Goal: Entertainment & Leisure: Consume media (video, audio)

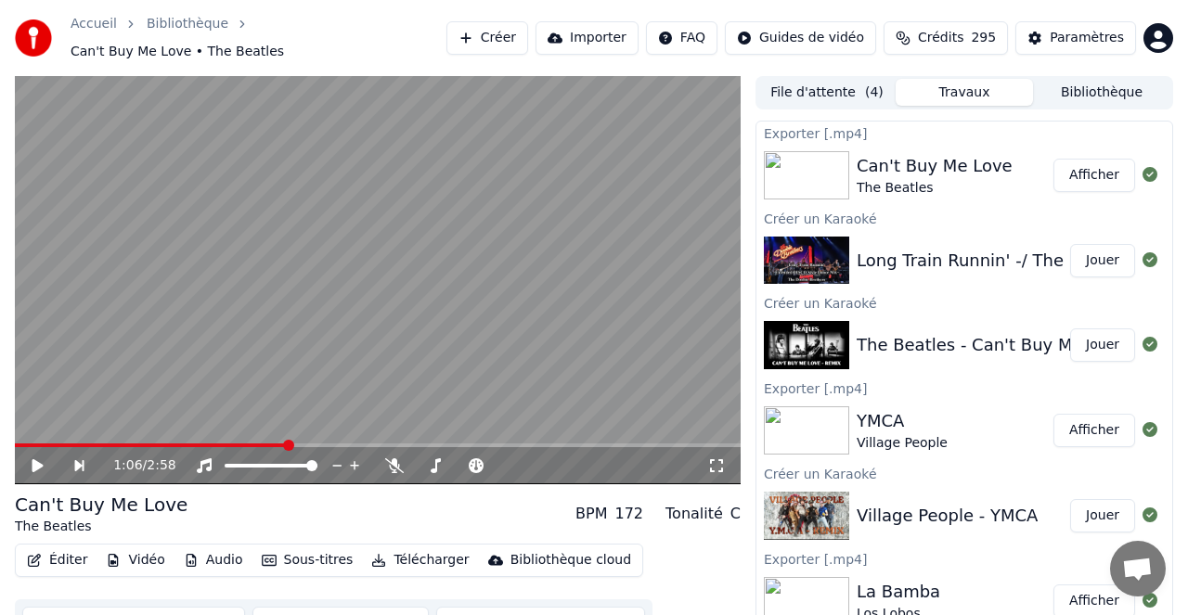
scroll to position [4, 0]
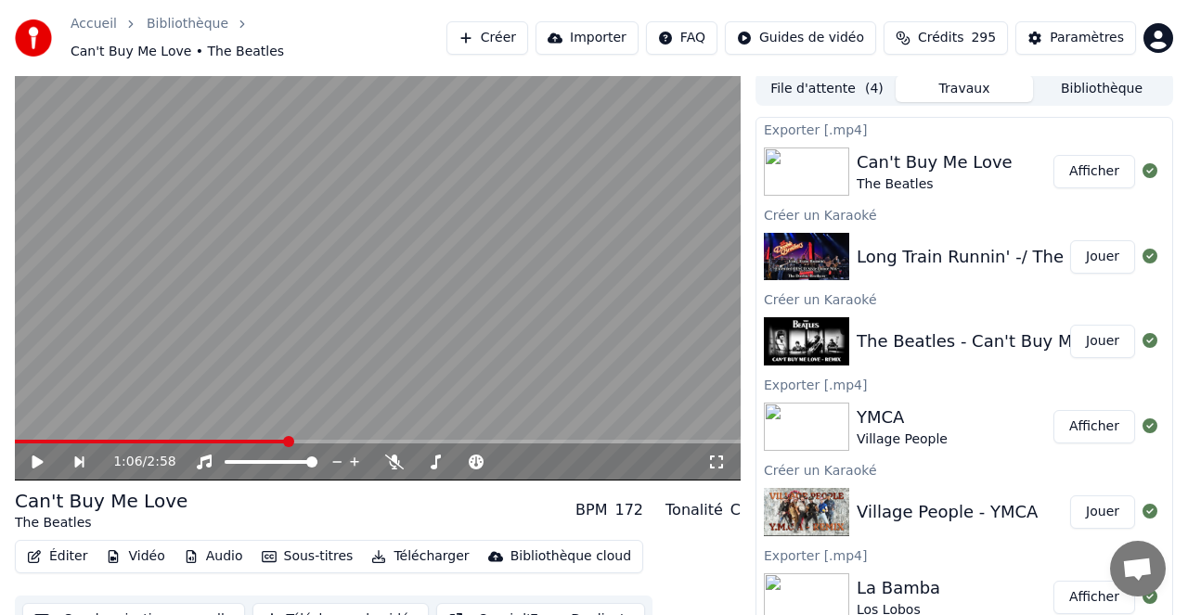
click at [502, 33] on button "Créer" at bounding box center [487, 37] width 82 height 33
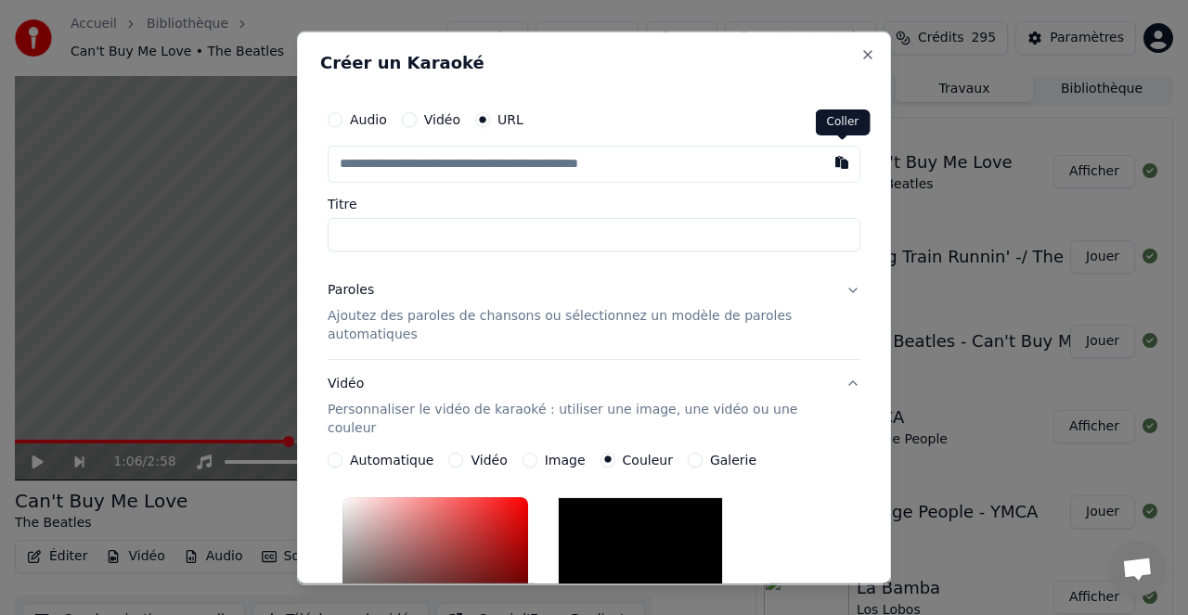
click at [837, 163] on button "button" at bounding box center [841, 161] width 37 height 33
type input "**********"
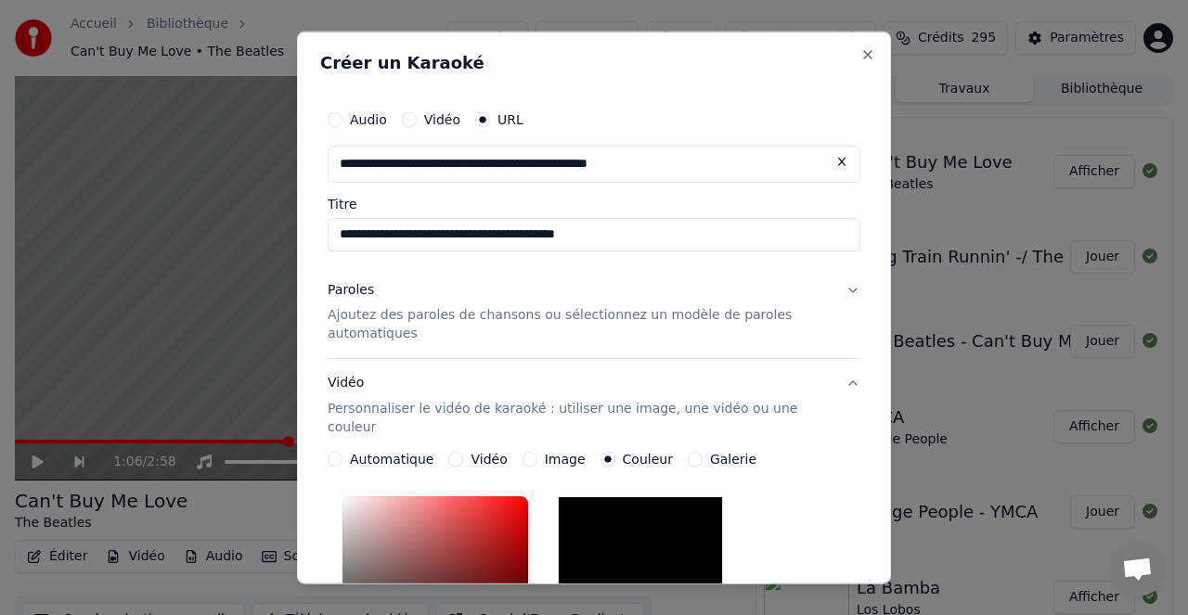
click at [508, 316] on p "Ajoutez des paroles de chansons ou sélectionnez un modèle de paroles automatiqu…" at bounding box center [579, 324] width 503 height 37
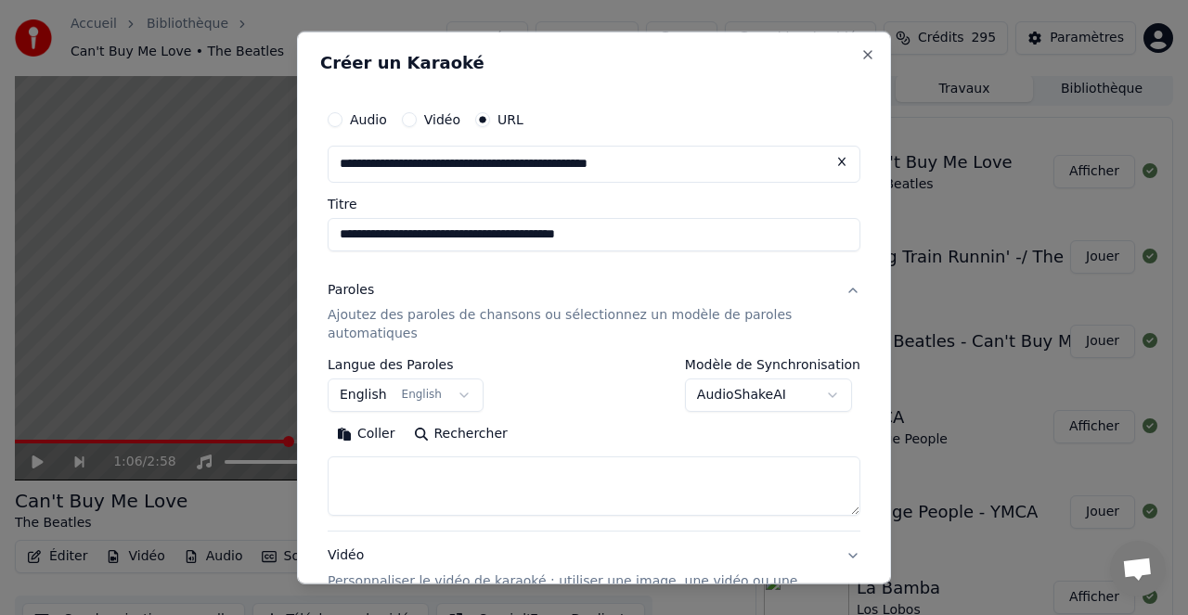
click at [470, 431] on button "Rechercher" at bounding box center [461, 434] width 112 height 30
click at [625, 233] on input "**********" at bounding box center [594, 233] width 533 height 33
type input "**********"
click at [478, 432] on button "Rechercher" at bounding box center [461, 434] width 112 height 30
type textarea "**********"
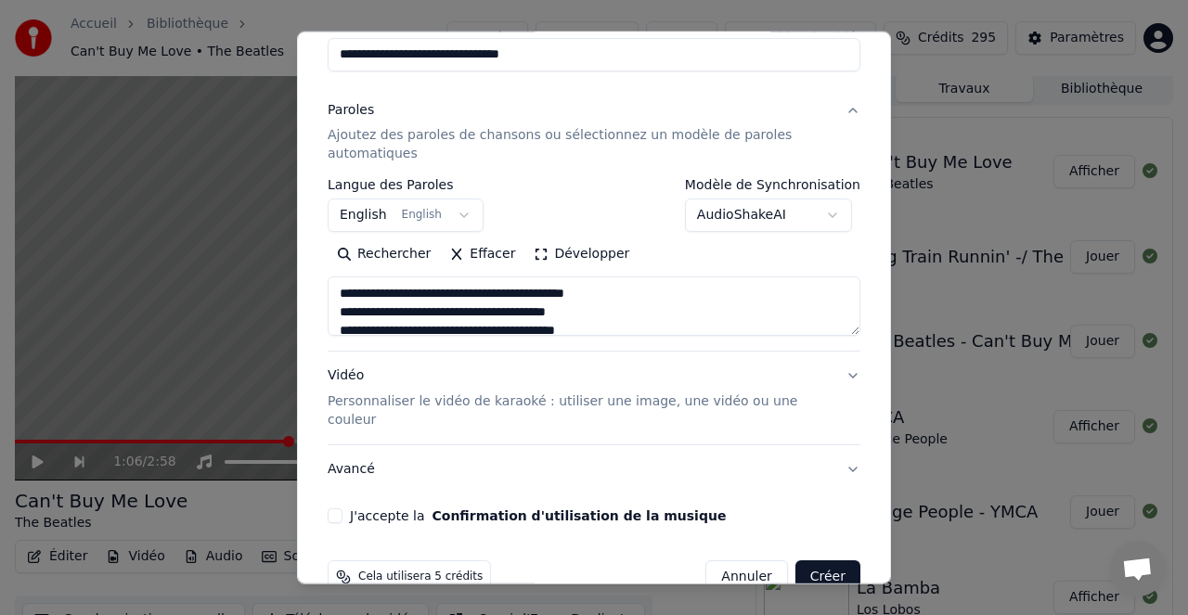
scroll to position [201, 0]
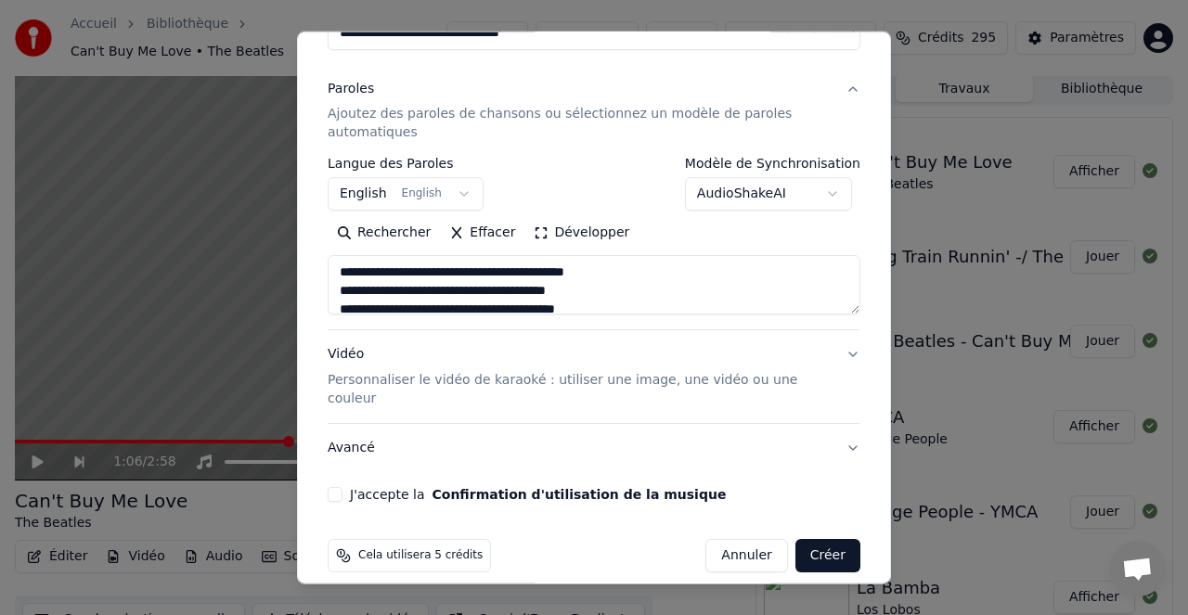
click at [338, 487] on button "J'accepte la Confirmation d'utilisation de la musique" at bounding box center [335, 494] width 15 height 15
click at [566, 381] on p "Personnaliser le vidéo de karaoké : utiliser une image, une vidéo ou une couleur" at bounding box center [579, 389] width 503 height 37
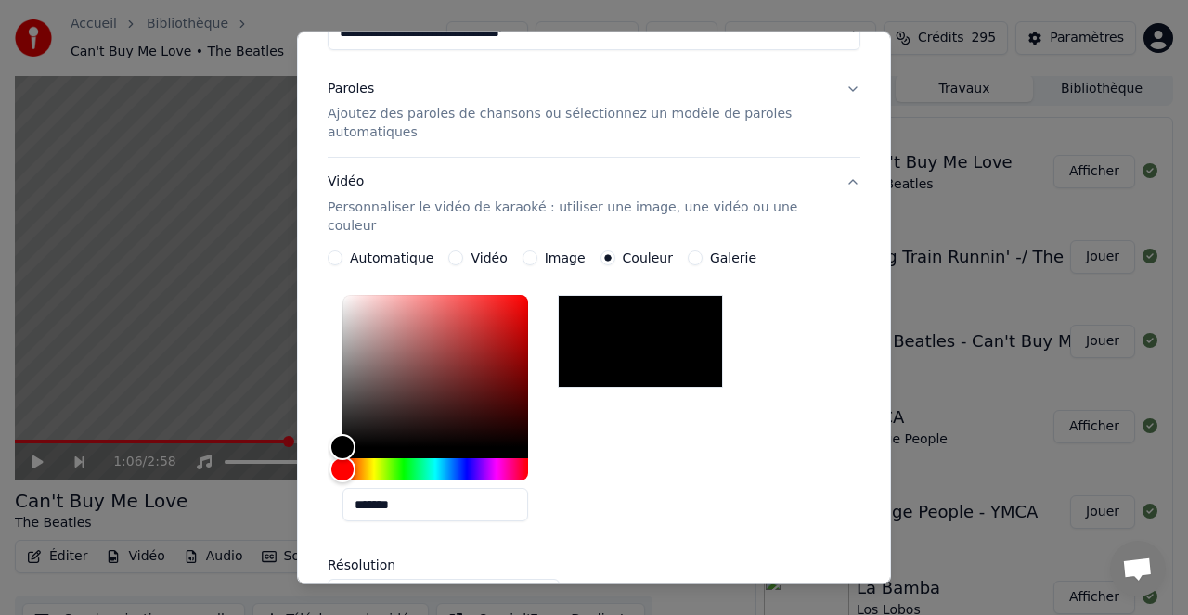
click at [634, 348] on div at bounding box center [640, 341] width 165 height 93
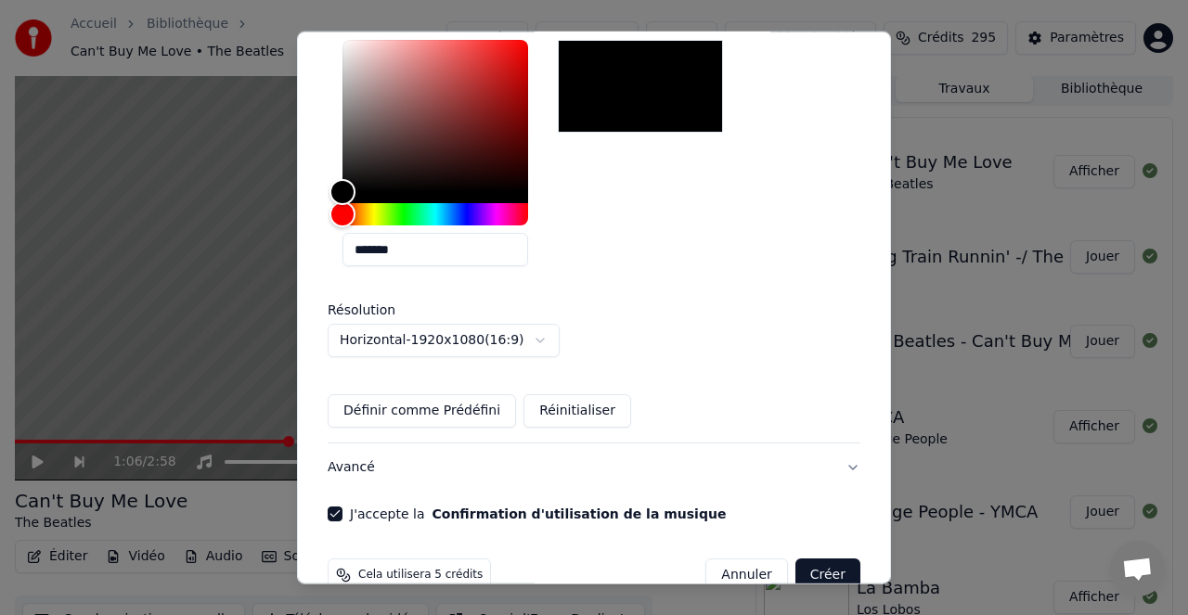
scroll to position [476, 0]
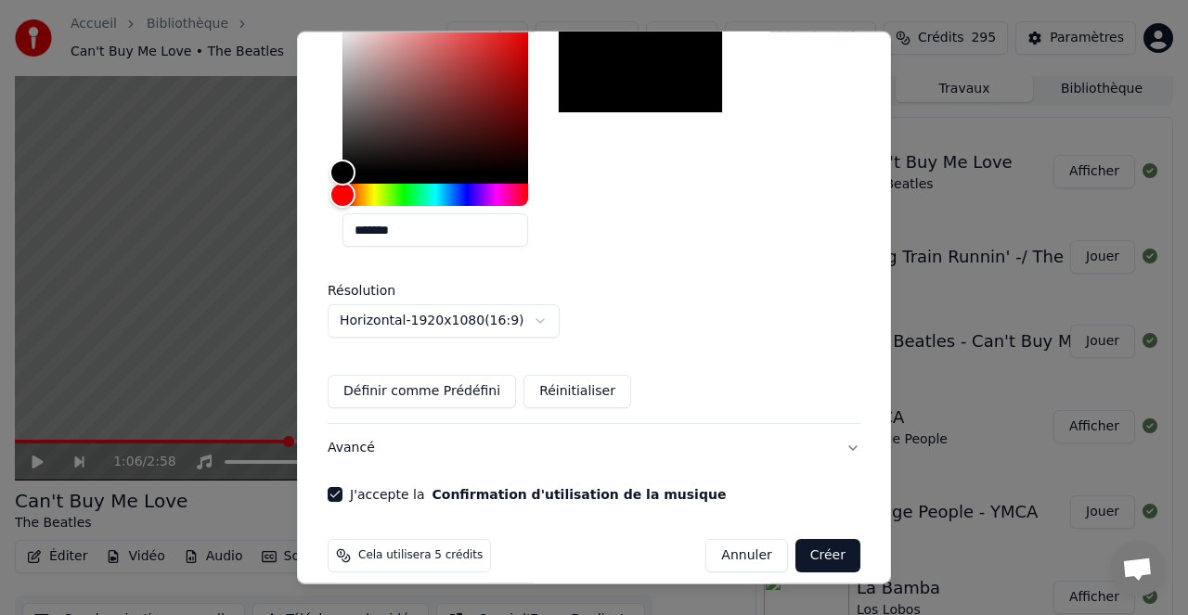
click at [829, 539] on button "Créer" at bounding box center [827, 555] width 65 height 33
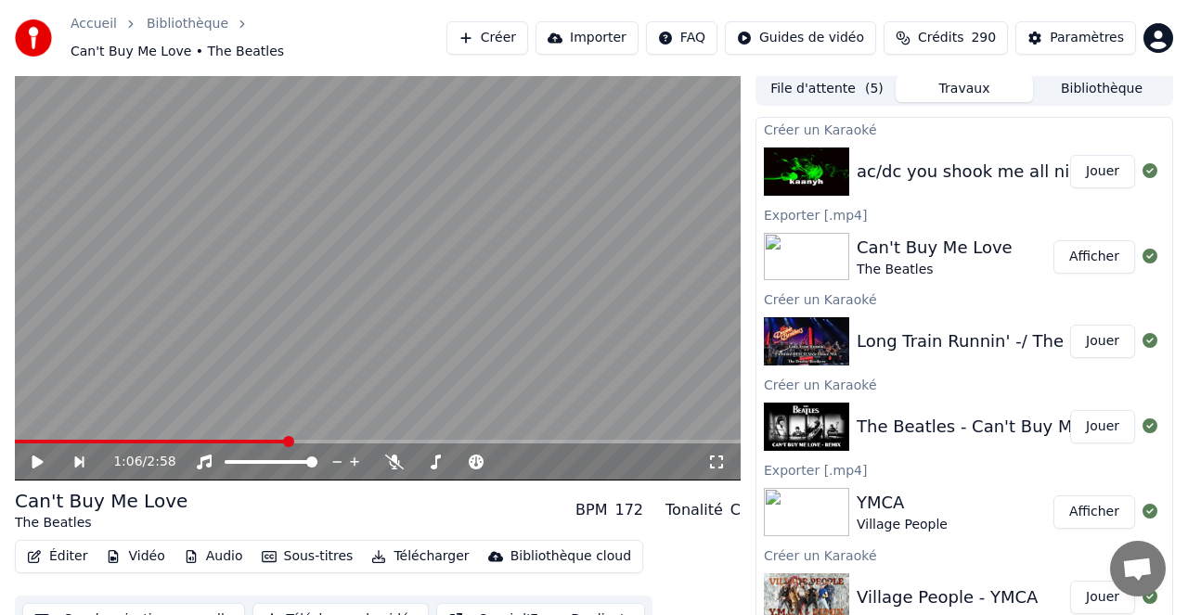
click at [1100, 158] on button "Jouer" at bounding box center [1102, 171] width 65 height 33
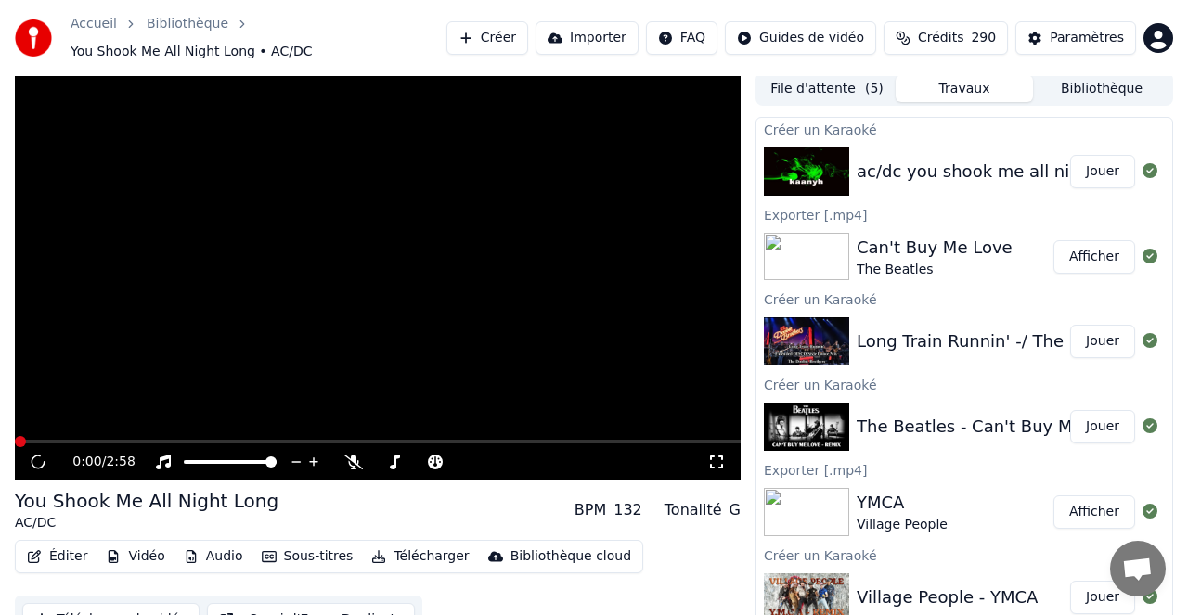
scroll to position [13, 0]
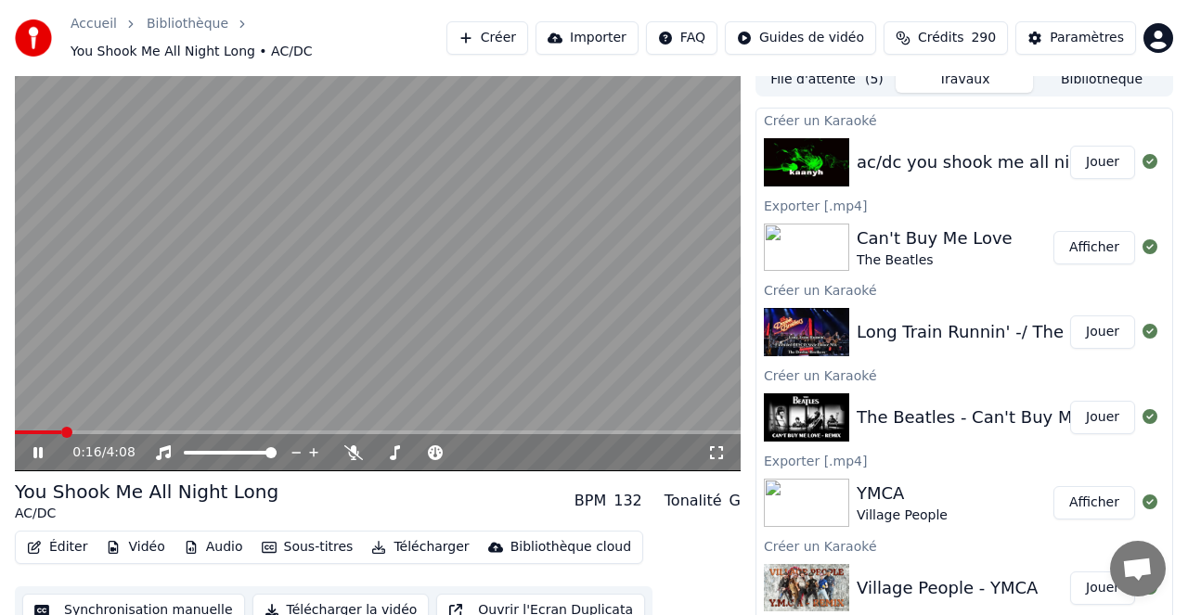
click at [62, 431] on span at bounding box center [378, 433] width 726 height 4
click at [103, 432] on span at bounding box center [378, 433] width 726 height 4
click at [351, 450] on icon at bounding box center [353, 452] width 19 height 15
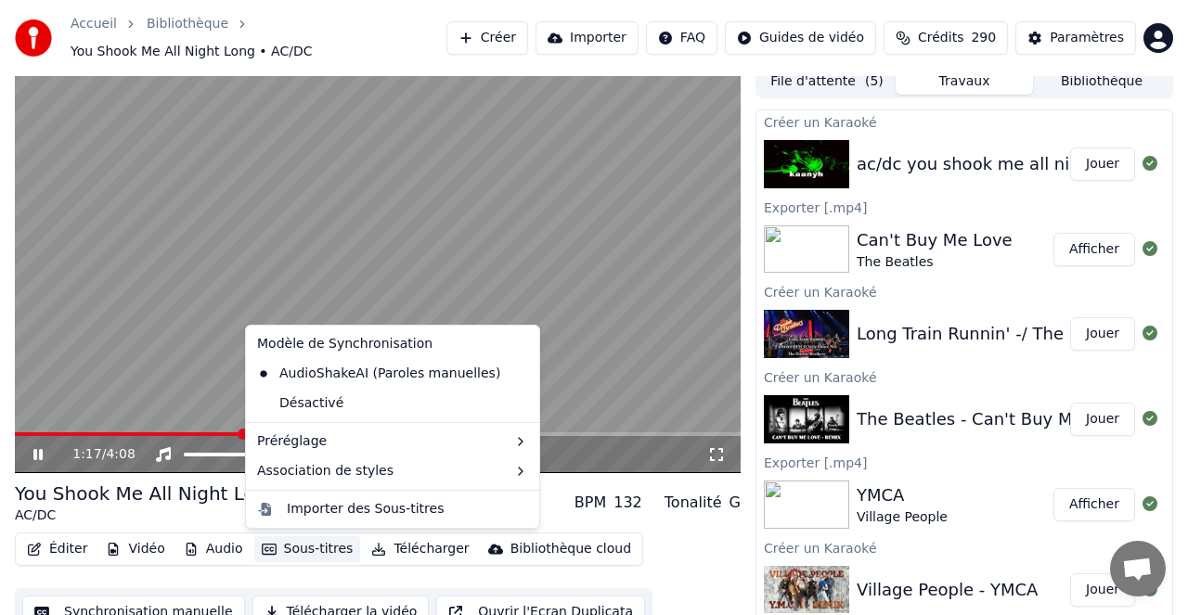
click at [325, 546] on button "Sous-titres" at bounding box center [307, 549] width 107 height 26
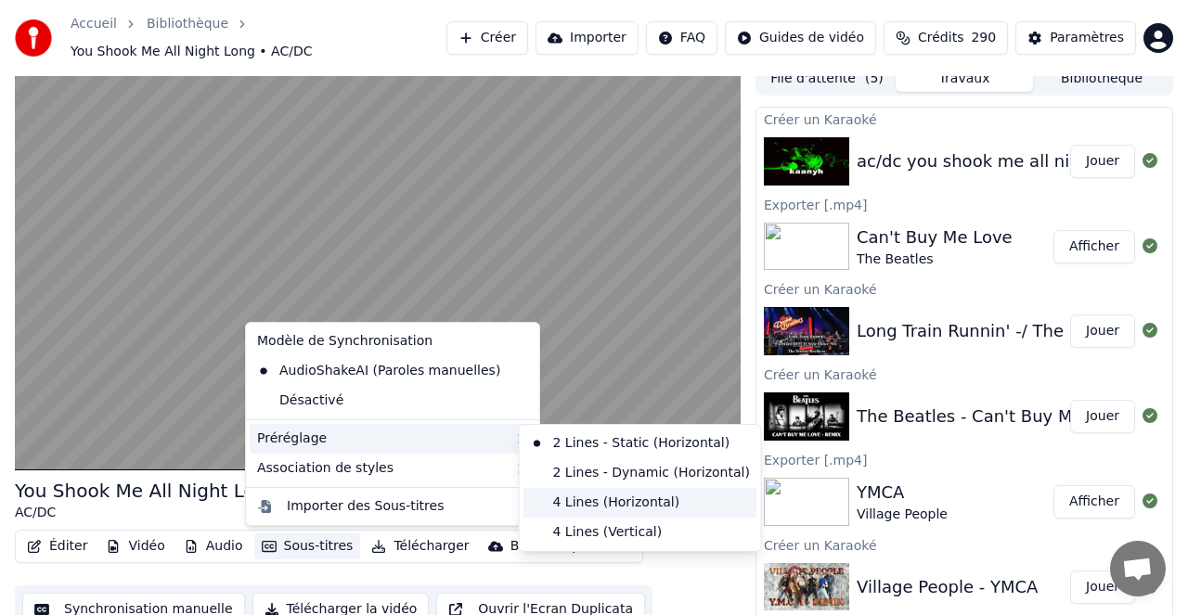
click at [602, 499] on div "4 Lines (Horizontal)" at bounding box center [640, 503] width 234 height 30
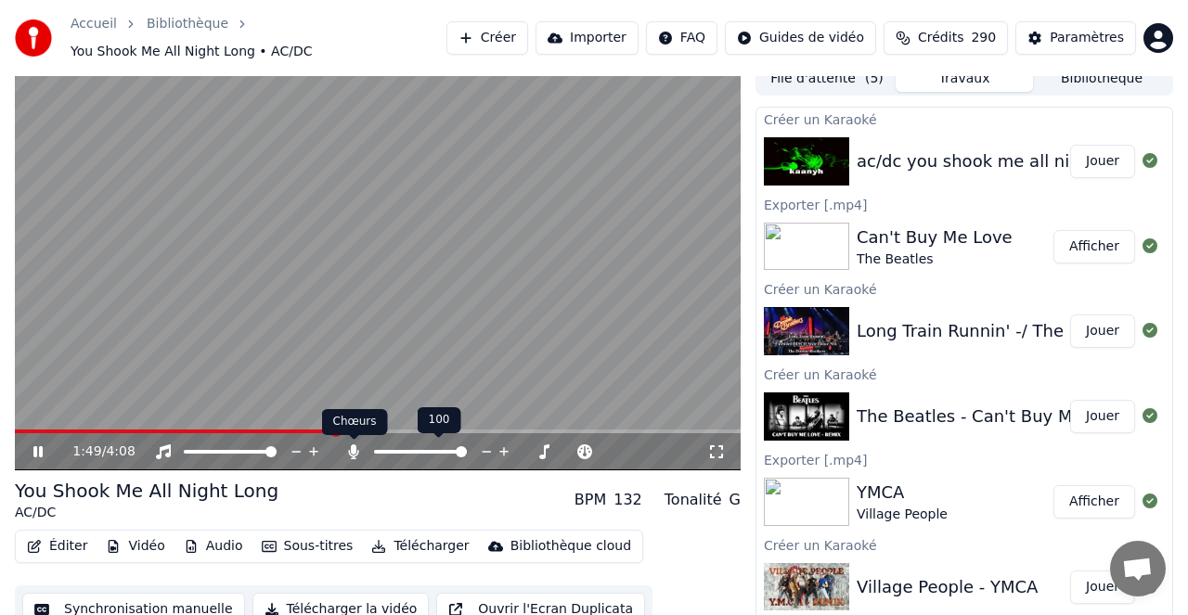
click at [353, 456] on icon at bounding box center [354, 451] width 10 height 15
click at [355, 447] on icon at bounding box center [353, 451] width 19 height 15
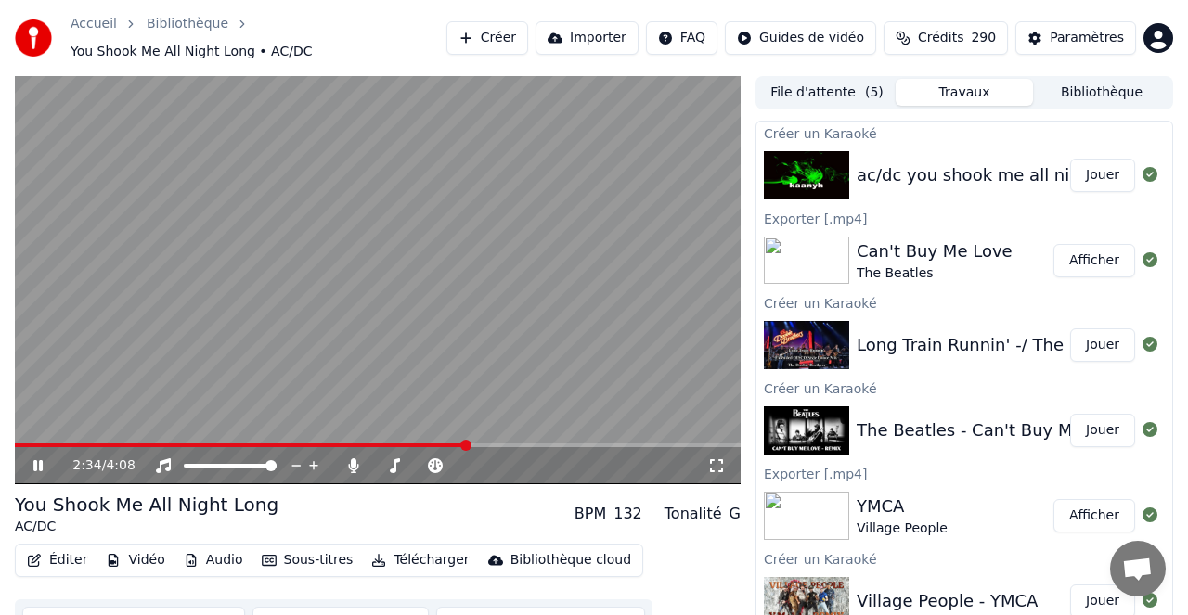
click at [511, 36] on button "Créer" at bounding box center [487, 37] width 82 height 33
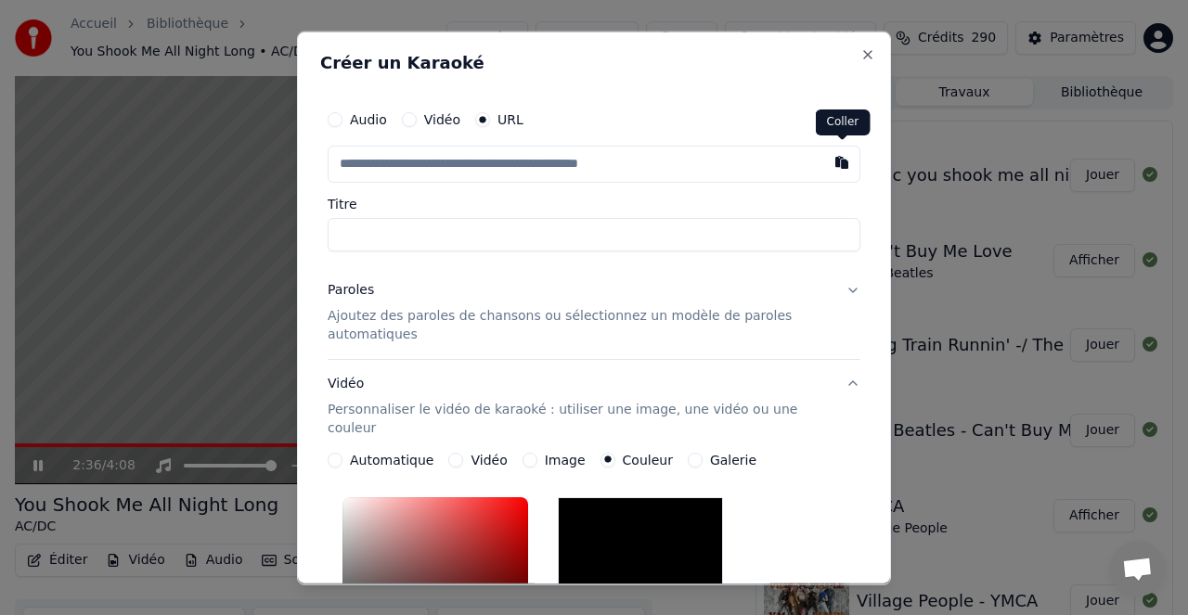
click at [842, 163] on button "button" at bounding box center [841, 161] width 37 height 33
type input "**********"
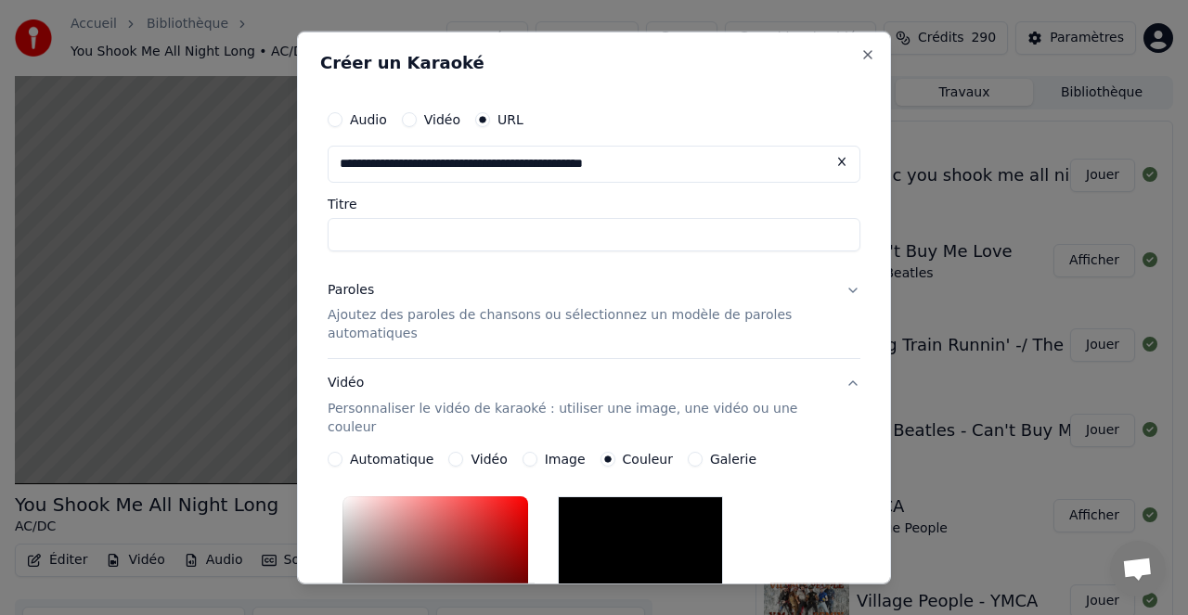
type input "*********"
click at [352, 315] on p "Ajoutez des paroles de chansons ou sélectionnez un modèle de paroles automatiqu…" at bounding box center [579, 324] width 503 height 37
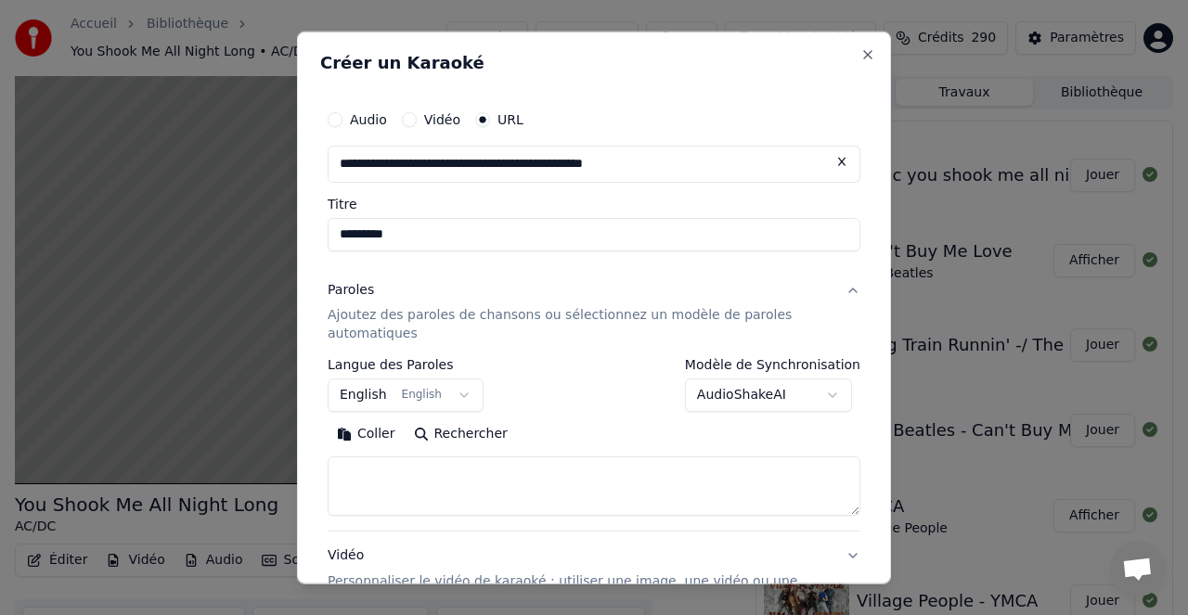
click at [471, 434] on button "Rechercher" at bounding box center [461, 434] width 112 height 30
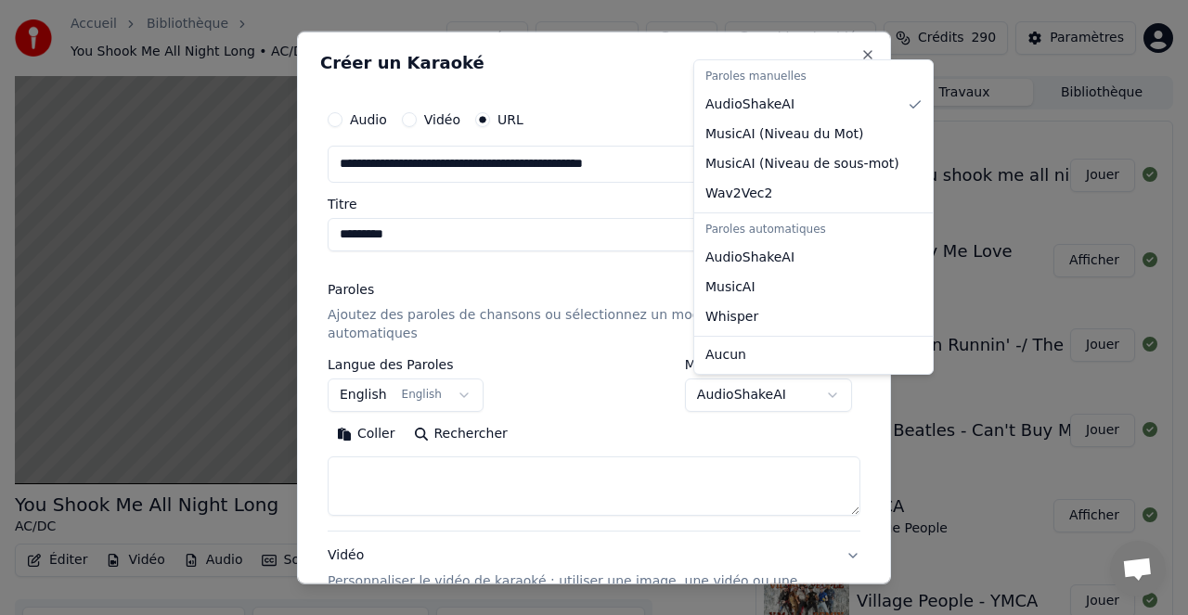
click at [765, 396] on body "**********" at bounding box center [594, 307] width 1188 height 615
select select "**********"
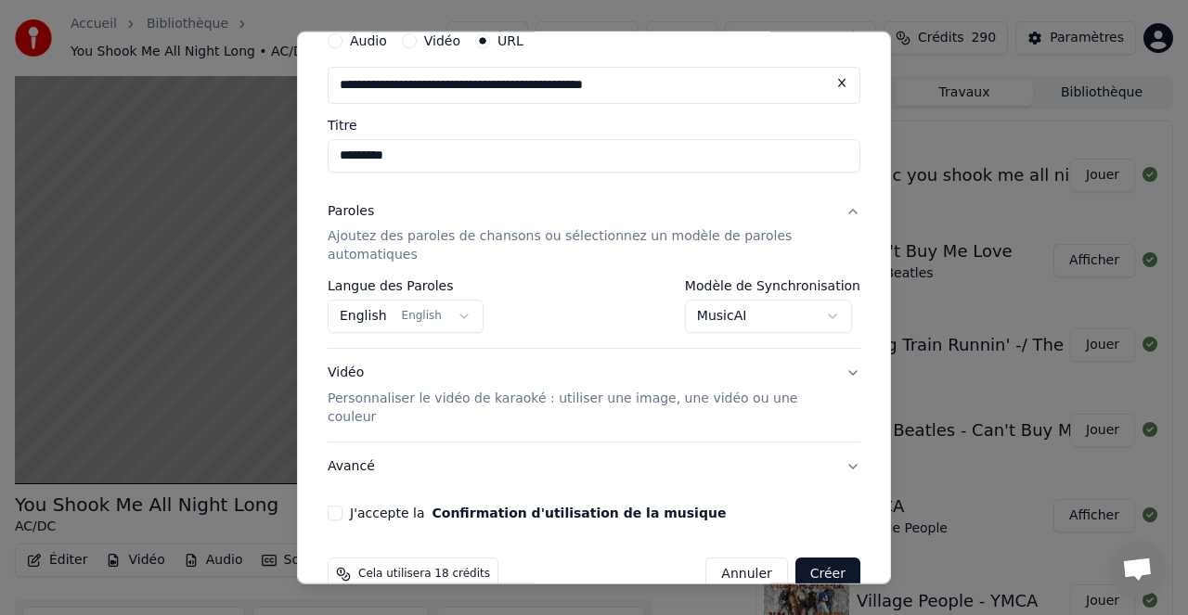
scroll to position [97, 0]
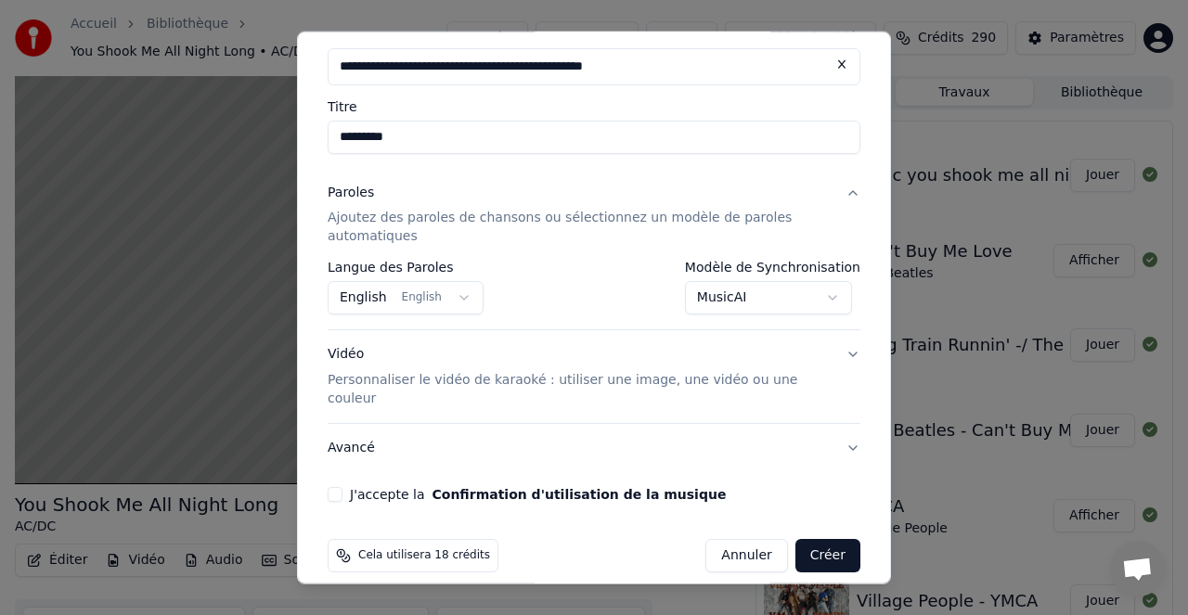
click at [331, 487] on button "J'accepte la Confirmation d'utilisation de la musique" at bounding box center [335, 494] width 15 height 15
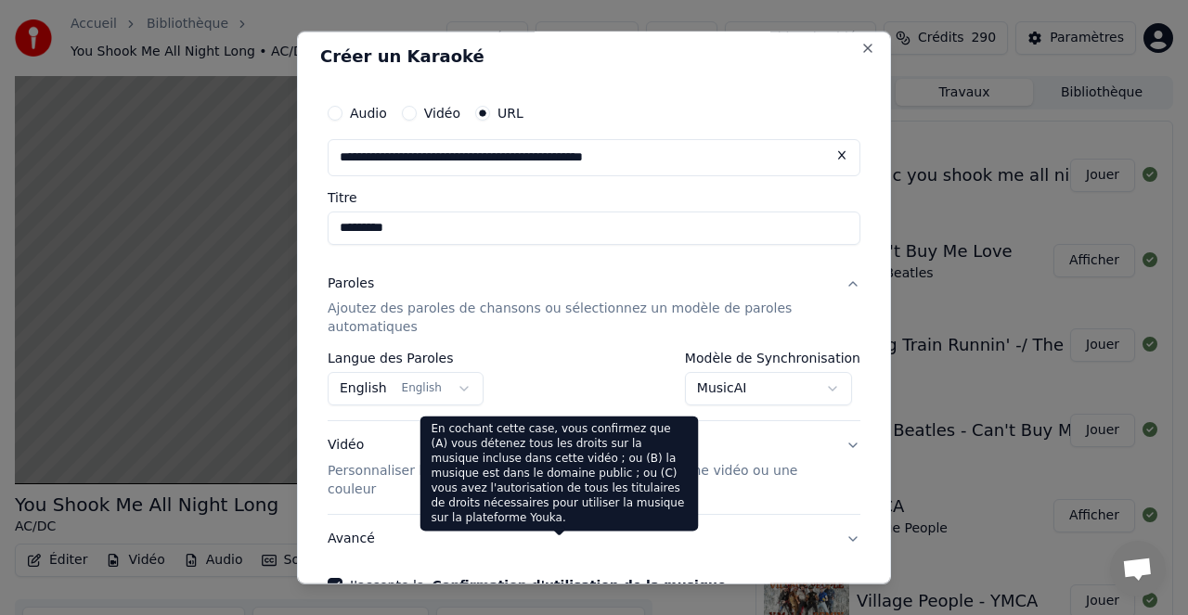
scroll to position [0, 0]
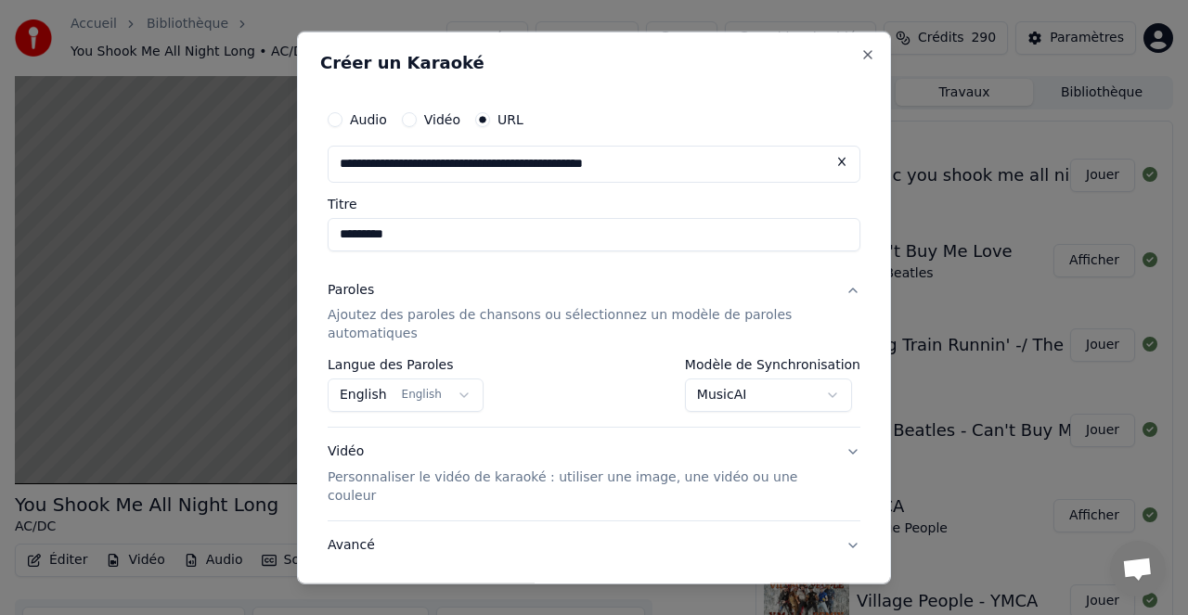
click at [594, 478] on p "Personnaliser le vidéo de karaoké : utiliser une image, une vidéo ou une couleur" at bounding box center [579, 487] width 503 height 37
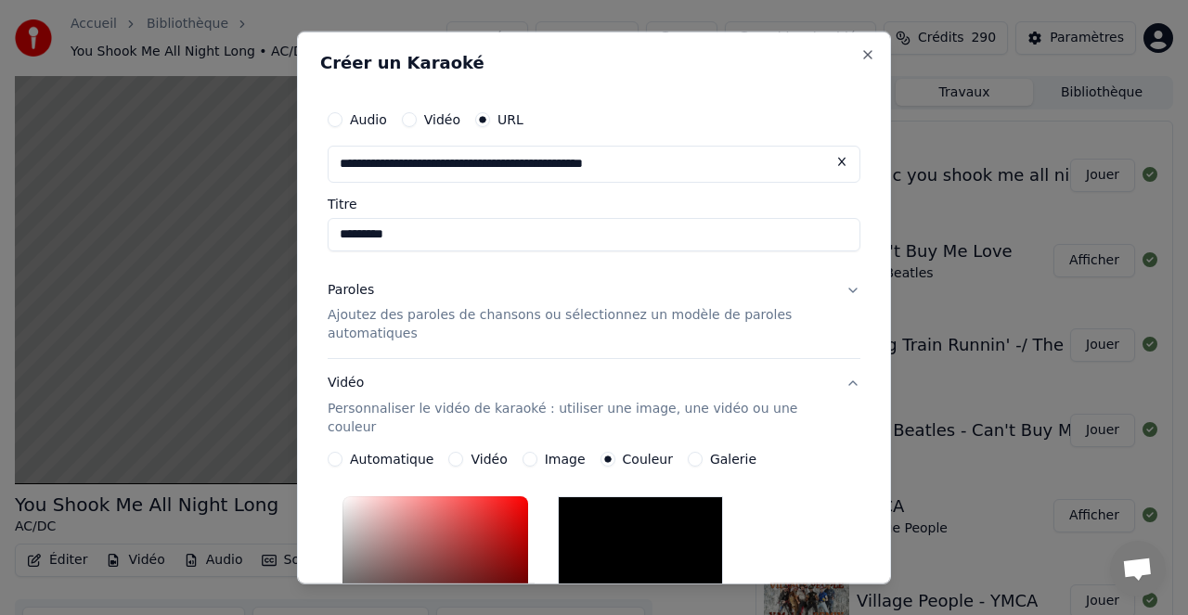
click at [797, 489] on div "*******" at bounding box center [594, 613] width 533 height 249
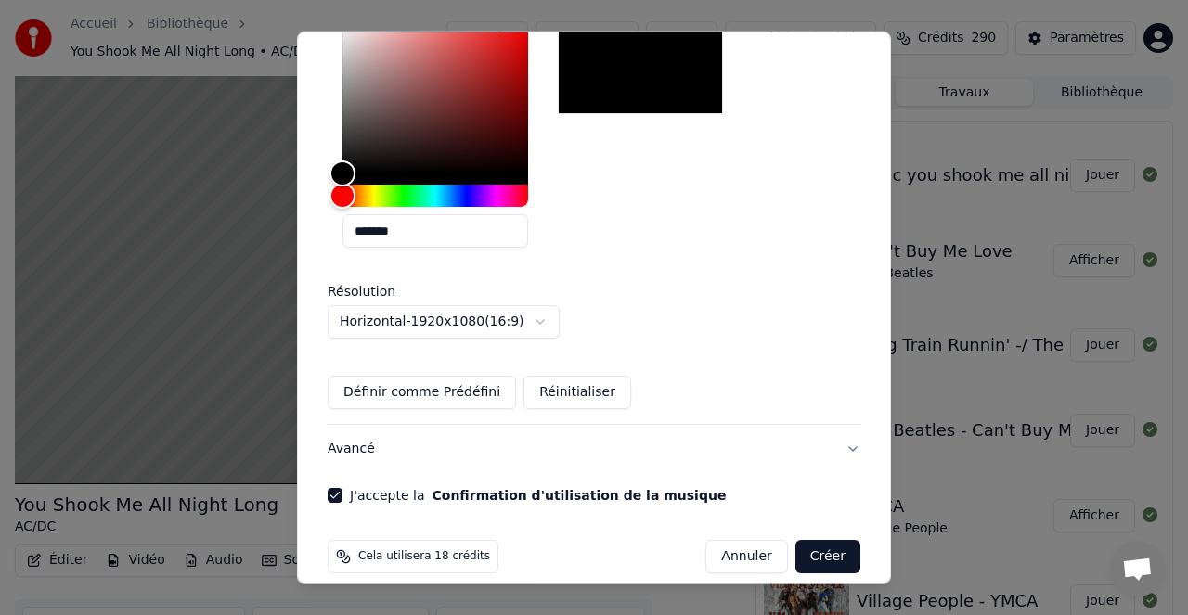
scroll to position [476, 0]
click at [828, 539] on button "Créer" at bounding box center [827, 555] width 65 height 33
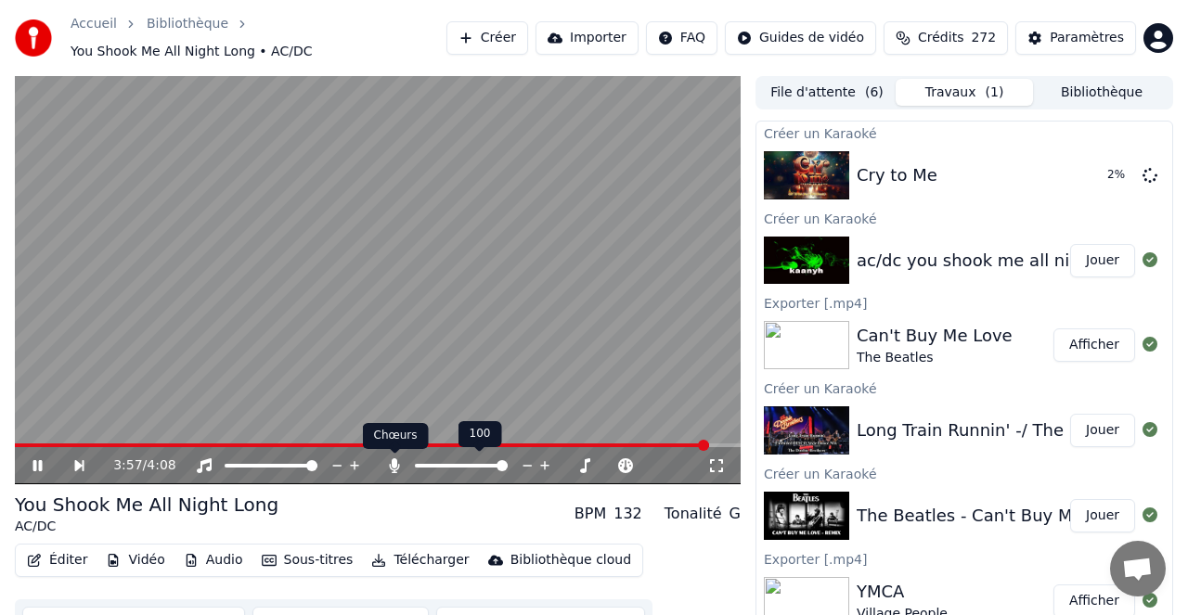
click at [392, 469] on icon at bounding box center [395, 465] width 10 height 15
click at [394, 468] on icon at bounding box center [394, 465] width 19 height 15
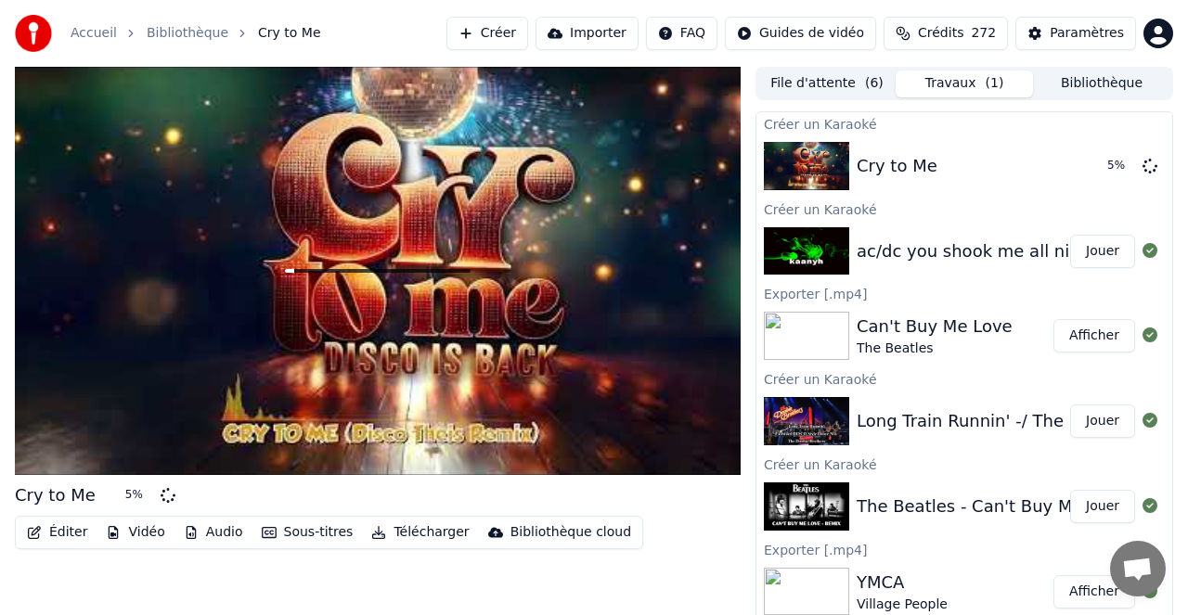
click at [1105, 420] on button "Jouer" at bounding box center [1102, 421] width 65 height 33
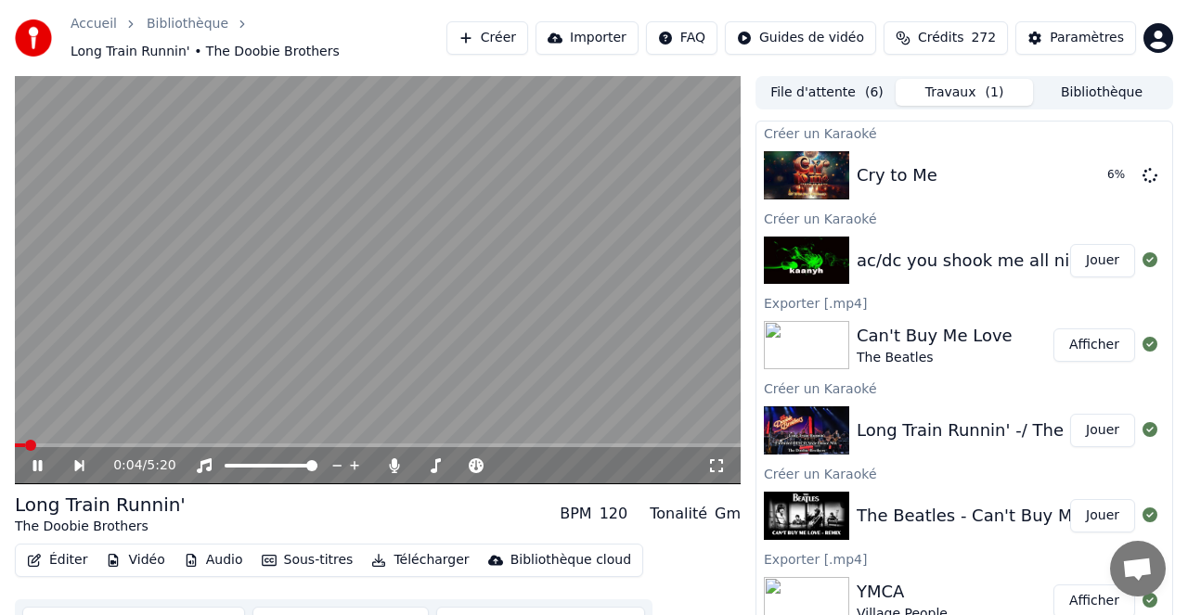
click at [109, 443] on video at bounding box center [378, 280] width 726 height 408
click at [89, 445] on span at bounding box center [378, 445] width 726 height 4
click at [40, 461] on icon at bounding box center [51, 465] width 42 height 15
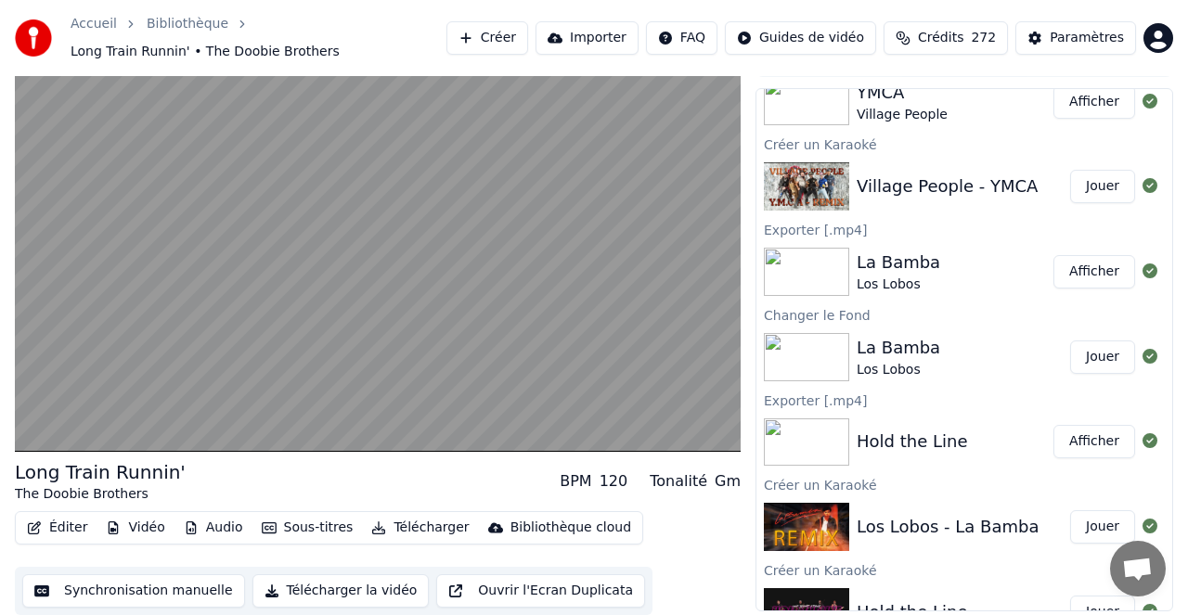
scroll to position [500, 0]
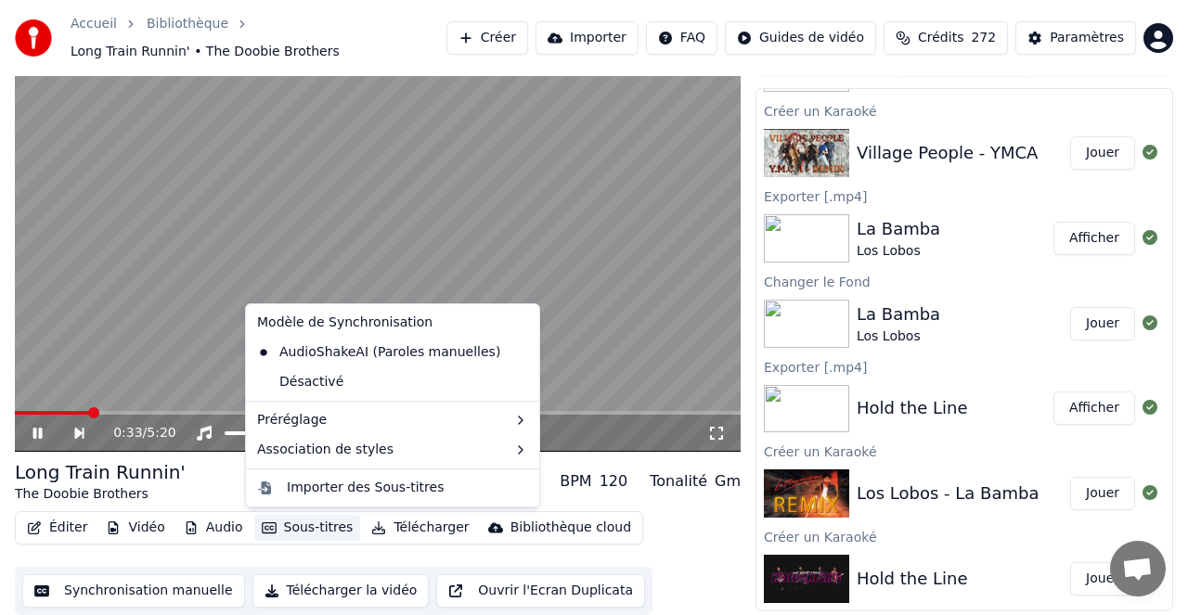
click at [317, 526] on button "Sous-titres" at bounding box center [307, 528] width 107 height 26
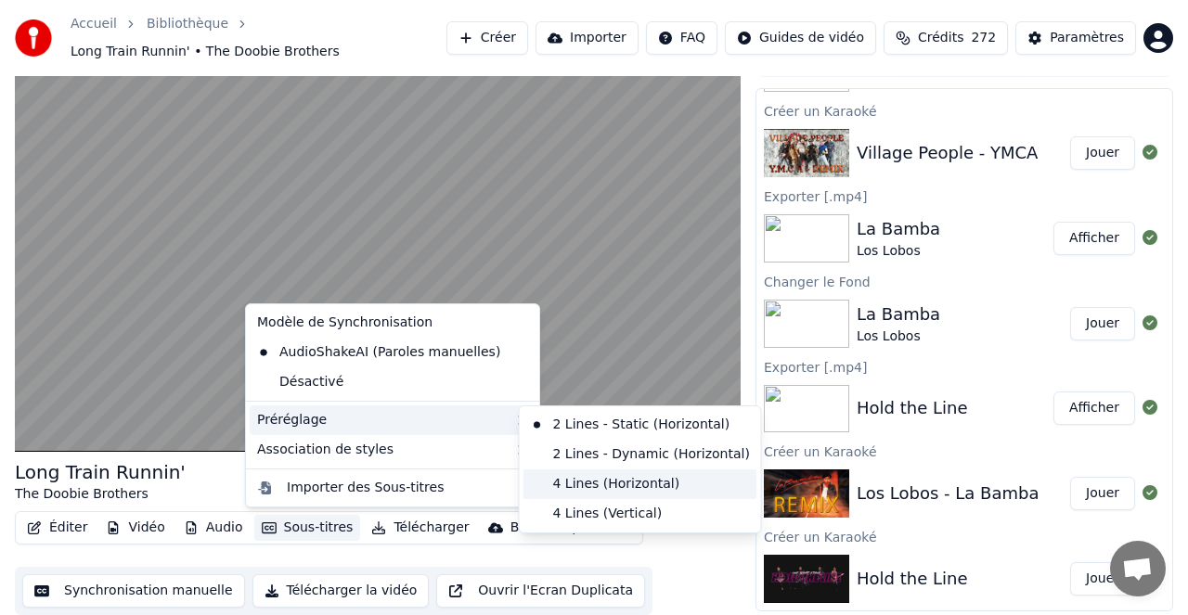
click at [611, 486] on div "4 Lines (Horizontal)" at bounding box center [640, 484] width 234 height 30
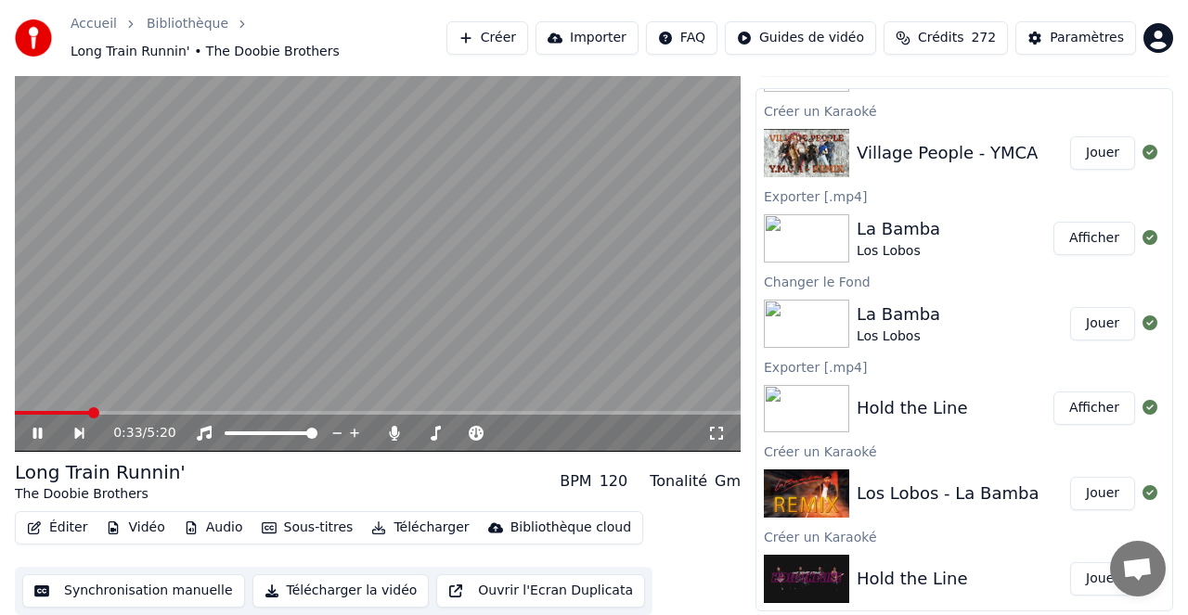
click at [38, 432] on icon at bounding box center [51, 433] width 42 height 15
click at [38, 432] on icon at bounding box center [37, 433] width 11 height 13
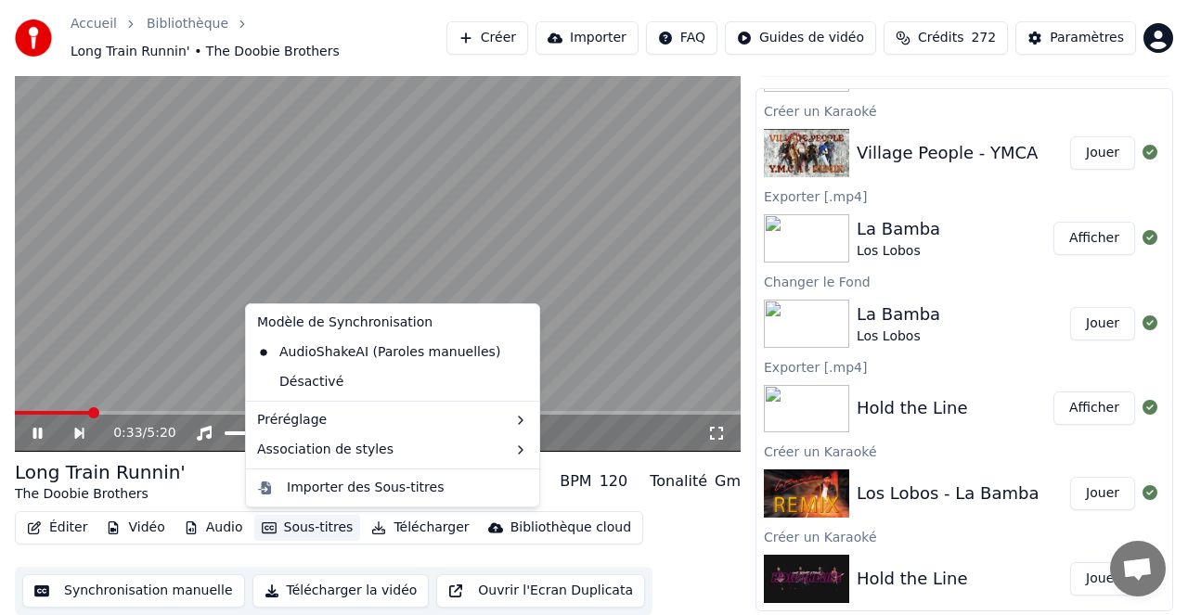
click at [315, 527] on button "Sous-titres" at bounding box center [307, 528] width 107 height 26
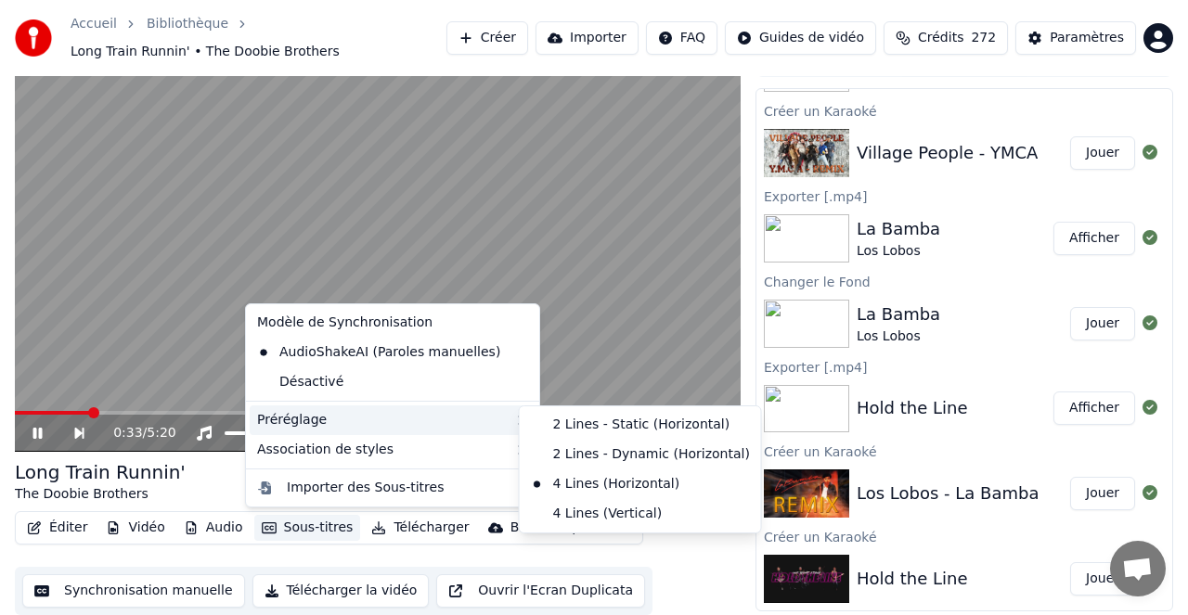
click at [513, 417] on icon at bounding box center [520, 420] width 15 height 15
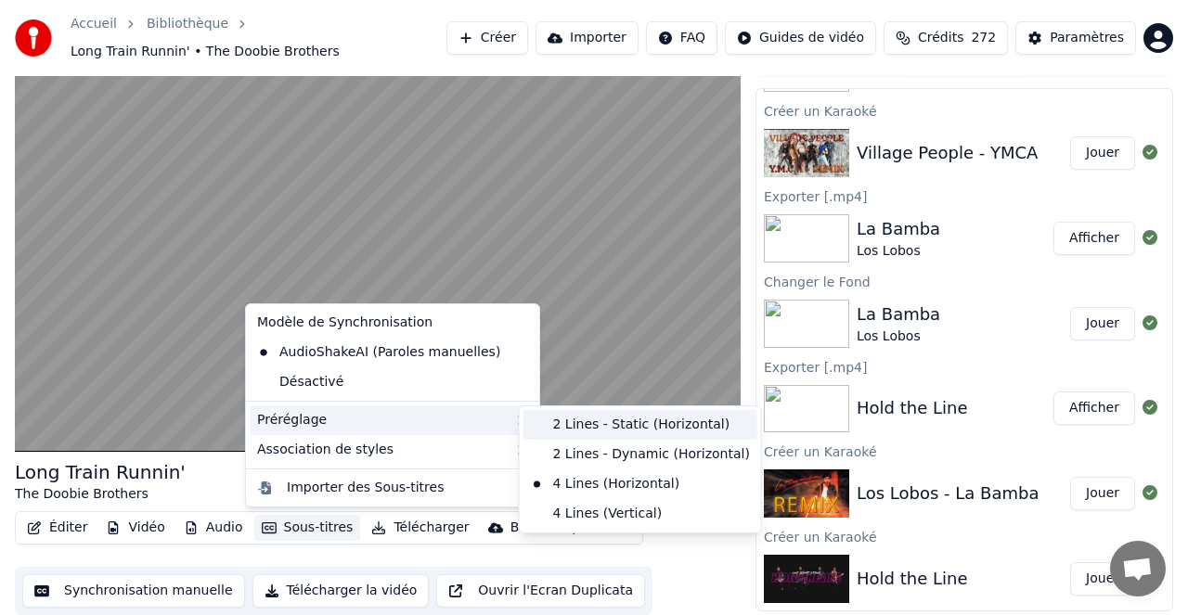
click at [645, 427] on div "2 Lines - Static (Horizontal)" at bounding box center [640, 425] width 234 height 30
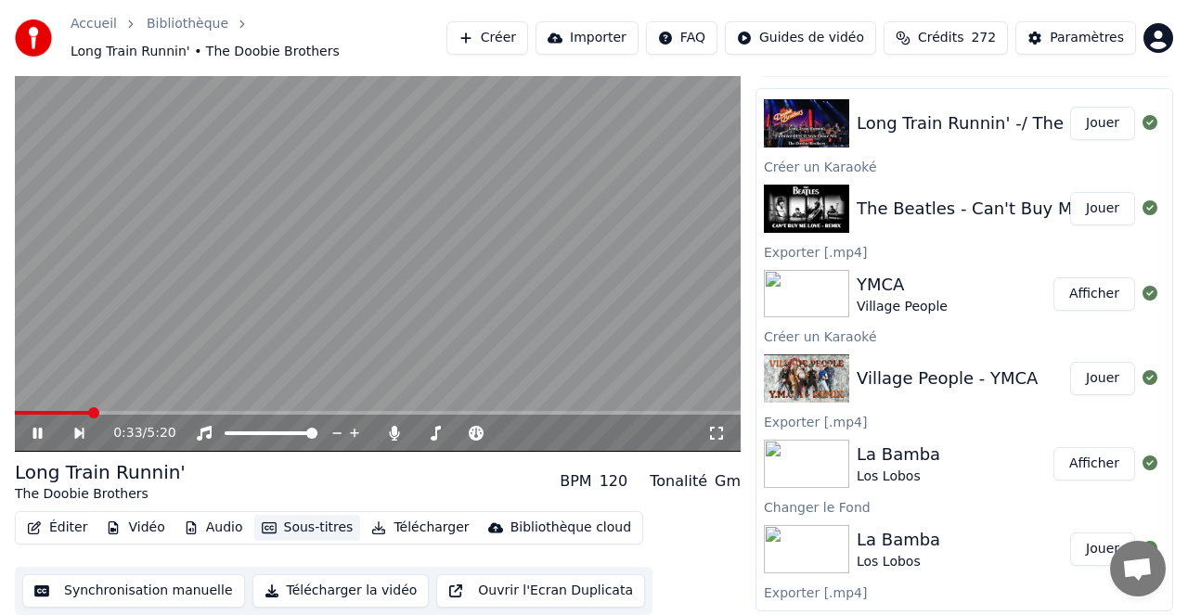
scroll to position [0, 0]
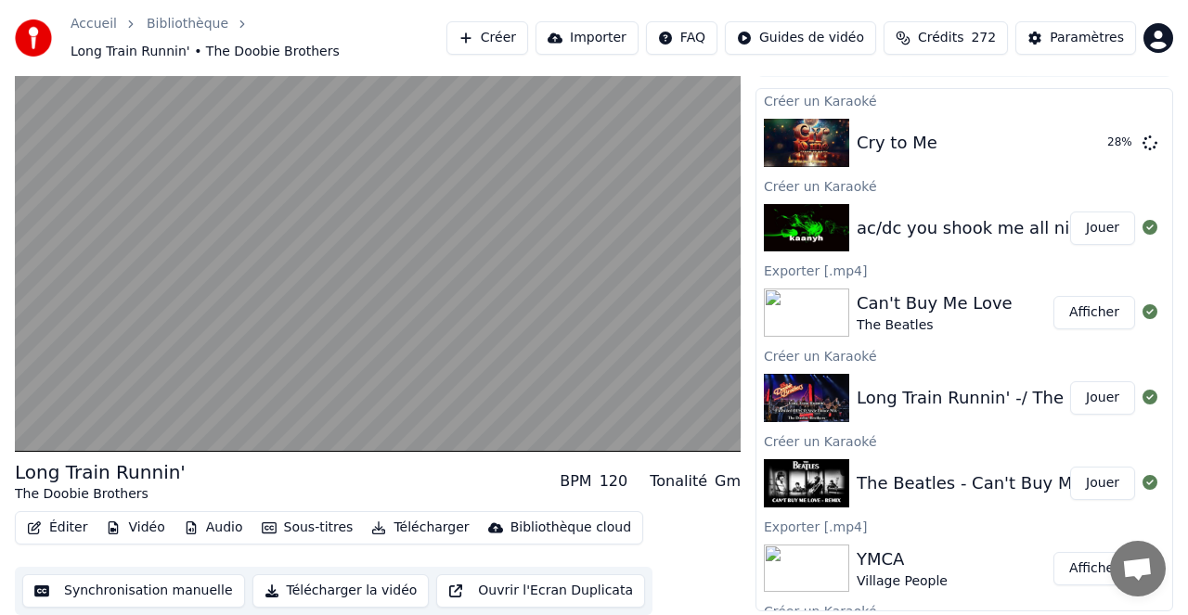
click at [1102, 398] on button "Jouer" at bounding box center [1102, 397] width 65 height 33
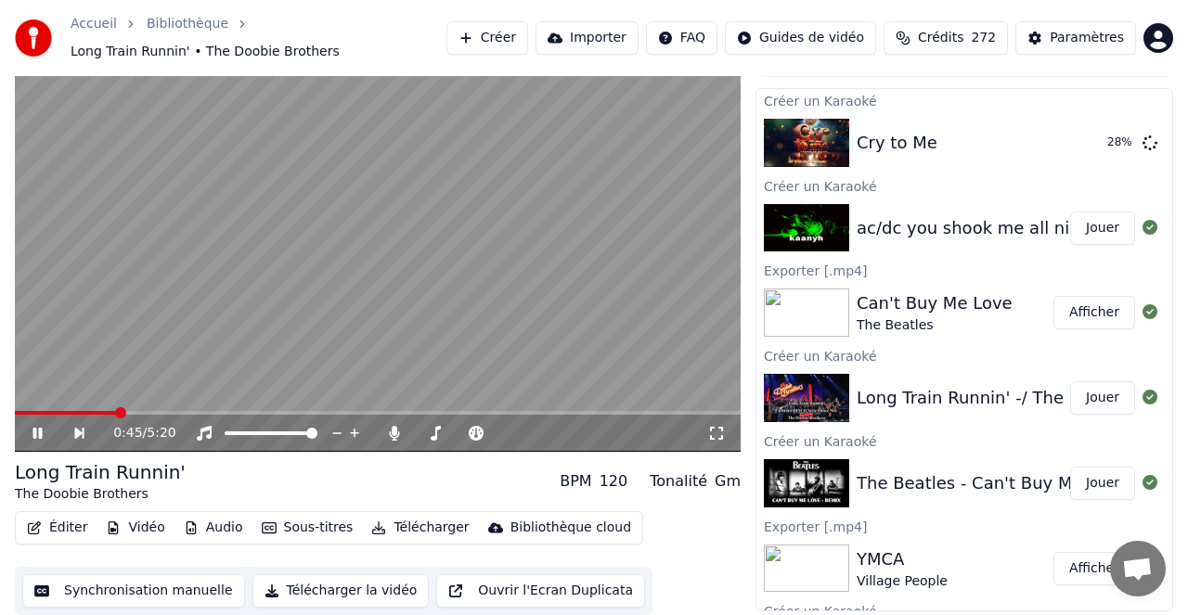
click at [116, 411] on span at bounding box center [378, 413] width 726 height 4
click at [171, 412] on span at bounding box center [378, 413] width 726 height 4
click at [136, 413] on span at bounding box center [76, 413] width 122 height 4
click at [401, 427] on icon at bounding box center [394, 433] width 19 height 15
click at [392, 428] on icon at bounding box center [394, 433] width 19 height 15
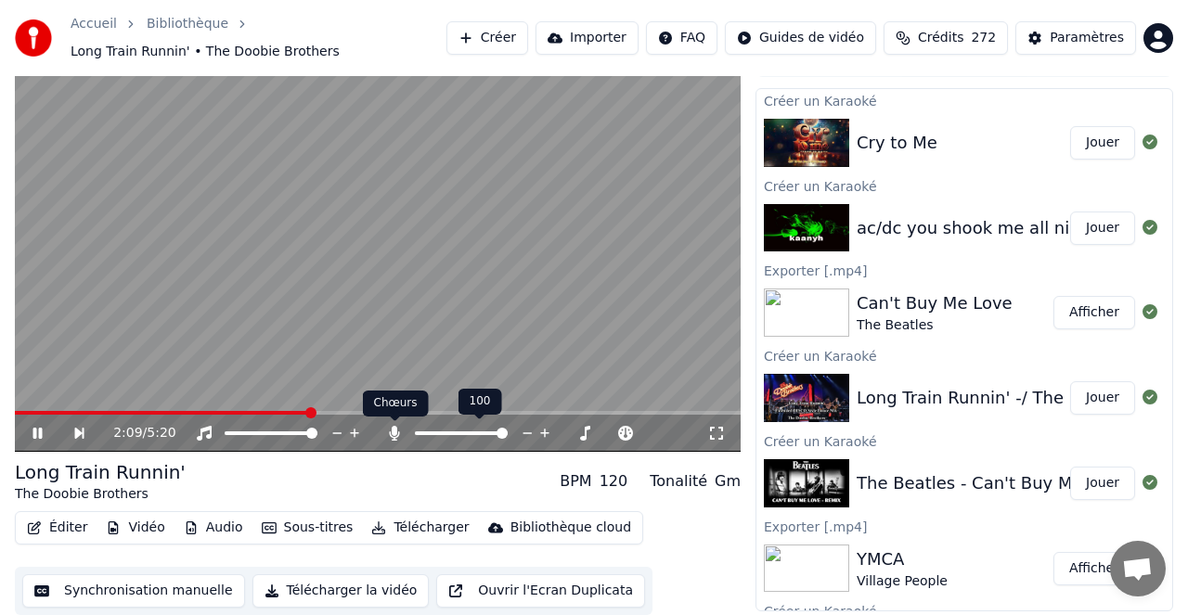
click at [395, 432] on icon at bounding box center [395, 433] width 10 height 15
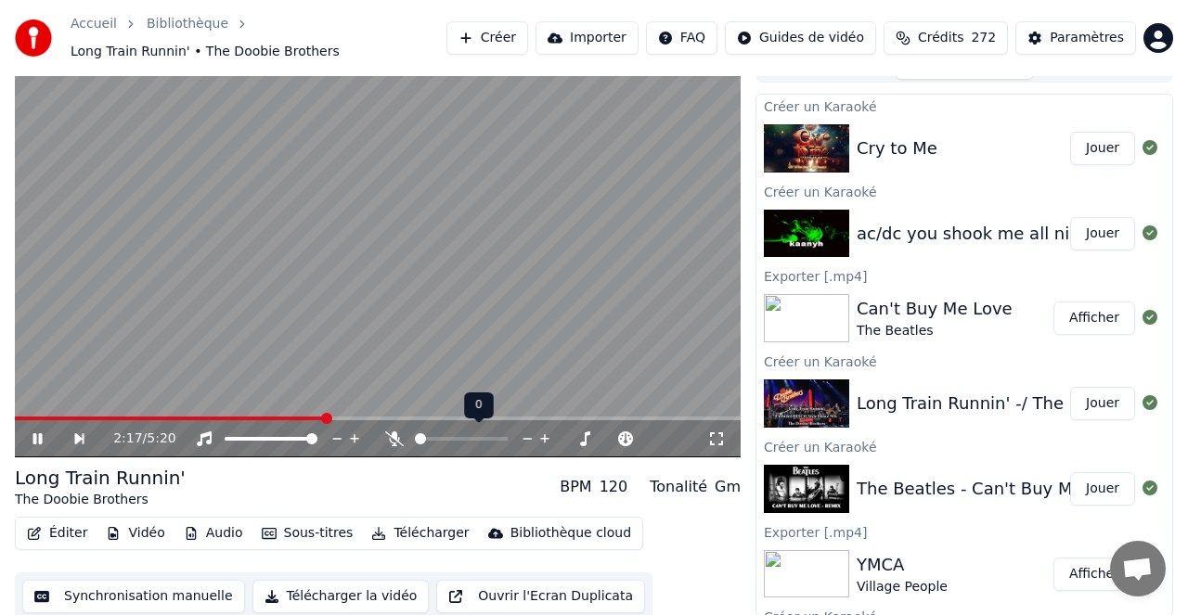
scroll to position [26, 0]
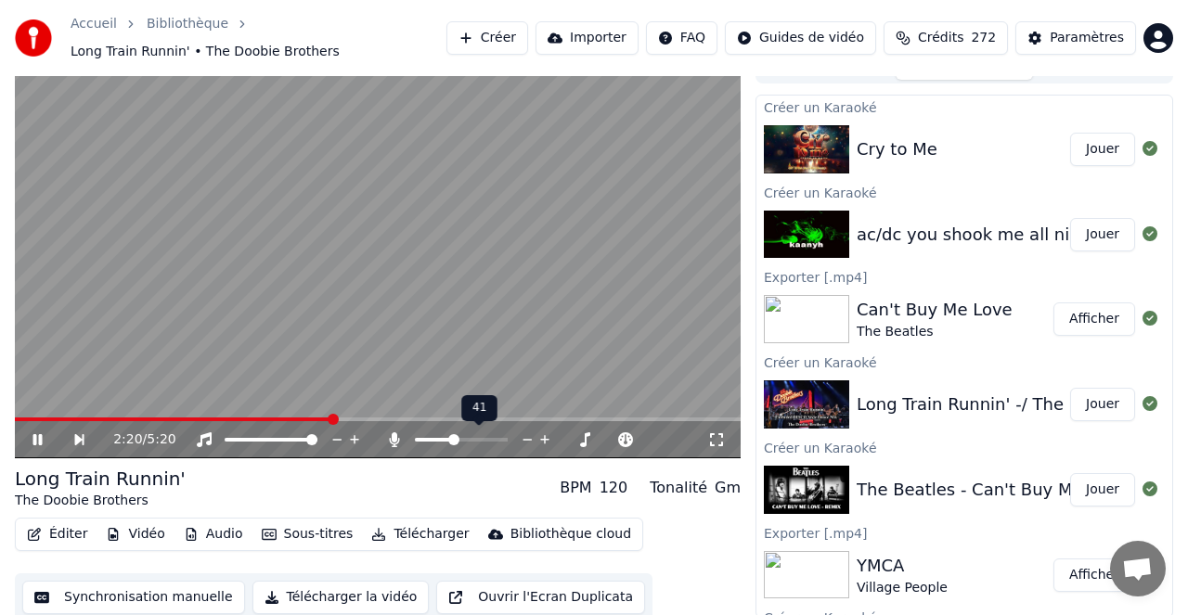
click at [452, 434] on span at bounding box center [453, 439] width 11 height 11
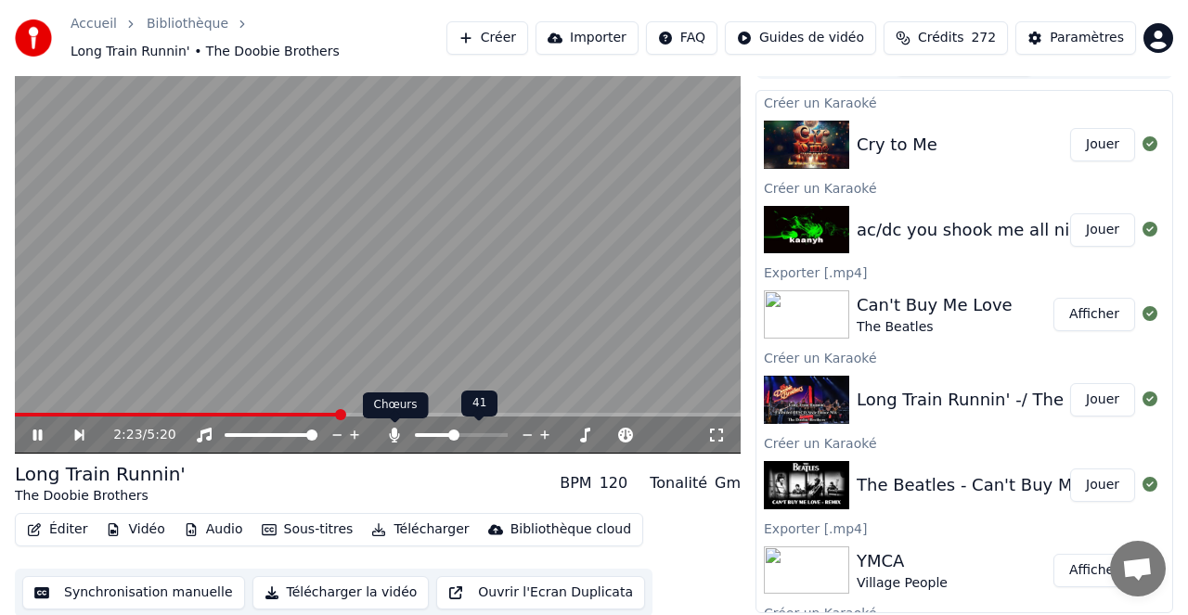
click at [397, 434] on icon at bounding box center [394, 435] width 19 height 15
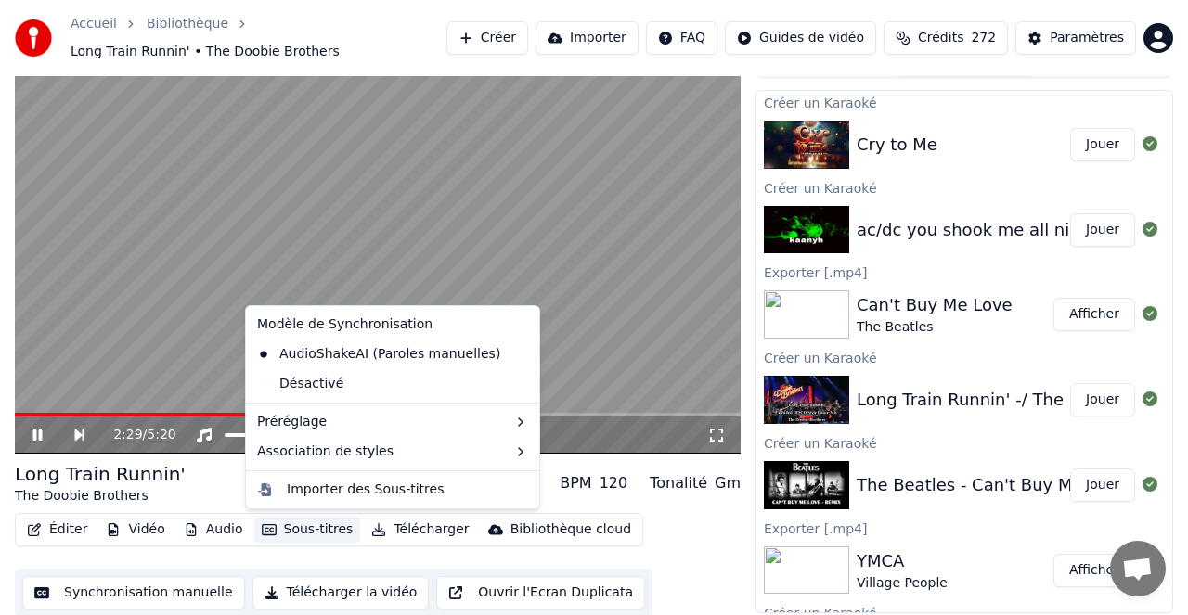
click at [332, 528] on button "Sous-titres" at bounding box center [307, 530] width 107 height 26
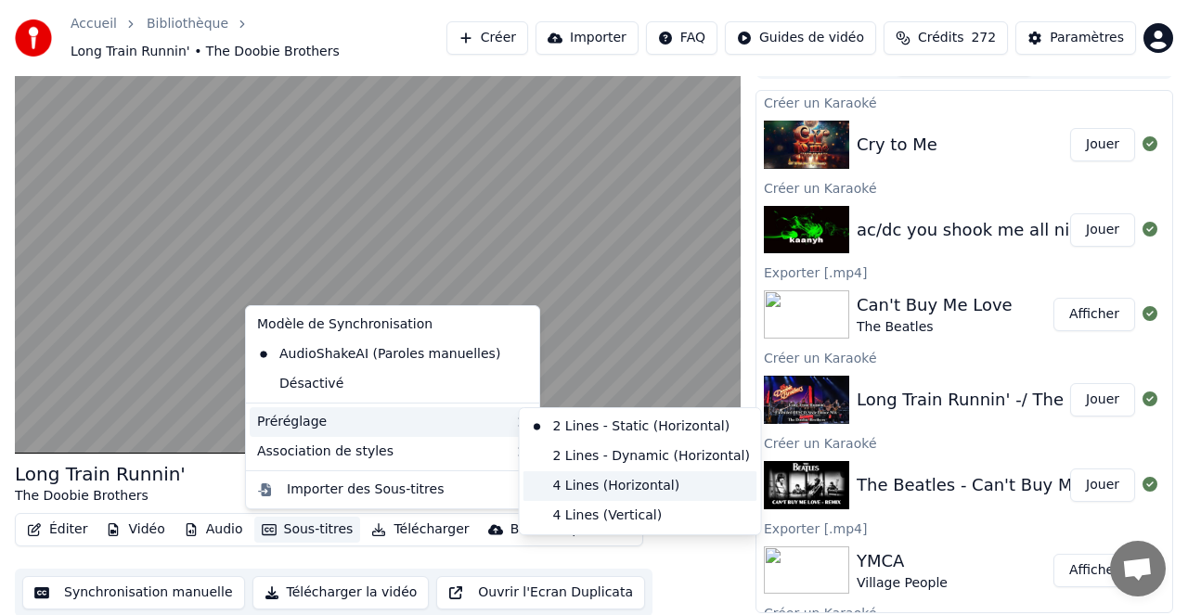
click at [592, 484] on div "4 Lines (Horizontal)" at bounding box center [640, 486] width 234 height 30
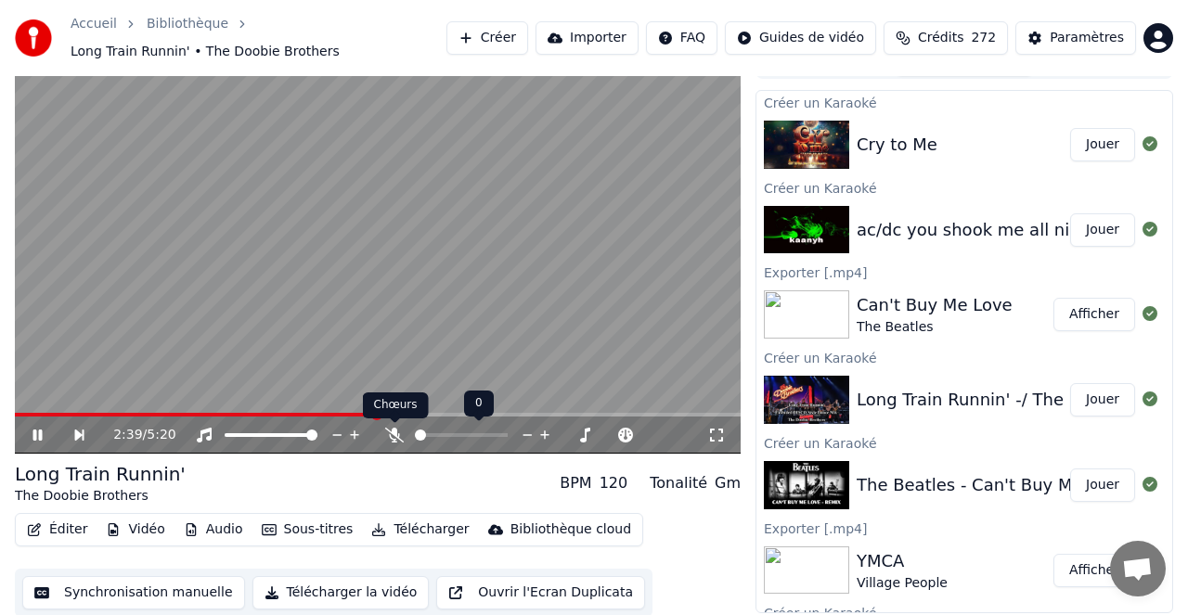
click at [394, 434] on icon at bounding box center [394, 435] width 19 height 15
click at [458, 435] on span at bounding box center [459, 435] width 11 height 11
click at [394, 436] on icon at bounding box center [395, 435] width 10 height 15
click at [394, 436] on icon at bounding box center [394, 435] width 19 height 15
click at [508, 441] on span at bounding box center [501, 435] width 11 height 11
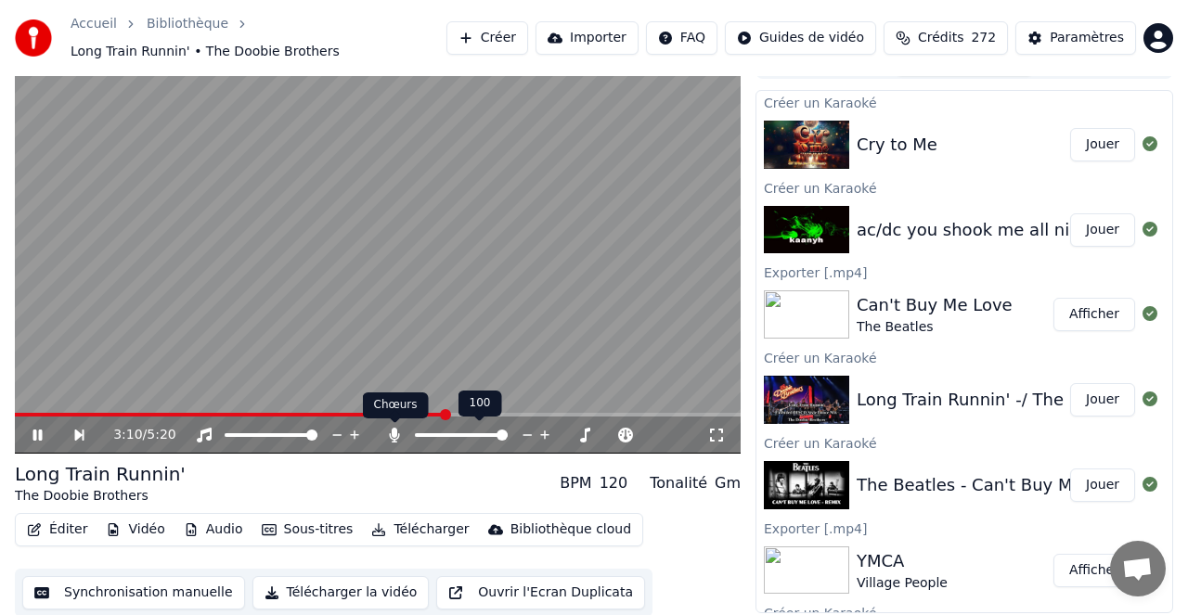
click at [395, 432] on icon at bounding box center [395, 435] width 10 height 15
click at [395, 432] on icon at bounding box center [394, 435] width 19 height 15
click at [397, 435] on icon at bounding box center [394, 435] width 19 height 15
click at [394, 436] on icon at bounding box center [394, 435] width 19 height 15
click at [449, 436] on span at bounding box center [451, 435] width 11 height 11
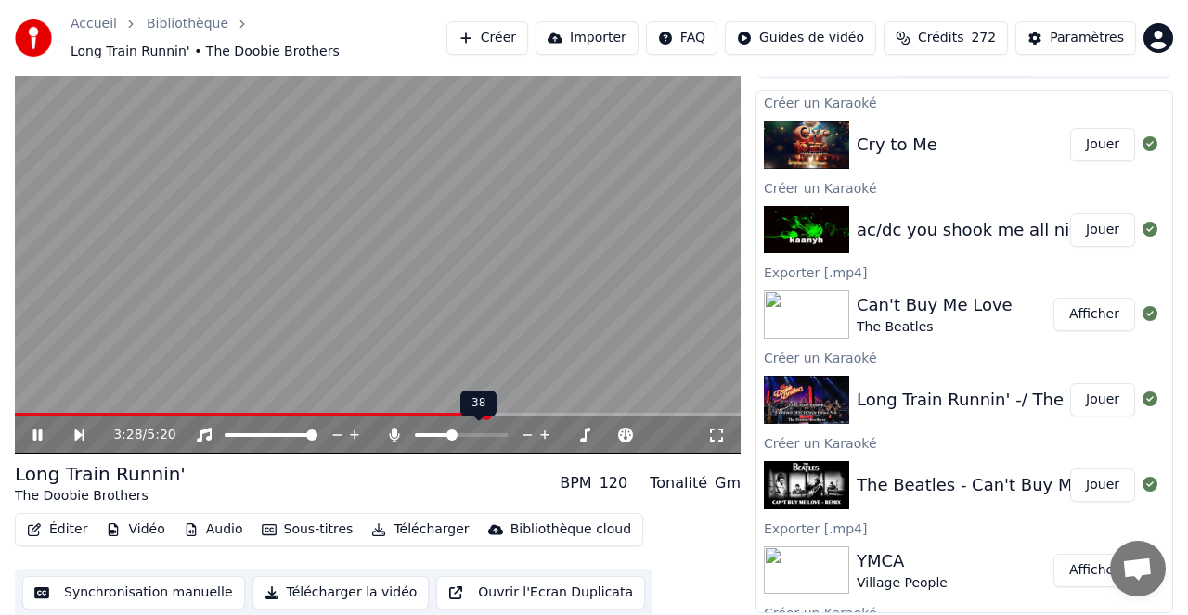
scroll to position [28, 0]
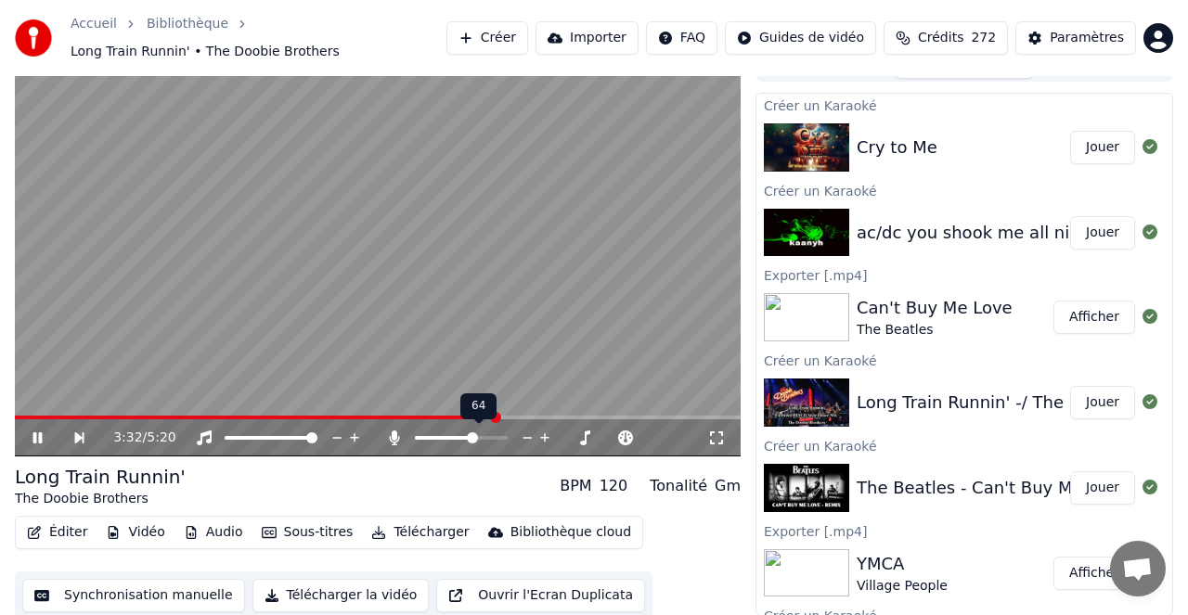
click at [473, 437] on span at bounding box center [472, 437] width 11 height 11
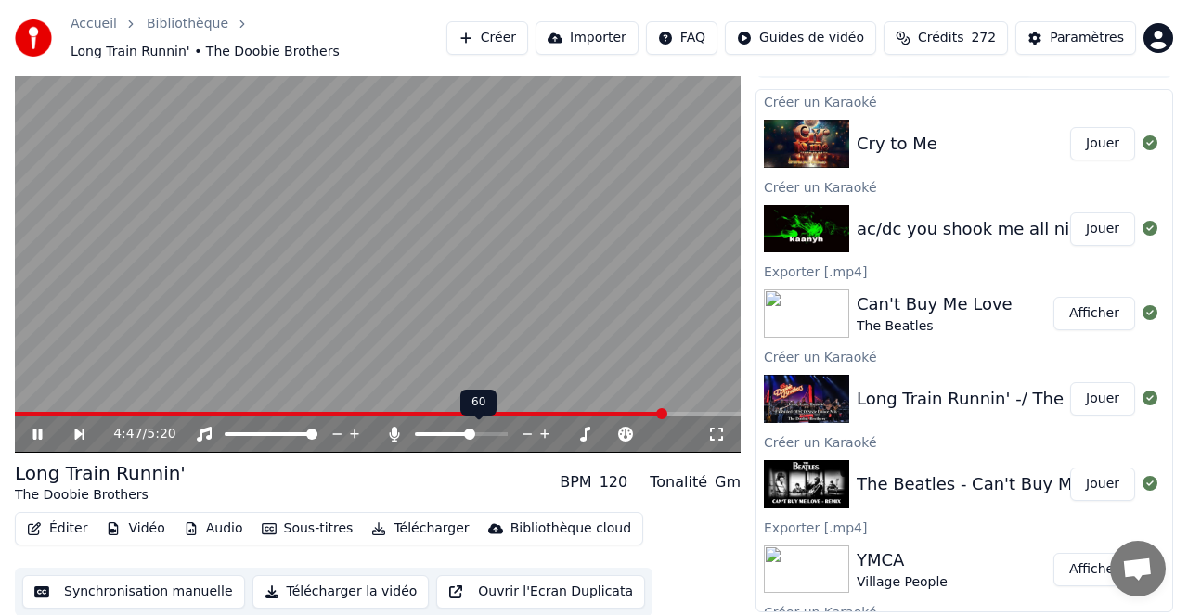
click at [470, 433] on span at bounding box center [469, 434] width 11 height 11
click at [391, 433] on icon at bounding box center [395, 434] width 10 height 15
click at [1095, 142] on button "Jouer" at bounding box center [1102, 143] width 65 height 33
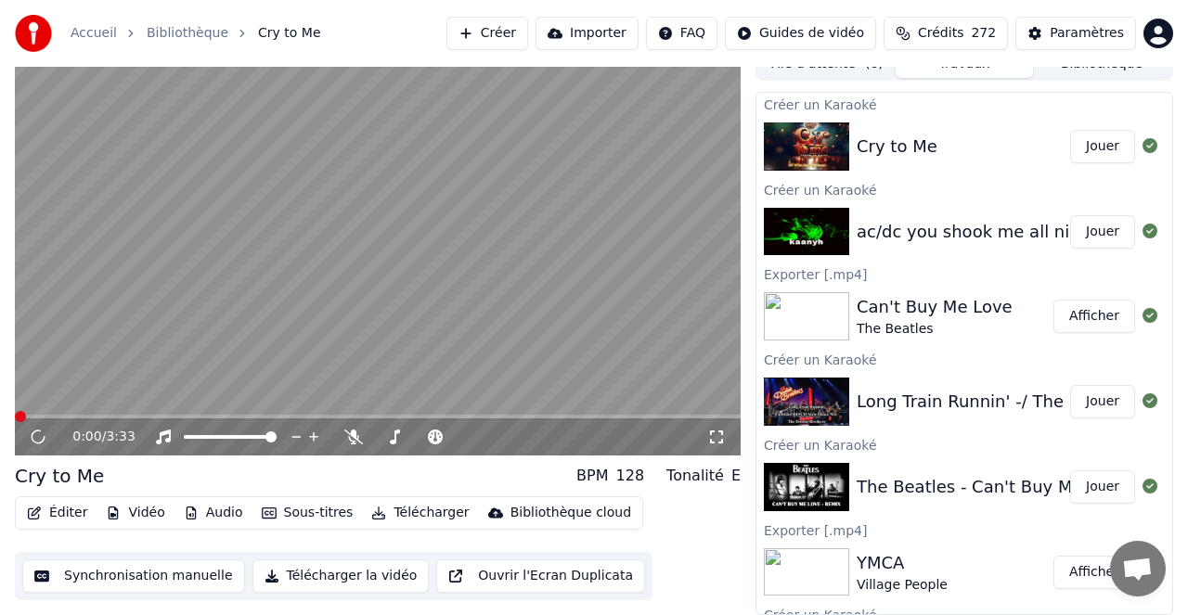
scroll to position [19, 0]
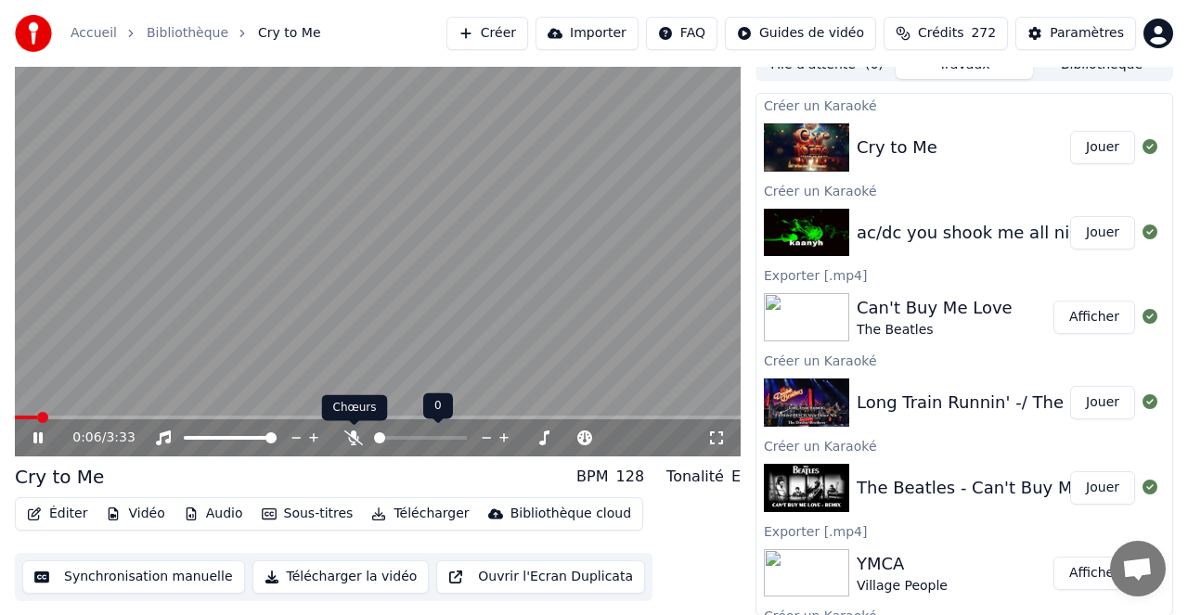
click at [354, 437] on icon at bounding box center [353, 438] width 19 height 15
click at [354, 437] on icon at bounding box center [354, 438] width 10 height 15
click at [354, 437] on icon at bounding box center [353, 438] width 19 height 15
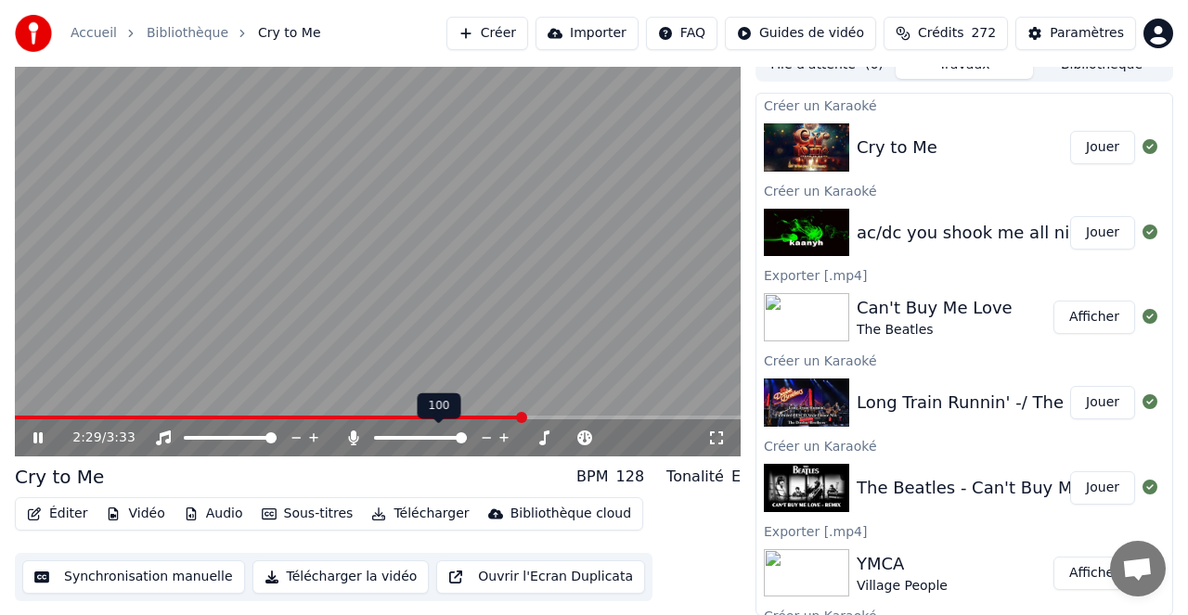
click at [347, 432] on icon at bounding box center [353, 438] width 19 height 15
click at [352, 435] on icon at bounding box center [353, 438] width 19 height 15
click at [219, 416] on span at bounding box center [365, 418] width 701 height 4
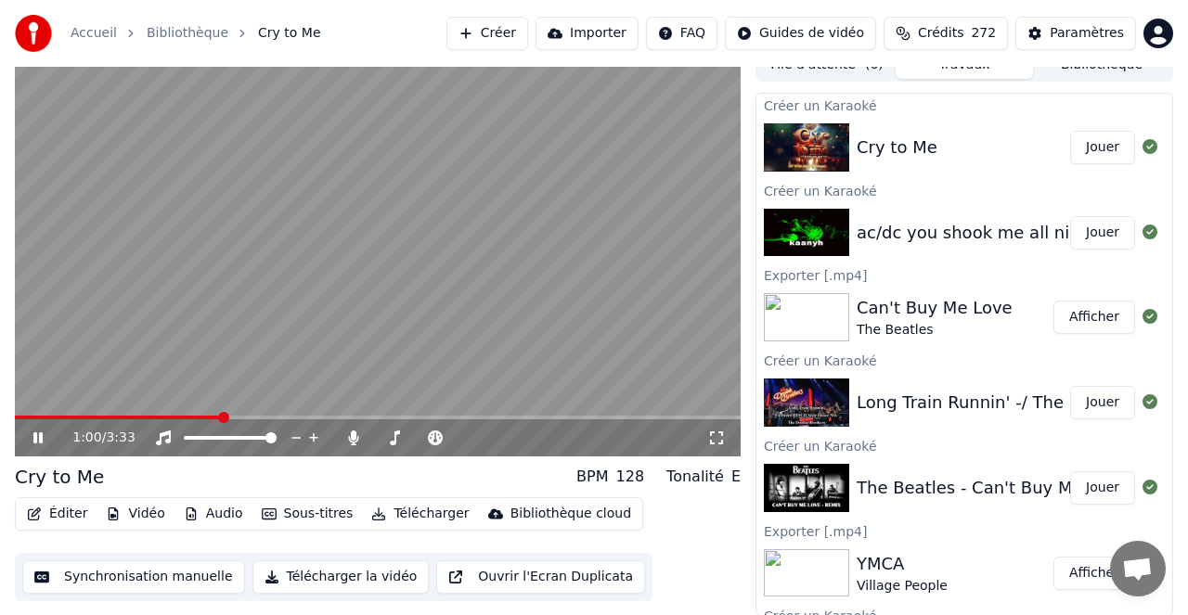
click at [319, 512] on button "Sous-titres" at bounding box center [307, 514] width 107 height 26
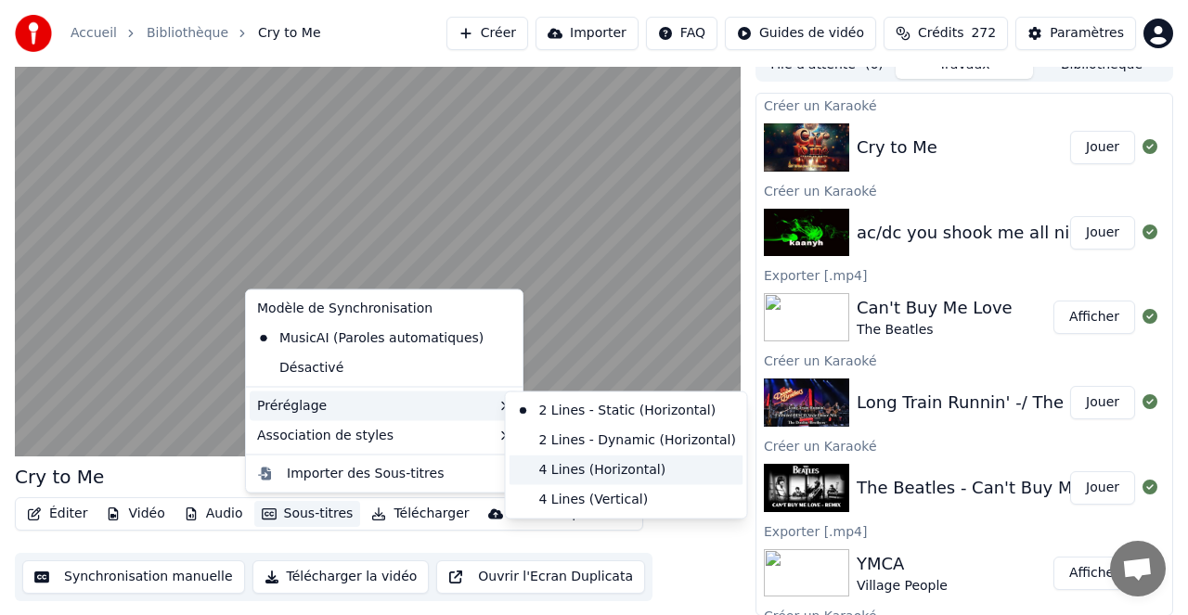
click at [601, 469] on div "4 Lines (Horizontal)" at bounding box center [626, 470] width 234 height 30
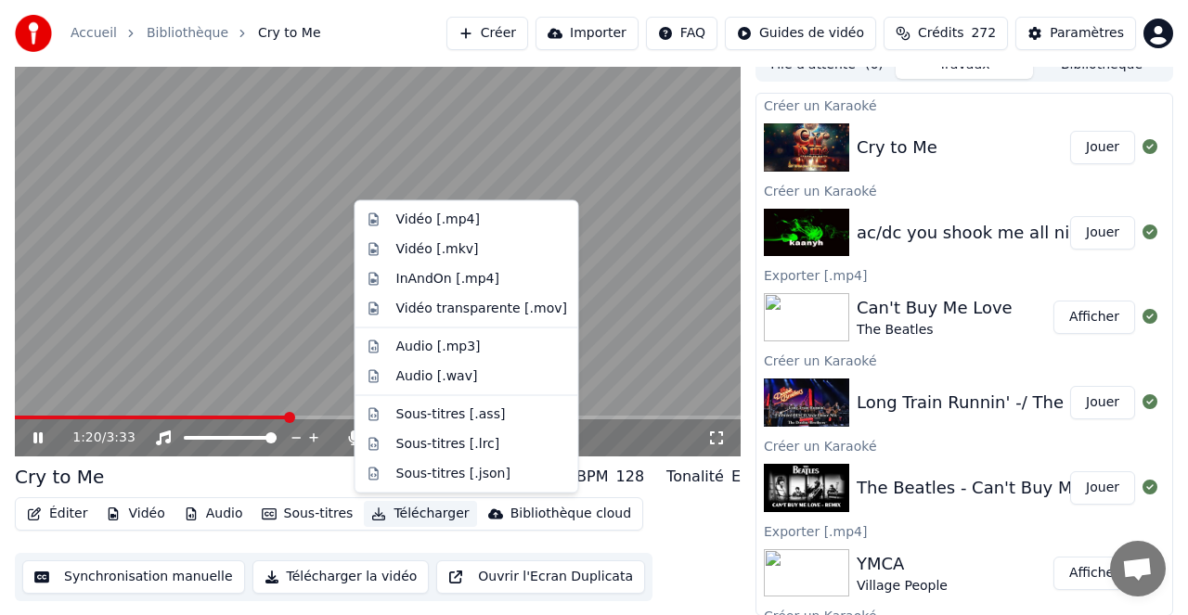
click at [429, 512] on button "Télécharger" at bounding box center [420, 514] width 112 height 26
click at [444, 219] on div "Vidéo [.mp4]" at bounding box center [438, 220] width 84 height 19
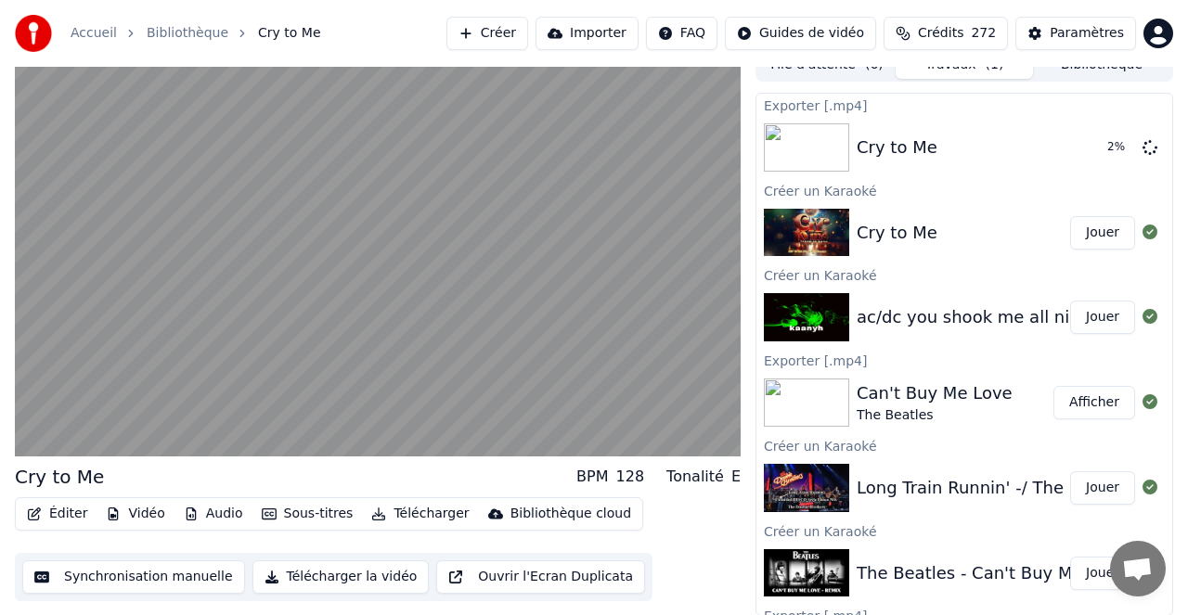
click at [1098, 400] on button "Afficher" at bounding box center [1094, 402] width 82 height 33
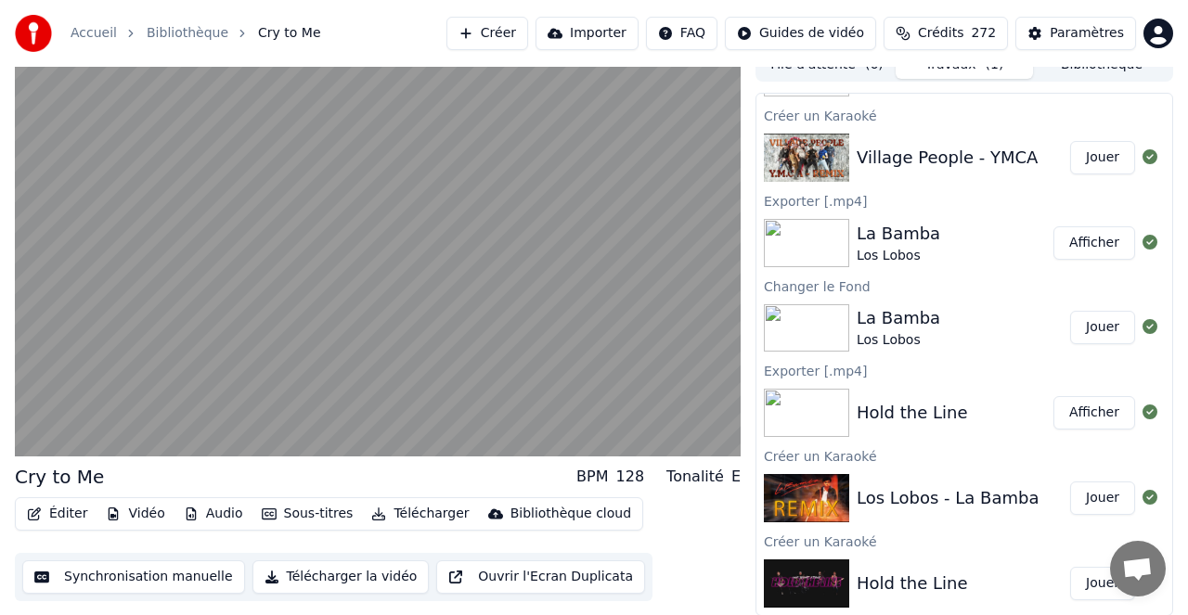
scroll to position [0, 0]
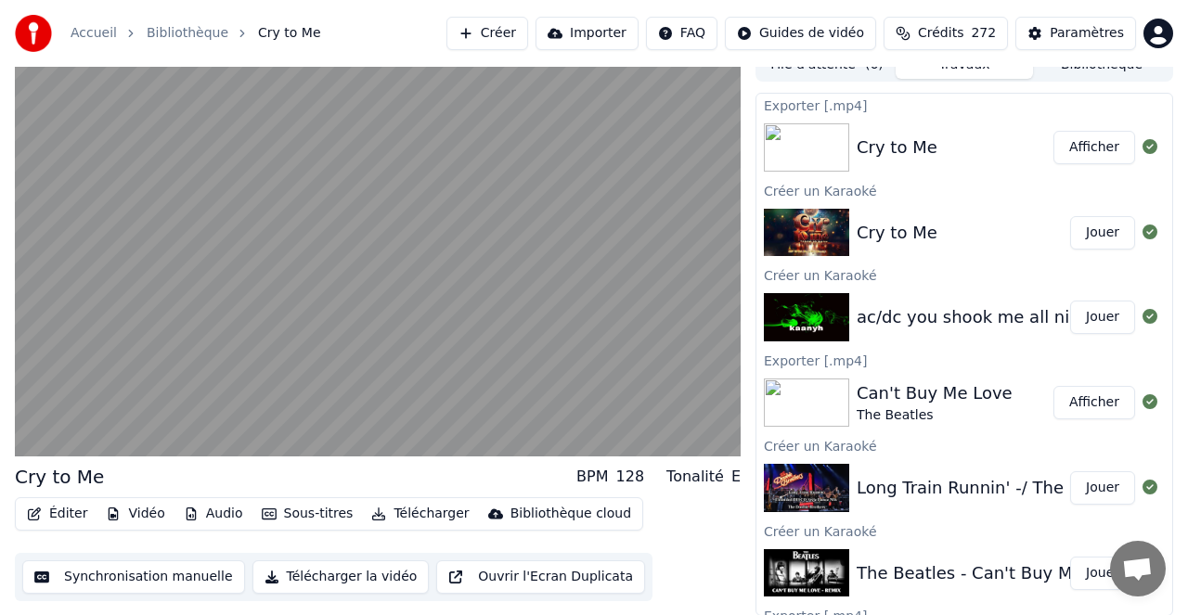
click at [1100, 315] on button "Jouer" at bounding box center [1102, 317] width 65 height 33
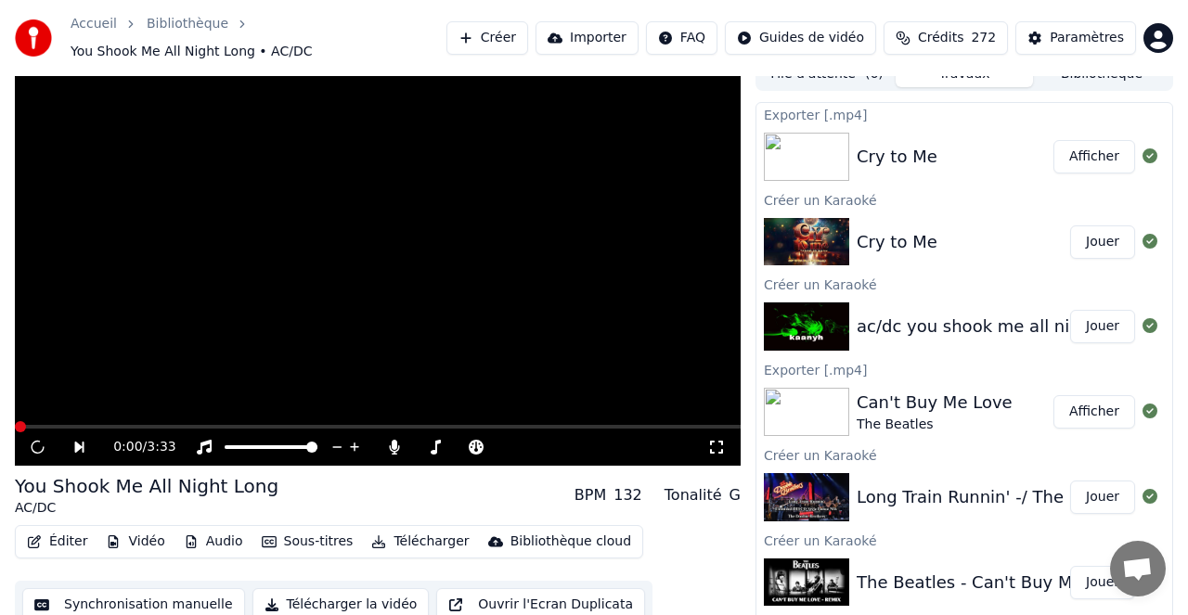
scroll to position [28, 0]
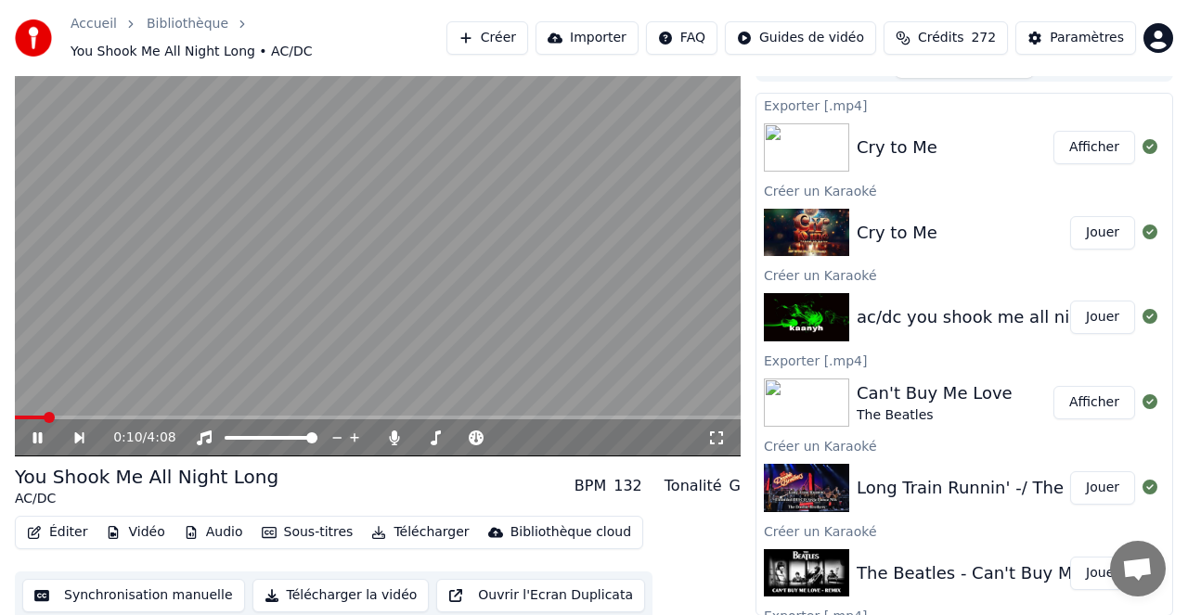
click at [175, 416] on span at bounding box center [378, 418] width 726 height 4
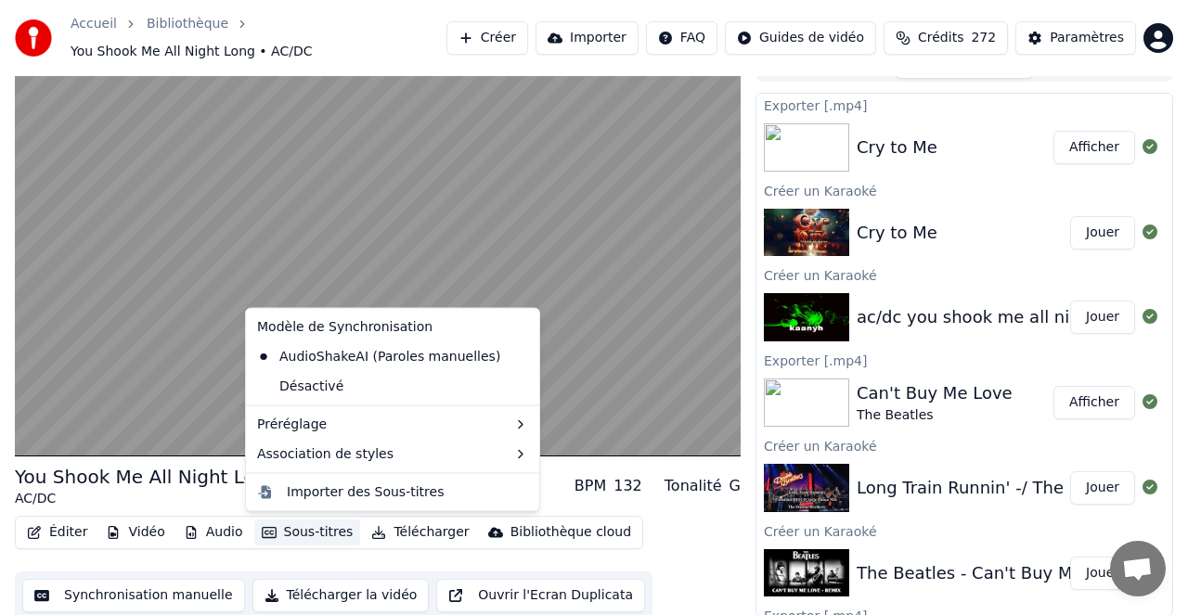
click at [290, 530] on button "Sous-titres" at bounding box center [307, 533] width 107 height 26
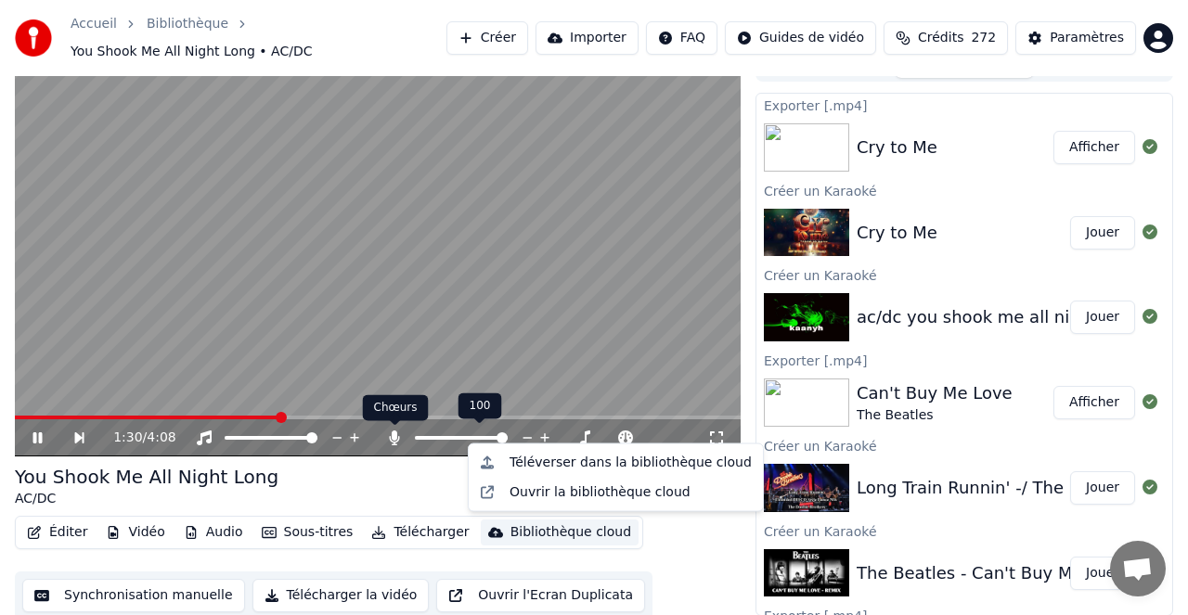
click at [393, 440] on icon at bounding box center [395, 438] width 10 height 15
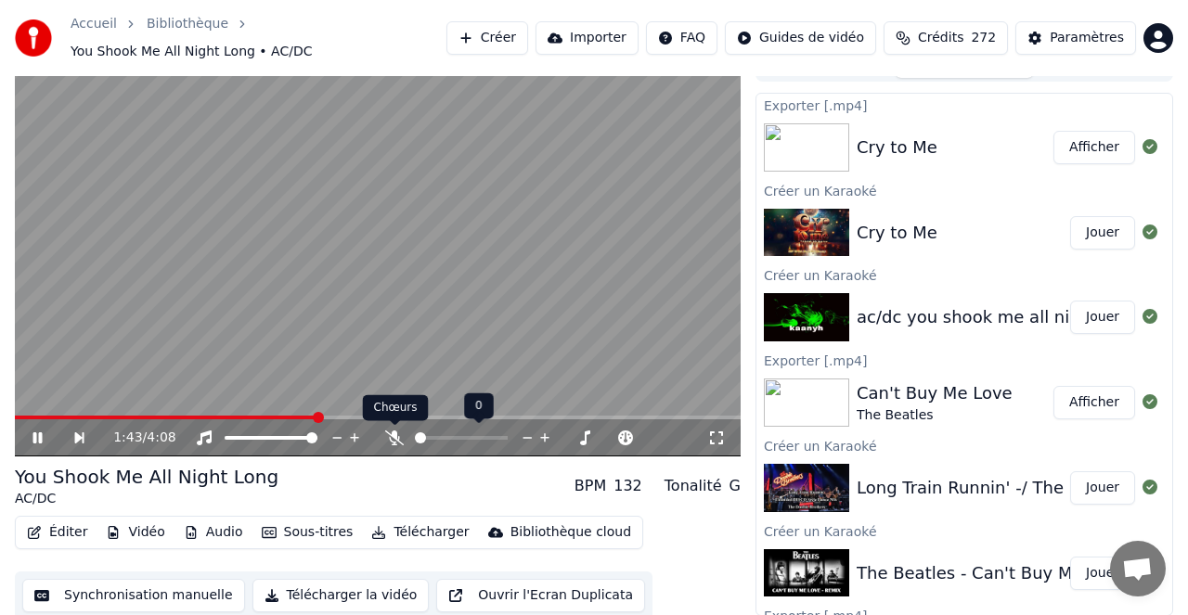
click at [395, 435] on icon at bounding box center [394, 438] width 19 height 15
click at [468, 438] on span at bounding box center [466, 437] width 11 height 11
click at [415, 436] on span at bounding box center [420, 437] width 11 height 11
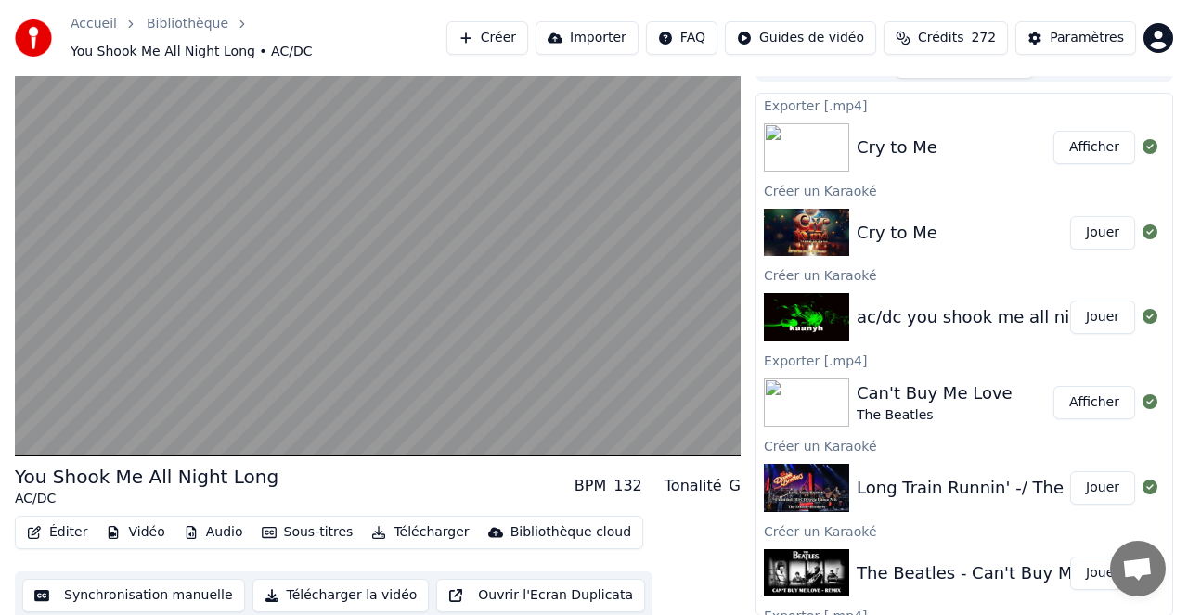
click at [419, 532] on button "Télécharger" at bounding box center [420, 533] width 112 height 26
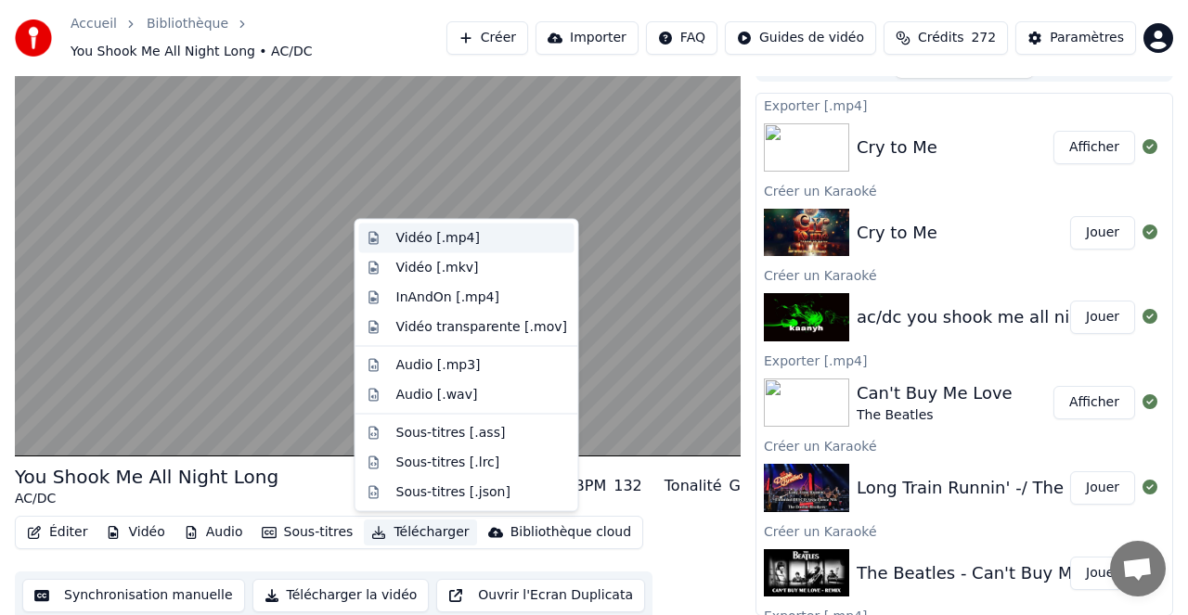
click at [451, 236] on div "Vidéo [.mp4]" at bounding box center [438, 238] width 84 height 19
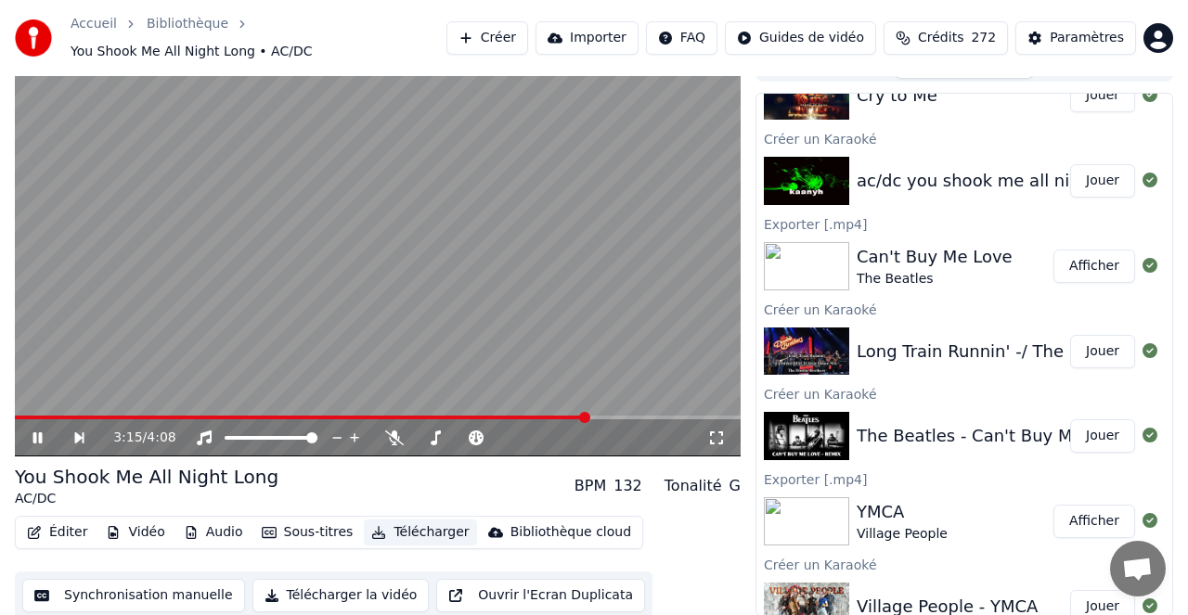
scroll to position [225, 0]
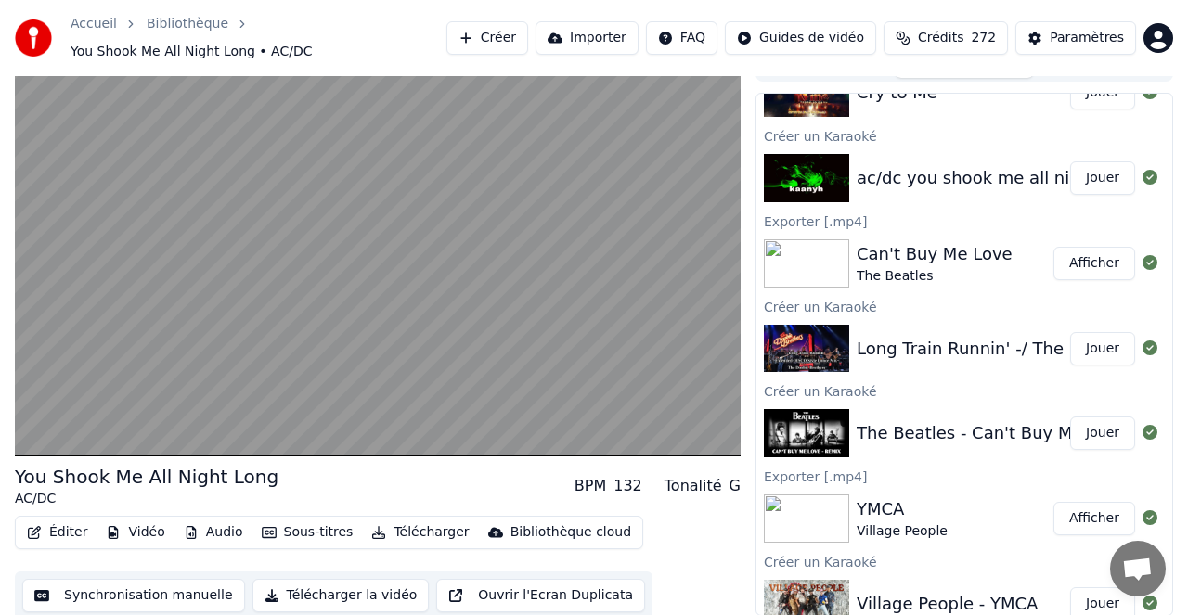
click at [1091, 348] on button "Jouer" at bounding box center [1102, 348] width 65 height 33
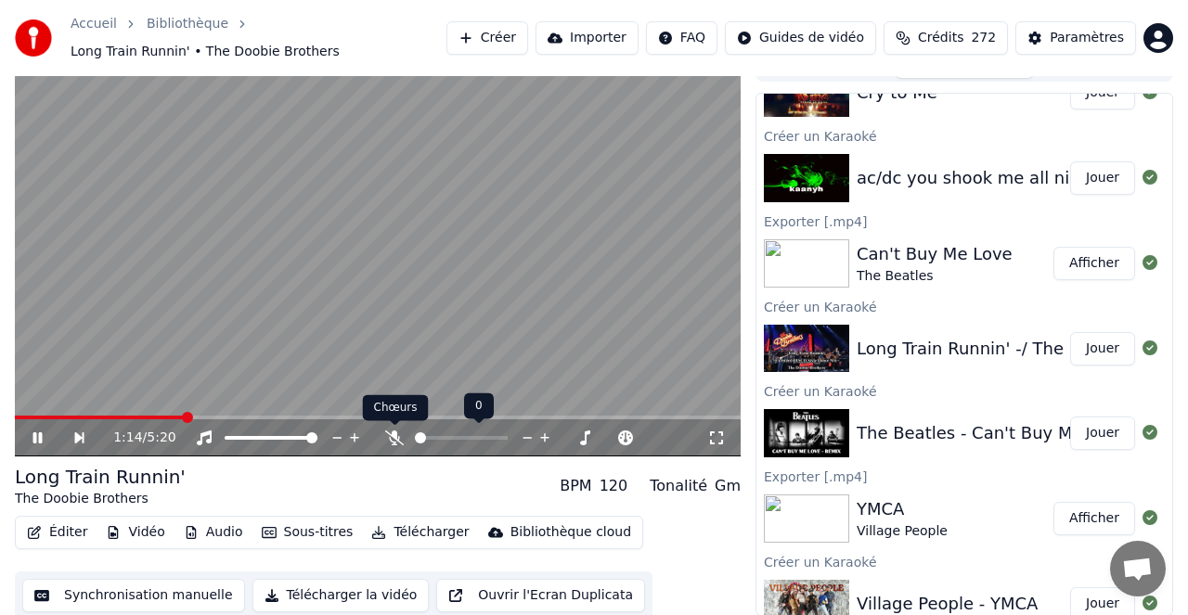
click at [392, 436] on icon at bounding box center [394, 438] width 19 height 15
click at [444, 443] on span at bounding box center [447, 437] width 11 height 11
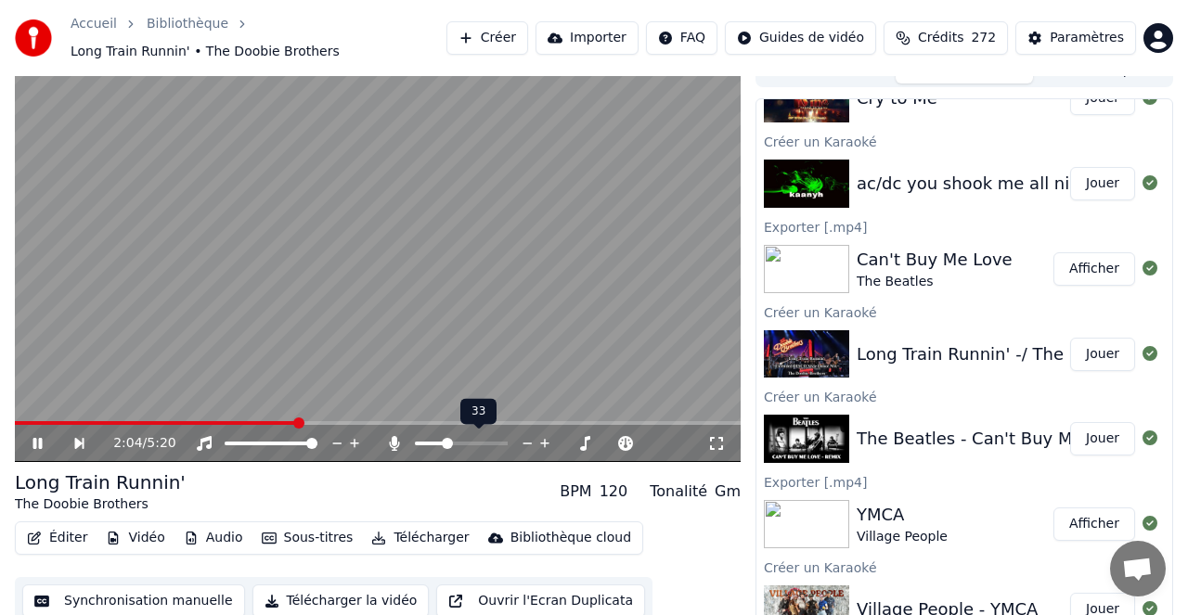
scroll to position [21, 0]
click at [415, 441] on span at bounding box center [420, 444] width 11 height 11
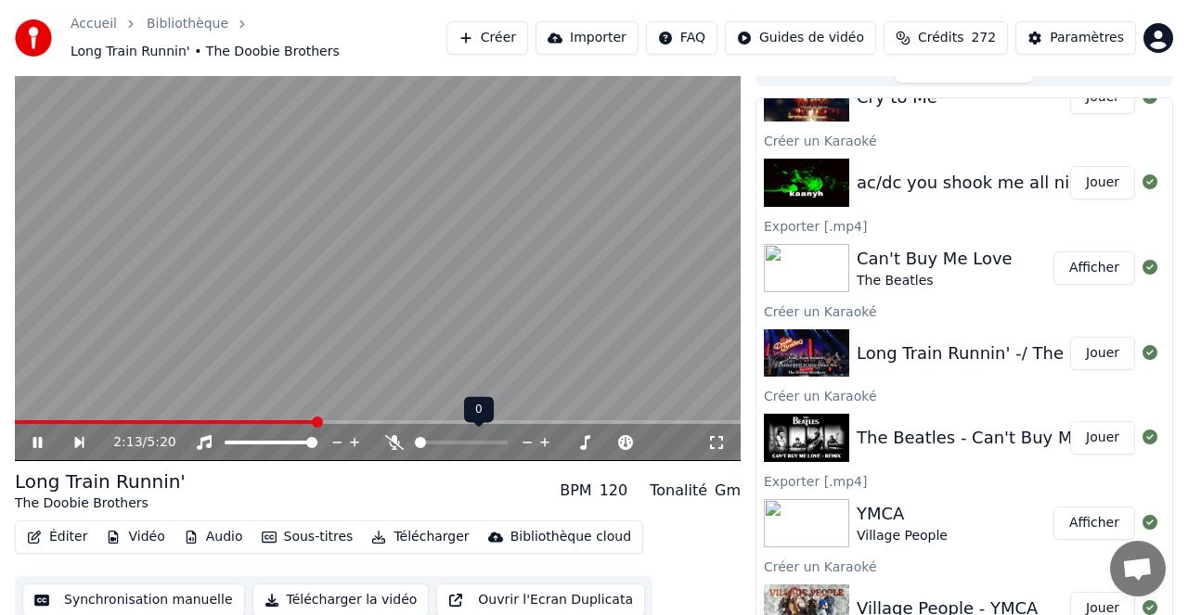
scroll to position [11, 0]
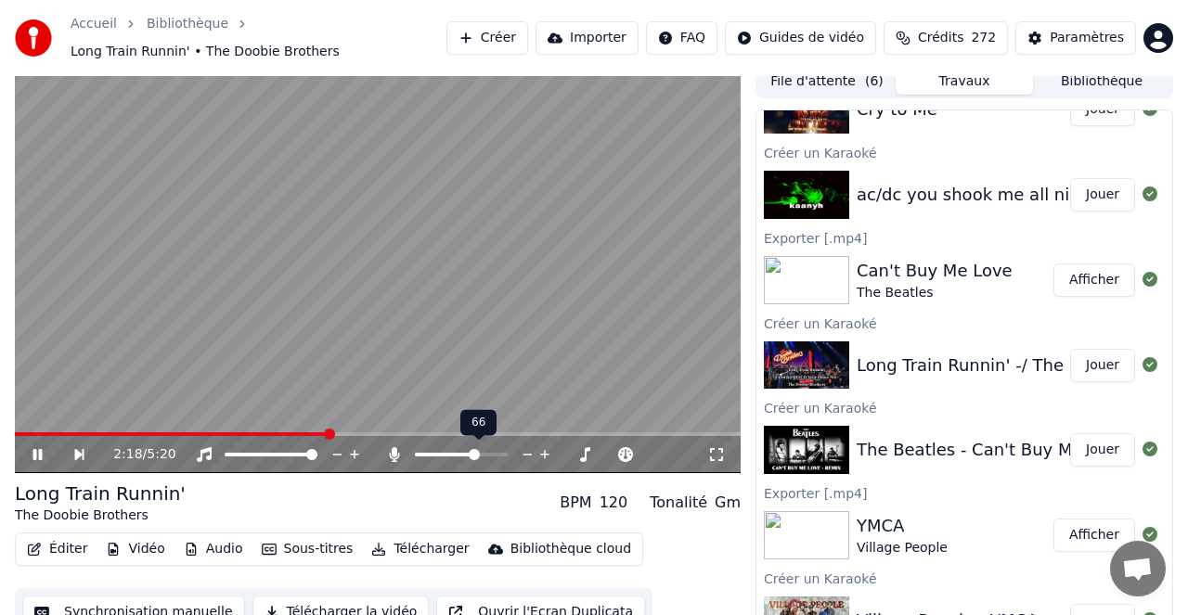
click at [476, 451] on span at bounding box center [474, 454] width 11 height 11
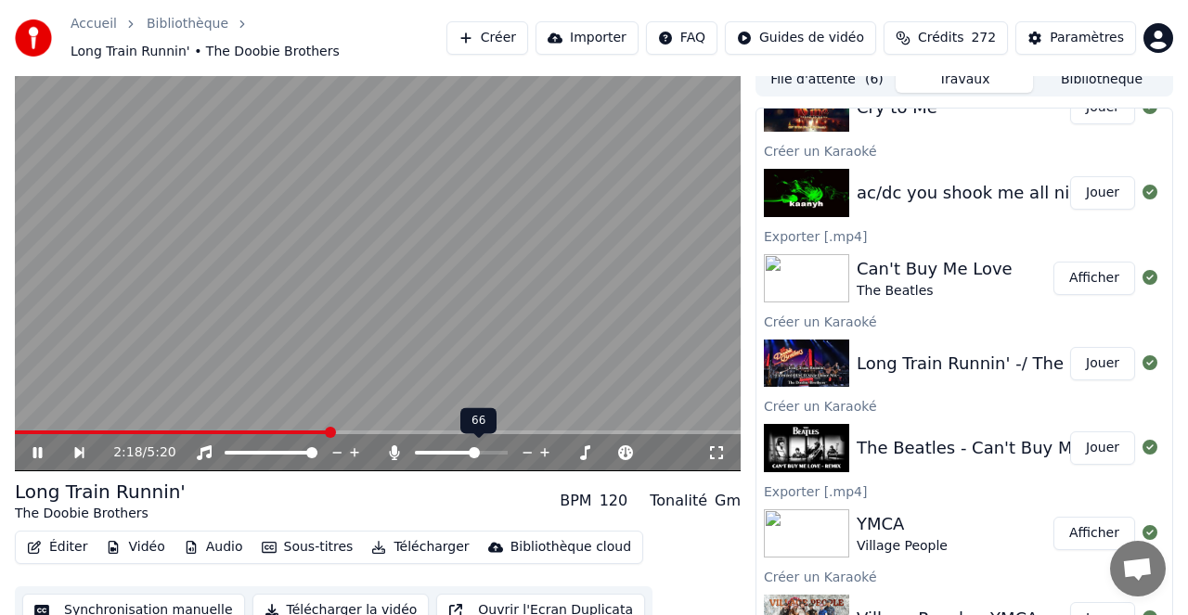
scroll to position [14, 0]
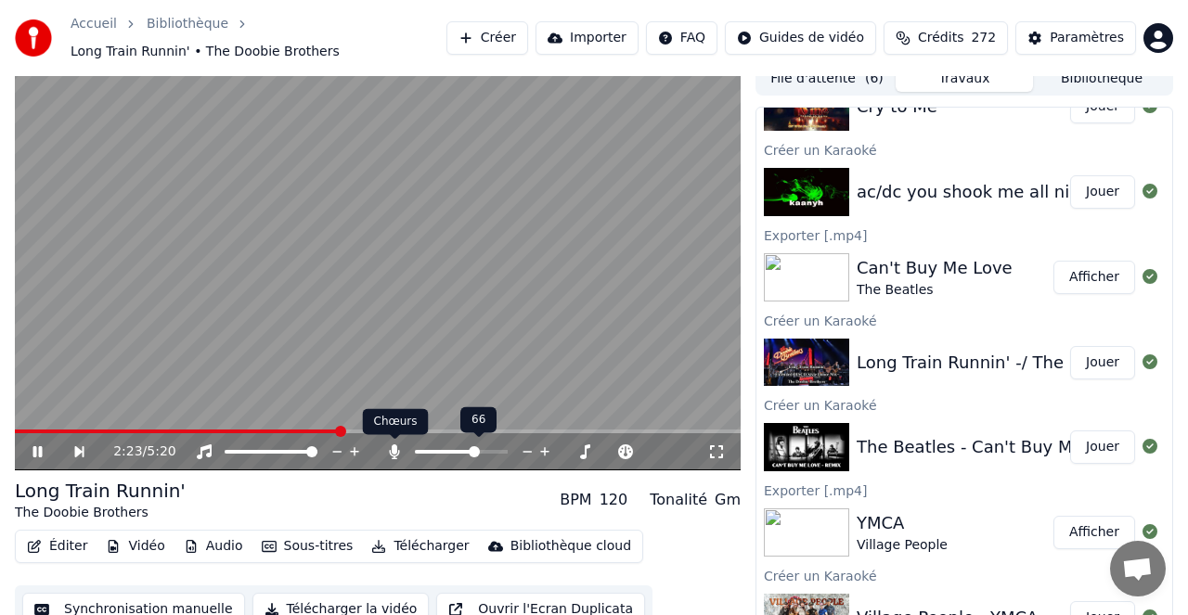
click at [398, 451] on icon at bounding box center [395, 451] width 10 height 15
click at [400, 453] on icon at bounding box center [394, 451] width 19 height 15
click at [396, 450] on icon at bounding box center [395, 451] width 10 height 15
click at [396, 450] on icon at bounding box center [394, 451] width 19 height 15
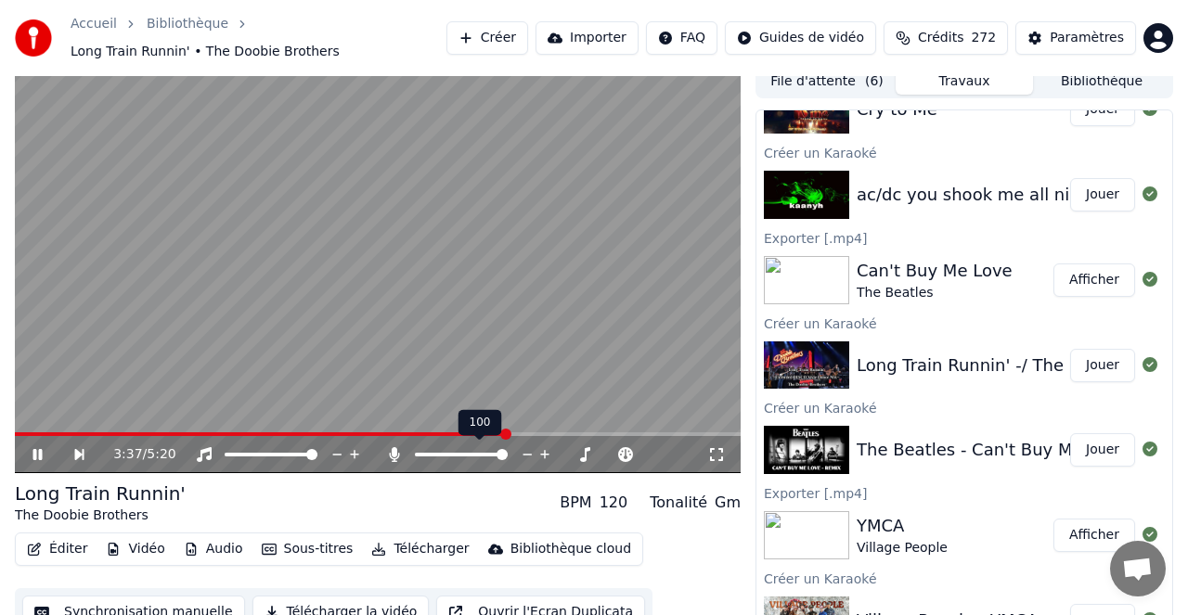
click at [528, 452] on icon at bounding box center [528, 454] width 18 height 19
click at [530, 453] on icon at bounding box center [528, 454] width 18 height 19
click at [568, 451] on icon at bounding box center [568, 454] width 18 height 19
click at [496, 458] on span at bounding box center [495, 454] width 11 height 11
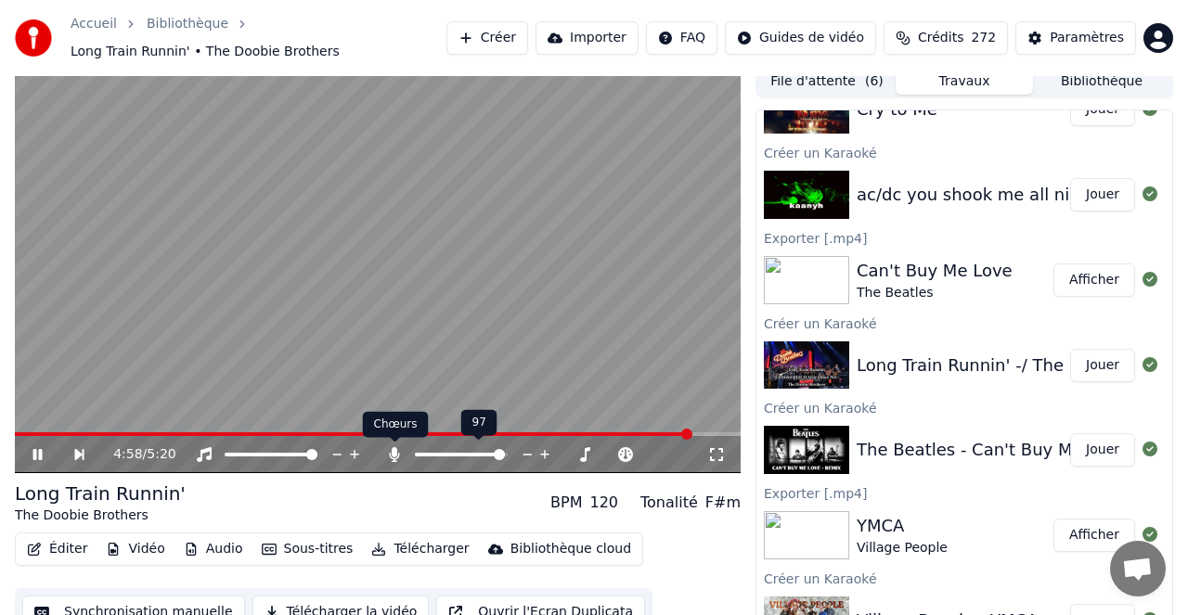
click at [397, 453] on icon at bounding box center [395, 454] width 10 height 15
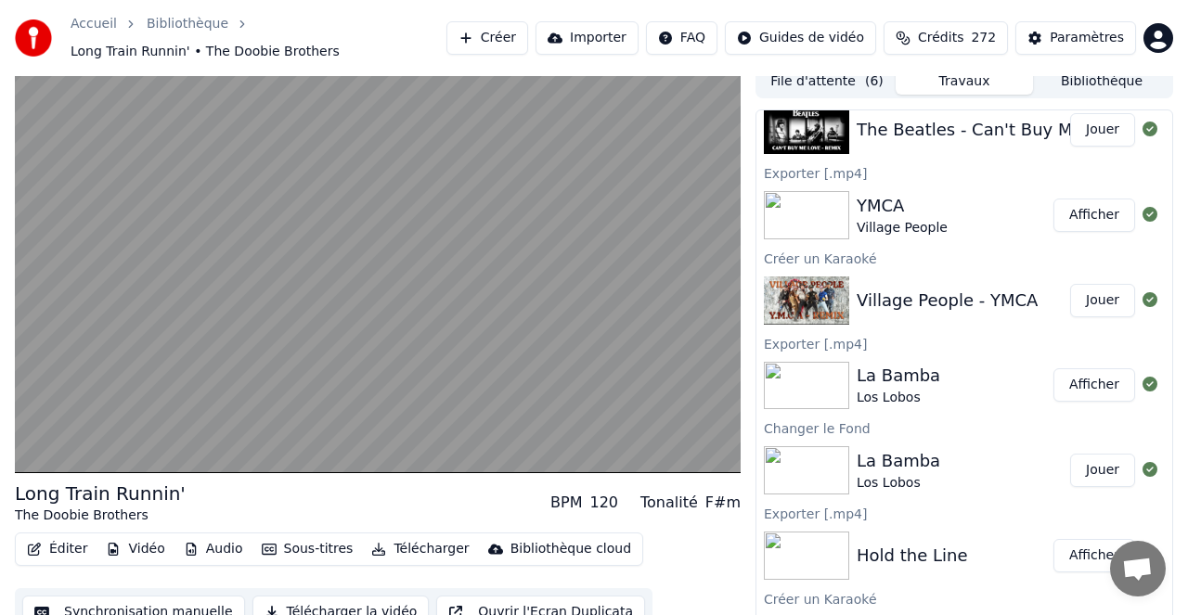
scroll to position [546, 0]
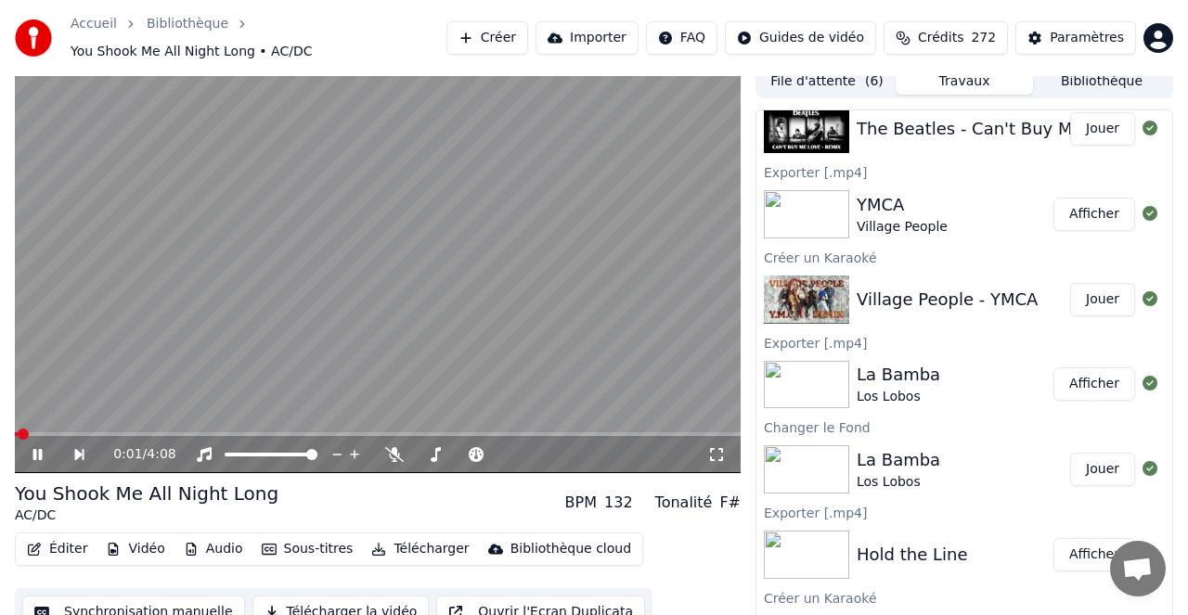
click at [506, 37] on button "Créer" at bounding box center [487, 37] width 82 height 33
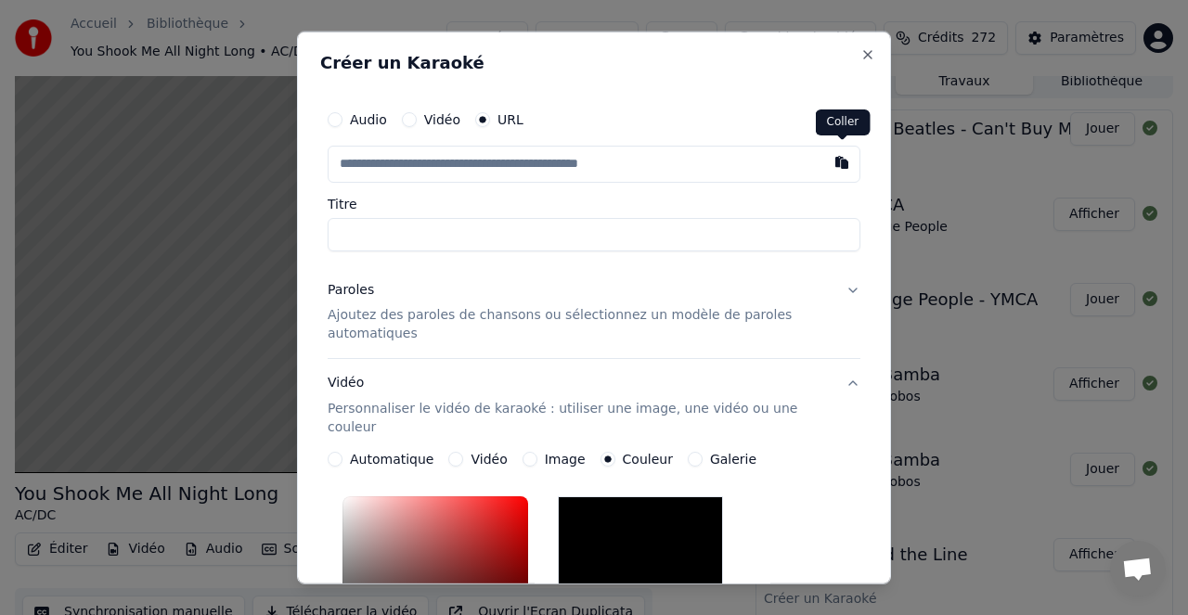
click at [842, 162] on button "button" at bounding box center [841, 161] width 37 height 33
type input "**********"
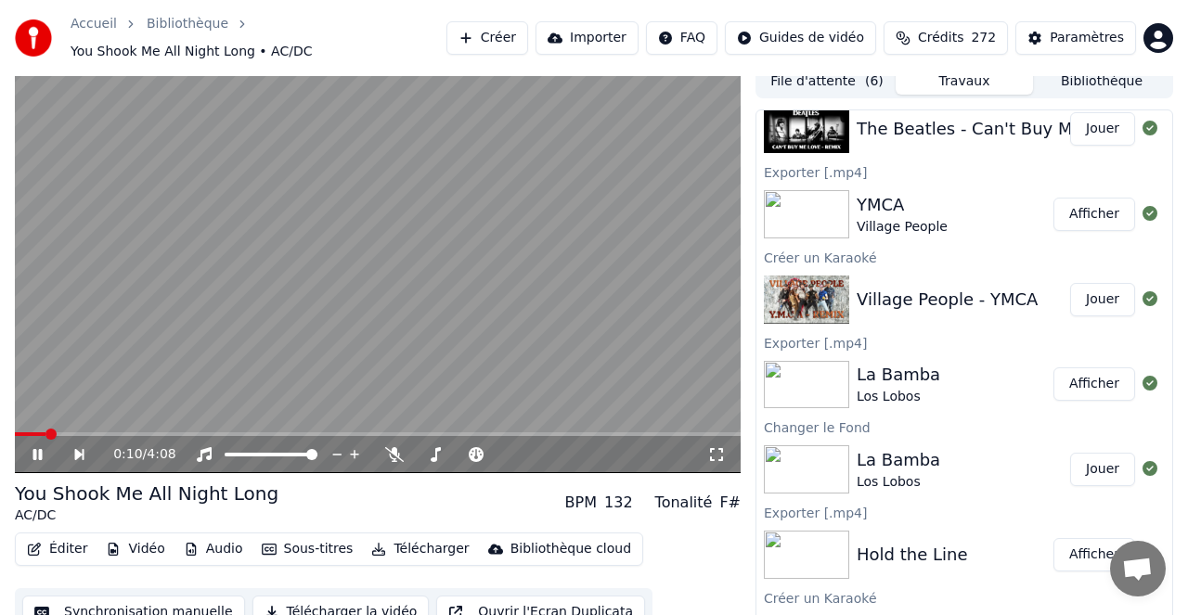
click at [40, 453] on icon at bounding box center [37, 454] width 9 height 11
click at [508, 35] on button "Créer" at bounding box center [487, 37] width 82 height 33
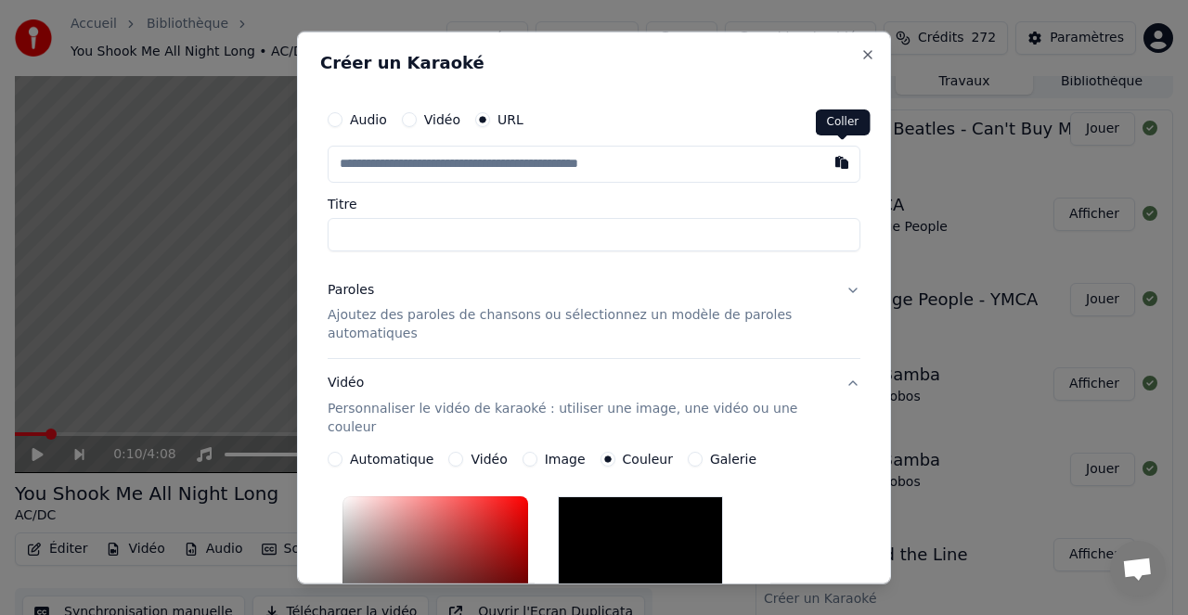
drag, startPoint x: 839, startPoint y: 163, endPoint x: 838, endPoint y: 191, distance: 27.8
click at [839, 163] on button "button" at bounding box center [841, 161] width 37 height 33
type input "**********"
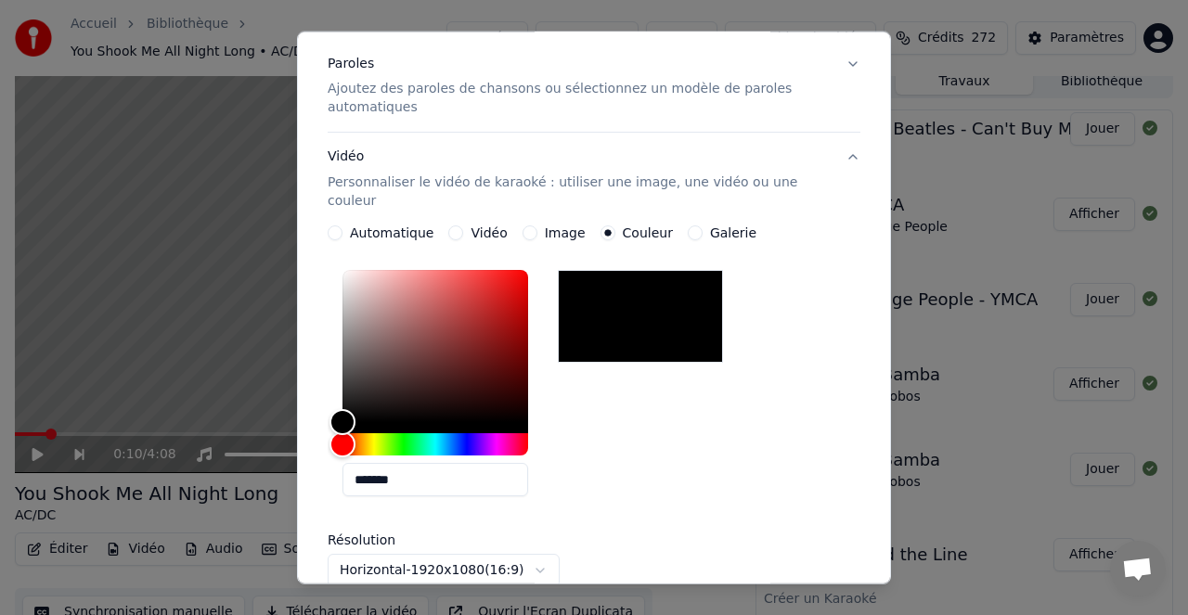
scroll to position [228, 0]
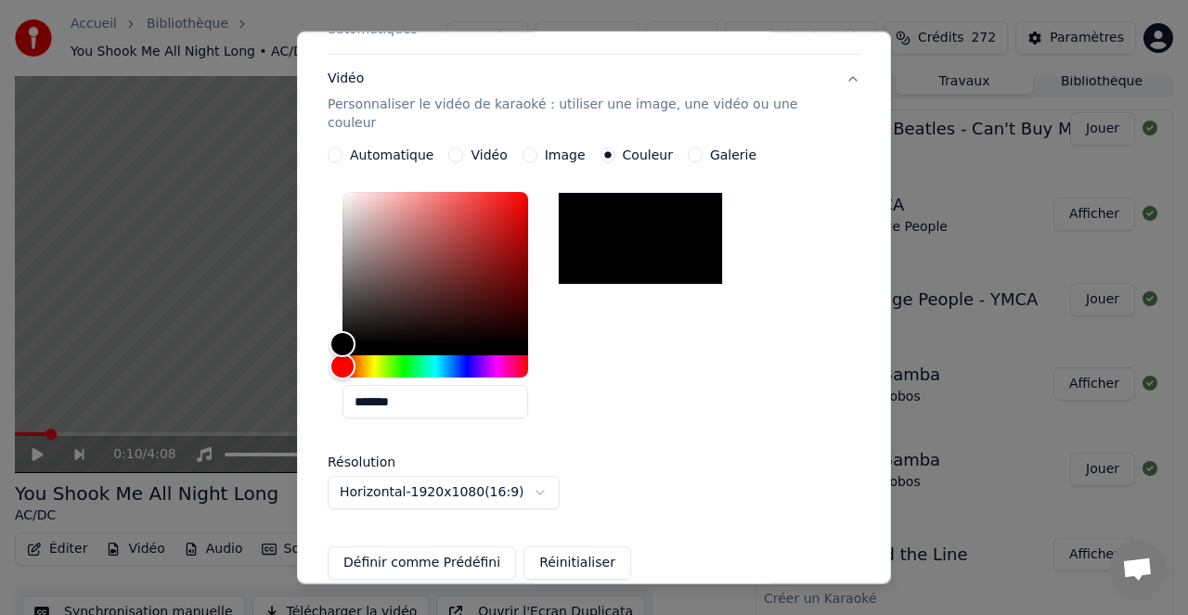
click at [379, 148] on label "Automatique" at bounding box center [392, 154] width 84 height 13
click at [342, 148] on button "Automatique" at bounding box center [335, 155] width 15 height 15
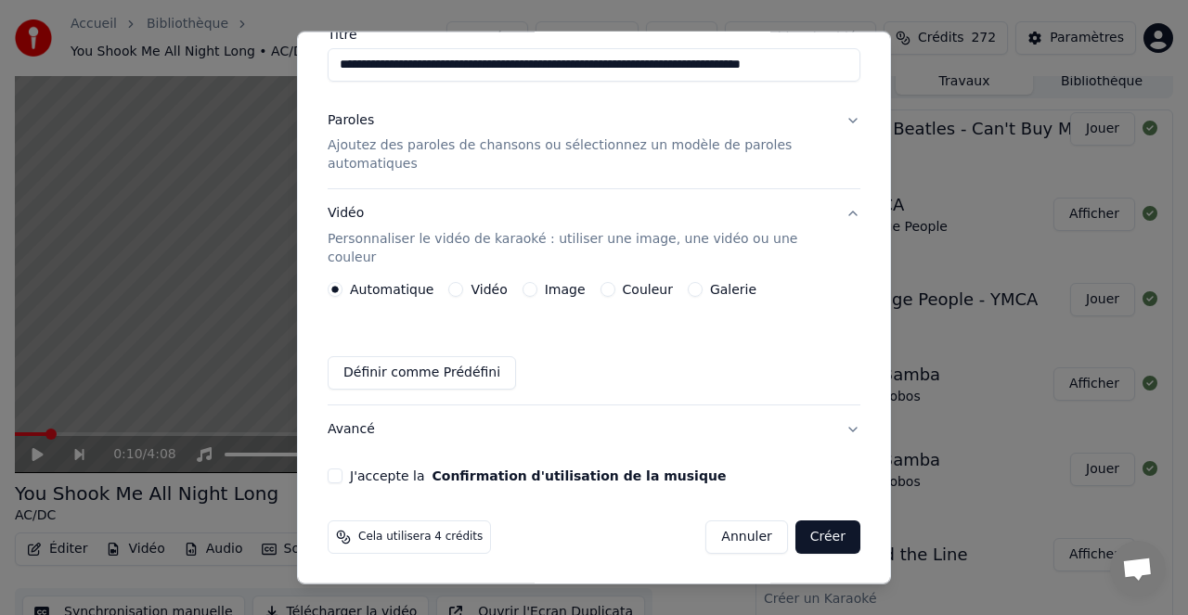
scroll to position [151, 0]
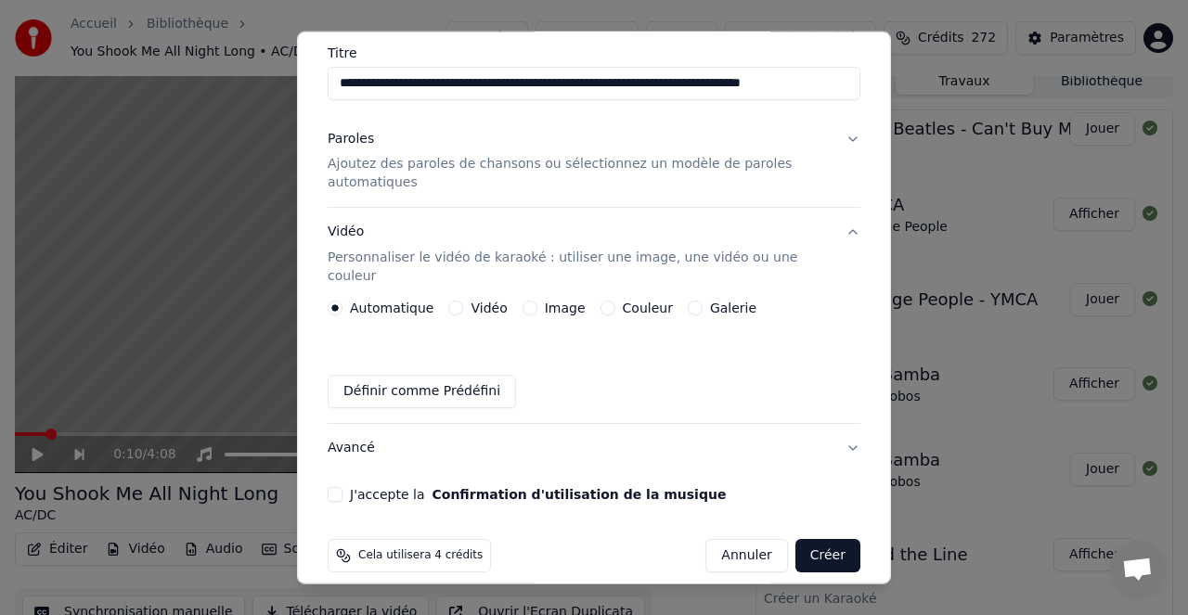
click at [487, 302] on label "Vidéo" at bounding box center [488, 308] width 36 height 13
click at [463, 301] on button "Vidéo" at bounding box center [455, 308] width 15 height 15
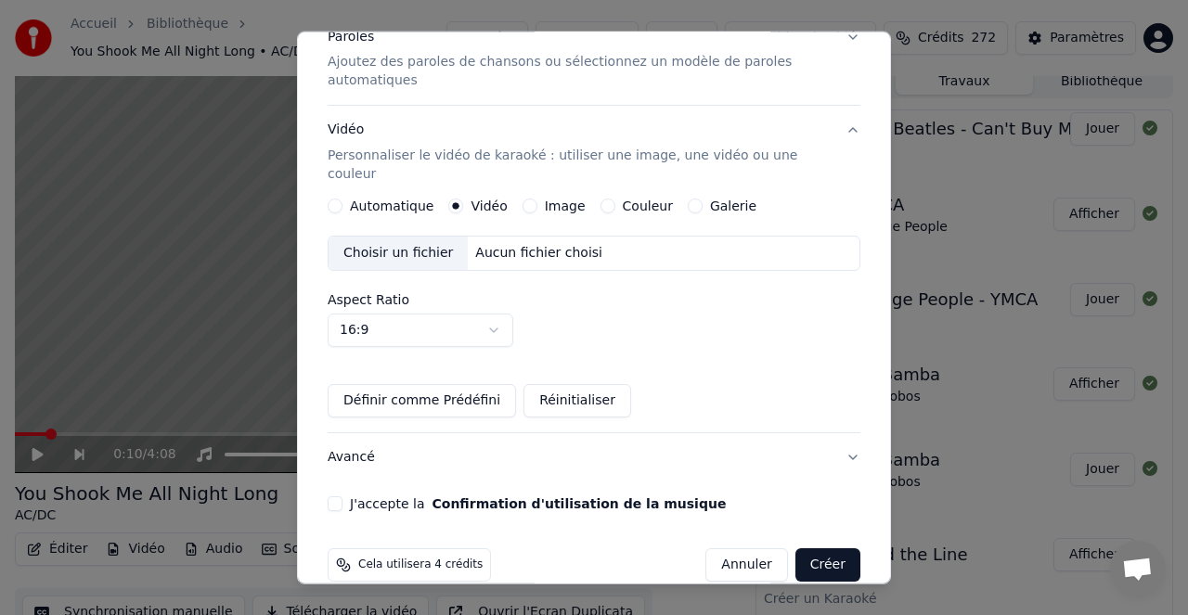
scroll to position [263, 0]
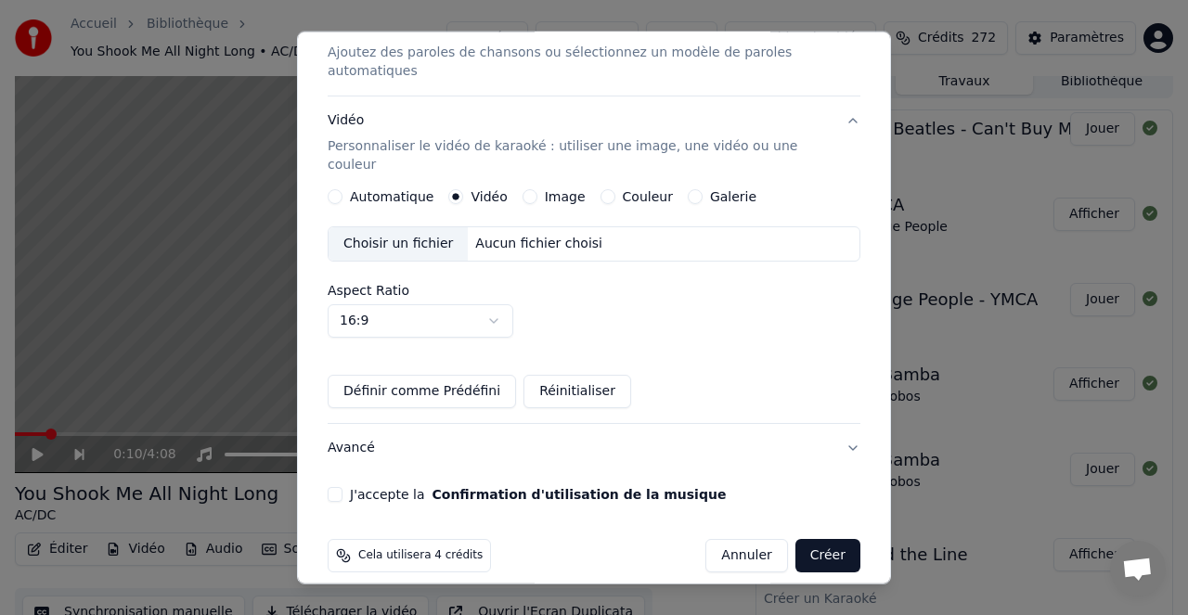
drag, startPoint x: 331, startPoint y: 472, endPoint x: 350, endPoint y: 481, distance: 20.3
click at [331, 487] on button "J'accepte la Confirmation d'utilisation de la musique" at bounding box center [335, 494] width 15 height 15
click at [829, 539] on button "Créer" at bounding box center [827, 555] width 65 height 33
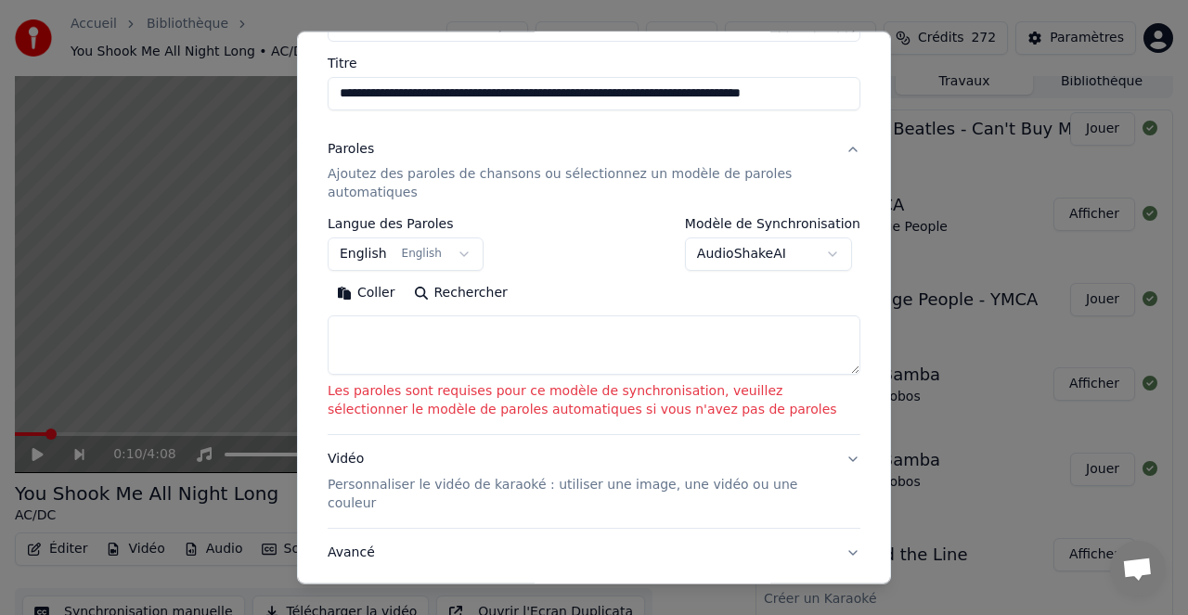
scroll to position [0, 0]
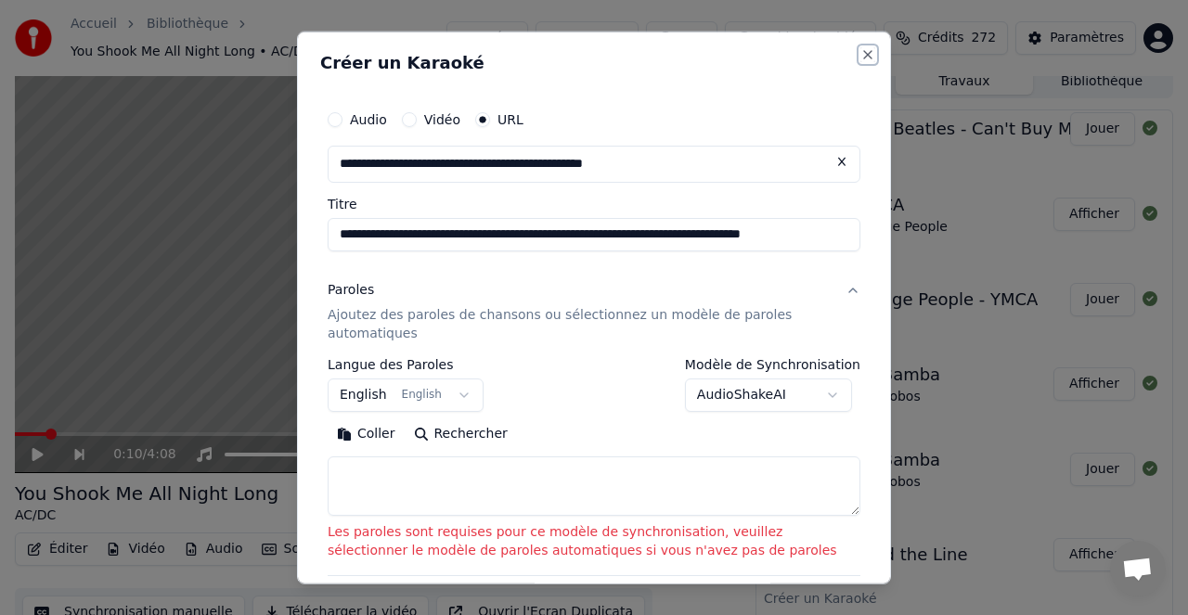
click at [865, 51] on button "Close" at bounding box center [867, 53] width 15 height 15
select select
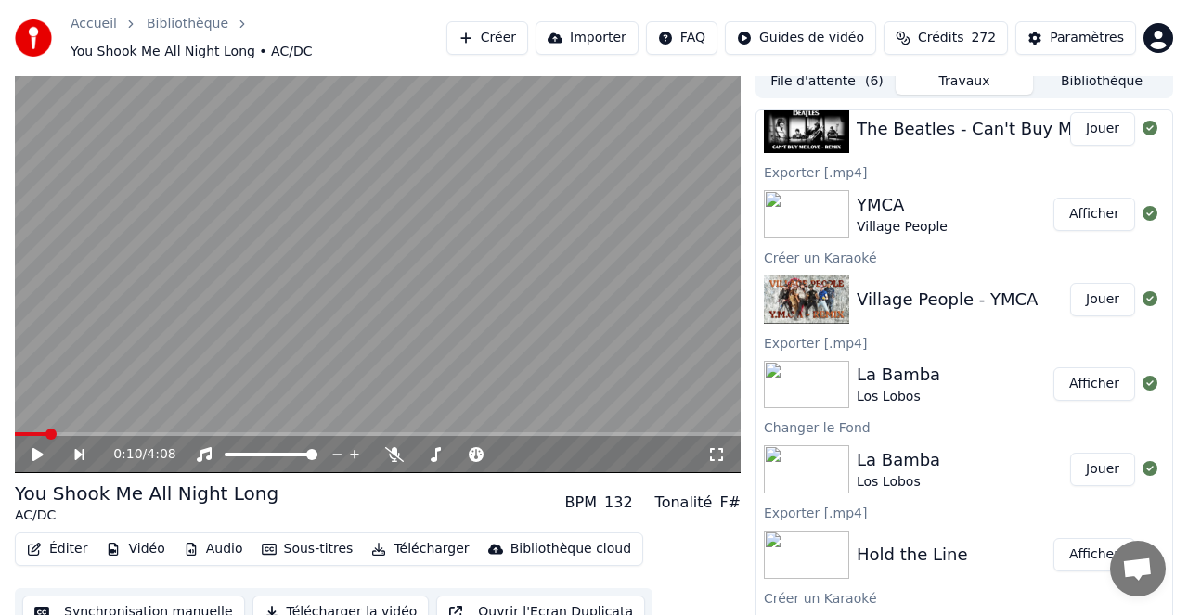
click at [600, 34] on button "Importer" at bounding box center [586, 37] width 103 height 33
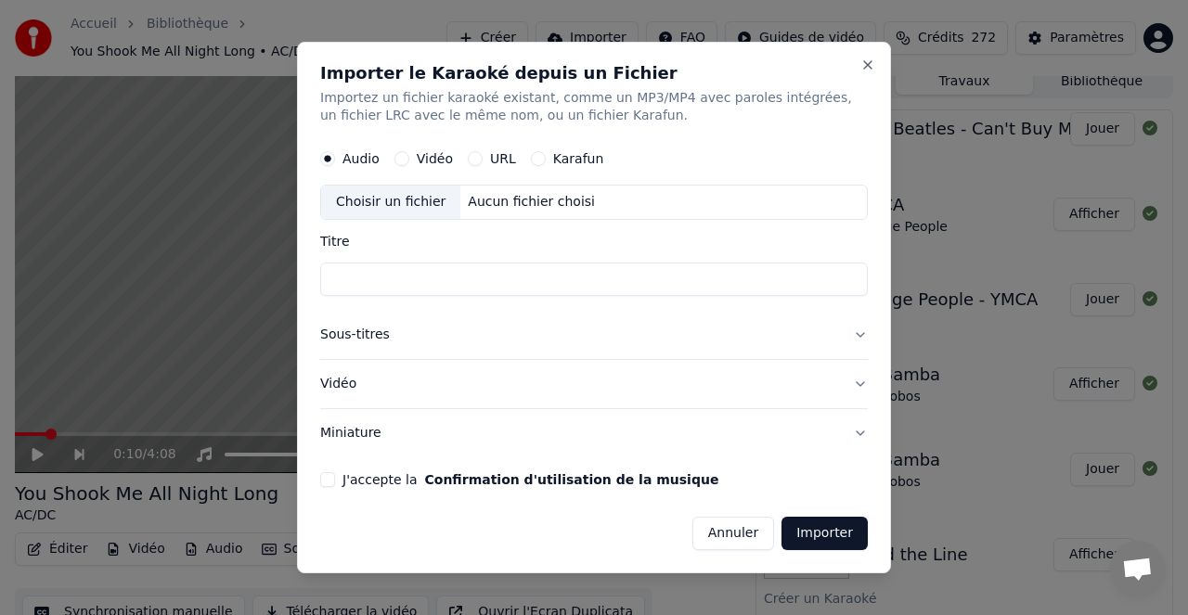
click at [478, 156] on button "URL" at bounding box center [475, 159] width 15 height 15
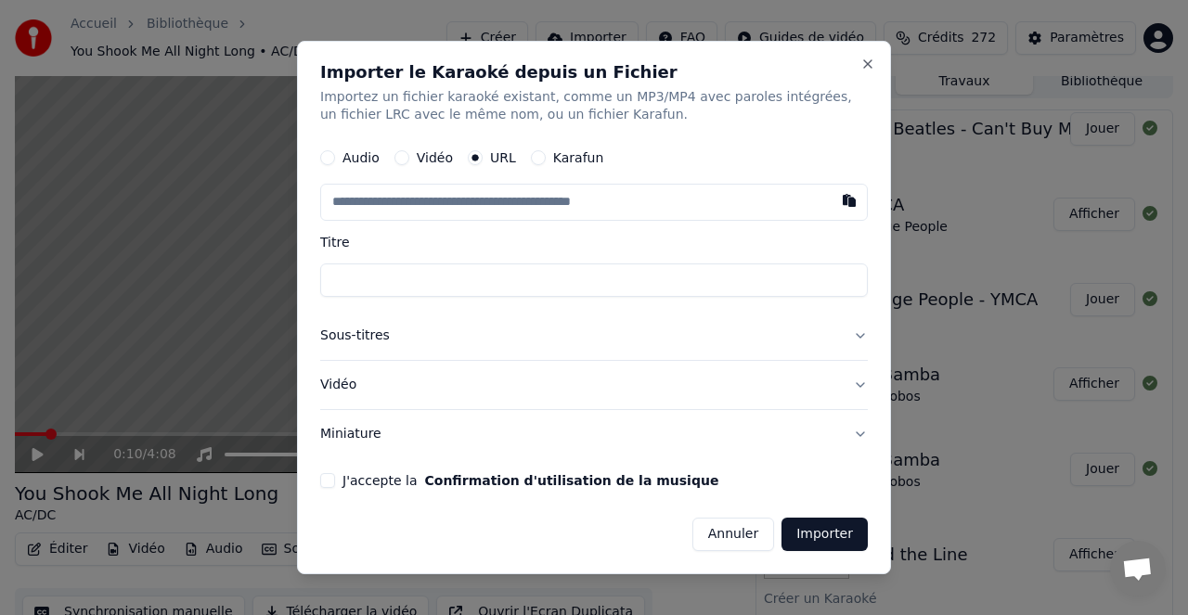
click at [850, 200] on button "button" at bounding box center [848, 201] width 37 height 33
type input "**********"
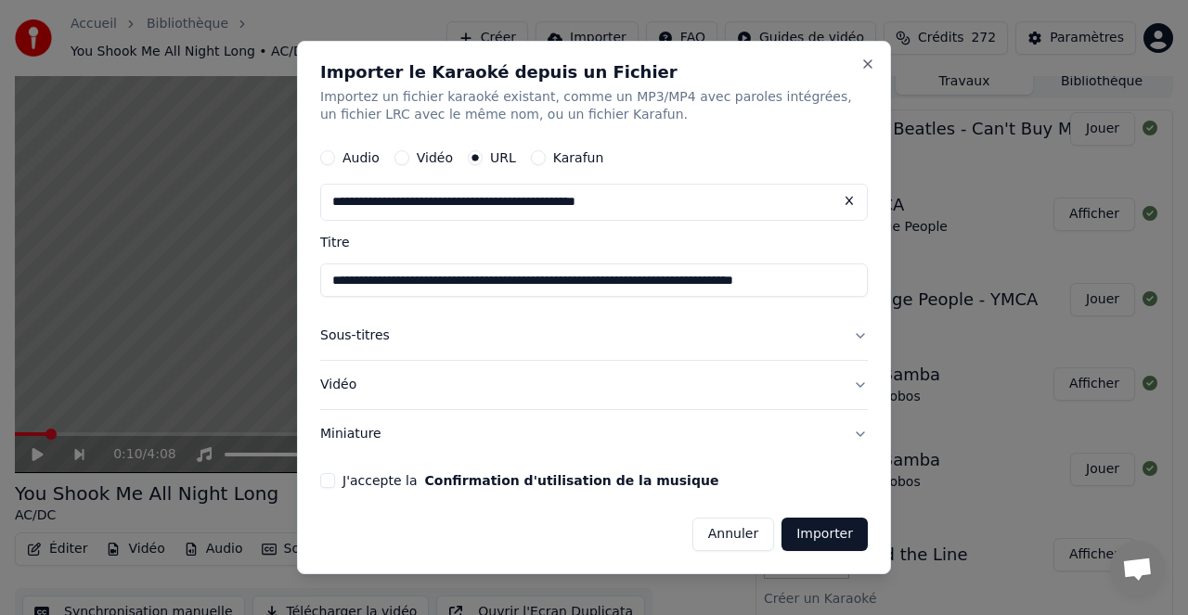
click at [329, 481] on button "J'accepte la Confirmation d'utilisation de la musique" at bounding box center [327, 480] width 15 height 15
click at [823, 535] on button "Importer" at bounding box center [824, 534] width 86 height 33
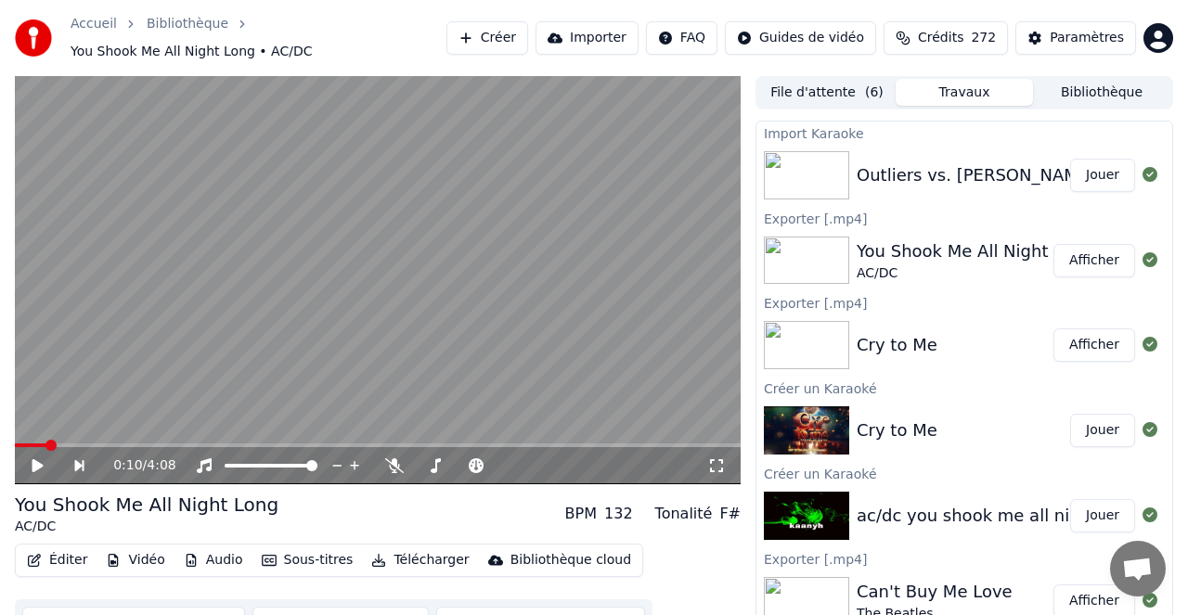
click at [1095, 174] on button "Jouer" at bounding box center [1102, 175] width 65 height 33
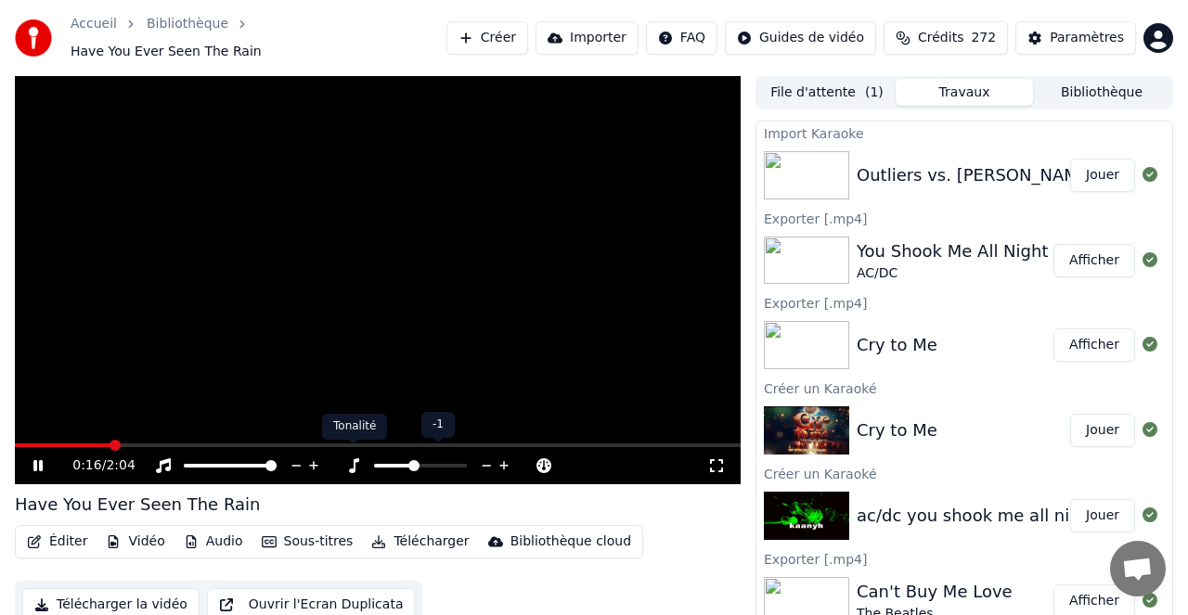
click at [353, 458] on icon at bounding box center [354, 465] width 10 height 15
click at [355, 458] on icon at bounding box center [353, 465] width 19 height 15
click at [510, 32] on button "Créer" at bounding box center [487, 37] width 82 height 33
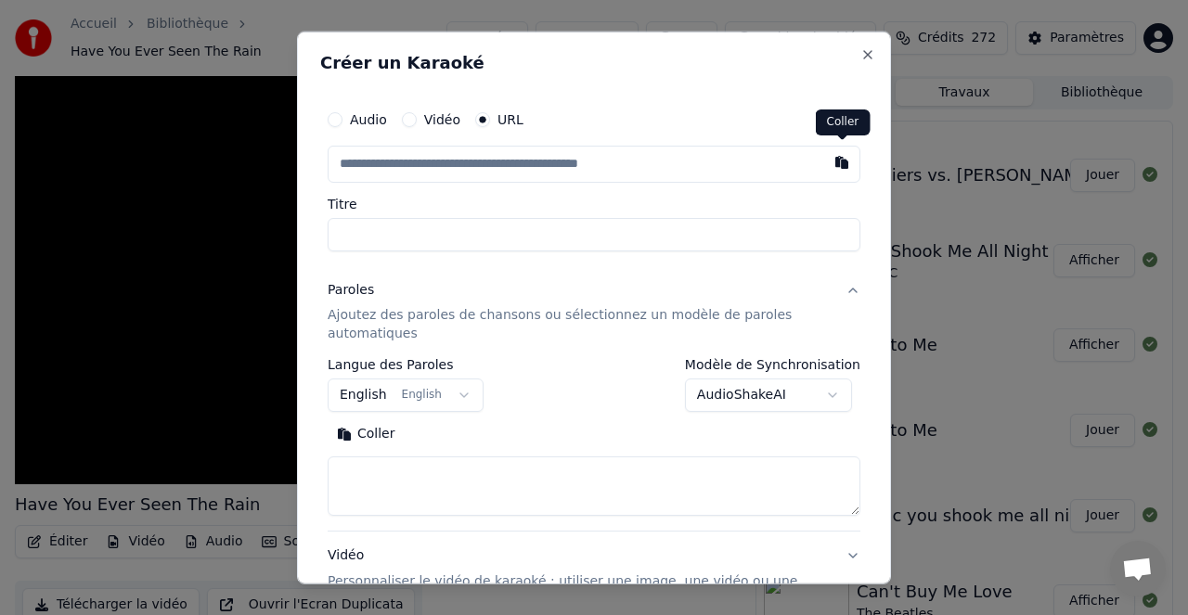
click at [842, 161] on button "button" at bounding box center [841, 161] width 37 height 33
type input "**********"
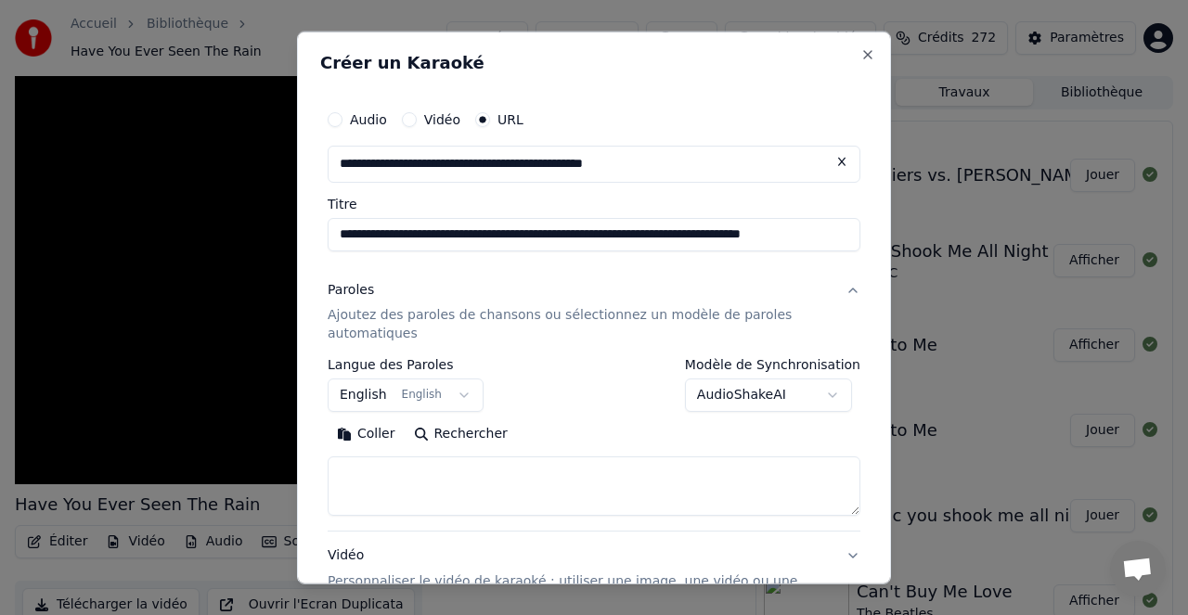
click at [476, 431] on button "Rechercher" at bounding box center [461, 434] width 112 height 30
click at [407, 232] on input "**********" at bounding box center [594, 233] width 533 height 33
click at [468, 430] on button "Rechercher" at bounding box center [461, 434] width 112 height 30
click at [435, 232] on input "**********" at bounding box center [594, 233] width 533 height 33
type input "**********"
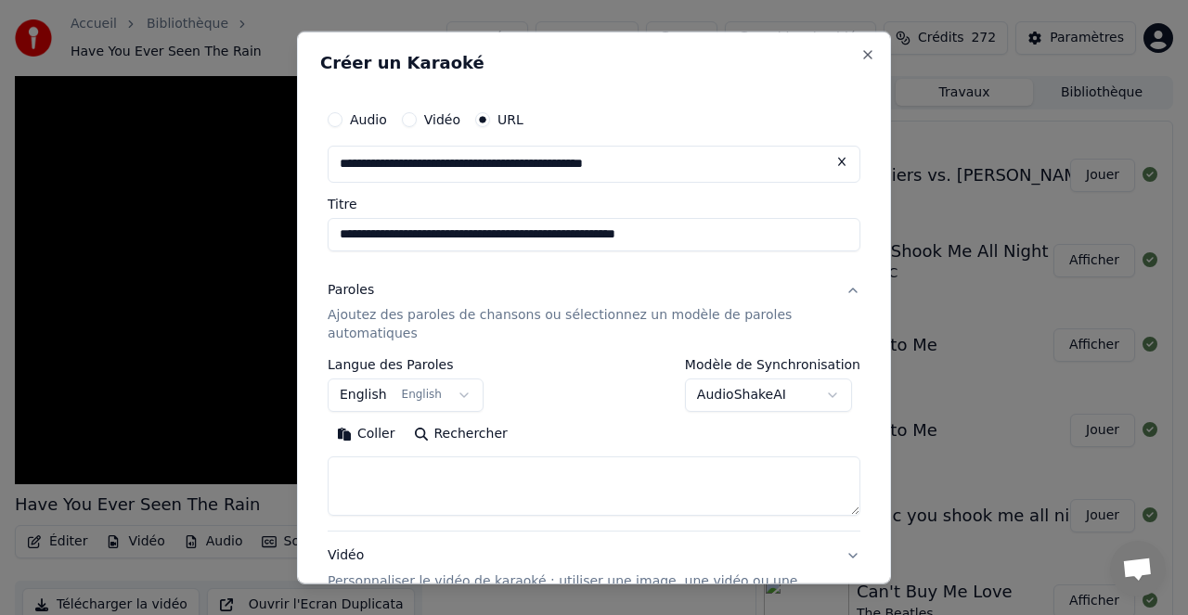
click at [474, 432] on button "Rechercher" at bounding box center [461, 434] width 112 height 30
type textarea "**********"
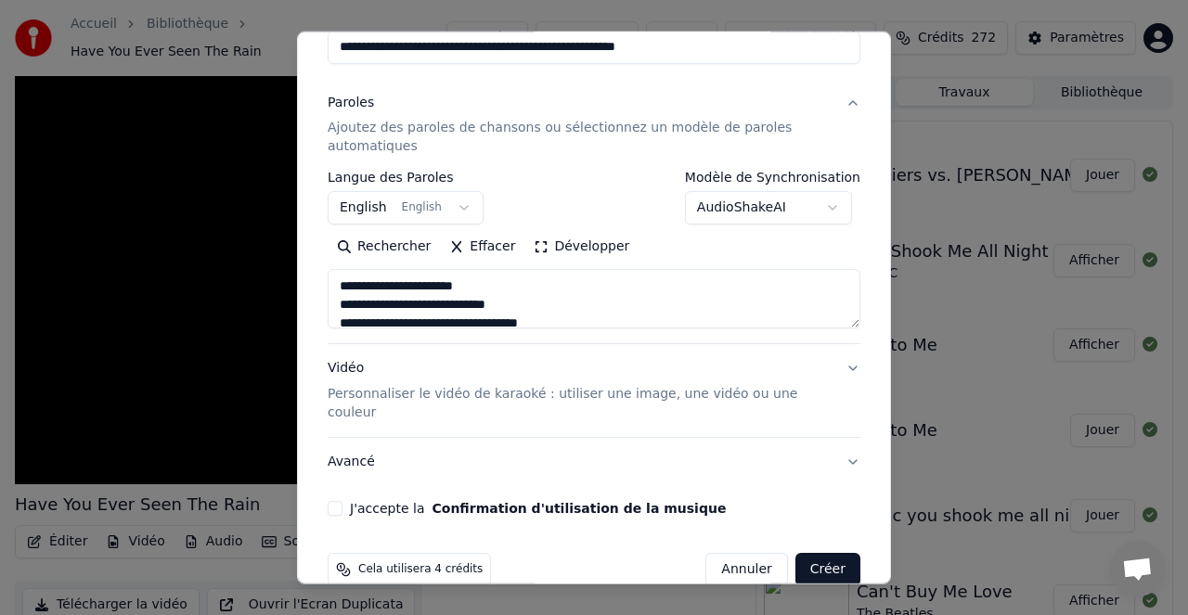
scroll to position [201, 0]
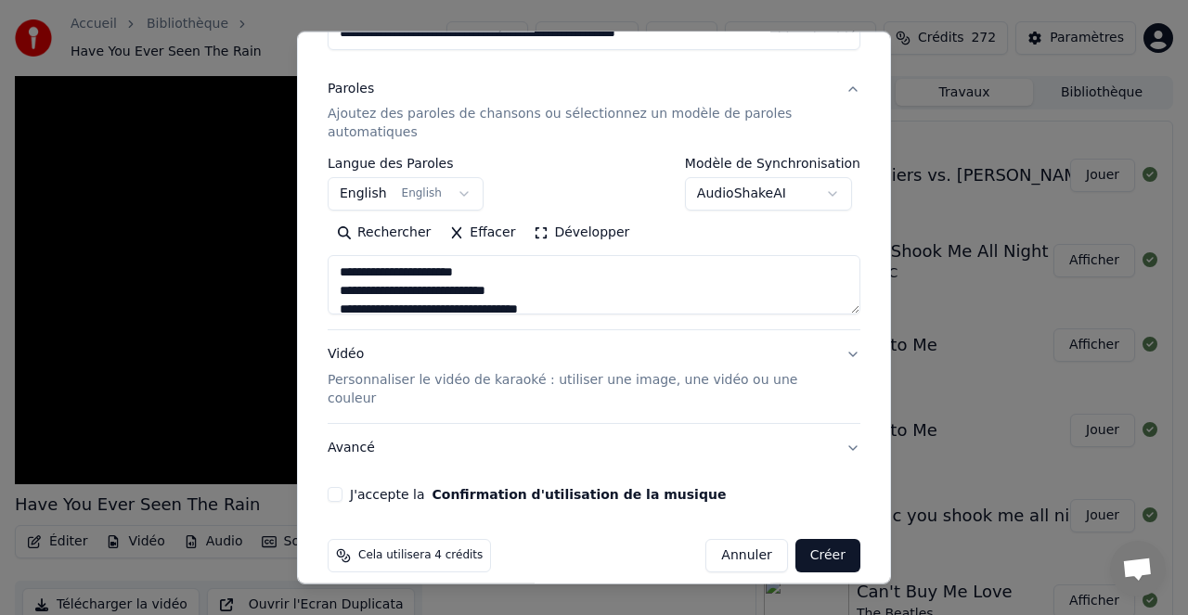
drag, startPoint x: 329, startPoint y: 474, endPoint x: 347, endPoint y: 482, distance: 19.1
click at [329, 487] on button "J'accepte la Confirmation d'utilisation de la musique" at bounding box center [335, 494] width 15 height 15
click at [824, 539] on button "Créer" at bounding box center [827, 555] width 65 height 33
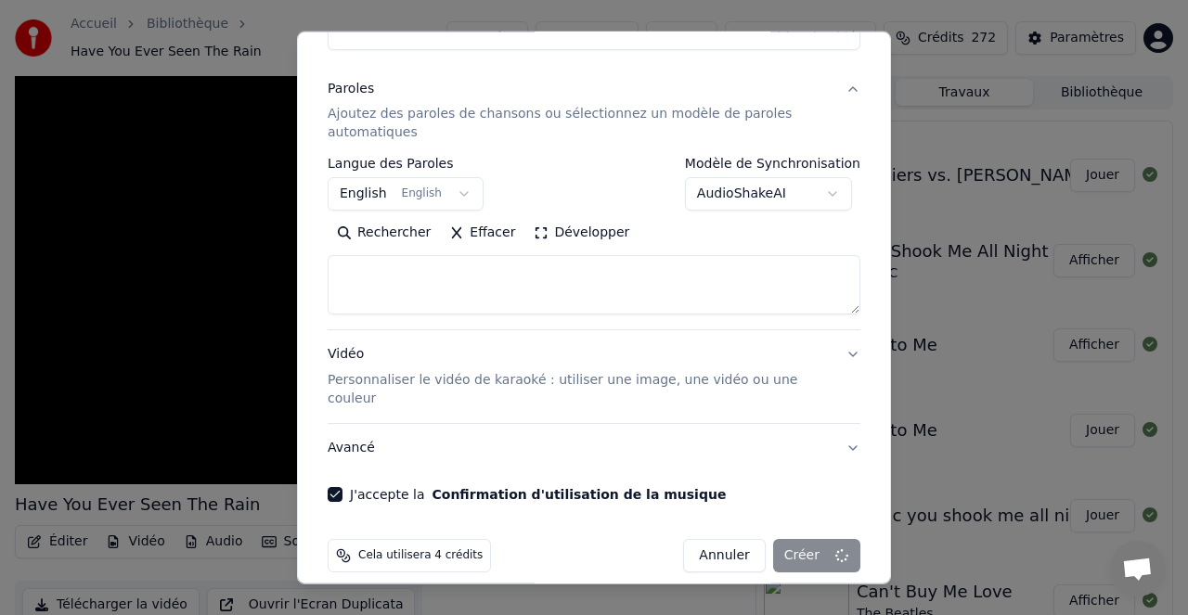
select select
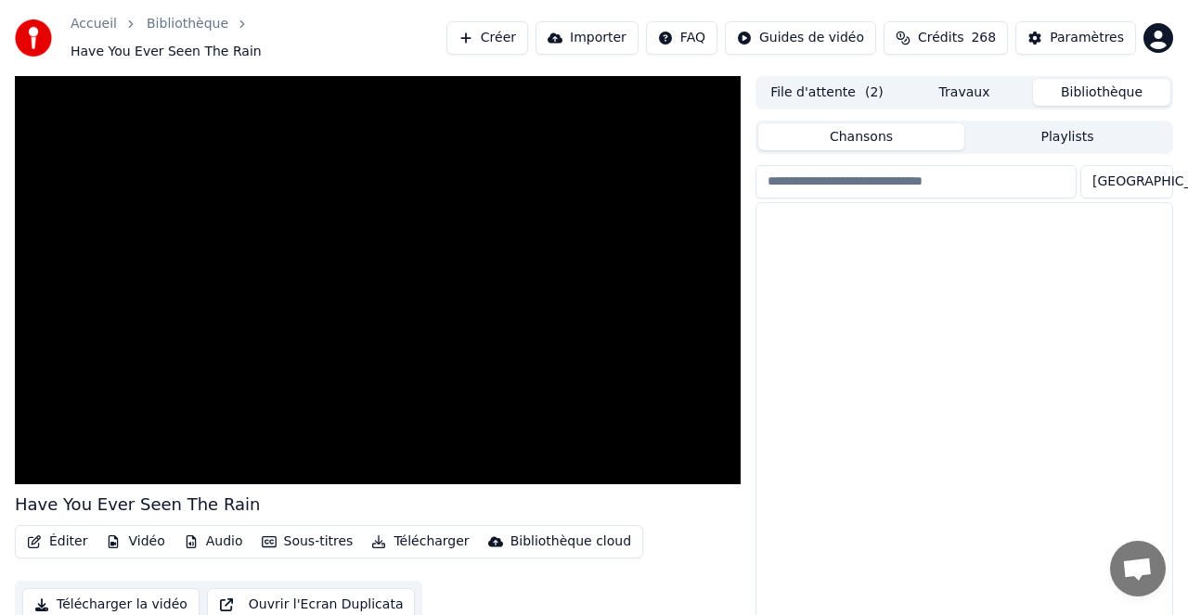
click at [1098, 80] on button "Bibliothèque" at bounding box center [1101, 92] width 137 height 27
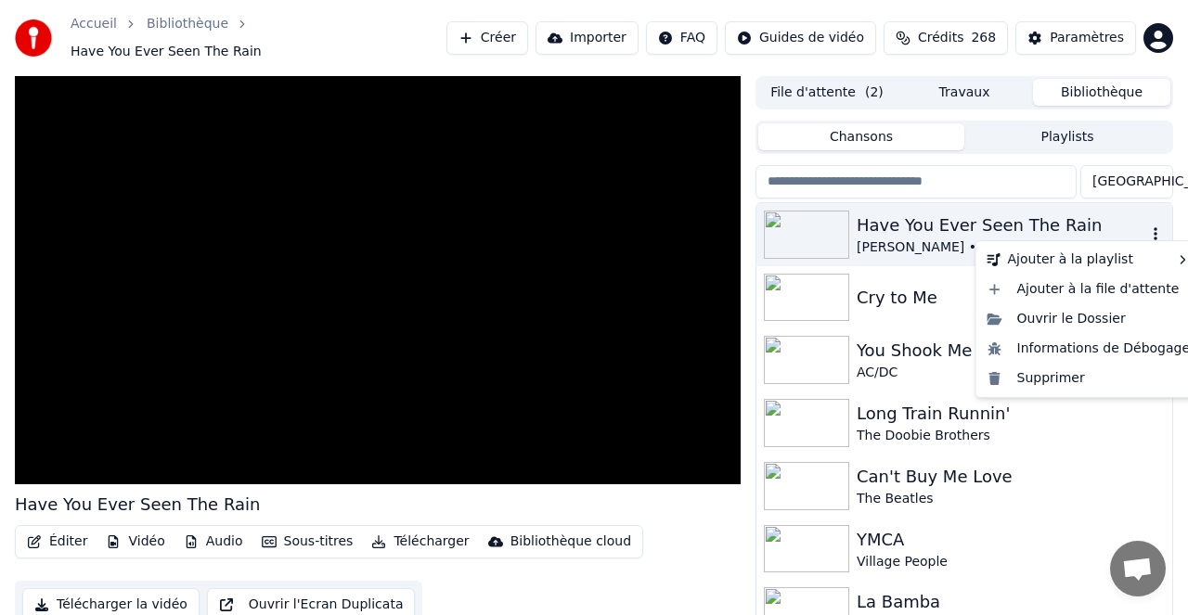
click at [1154, 227] on icon "button" at bounding box center [1155, 233] width 4 height 13
click at [1059, 376] on div "Supprimer" at bounding box center [1089, 379] width 218 height 30
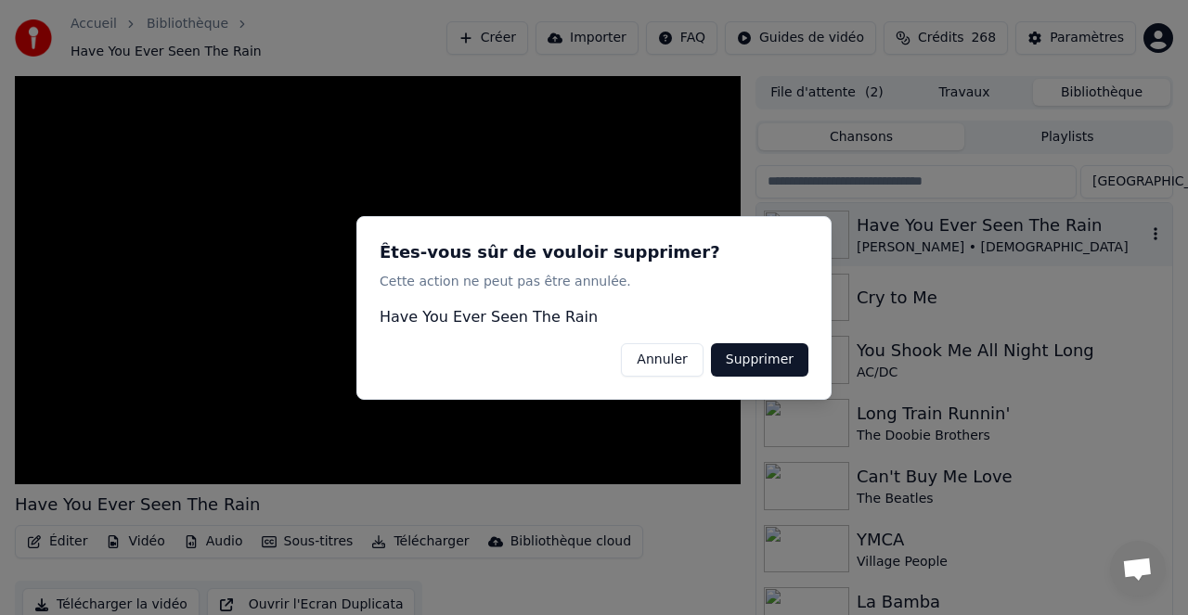
click at [773, 359] on button "Supprimer" at bounding box center [759, 358] width 97 height 33
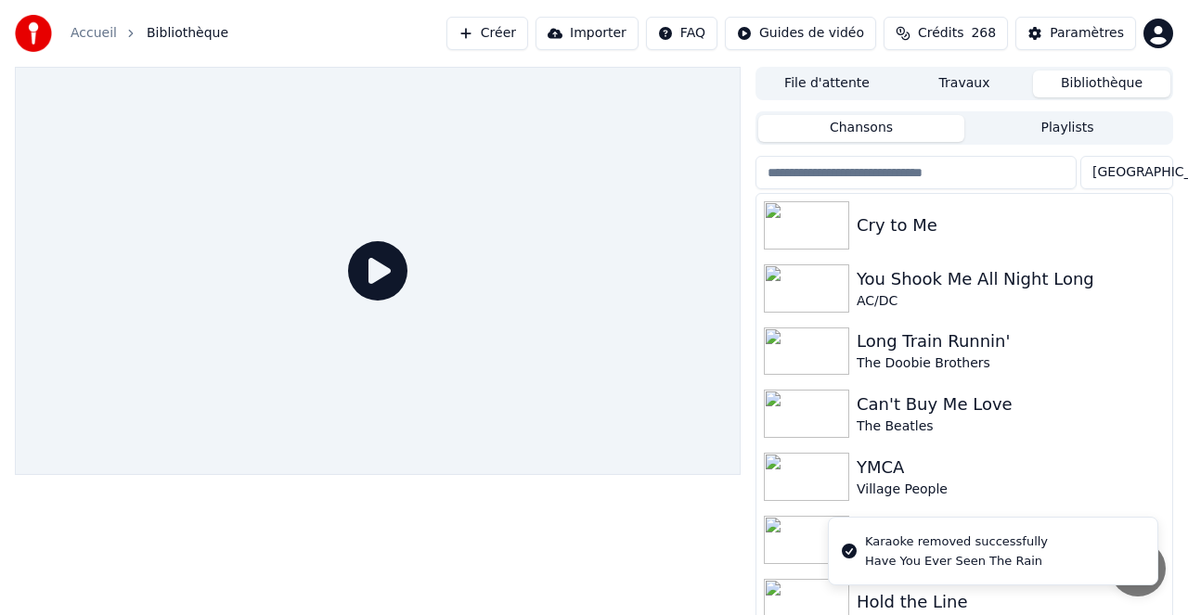
click at [508, 30] on button "Créer" at bounding box center [487, 33] width 82 height 33
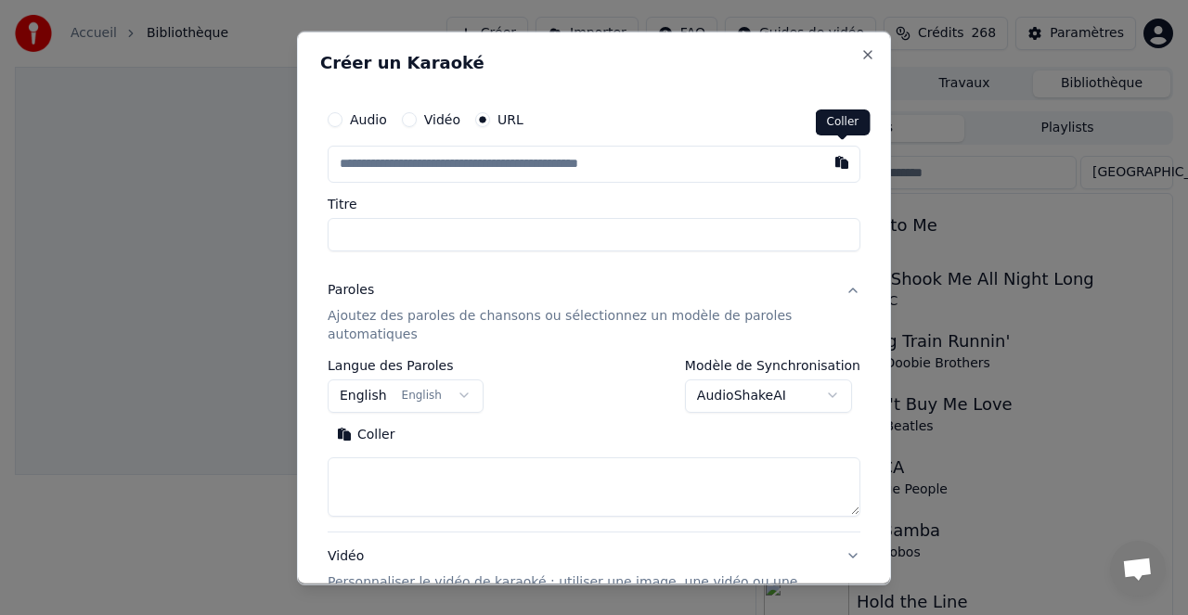
click at [843, 163] on button "button" at bounding box center [841, 161] width 37 height 33
type input "**********"
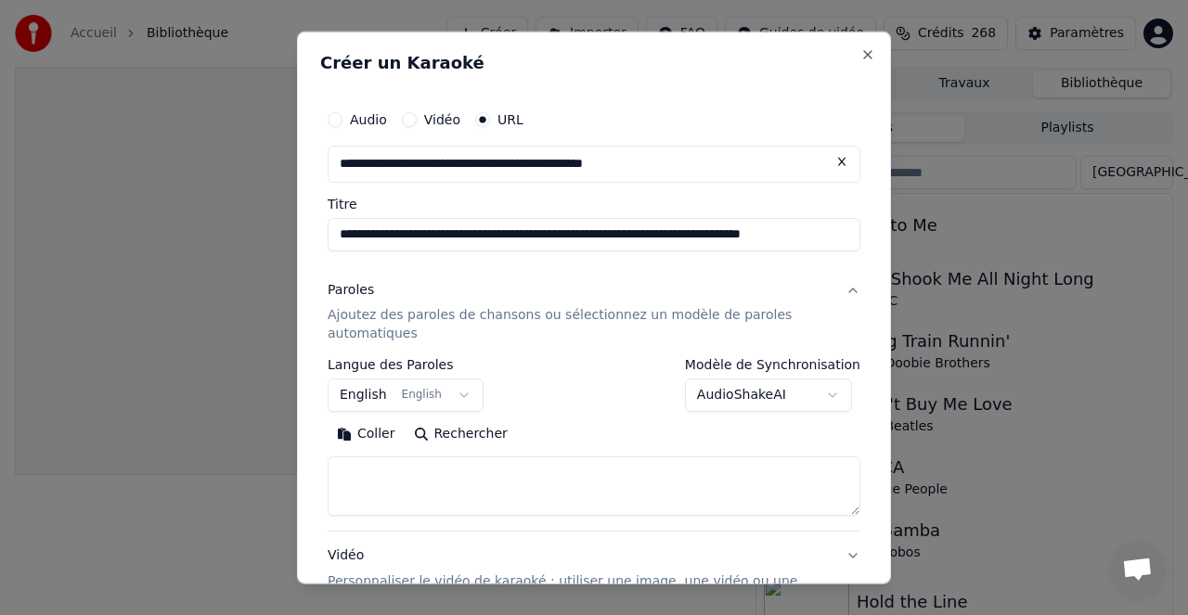
click at [506, 231] on input "**********" at bounding box center [594, 233] width 533 height 33
type input "**********"
click at [474, 433] on button "Rechercher" at bounding box center [461, 434] width 112 height 30
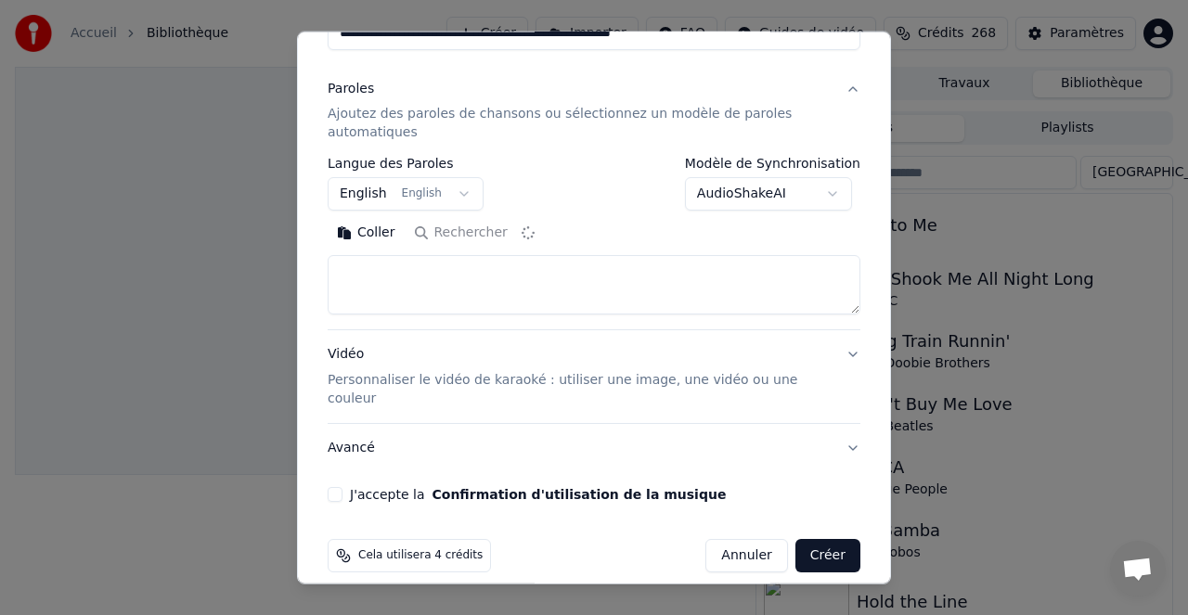
type textarea "**********"
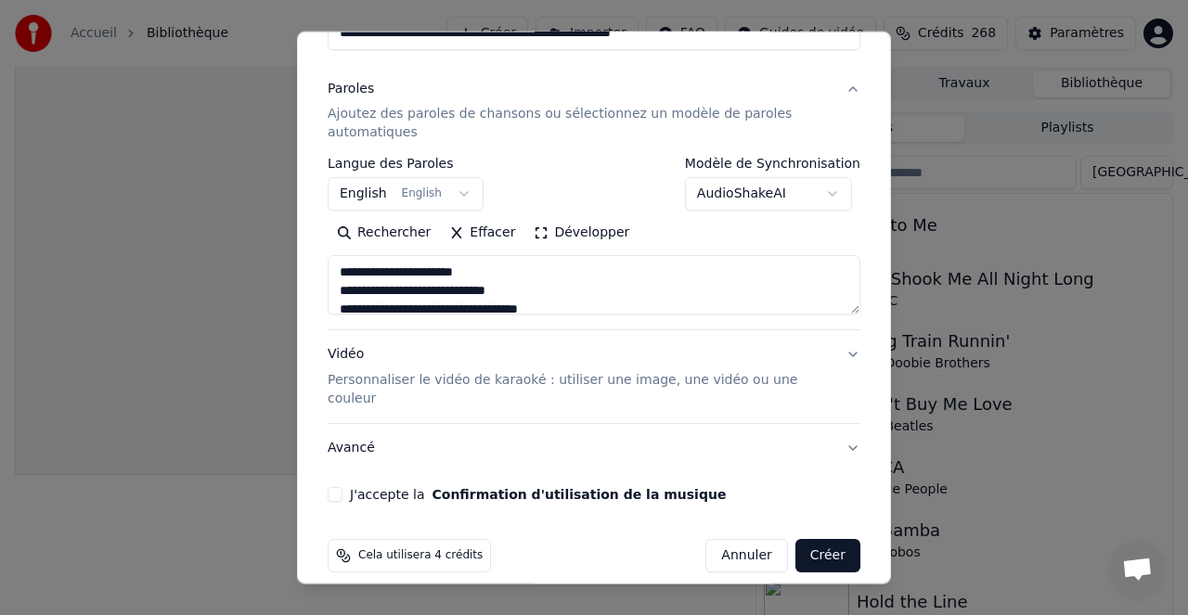
click at [340, 487] on button "J'accepte la Confirmation d'utilisation de la musique" at bounding box center [335, 494] width 15 height 15
click at [834, 539] on button "Créer" at bounding box center [827, 555] width 65 height 33
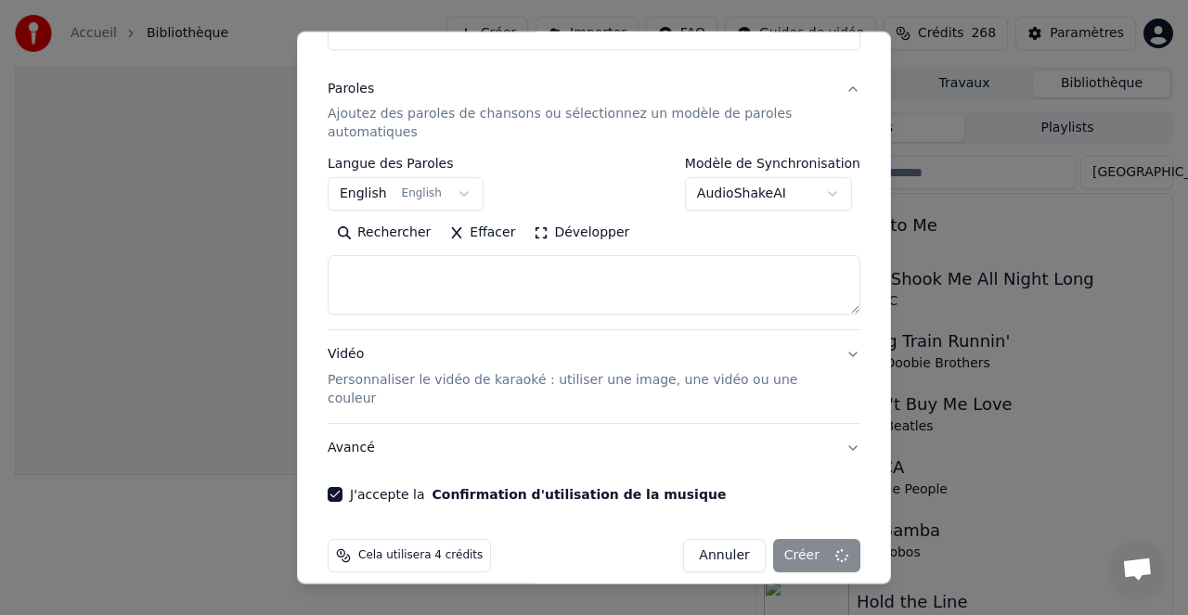
select select
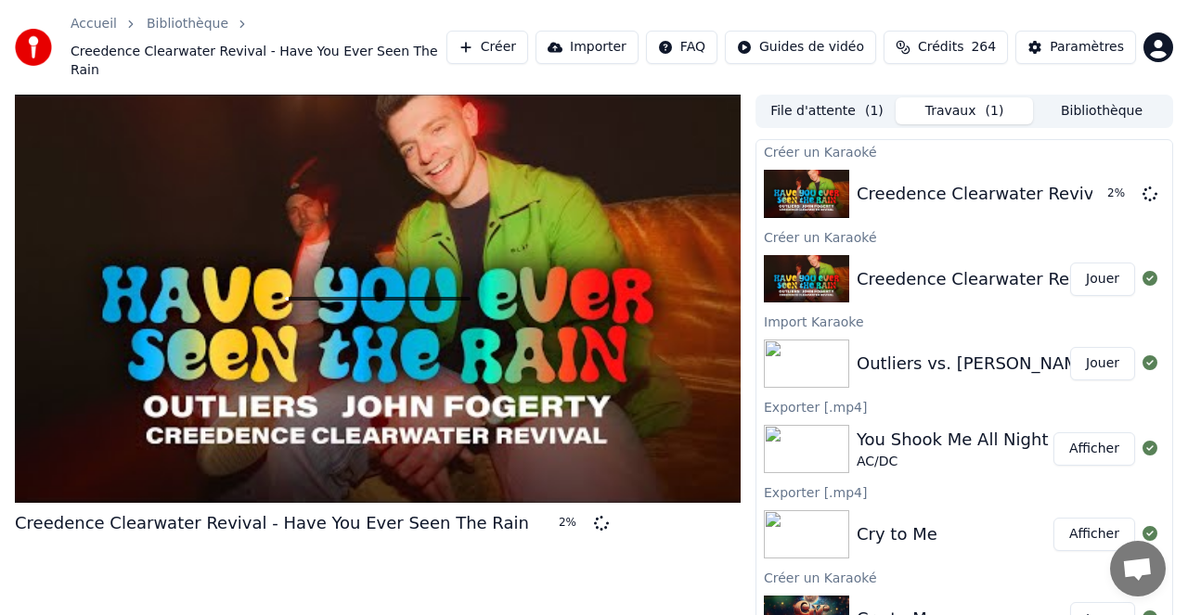
click at [830, 97] on button "File d'attente ( 1 )" at bounding box center [826, 110] width 137 height 27
click at [963, 97] on button "Travaux ( 1 )" at bounding box center [963, 110] width 137 height 27
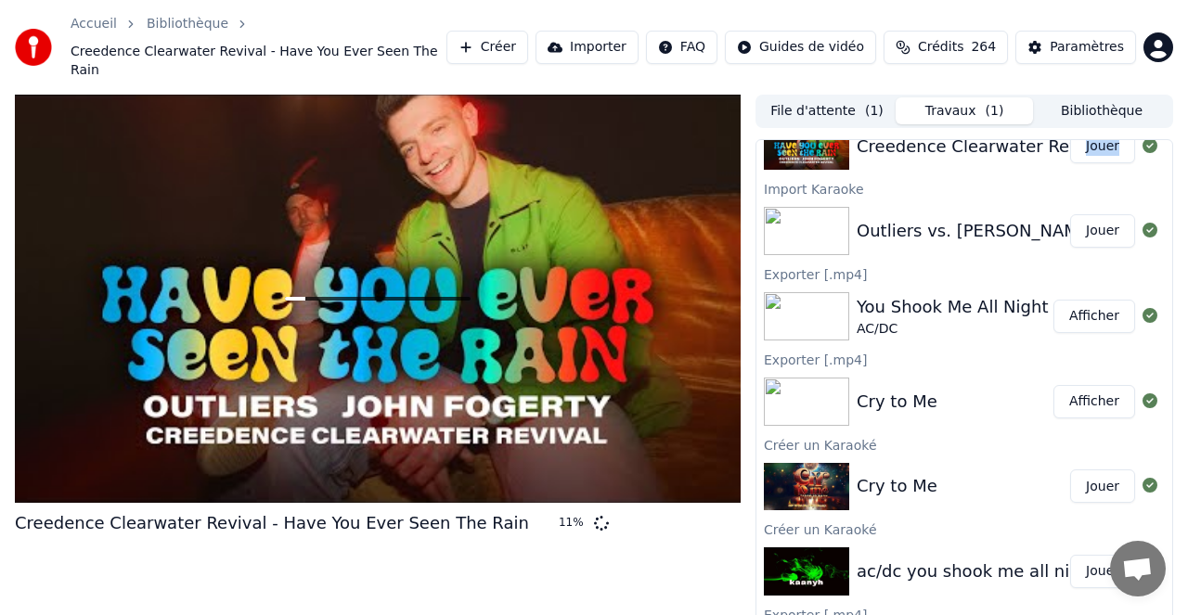
scroll to position [0, 0]
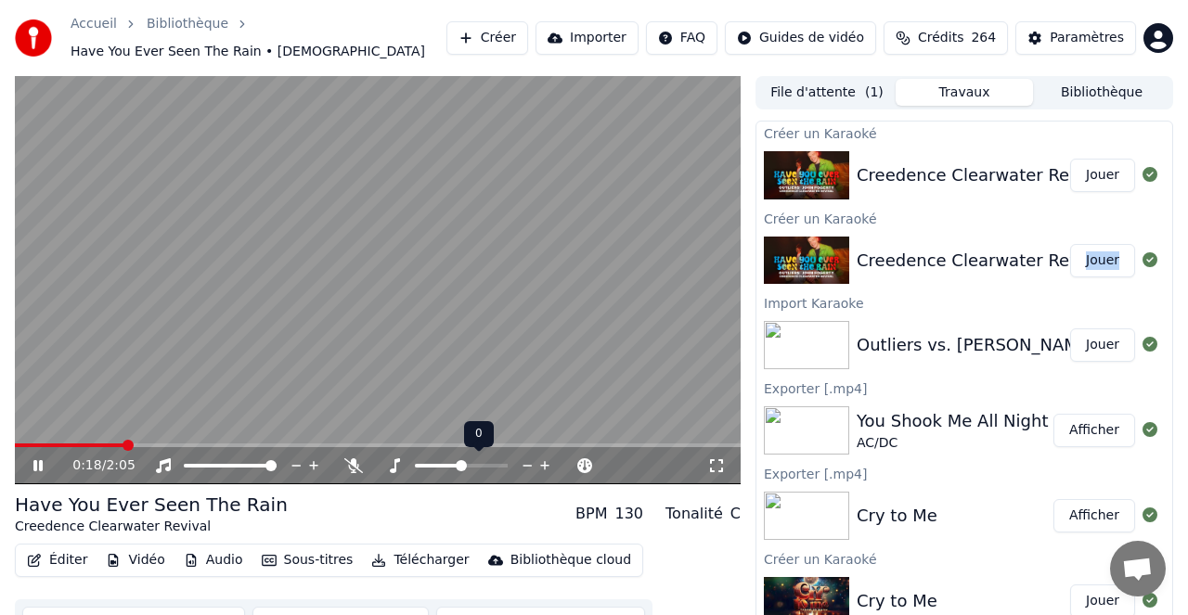
click at [530, 464] on icon at bounding box center [528, 465] width 18 height 19
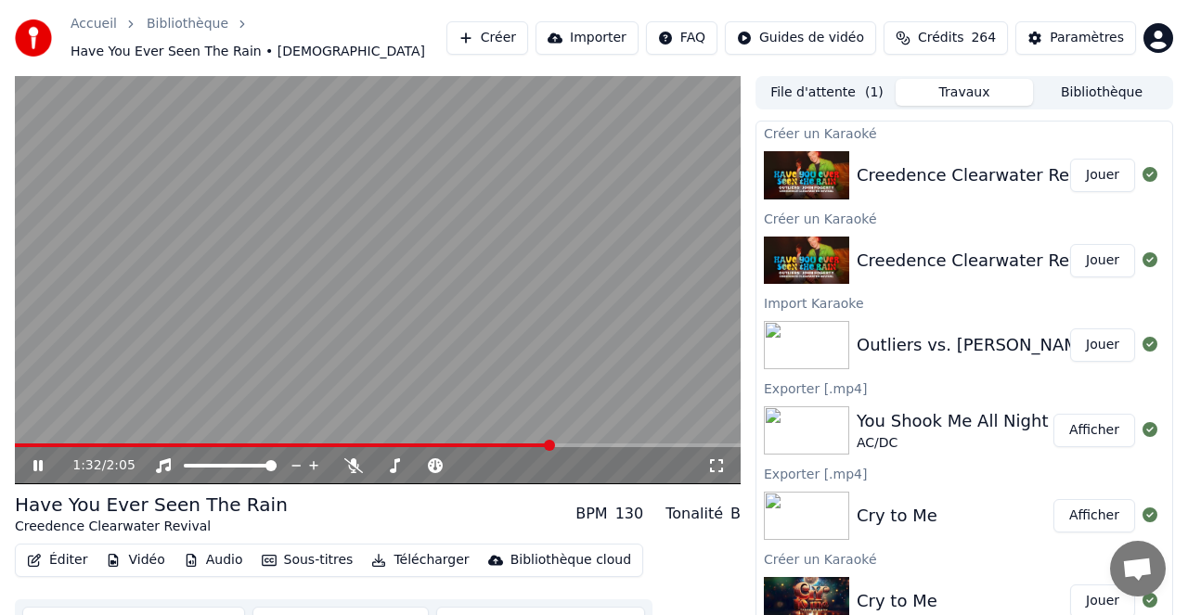
click at [343, 467] on div "1:32 / 2:05" at bounding box center [389, 465] width 635 height 19
click at [506, 465] on icon at bounding box center [504, 465] width 18 height 19
click at [506, 464] on icon at bounding box center [504, 465] width 18 height 19
click at [488, 462] on icon at bounding box center [487, 465] width 18 height 19
click at [487, 461] on icon at bounding box center [487, 465] width 18 height 19
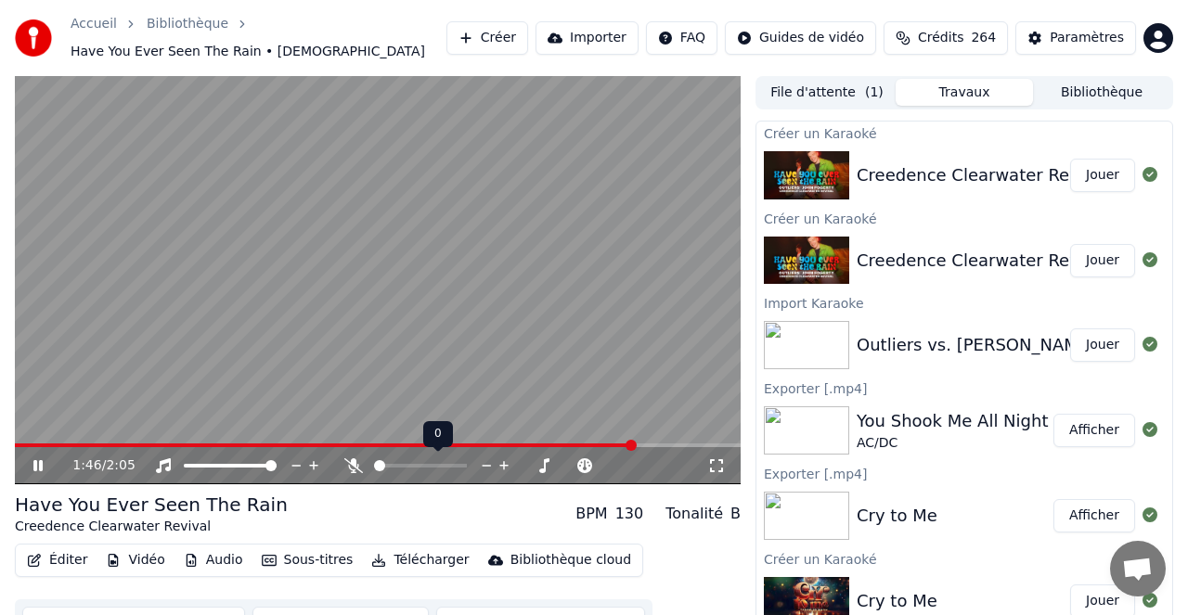
click at [488, 464] on icon at bounding box center [487, 465] width 18 height 19
click at [485, 462] on icon at bounding box center [487, 465] width 18 height 19
click at [487, 464] on icon at bounding box center [487, 465] width 18 height 19
click at [488, 464] on icon at bounding box center [487, 465] width 18 height 19
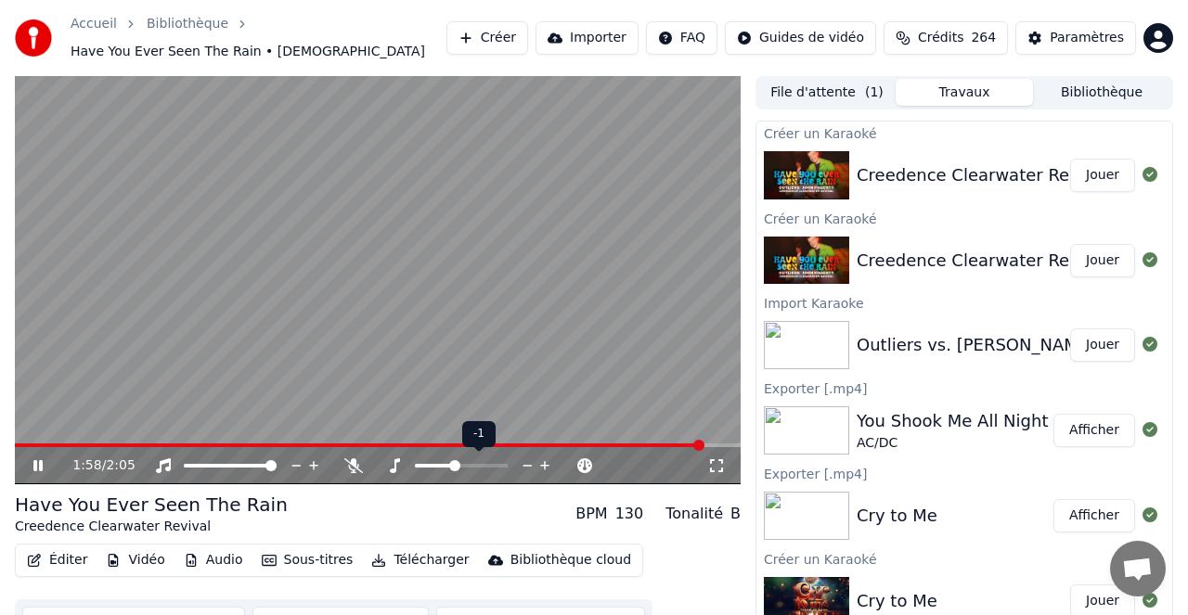
click at [529, 465] on icon at bounding box center [527, 466] width 9 height 2
click at [547, 466] on icon at bounding box center [545, 465] width 18 height 19
click at [1100, 342] on button "Jouer" at bounding box center [1102, 344] width 65 height 33
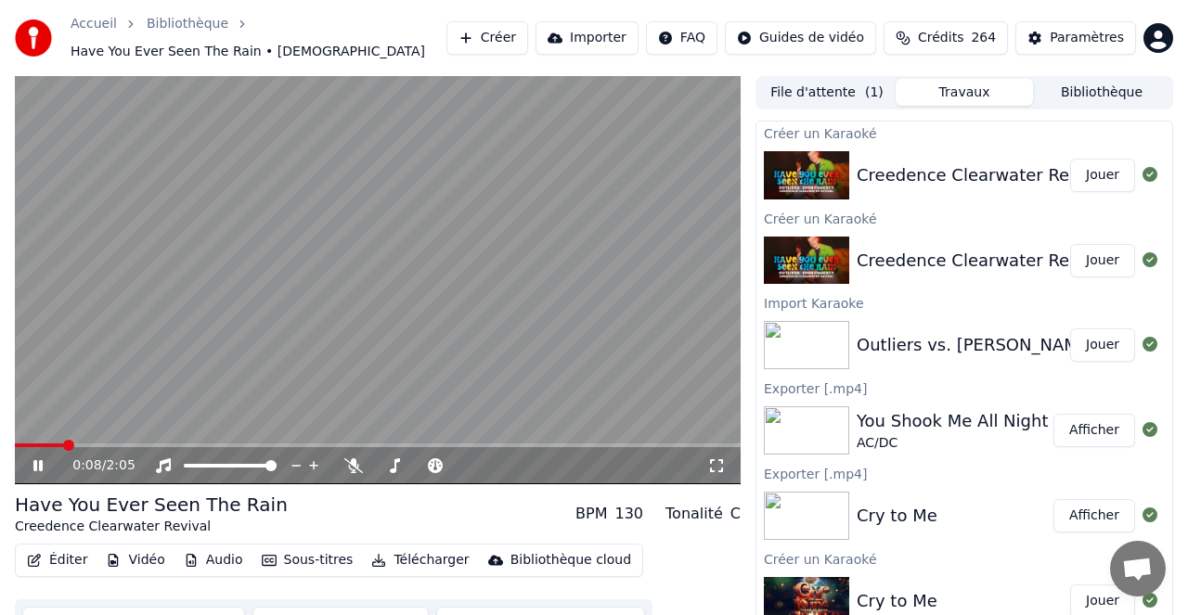
click at [306, 559] on button "Sous-titres" at bounding box center [307, 560] width 107 height 26
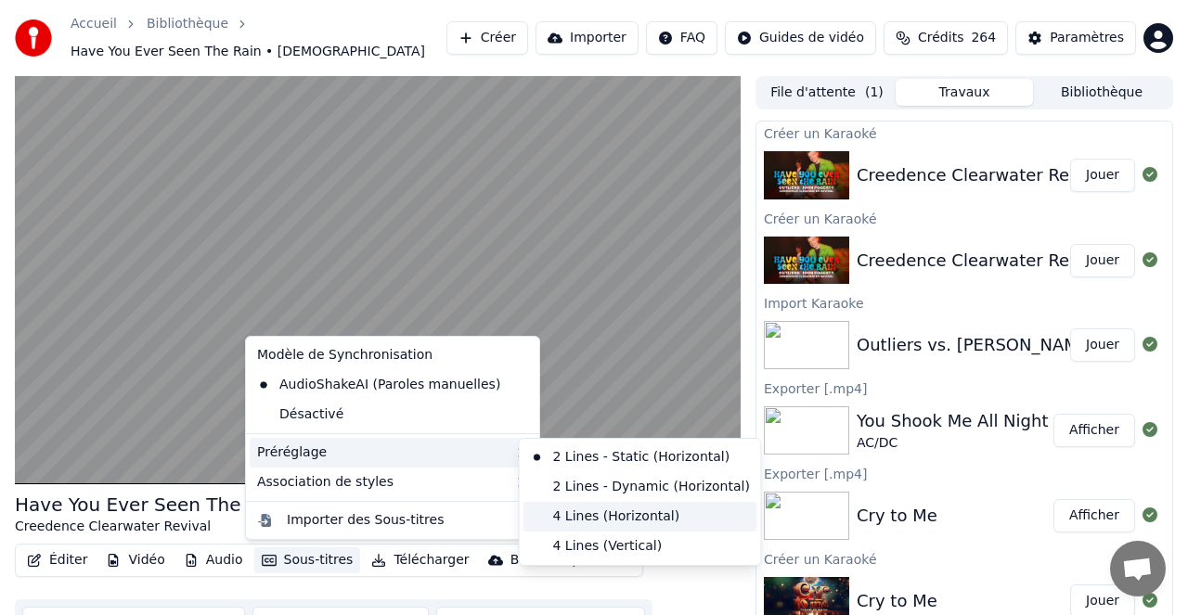
click at [635, 517] on div "4 Lines (Horizontal)" at bounding box center [640, 517] width 234 height 30
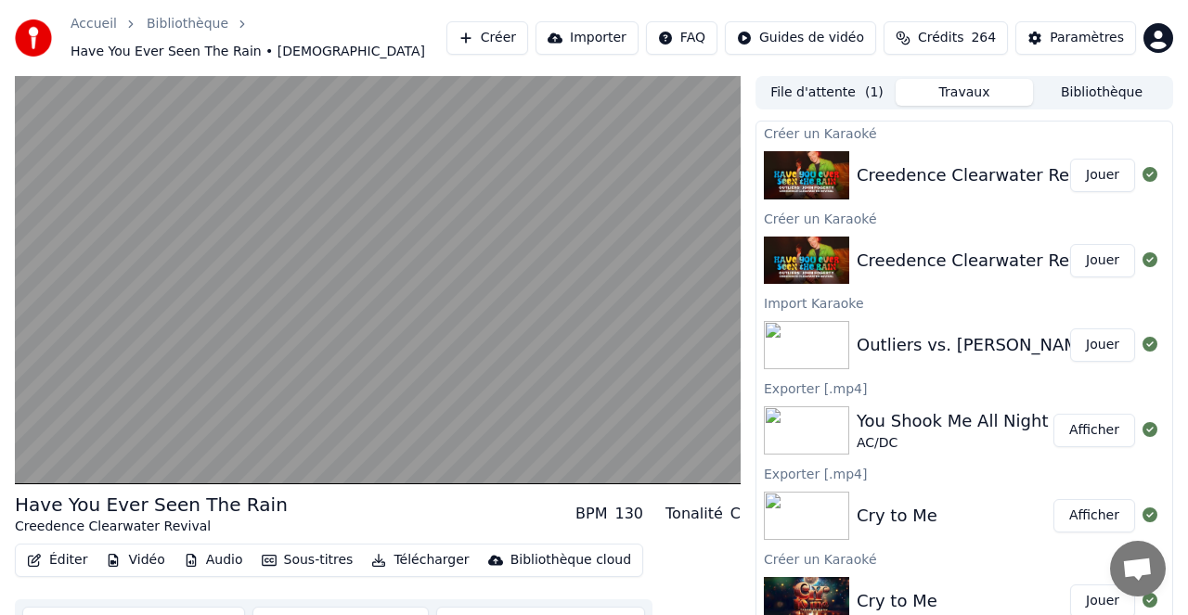
click at [1098, 258] on button "Jouer" at bounding box center [1102, 260] width 65 height 33
click at [1099, 172] on button "Jouer" at bounding box center [1102, 175] width 65 height 33
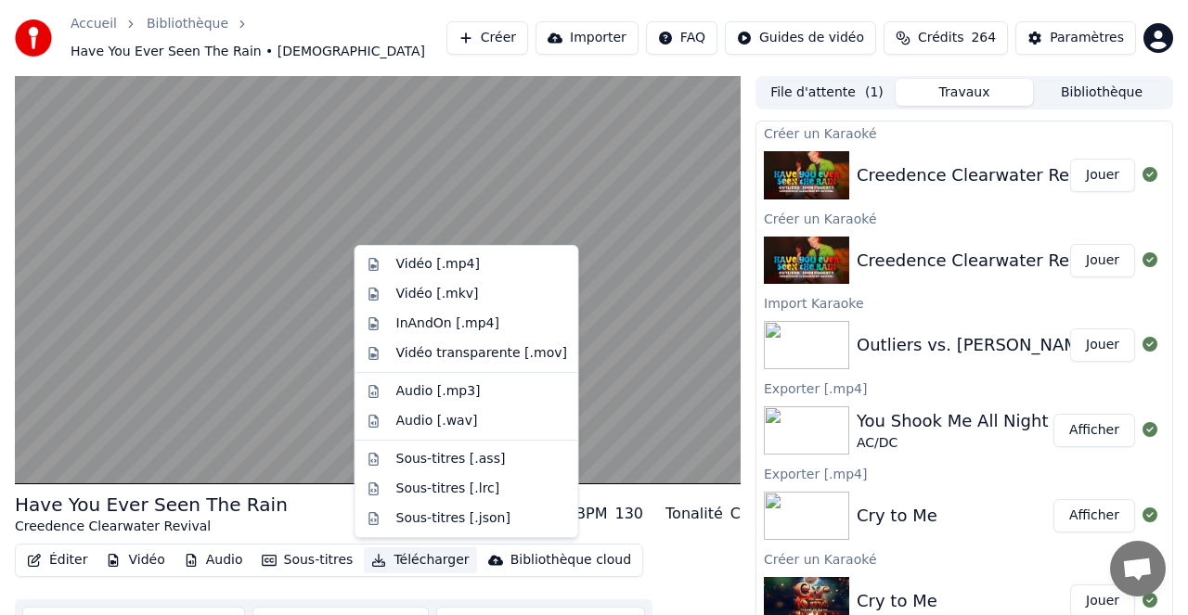
click at [429, 558] on button "Télécharger" at bounding box center [420, 560] width 112 height 26
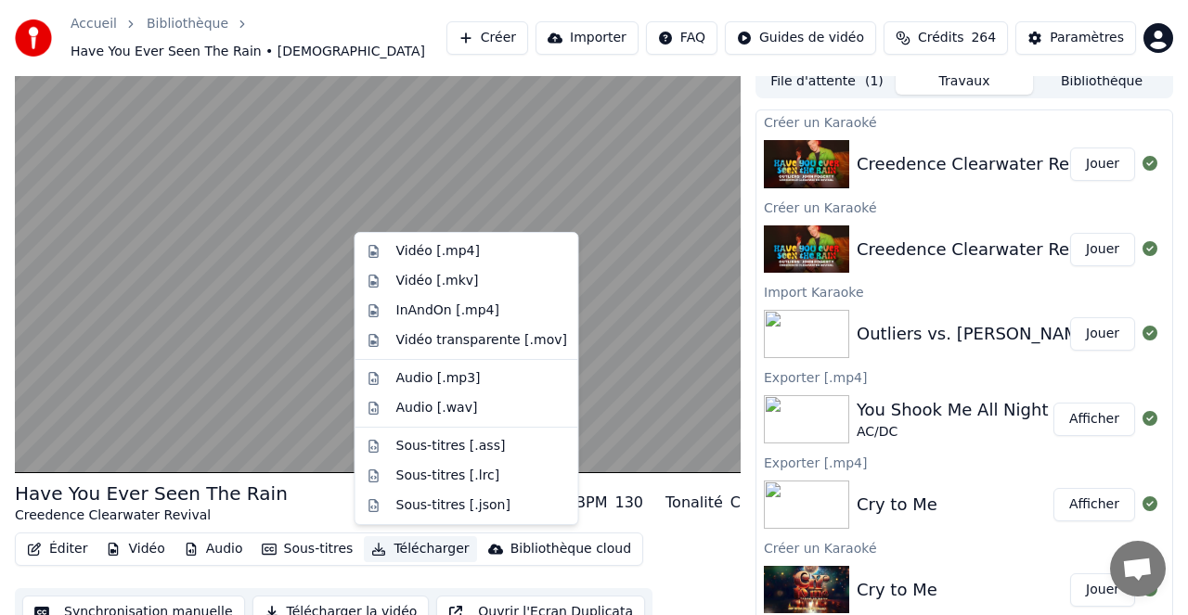
scroll to position [15, 0]
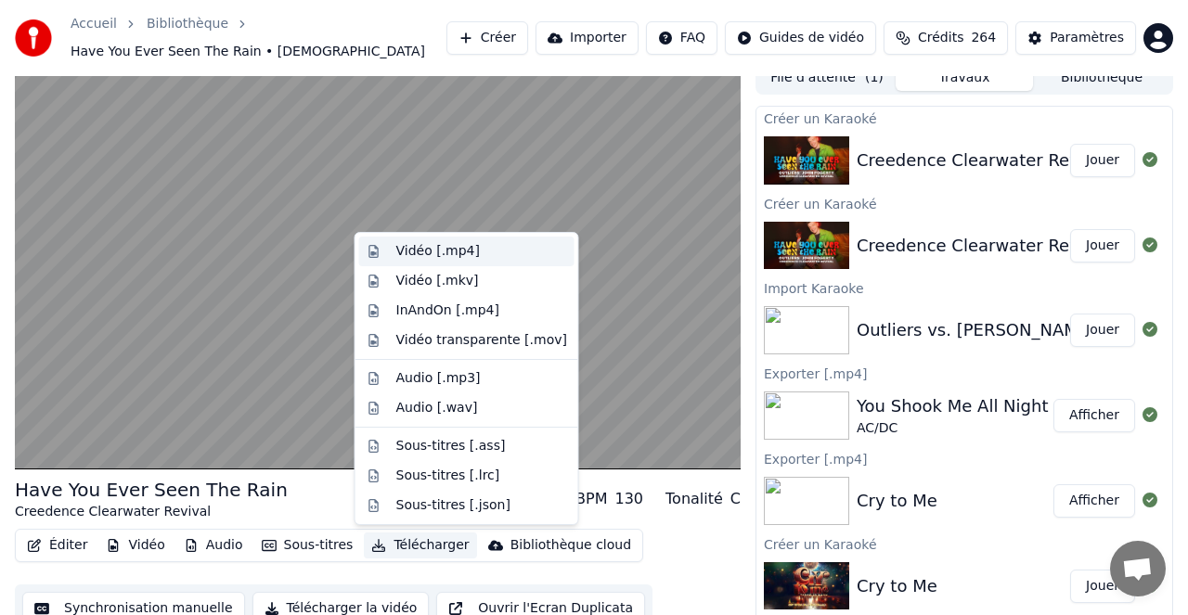
click at [435, 248] on div "Vidéo [.mp4]" at bounding box center [438, 251] width 84 height 19
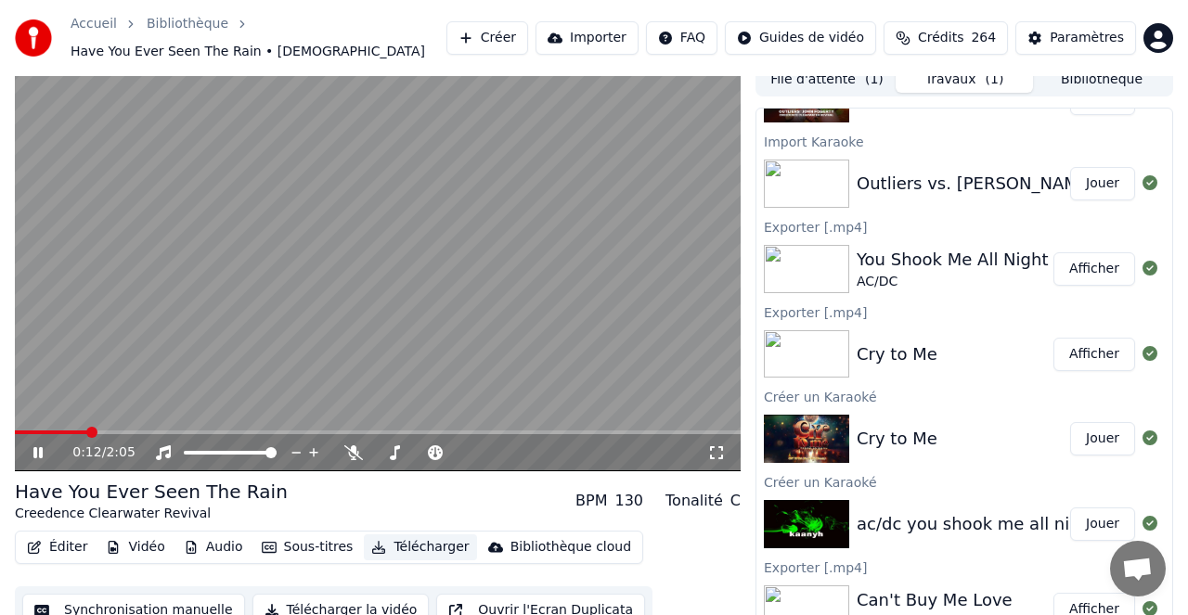
scroll to position [240, 0]
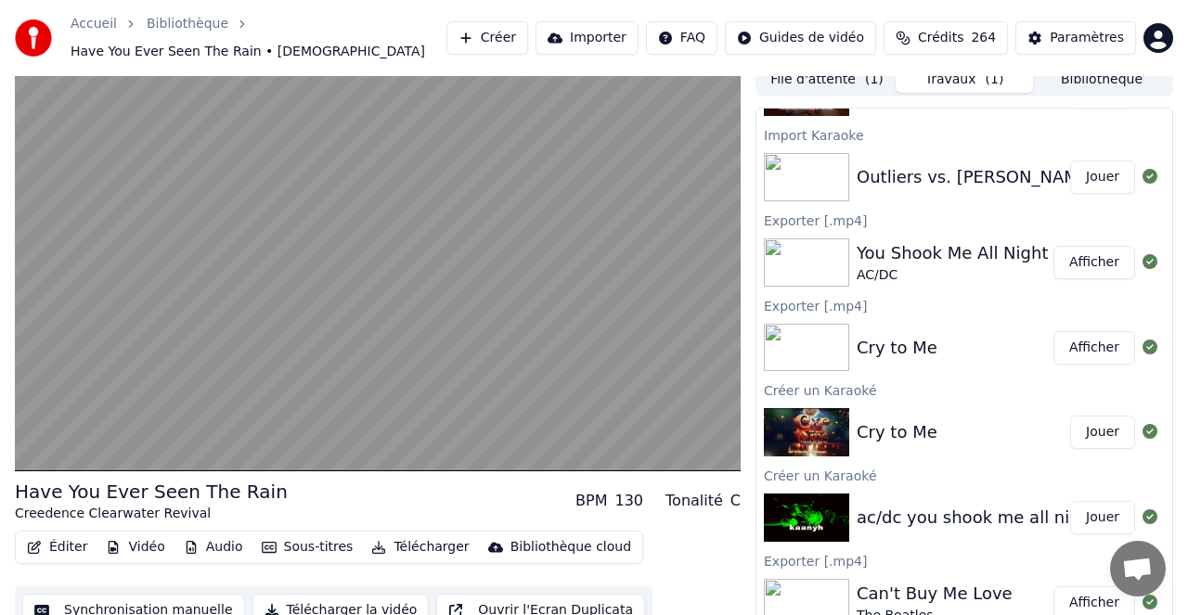
click at [1096, 264] on button "Afficher" at bounding box center [1094, 262] width 82 height 33
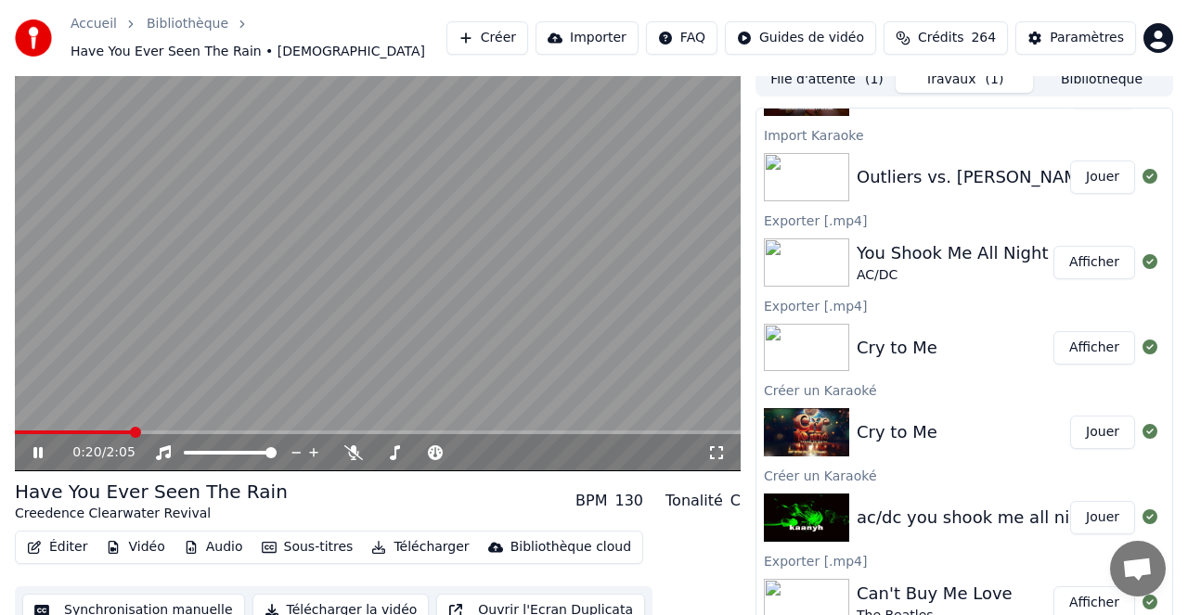
scroll to position [9, 0]
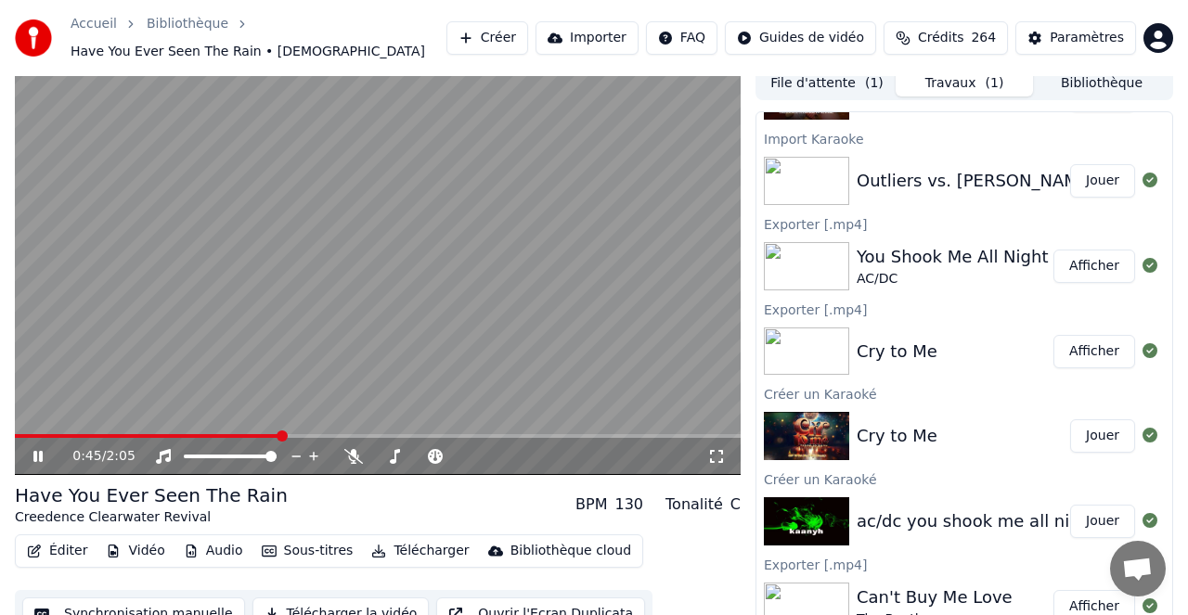
click at [37, 455] on icon at bounding box center [51, 456] width 43 height 15
click at [501, 40] on button "Créer" at bounding box center [487, 37] width 82 height 33
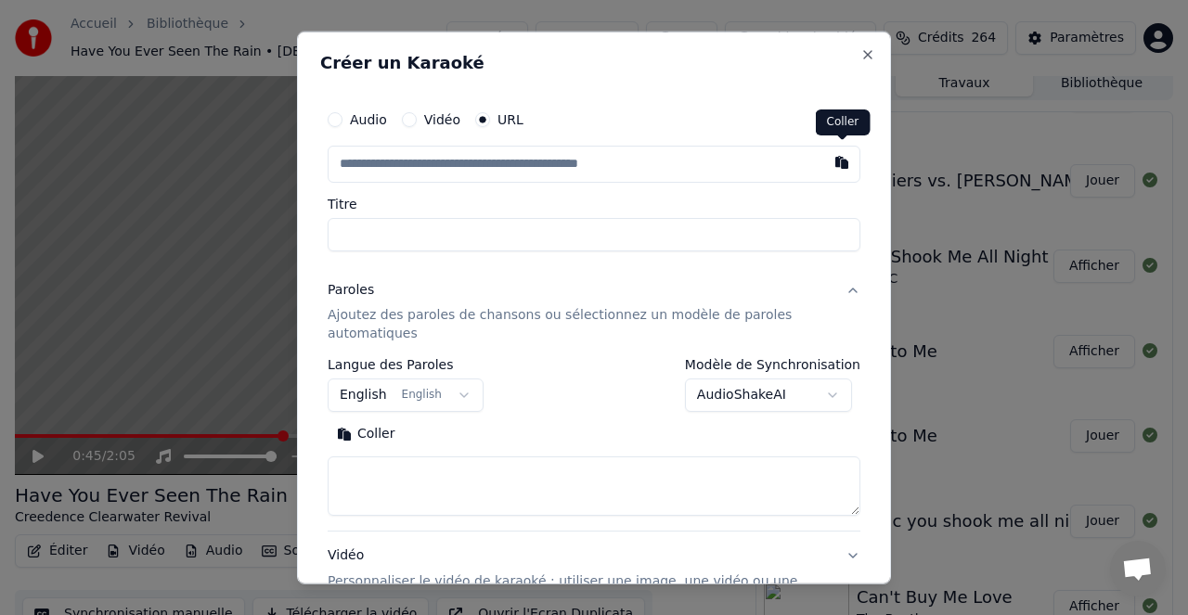
click at [840, 164] on button "button" at bounding box center [841, 161] width 37 height 33
type input "**********"
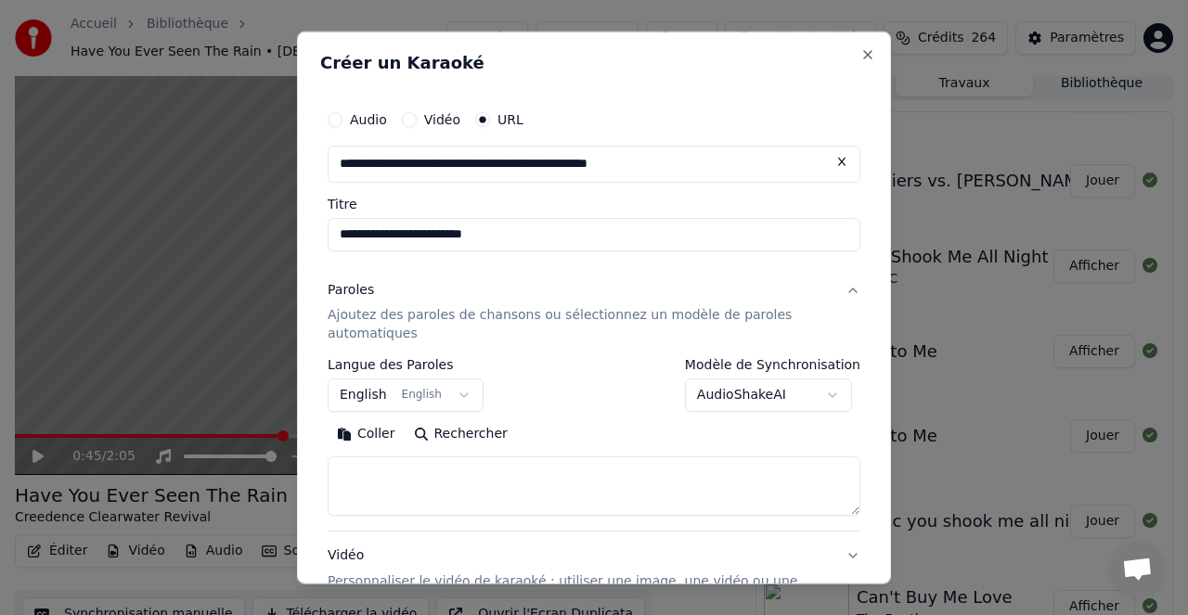
click at [512, 235] on input "**********" at bounding box center [594, 233] width 533 height 33
type input "**********"
click at [470, 434] on button "Rechercher" at bounding box center [461, 434] width 112 height 30
type textarea "**********"
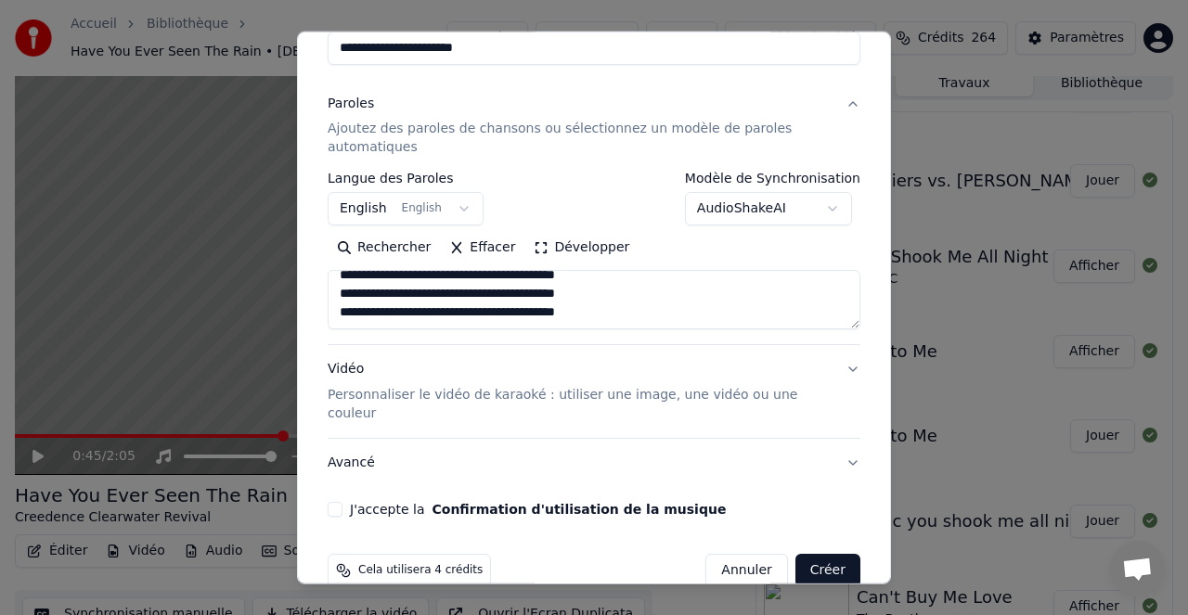
scroll to position [201, 0]
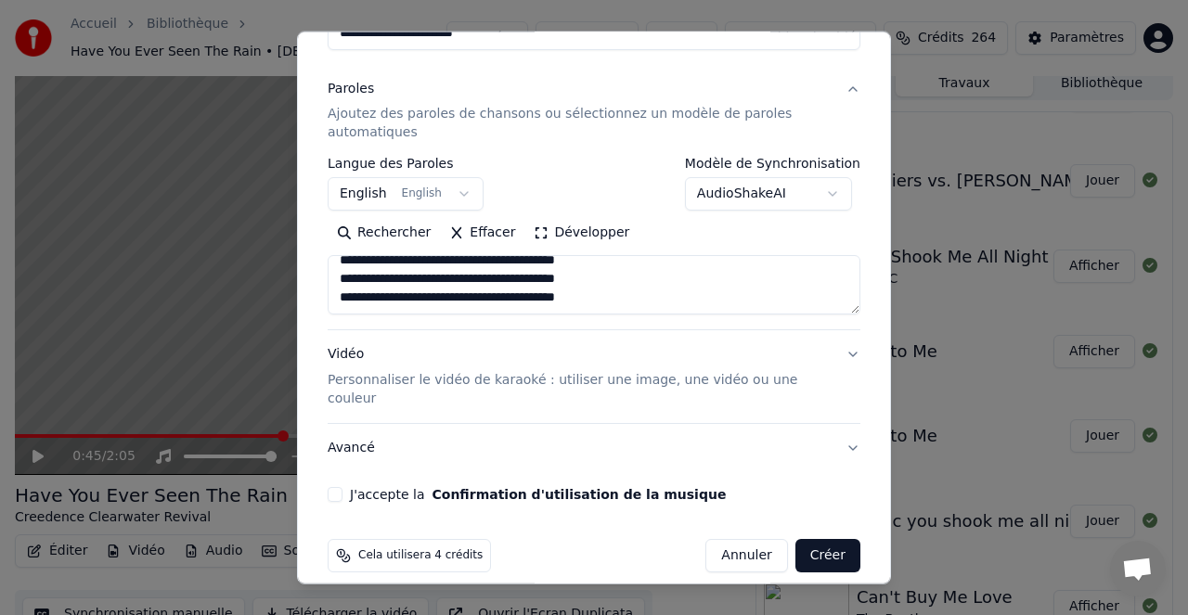
click at [339, 487] on button "J'accepte la Confirmation d'utilisation de la musique" at bounding box center [335, 494] width 15 height 15
click at [740, 539] on button "Annuler" at bounding box center [746, 555] width 82 height 33
select select
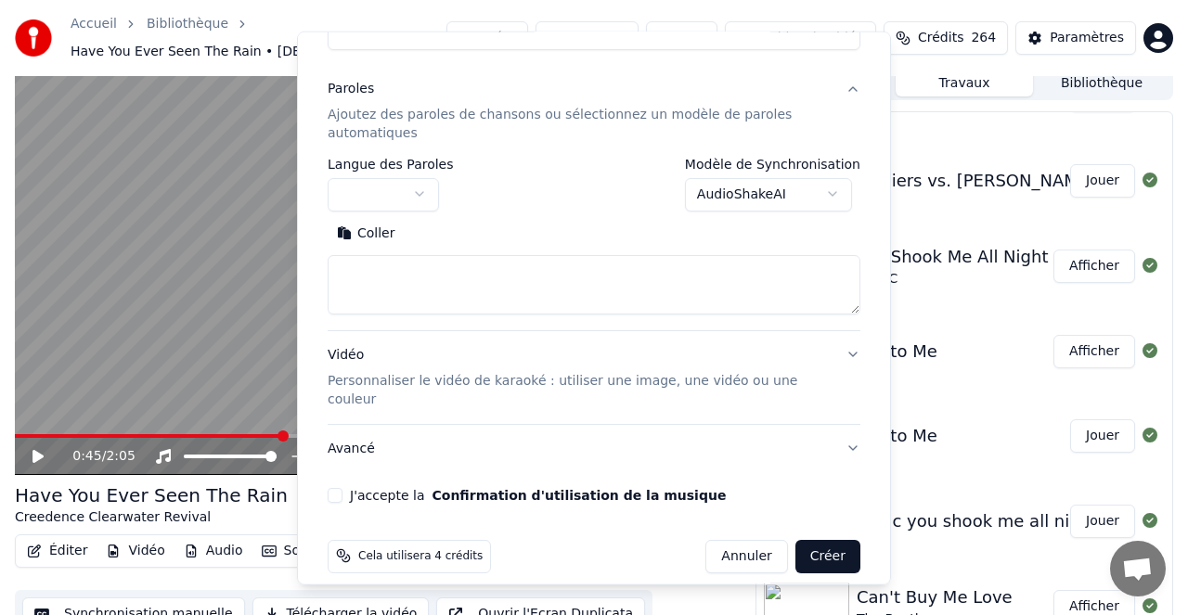
scroll to position [0, 0]
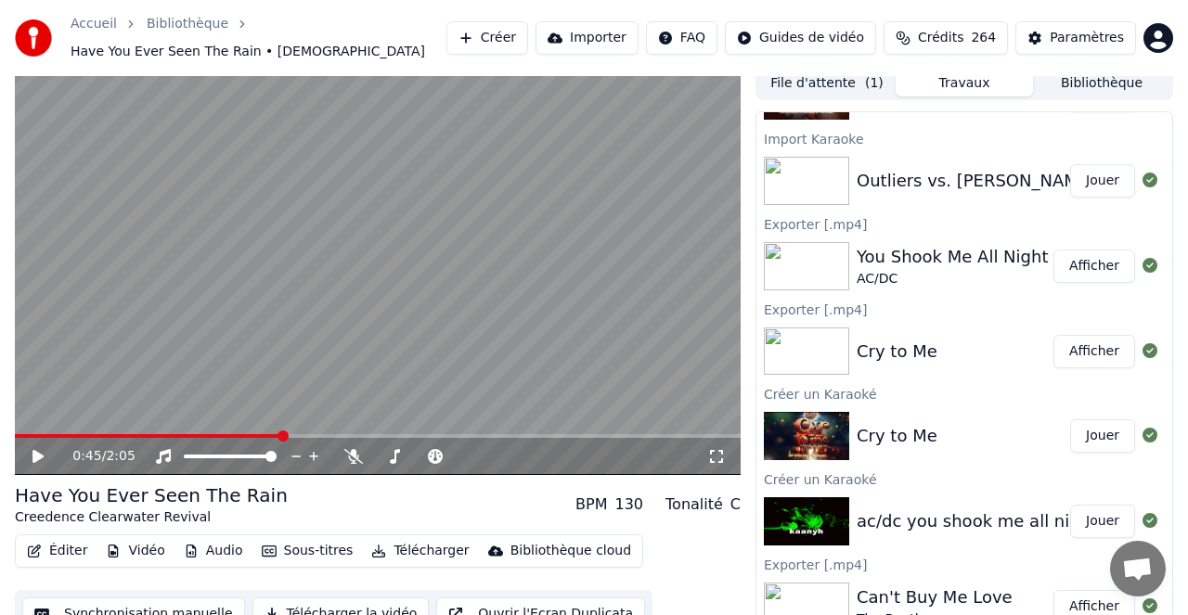
click at [499, 36] on button "Créer" at bounding box center [487, 37] width 82 height 33
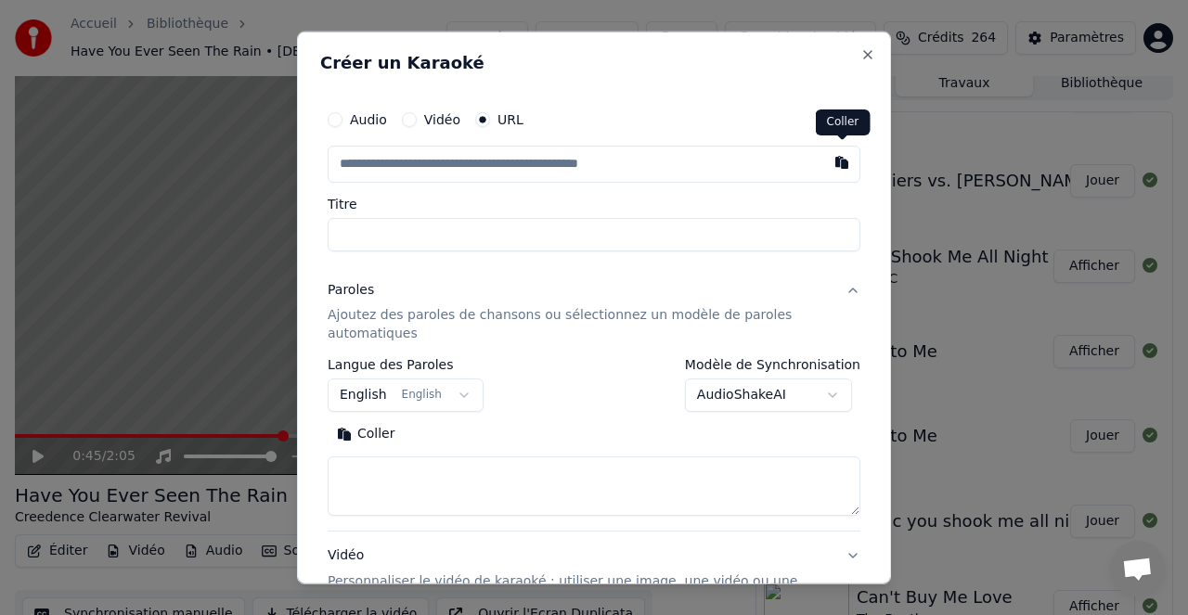
click at [839, 161] on button "button" at bounding box center [841, 161] width 37 height 33
type input "**********"
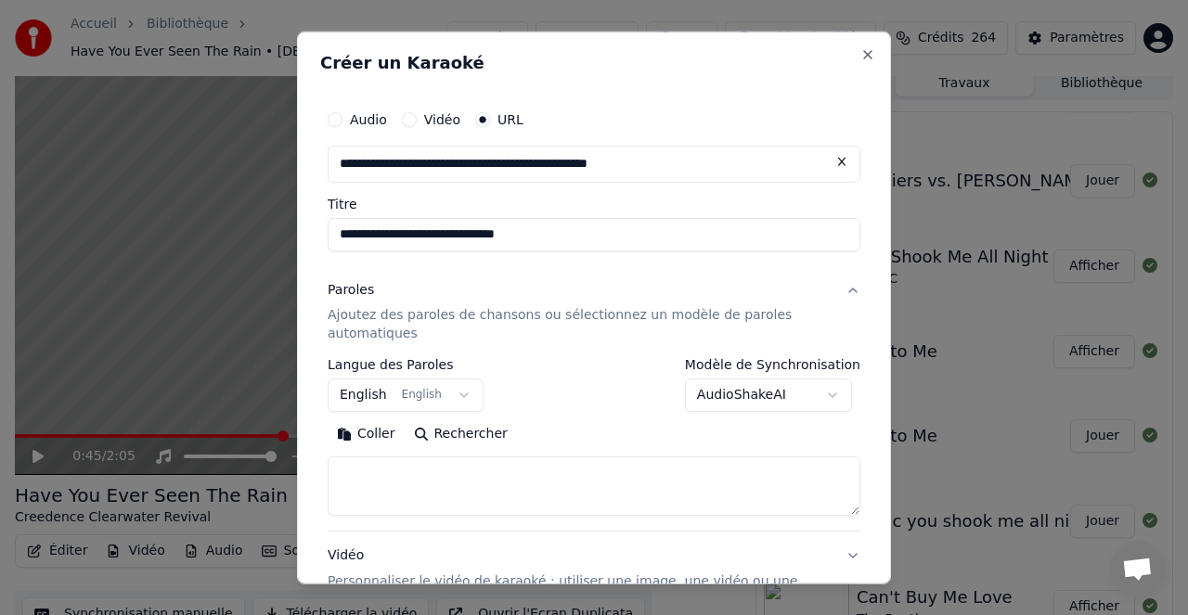
scroll to position [35, 0]
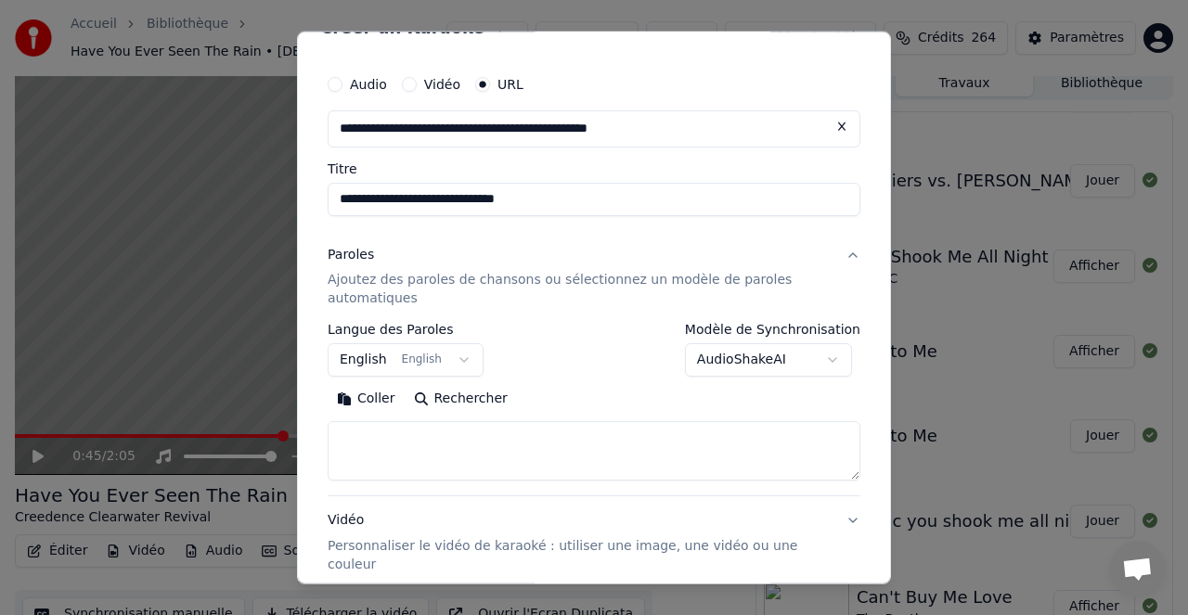
click at [471, 396] on button "Rechercher" at bounding box center [461, 399] width 112 height 30
type textarea "**********"
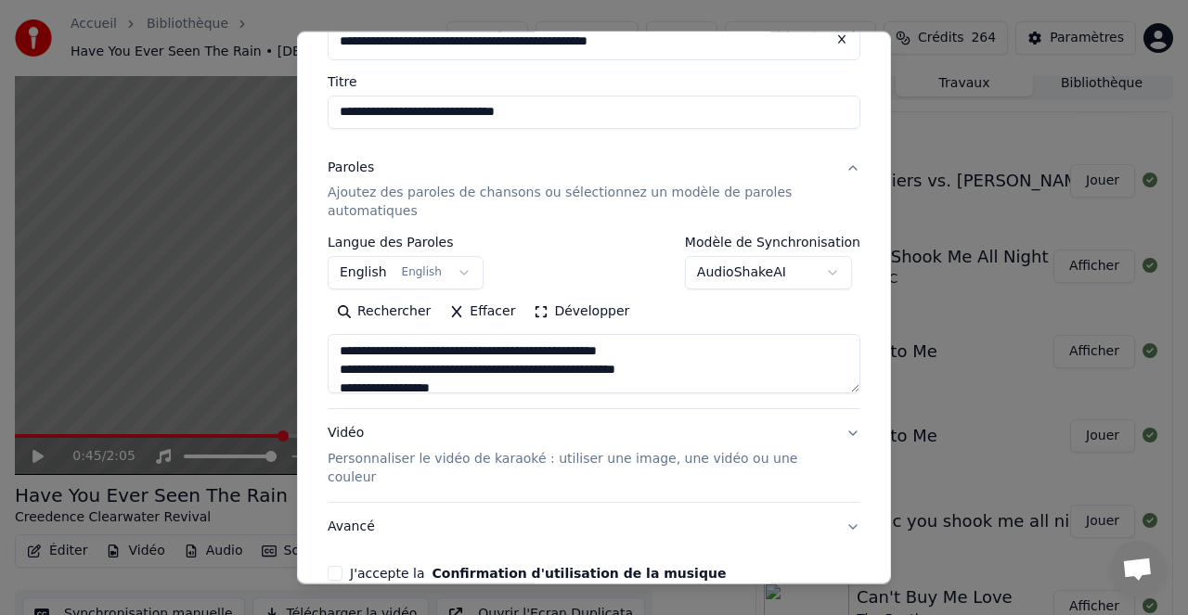
scroll to position [201, 0]
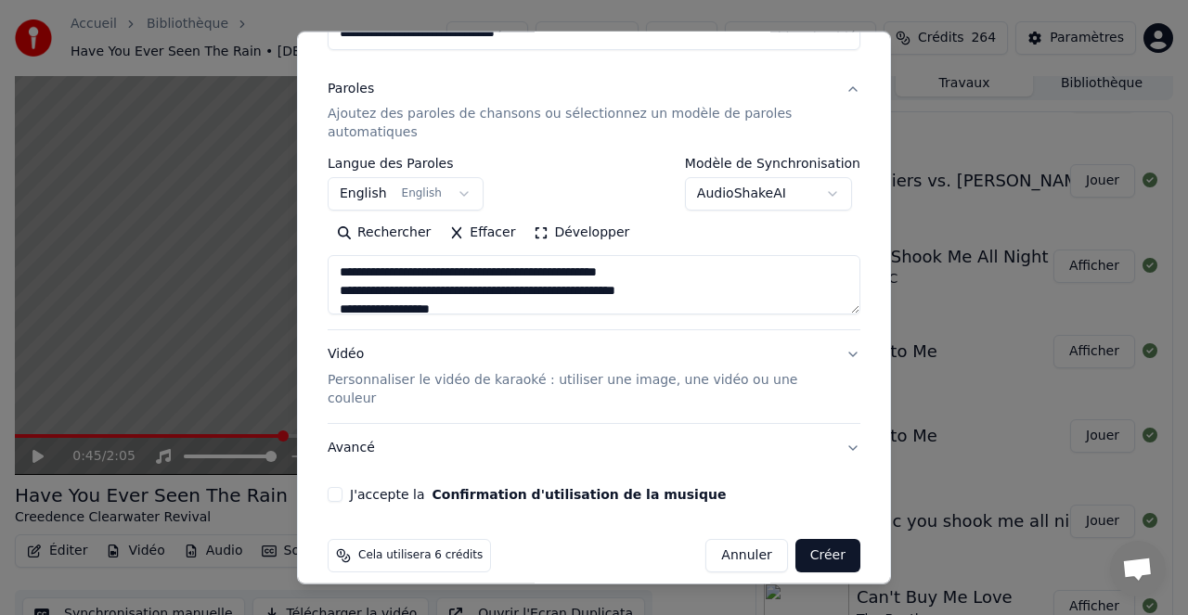
click at [606, 379] on p "Personnaliser le vidéo de karaoké : utiliser une image, une vidéo ou une couleur" at bounding box center [579, 389] width 503 height 37
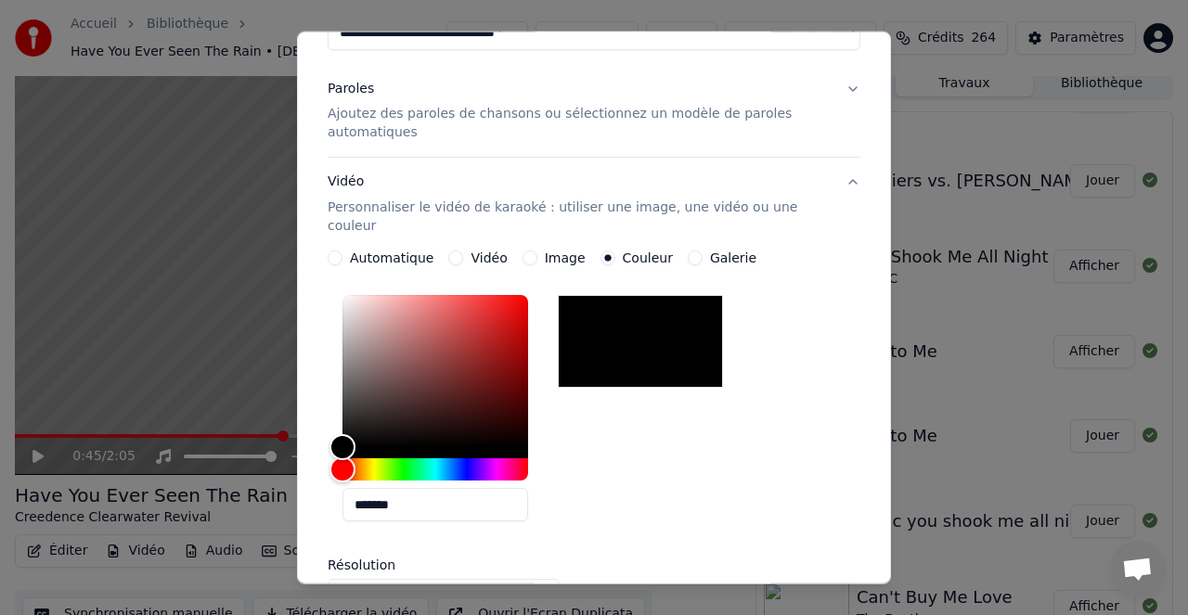
click at [761, 404] on div "*******" at bounding box center [594, 412] width 533 height 249
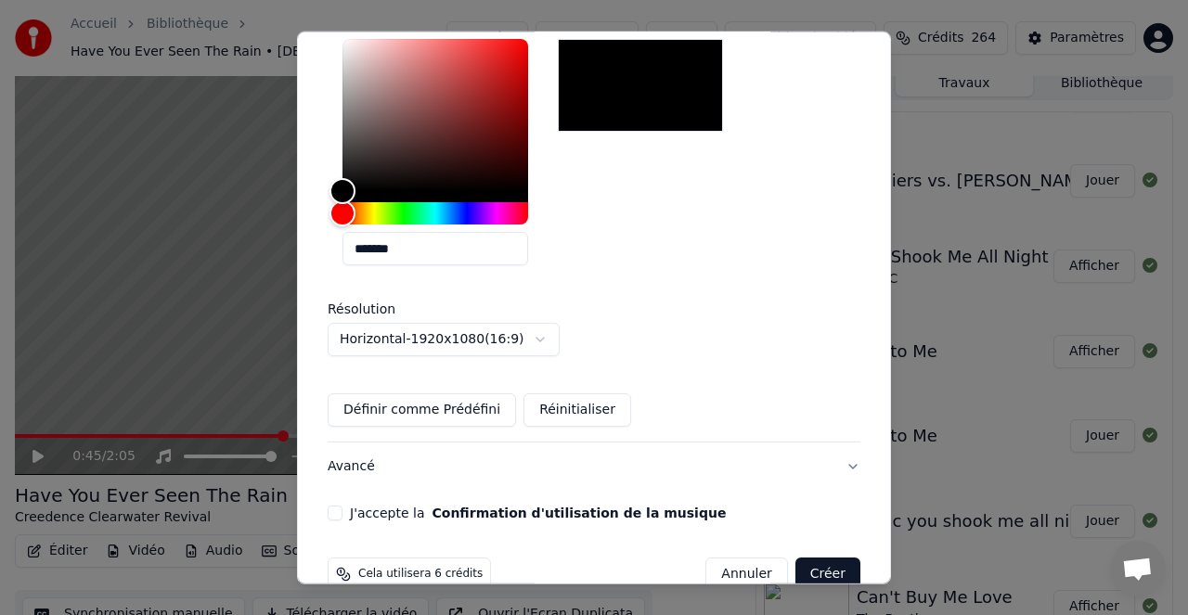
scroll to position [476, 0]
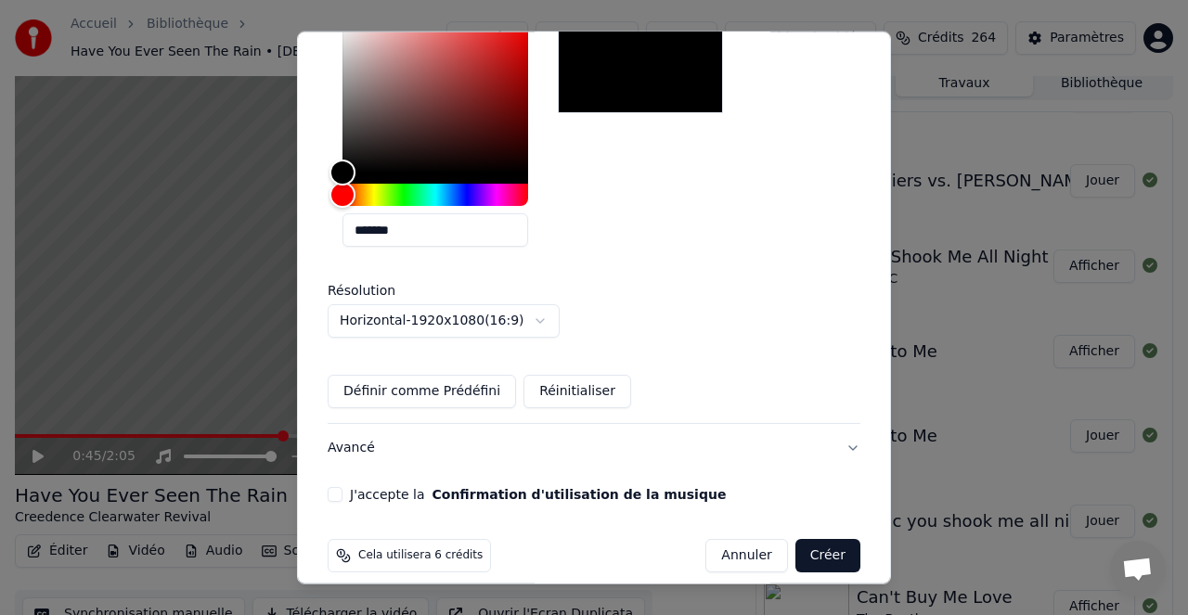
click at [333, 487] on button "J'accepte la Confirmation d'utilisation de la musique" at bounding box center [335, 494] width 15 height 15
click at [828, 539] on button "Créer" at bounding box center [827, 555] width 65 height 33
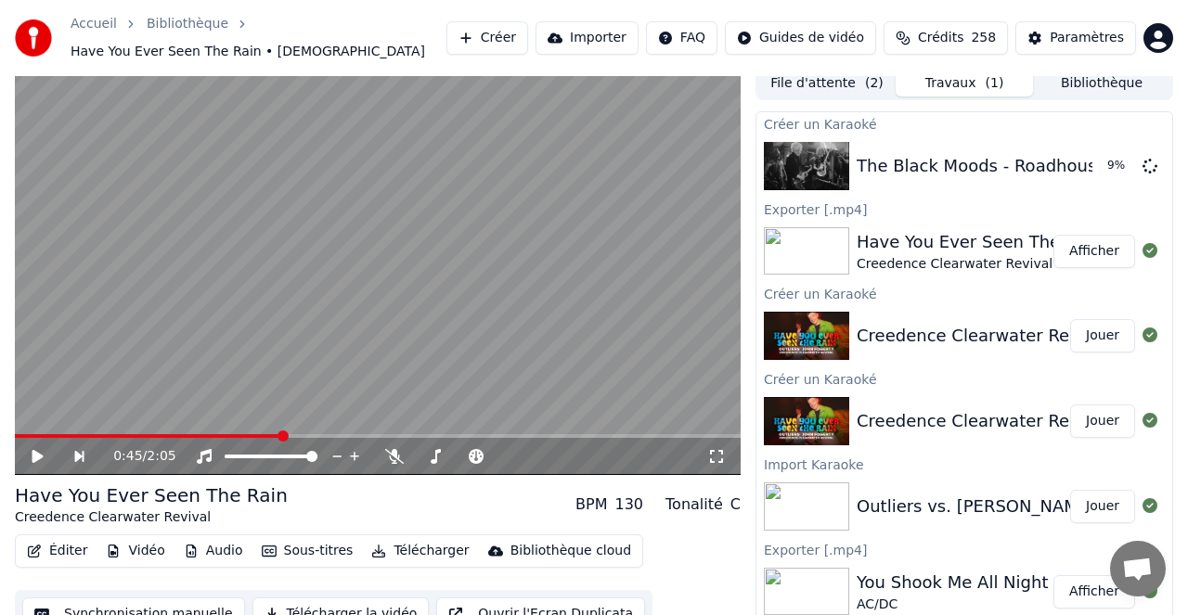
scroll to position [0, 0]
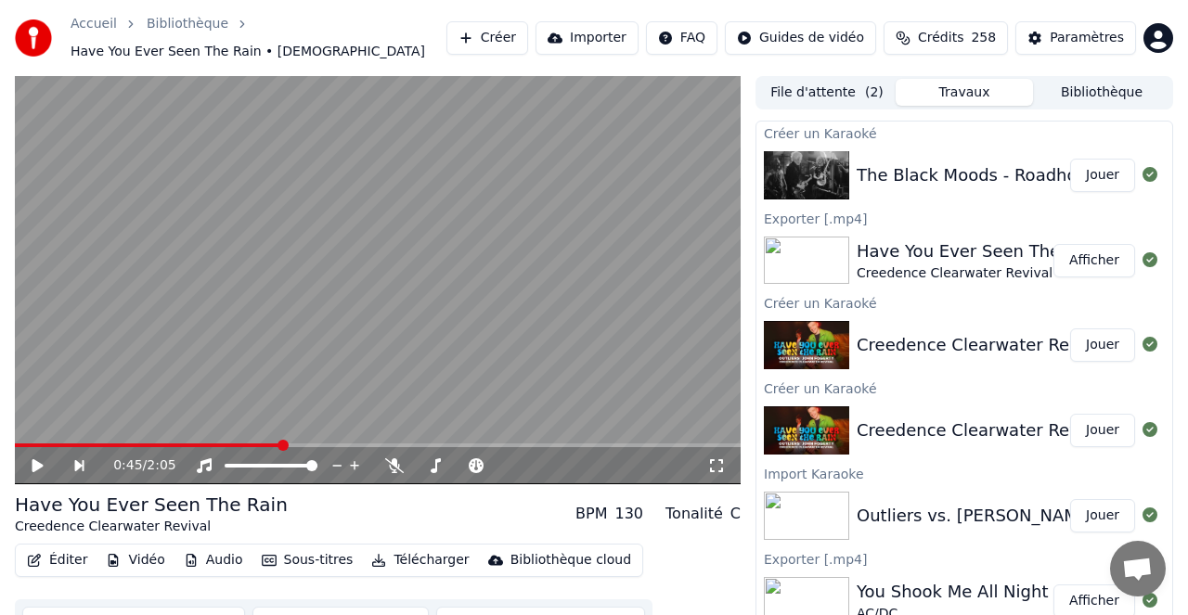
click at [1098, 175] on button "Jouer" at bounding box center [1102, 175] width 65 height 33
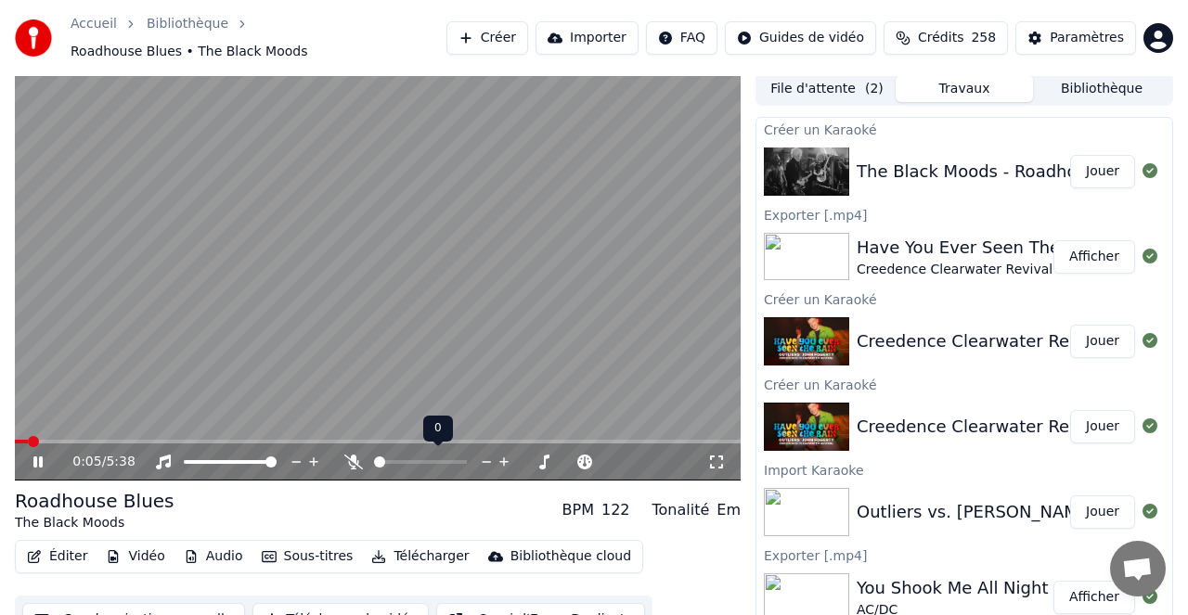
scroll to position [10, 0]
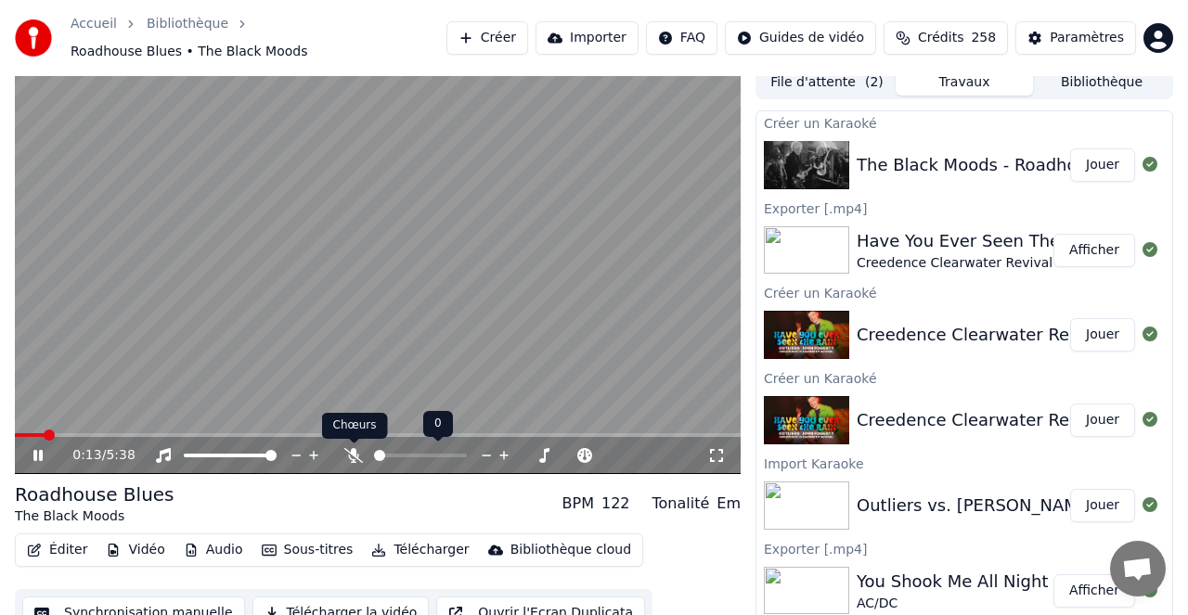
click at [355, 454] on icon at bounding box center [353, 455] width 19 height 15
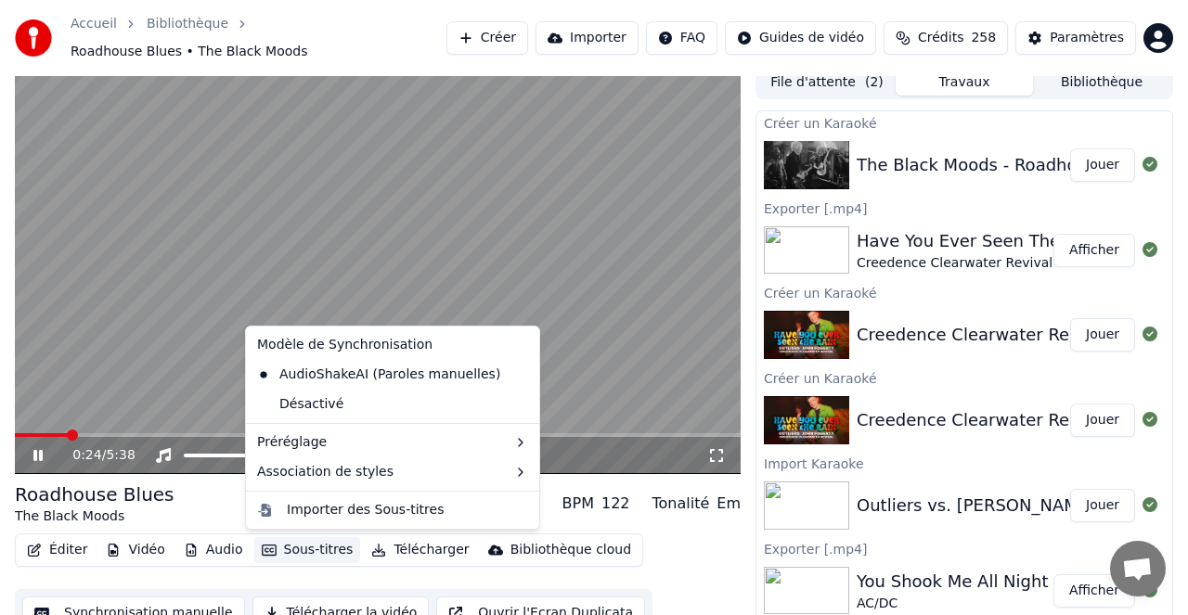
click at [310, 549] on button "Sous-titres" at bounding box center [307, 550] width 107 height 26
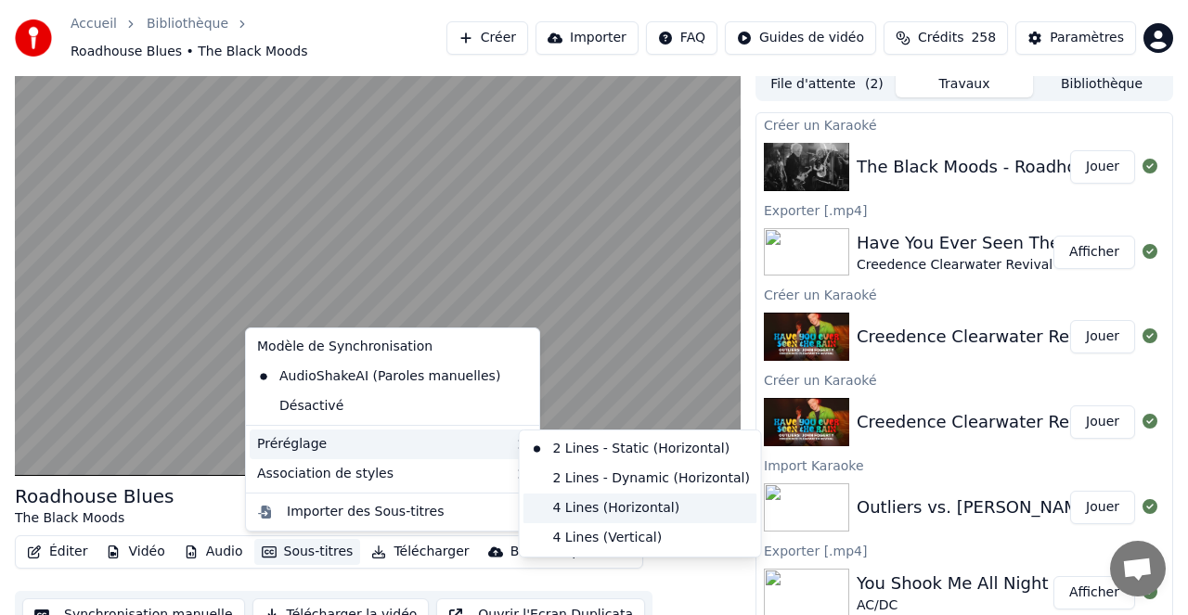
click at [606, 508] on div "4 Lines (Horizontal)" at bounding box center [640, 509] width 234 height 30
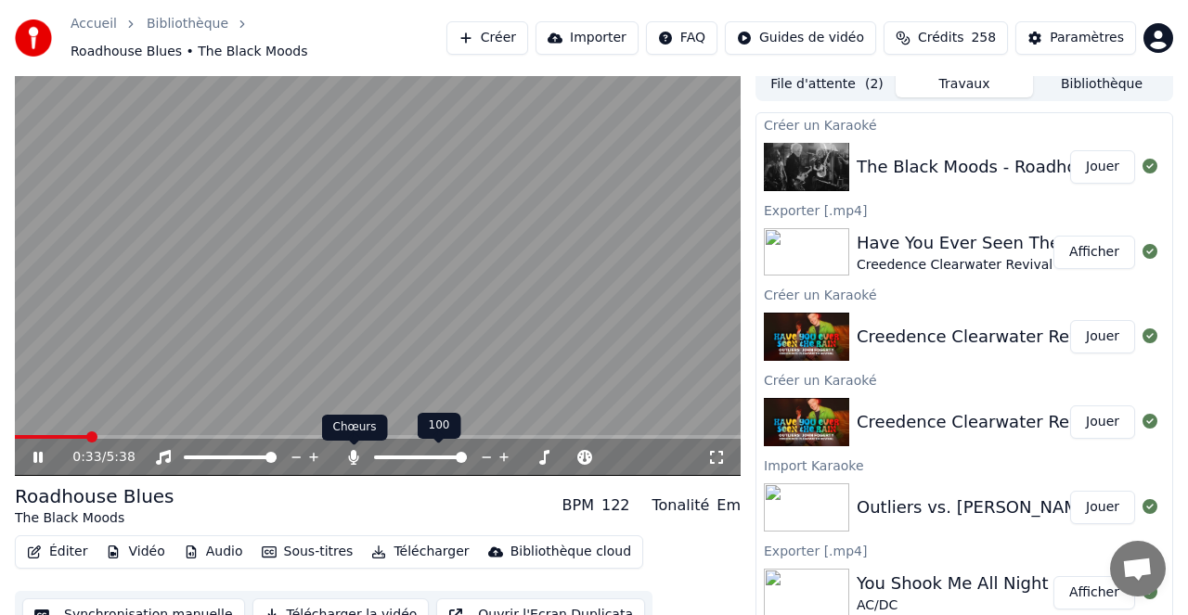
click at [355, 459] on icon at bounding box center [353, 457] width 19 height 15
click at [355, 458] on icon at bounding box center [353, 457] width 19 height 15
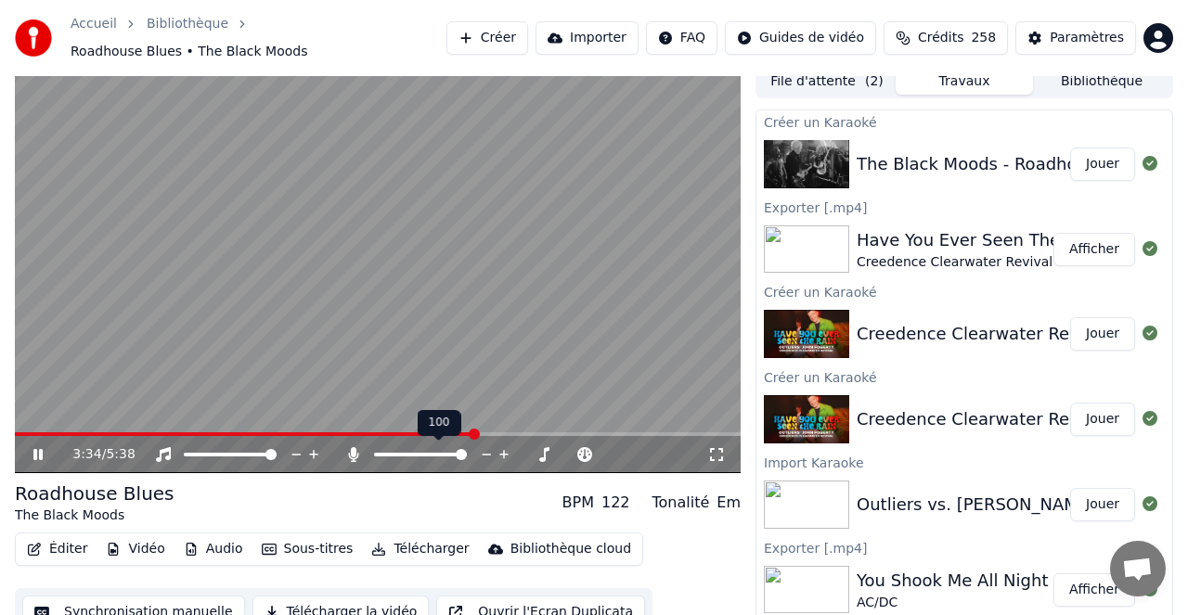
scroll to position [13, 0]
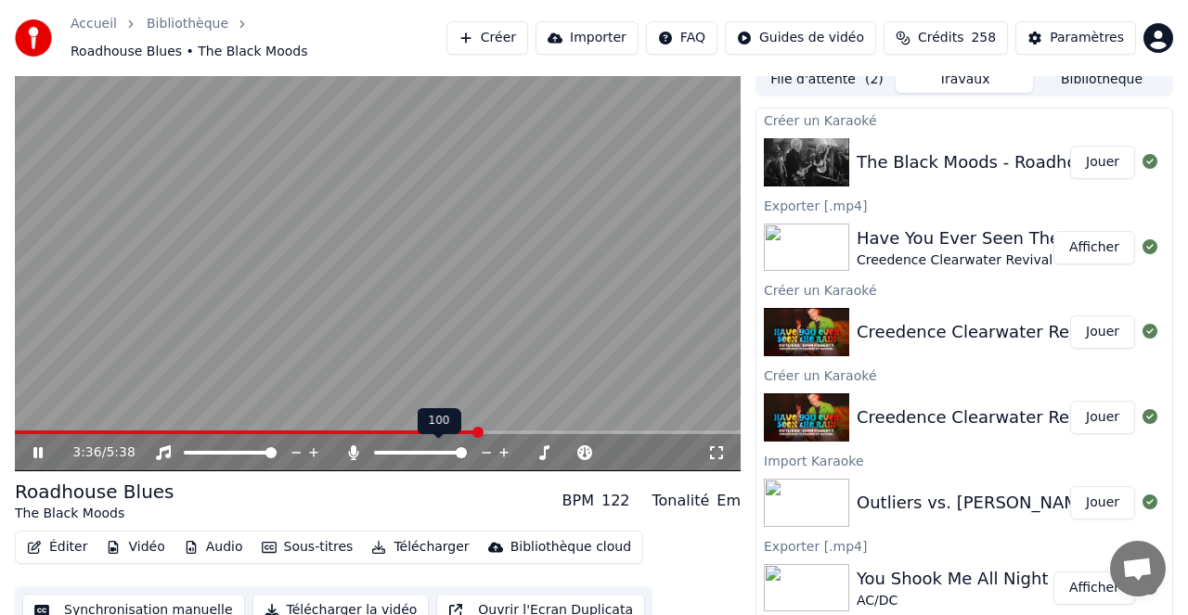
click at [355, 450] on icon at bounding box center [354, 452] width 10 height 15
click at [354, 450] on icon at bounding box center [353, 452] width 19 height 15
click at [357, 456] on icon at bounding box center [354, 452] width 10 height 15
click at [356, 451] on icon at bounding box center [353, 452] width 19 height 15
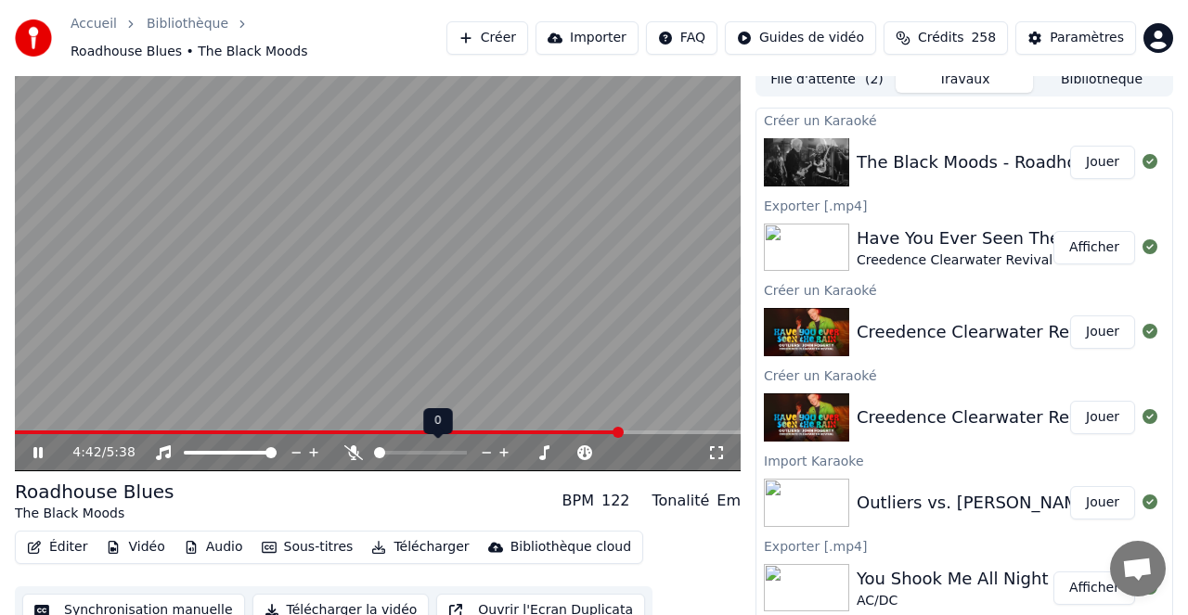
click at [356, 451] on icon at bounding box center [353, 452] width 19 height 15
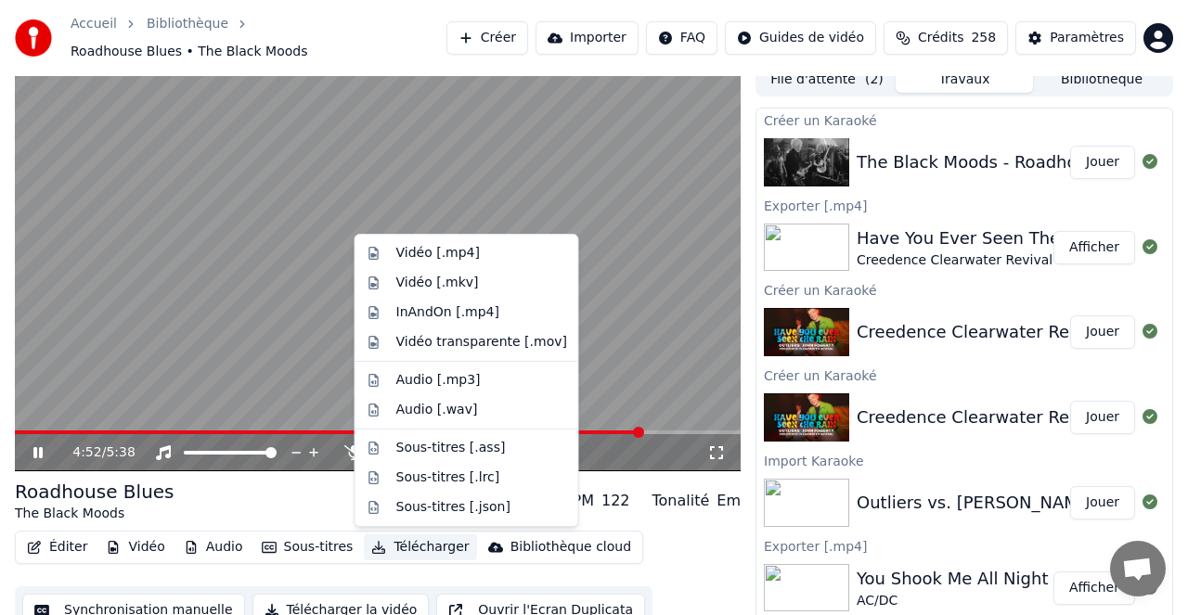
click at [410, 547] on button "Télécharger" at bounding box center [420, 547] width 112 height 26
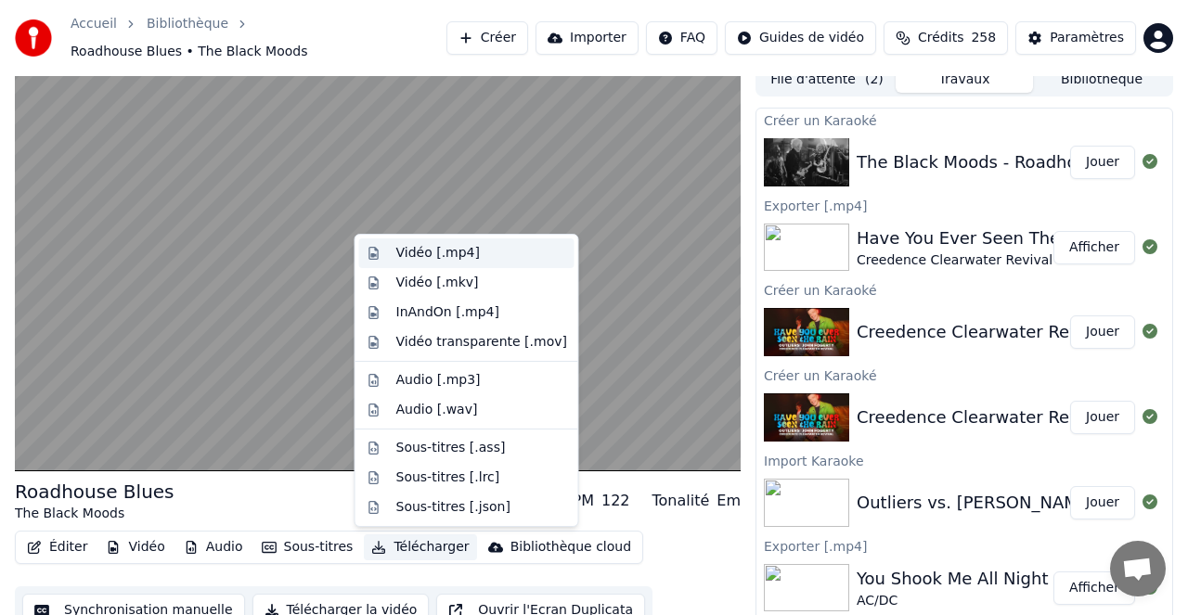
click at [442, 252] on div "Vidéo [.mp4]" at bounding box center [438, 253] width 84 height 19
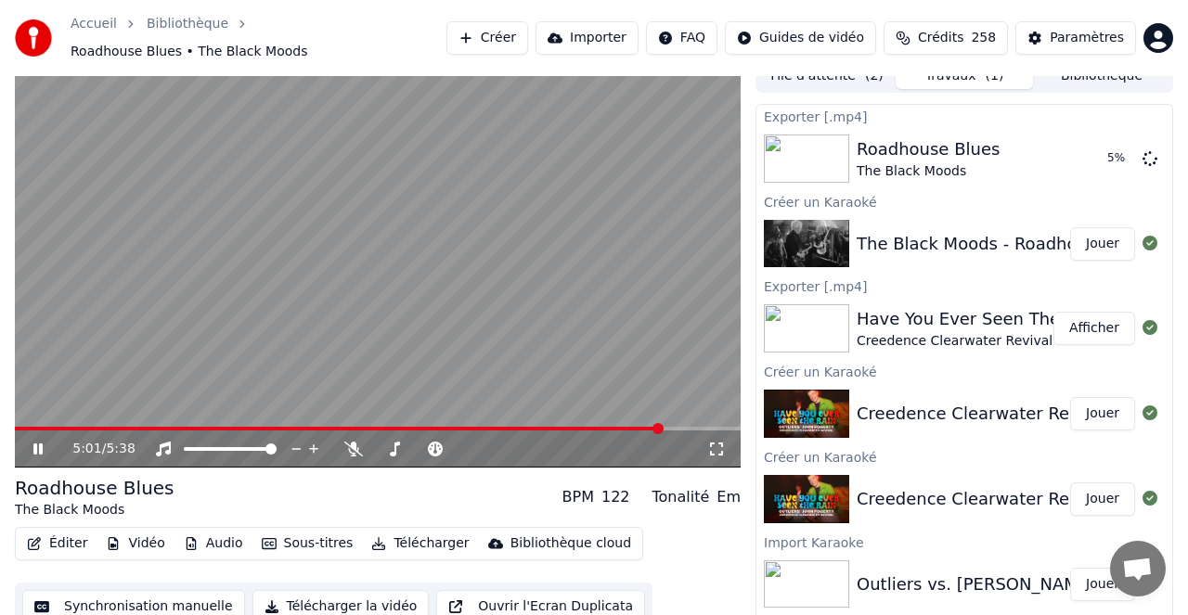
click at [42, 452] on icon at bounding box center [37, 448] width 9 height 11
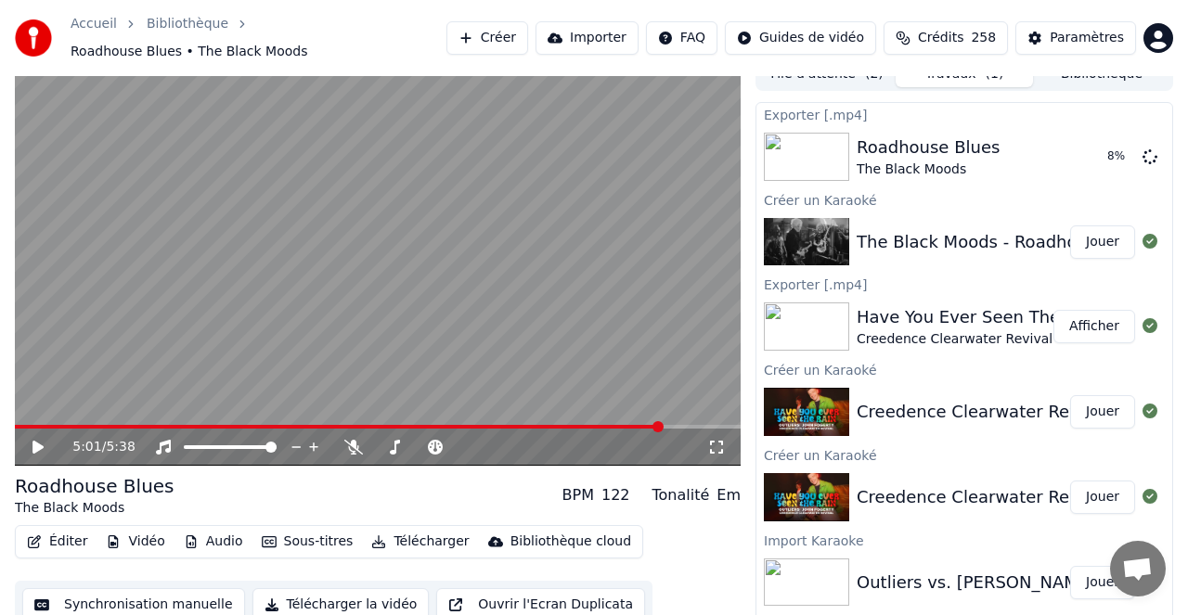
scroll to position [9, 0]
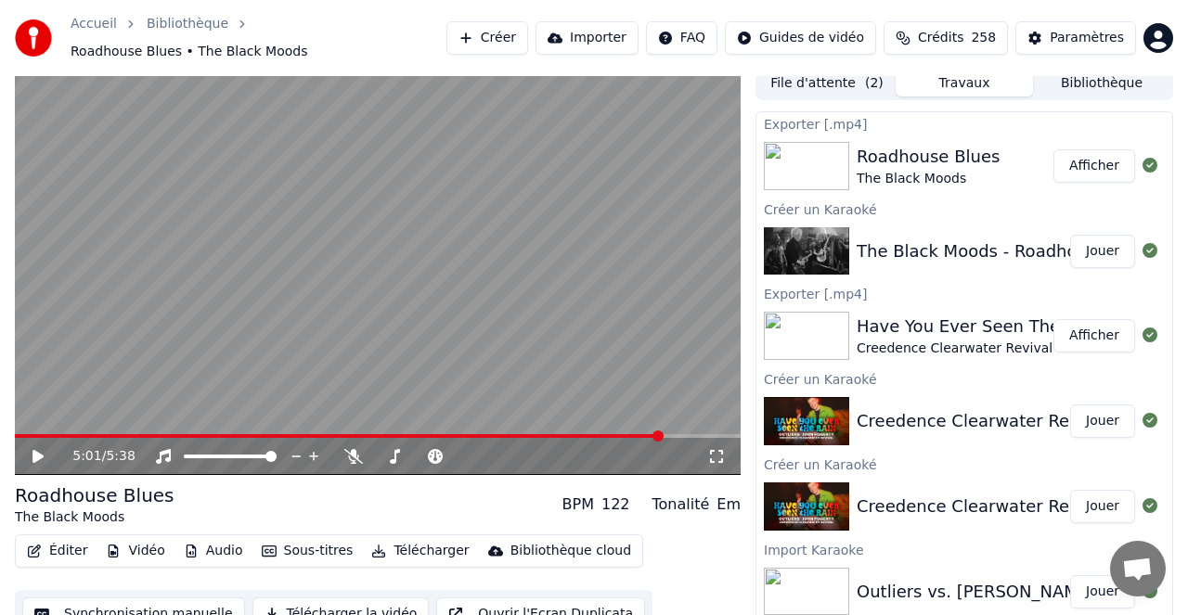
click at [502, 34] on button "Créer" at bounding box center [487, 37] width 82 height 33
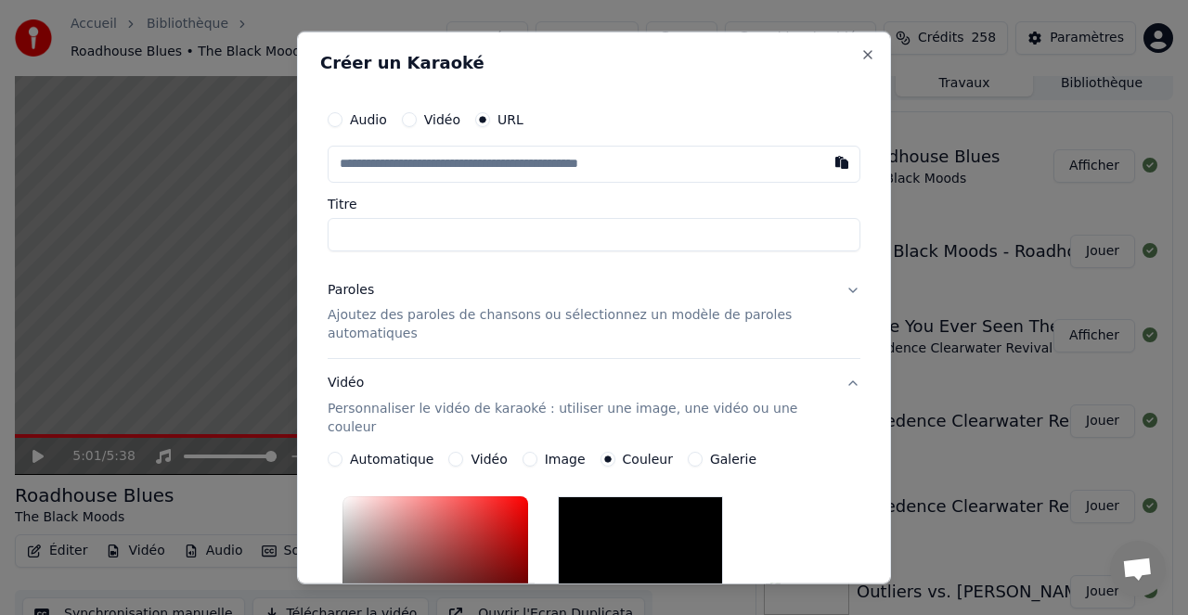
click at [842, 162] on button "button" at bounding box center [841, 161] width 37 height 33
type input "**********"
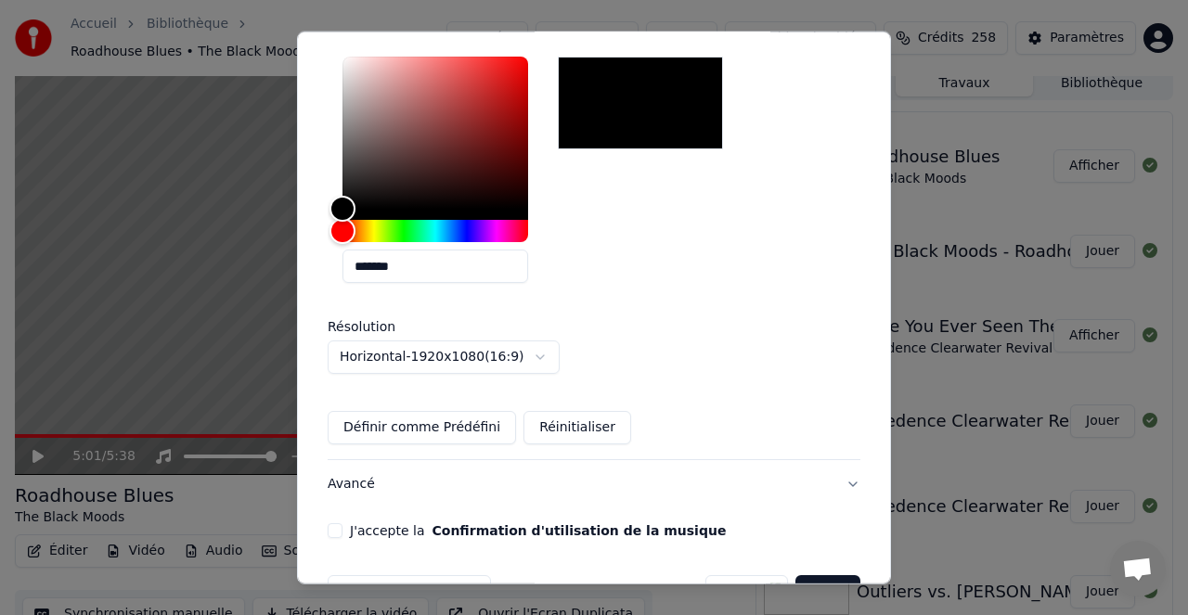
scroll to position [476, 0]
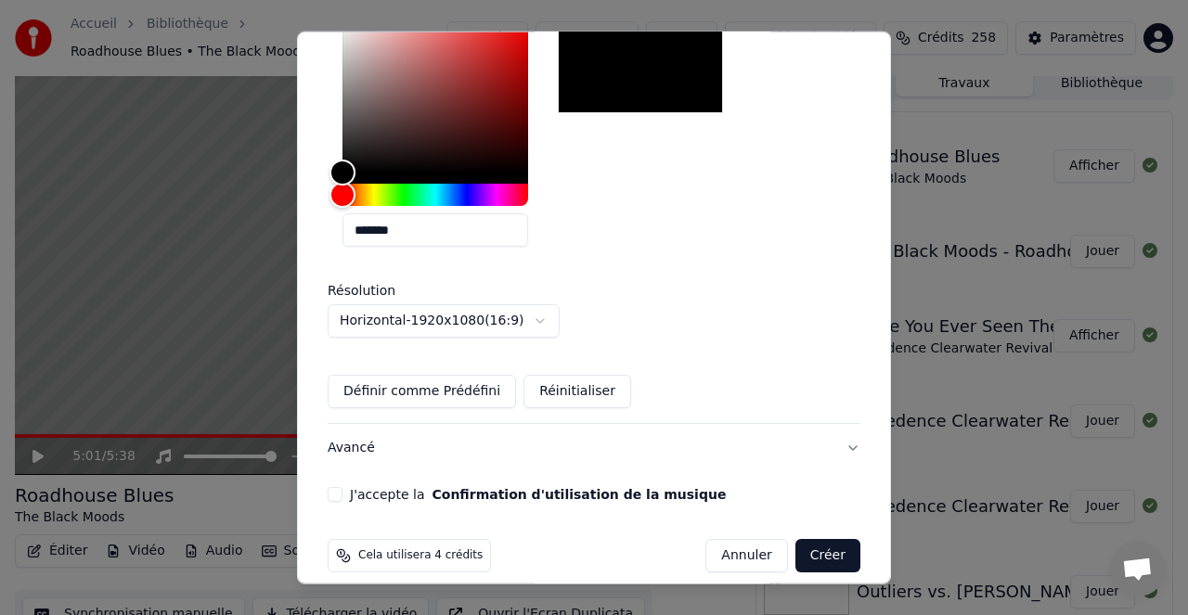
click at [331, 487] on button "J'accepte la Confirmation d'utilisation de la musique" at bounding box center [335, 494] width 15 height 15
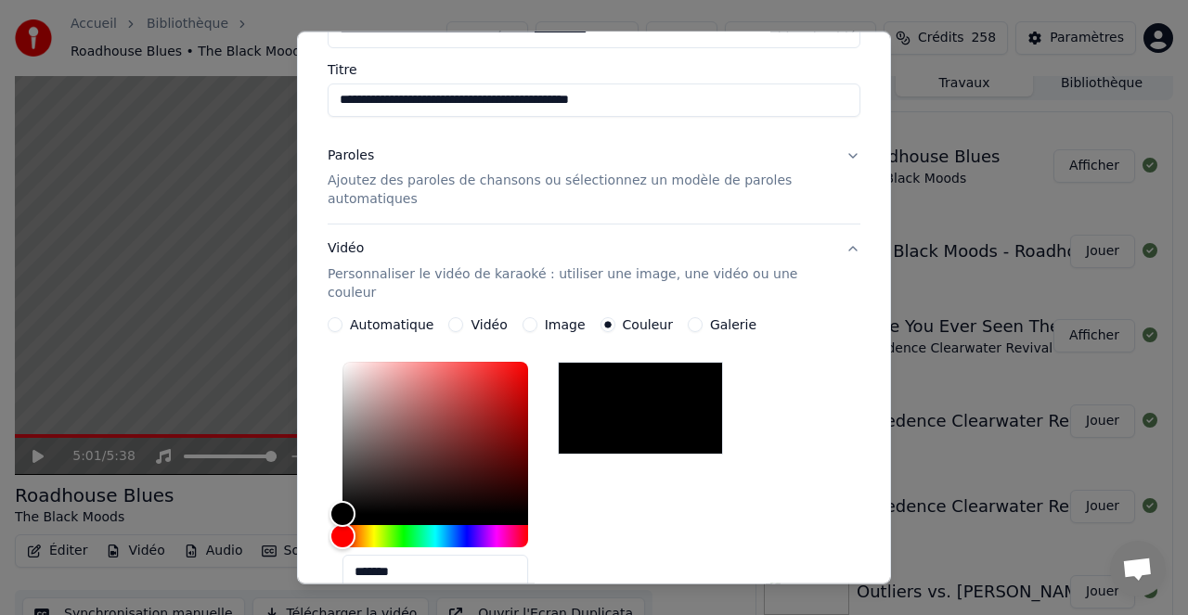
scroll to position [121, 0]
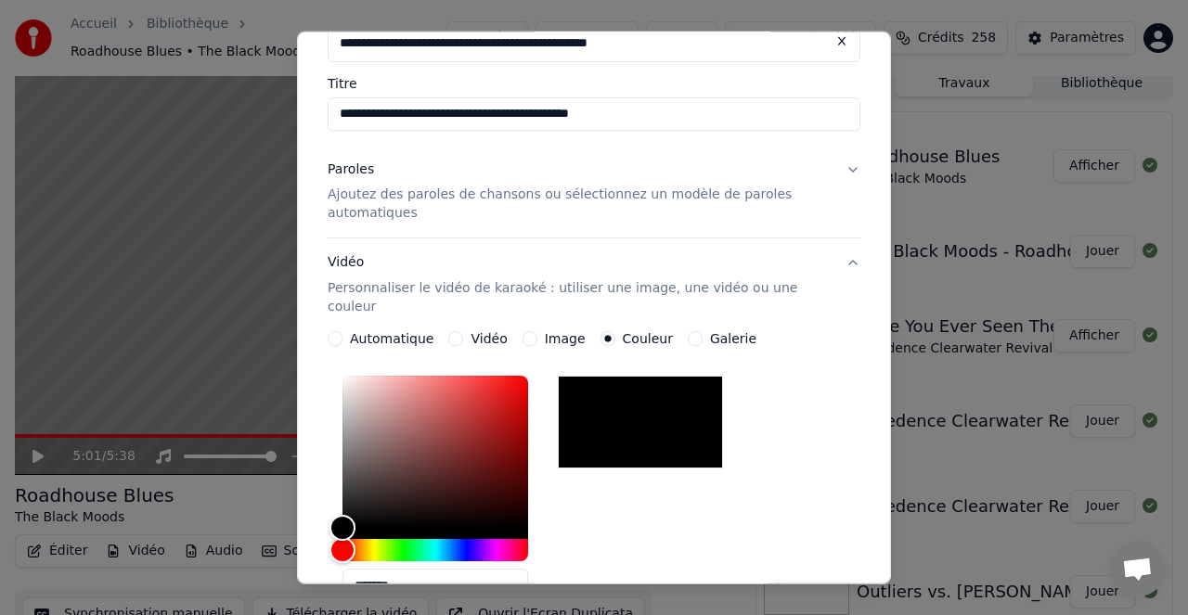
click at [459, 196] on p "Ajoutez des paroles de chansons ou sélectionnez un modèle de paroles automatiqu…" at bounding box center [579, 204] width 503 height 37
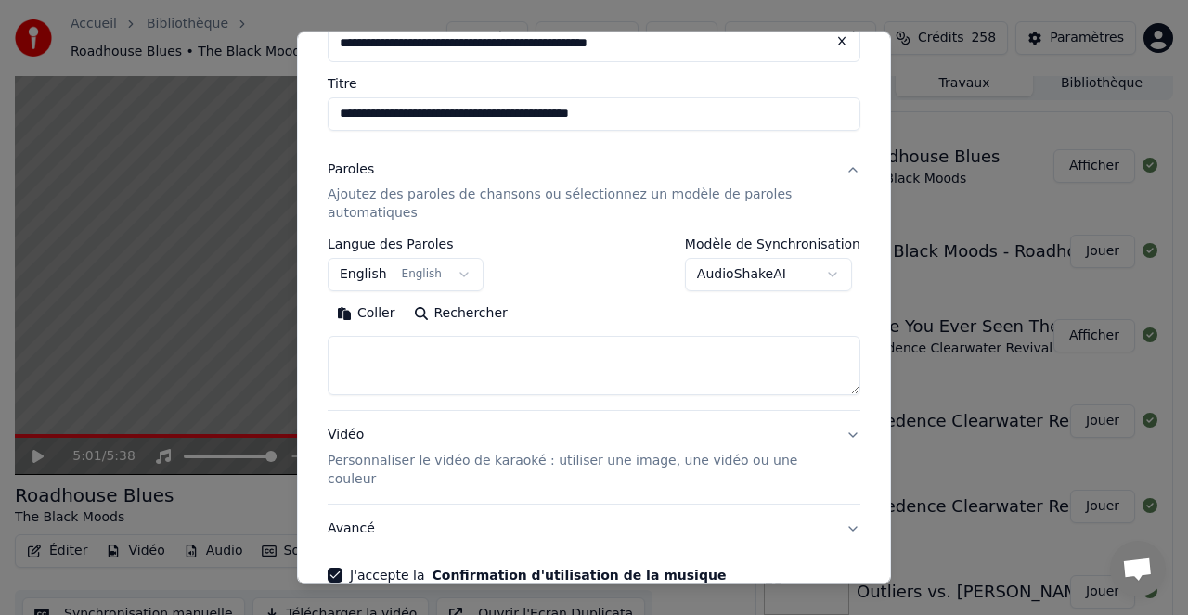
click at [473, 309] on button "Rechercher" at bounding box center [461, 314] width 112 height 30
click at [648, 116] on input "**********" at bounding box center [594, 112] width 533 height 33
type input "**********"
click at [476, 313] on button "Rechercher" at bounding box center [461, 314] width 112 height 30
type textarea "**********"
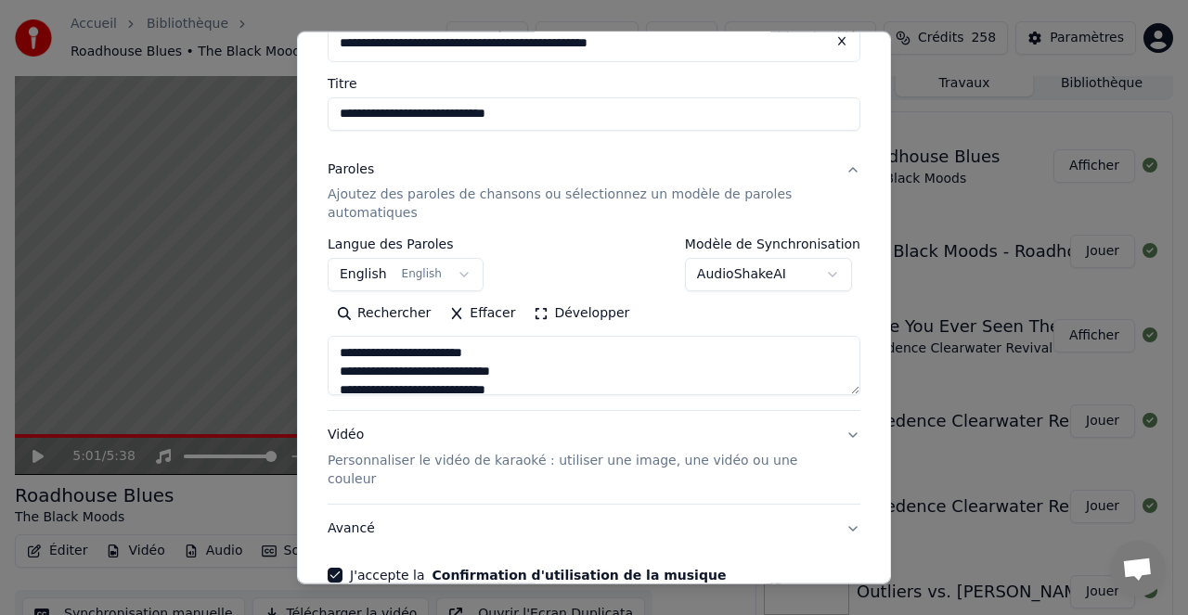
scroll to position [201, 0]
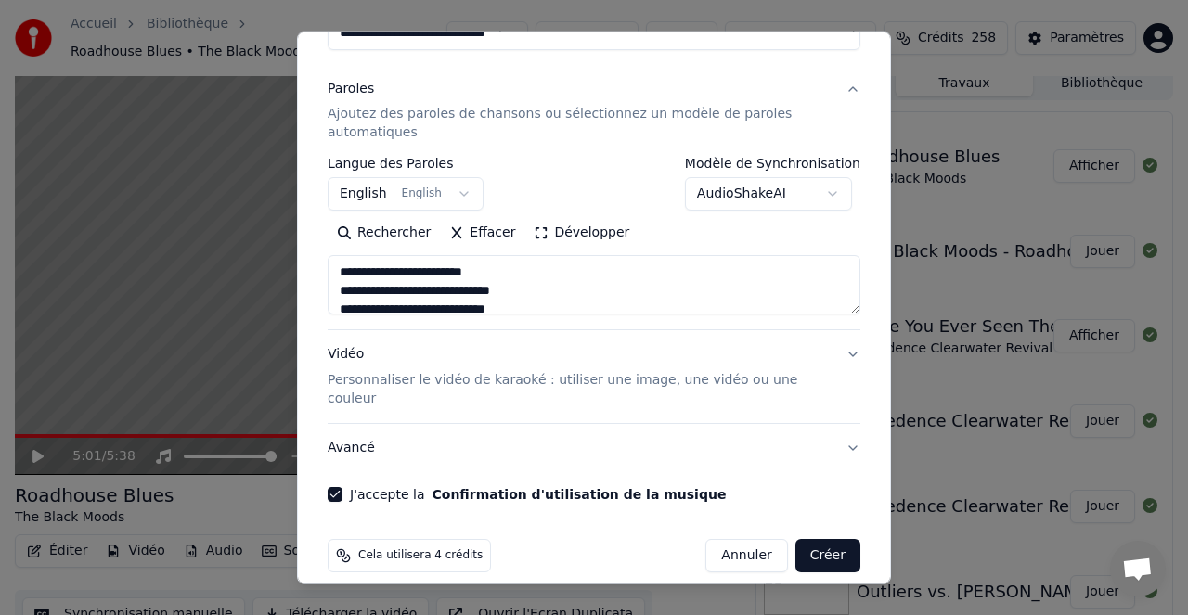
click at [828, 539] on button "Créer" at bounding box center [827, 555] width 65 height 33
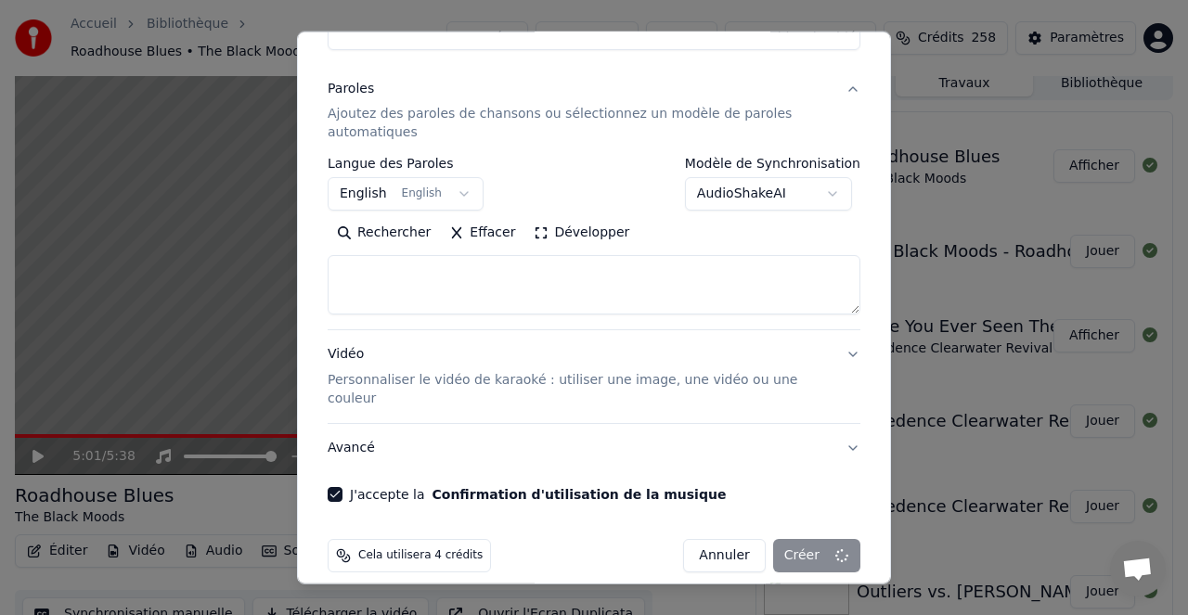
select select
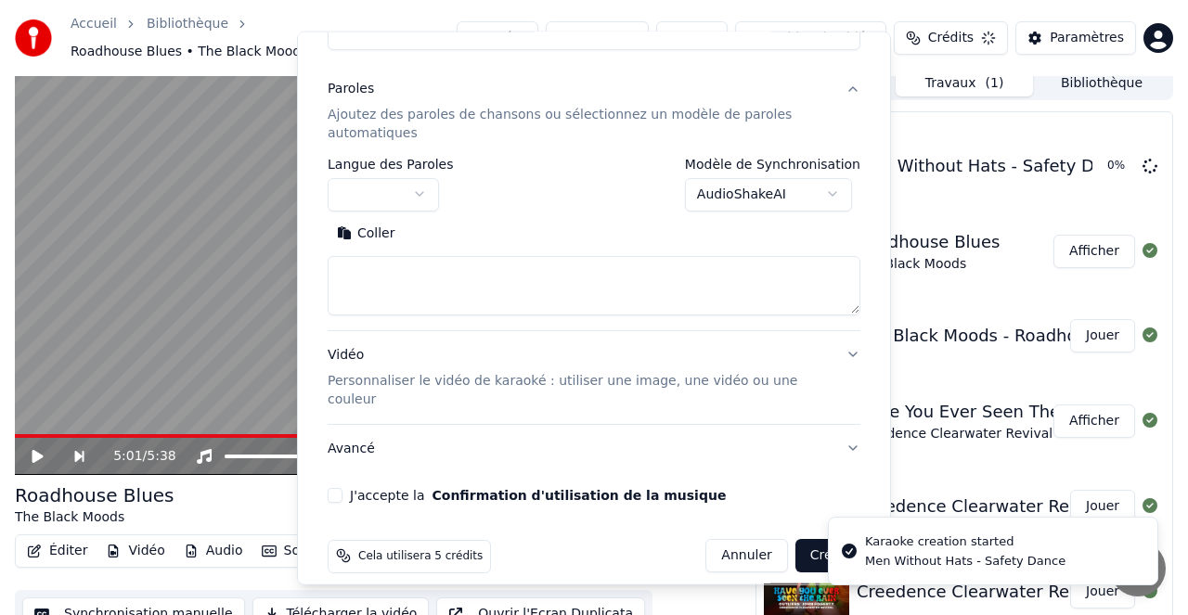
scroll to position [0, 0]
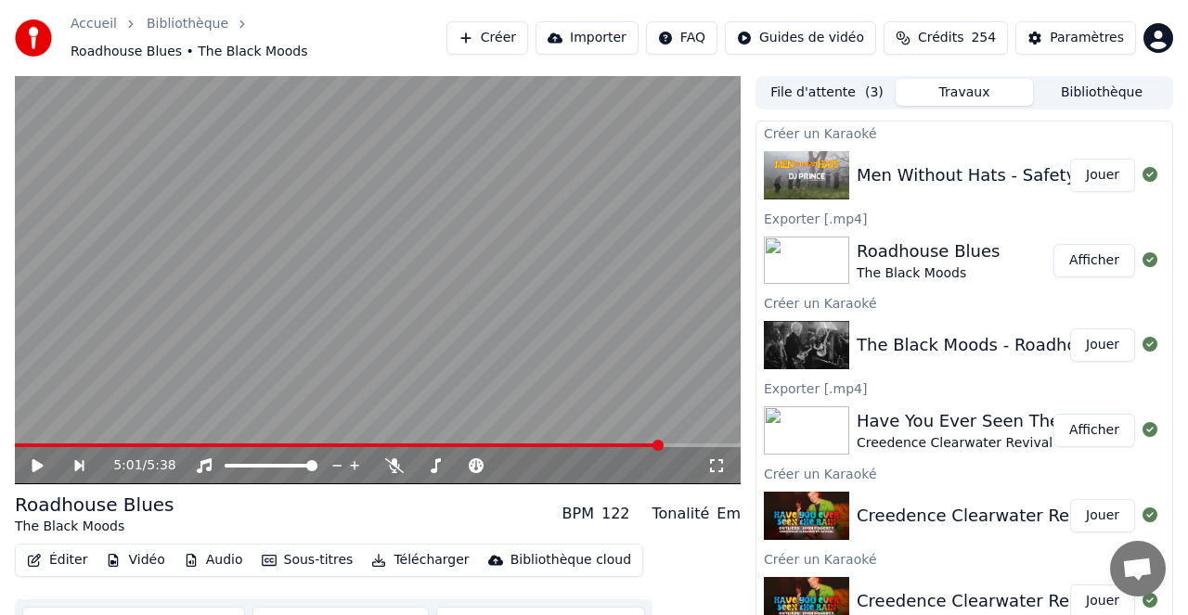
drag, startPoint x: 1103, startPoint y: 171, endPoint x: 1005, endPoint y: 206, distance: 104.5
click at [1103, 171] on button "Jouer" at bounding box center [1102, 175] width 65 height 33
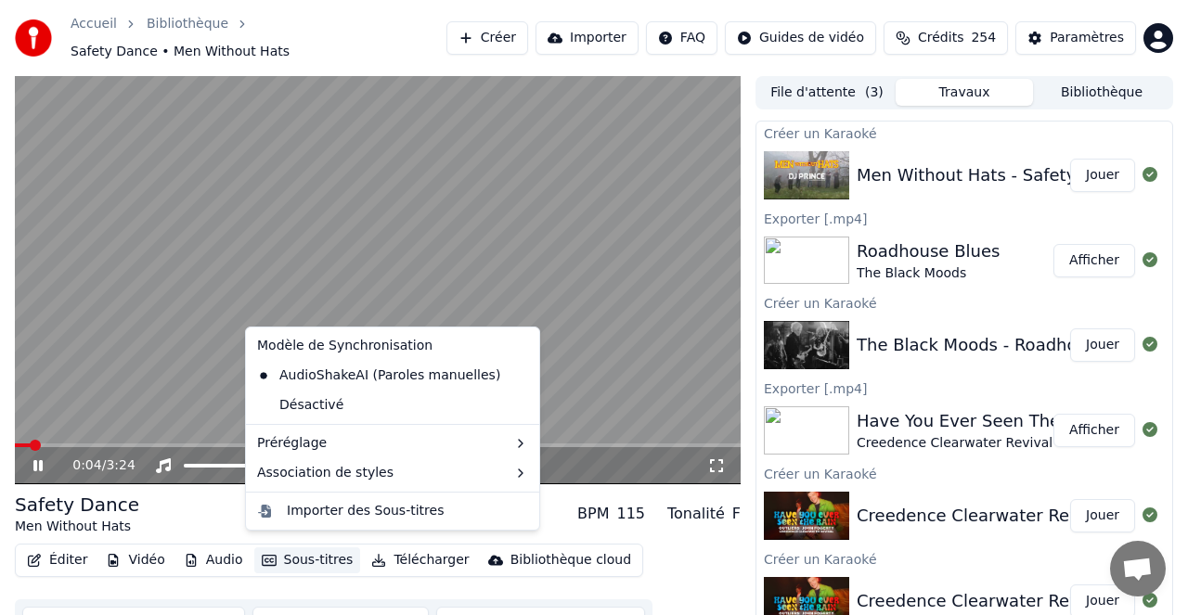
click at [324, 550] on button "Sous-titres" at bounding box center [307, 560] width 107 height 26
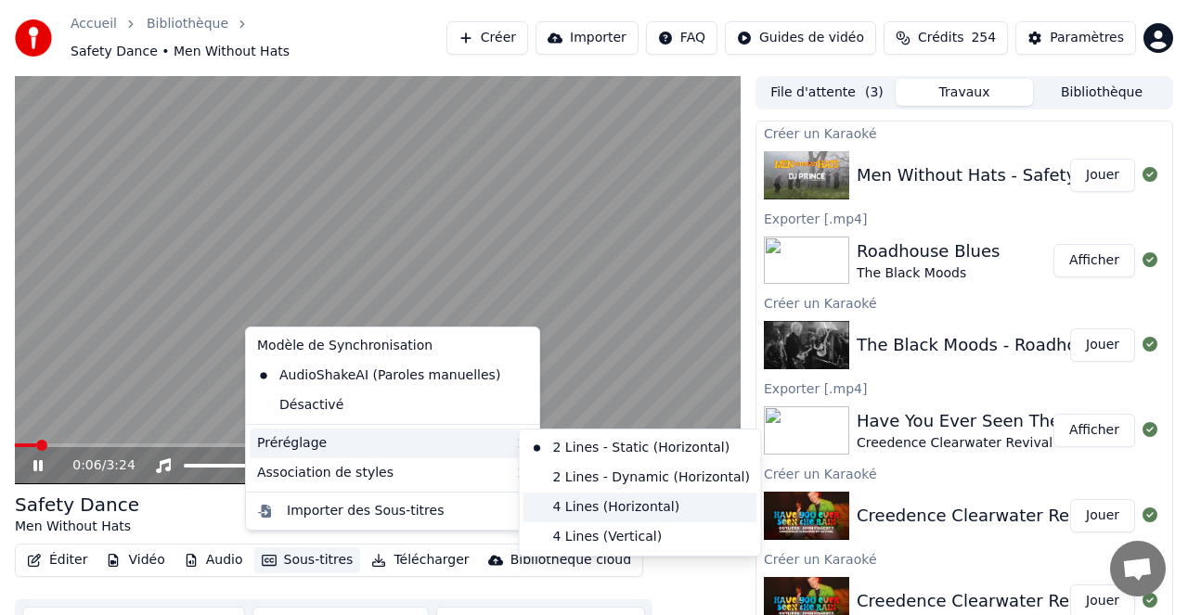
click at [598, 505] on div "4 Lines (Horizontal)" at bounding box center [640, 508] width 234 height 30
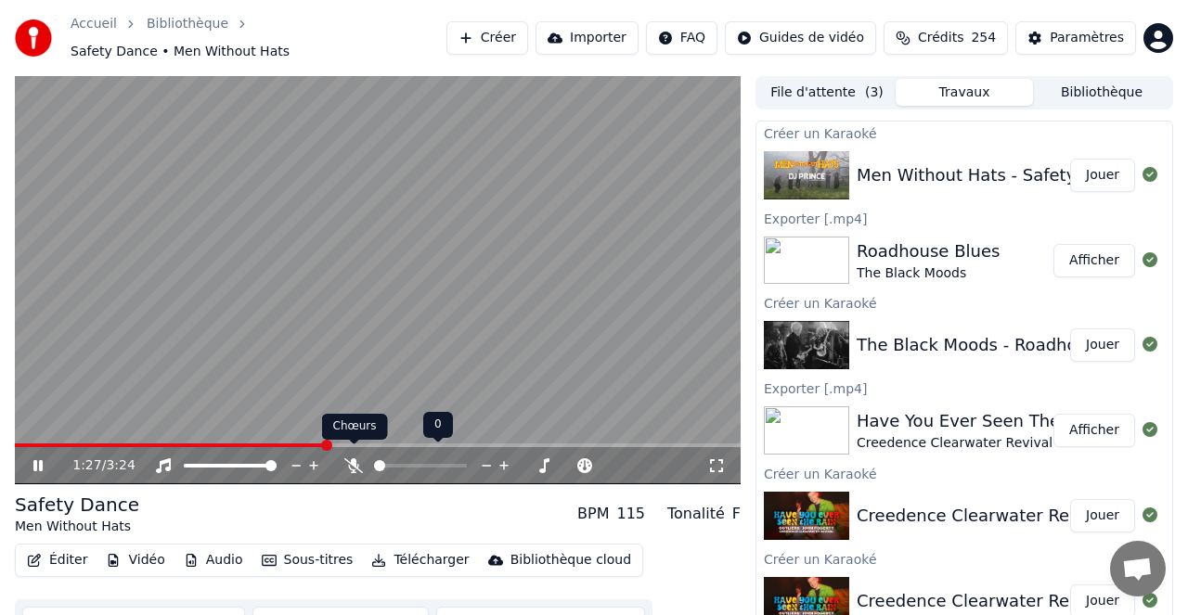
click at [346, 458] on icon at bounding box center [353, 465] width 19 height 15
click at [356, 458] on icon at bounding box center [353, 465] width 19 height 15
click at [354, 458] on icon at bounding box center [353, 465] width 19 height 15
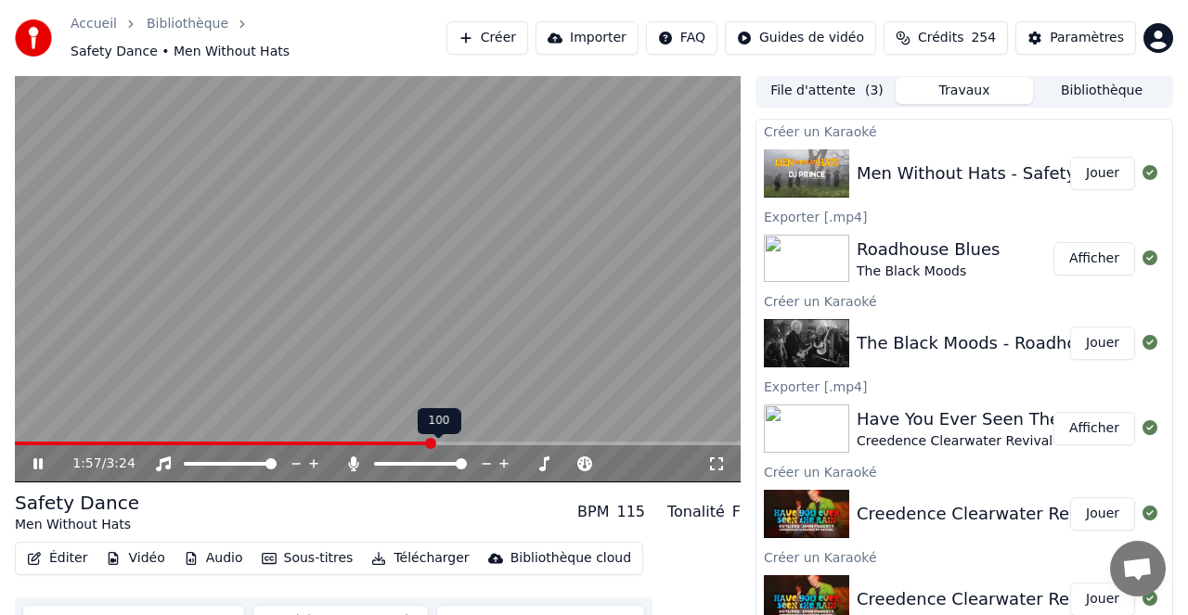
scroll to position [7, 0]
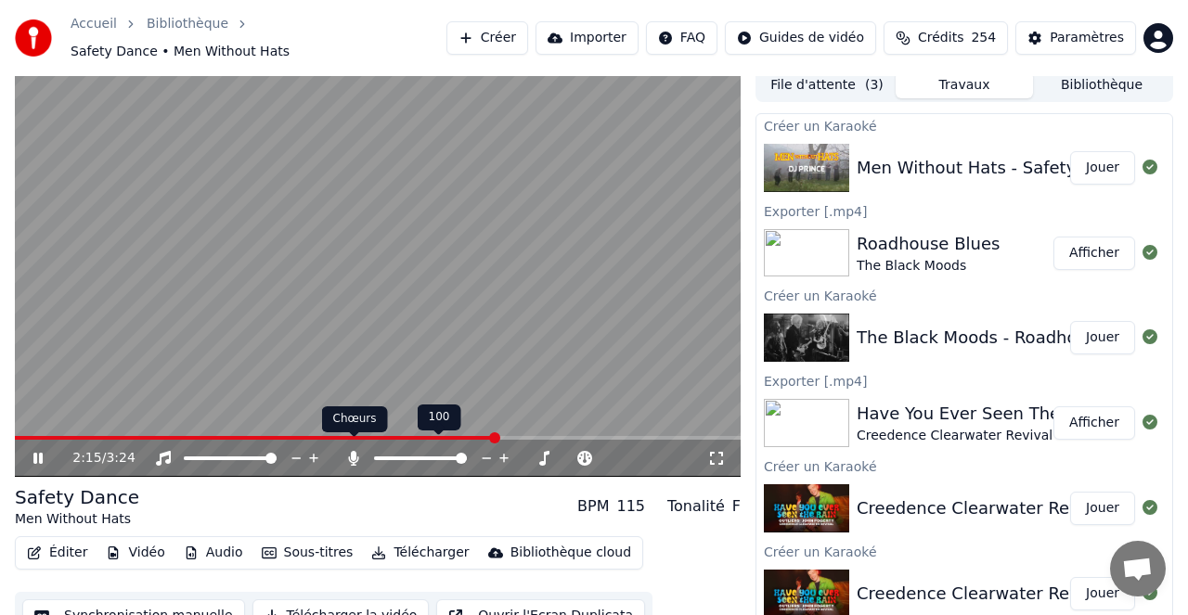
click at [354, 451] on icon at bounding box center [354, 458] width 10 height 15
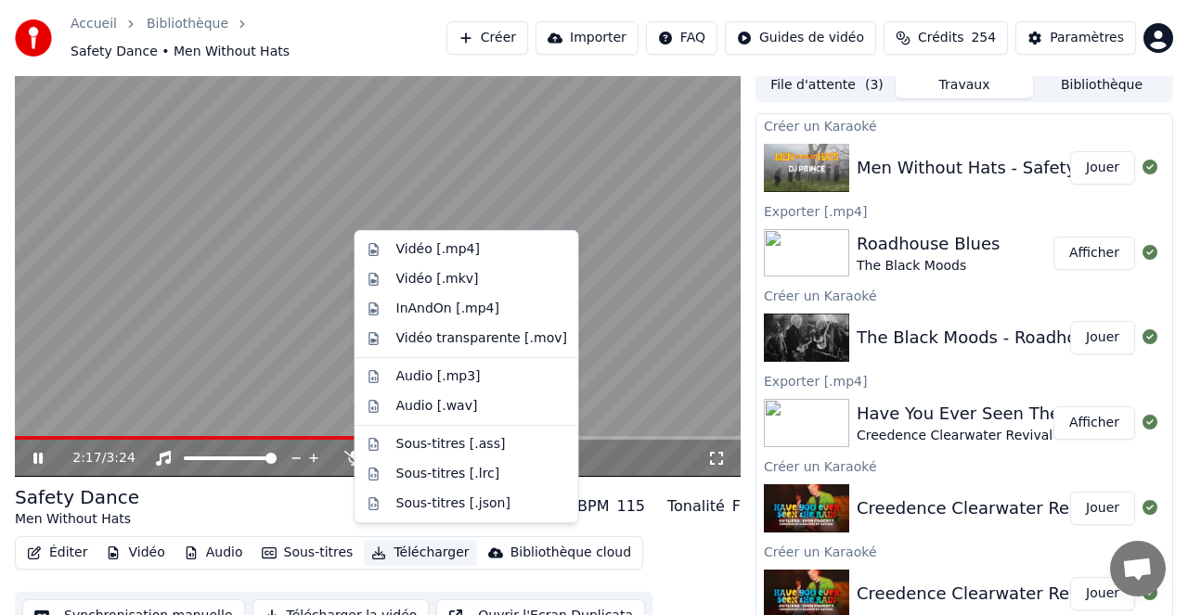
click at [442, 545] on button "Télécharger" at bounding box center [420, 553] width 112 height 26
click at [462, 249] on div "Vidéo [.mp4]" at bounding box center [438, 249] width 84 height 19
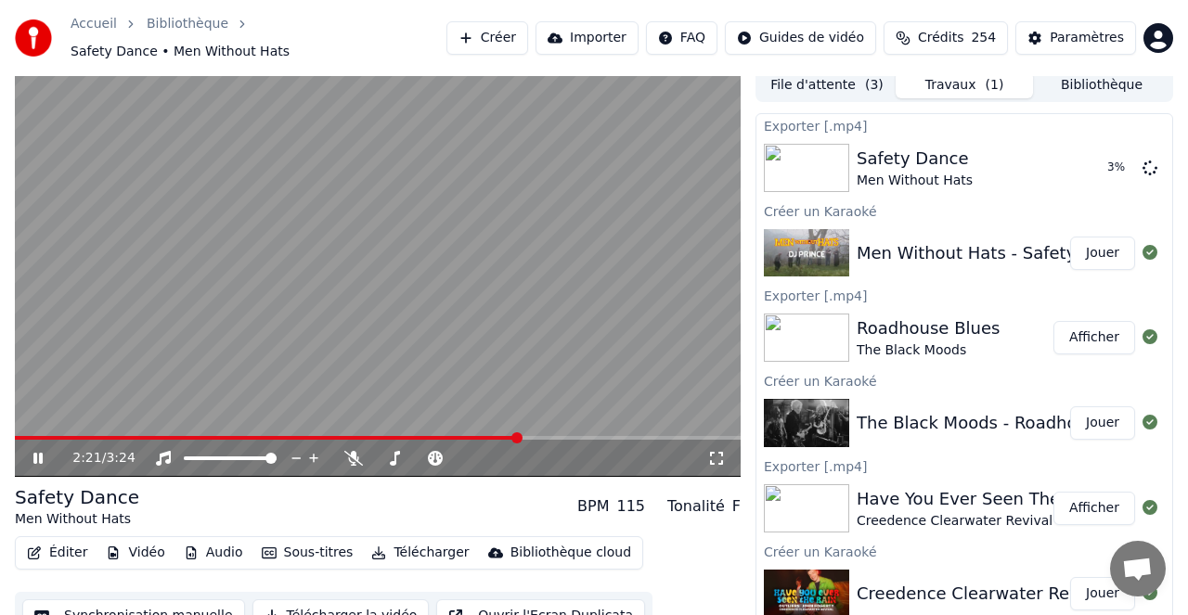
drag, startPoint x: 38, startPoint y: 448, endPoint x: 145, endPoint y: 416, distance: 111.5
click at [38, 451] on icon at bounding box center [51, 458] width 43 height 15
click at [500, 30] on button "Créer" at bounding box center [487, 37] width 82 height 33
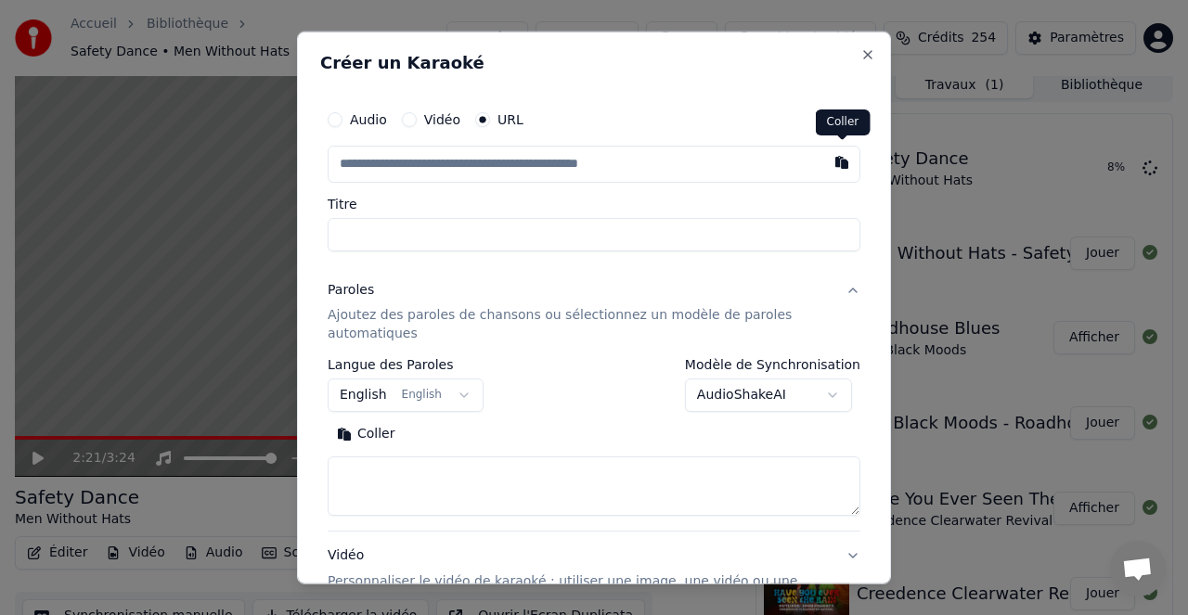
click at [840, 158] on button "button" at bounding box center [841, 161] width 37 height 33
type input "**********"
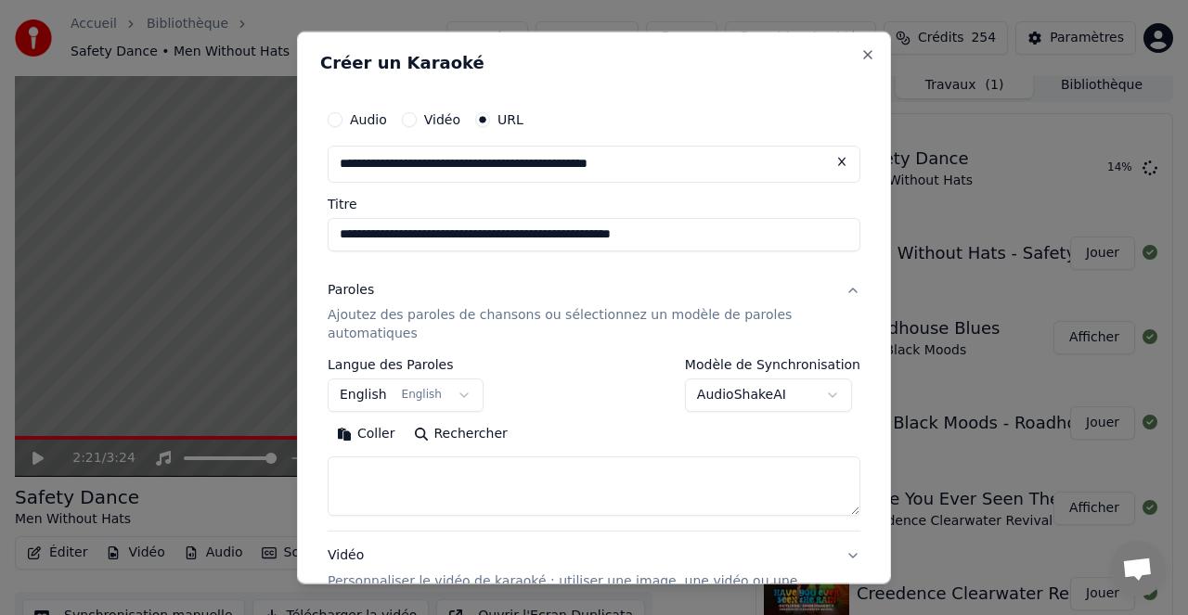
click at [468, 435] on button "Rechercher" at bounding box center [461, 434] width 112 height 30
type textarea "**********"
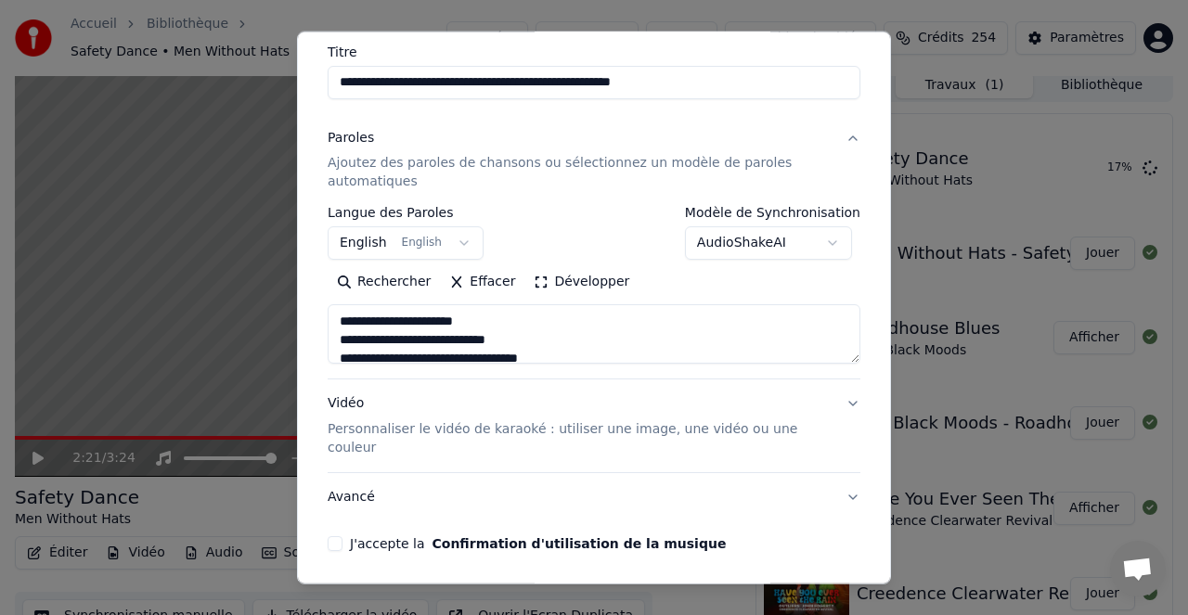
scroll to position [201, 0]
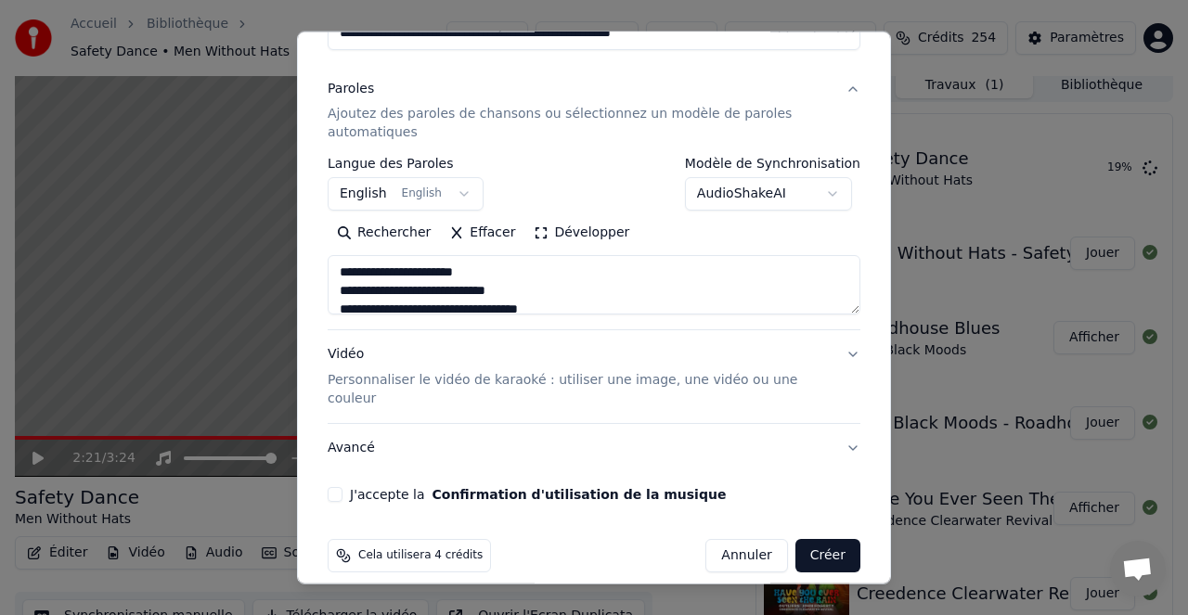
click at [341, 487] on button "J'accepte la Confirmation d'utilisation de la musique" at bounding box center [335, 494] width 15 height 15
click at [829, 539] on button "Créer" at bounding box center [827, 555] width 65 height 33
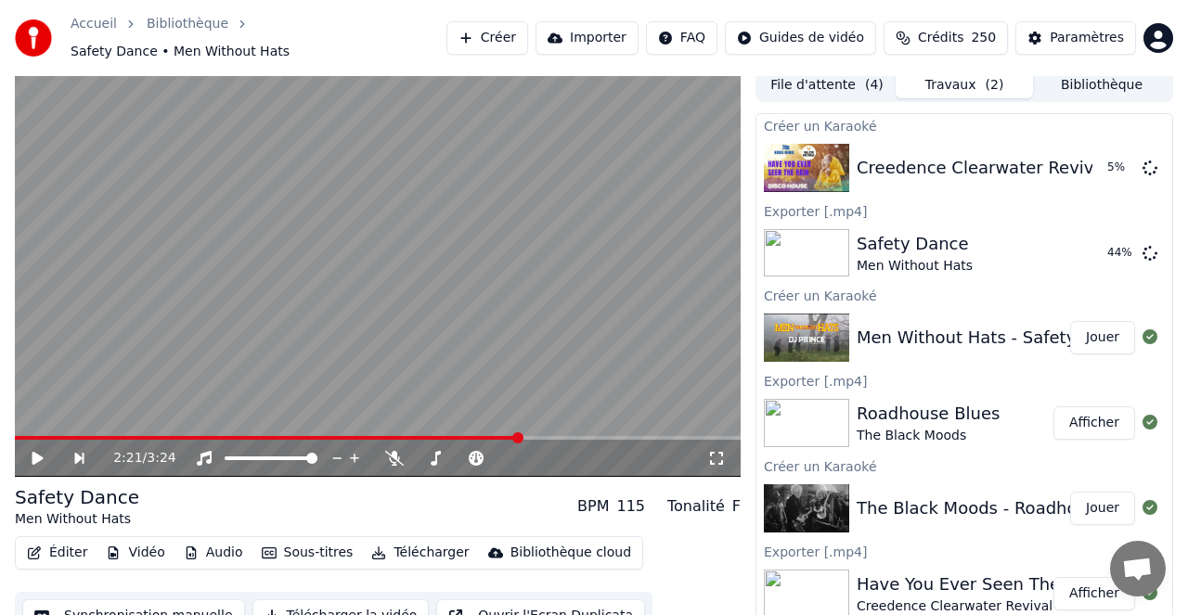
scroll to position [0, 0]
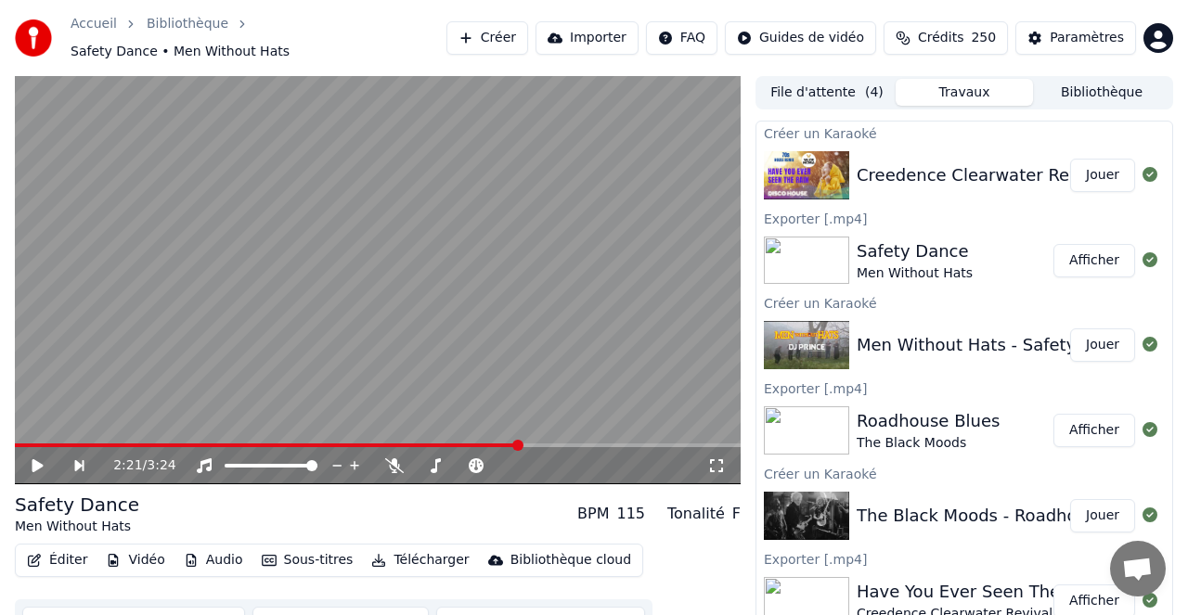
click at [1097, 166] on button "Jouer" at bounding box center [1102, 175] width 65 height 33
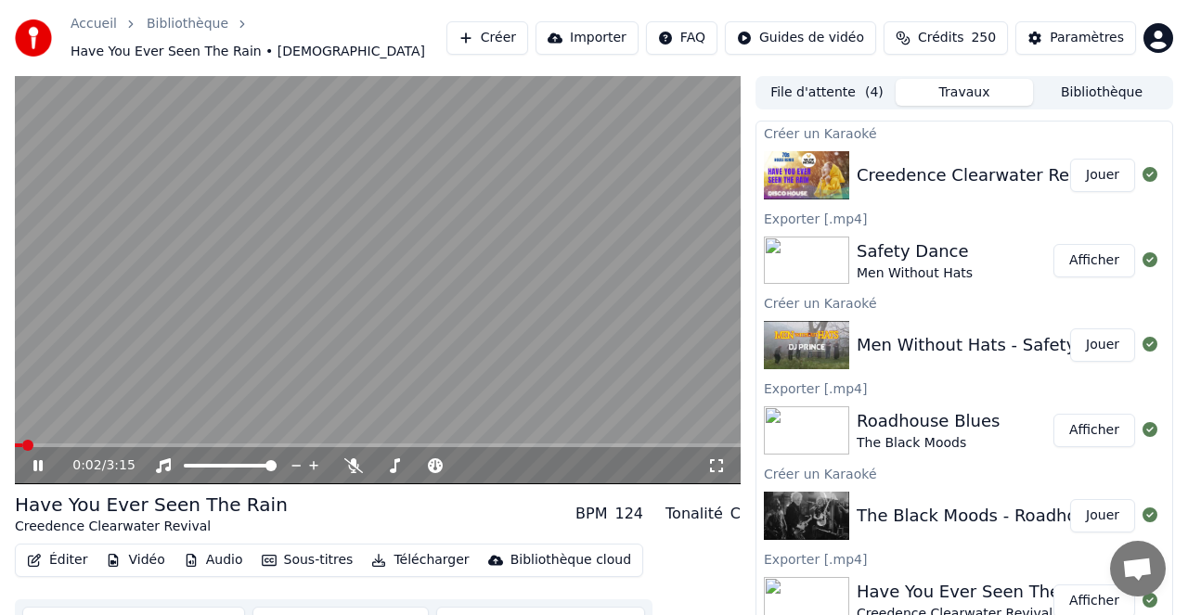
click at [507, 38] on button "Créer" at bounding box center [487, 37] width 82 height 33
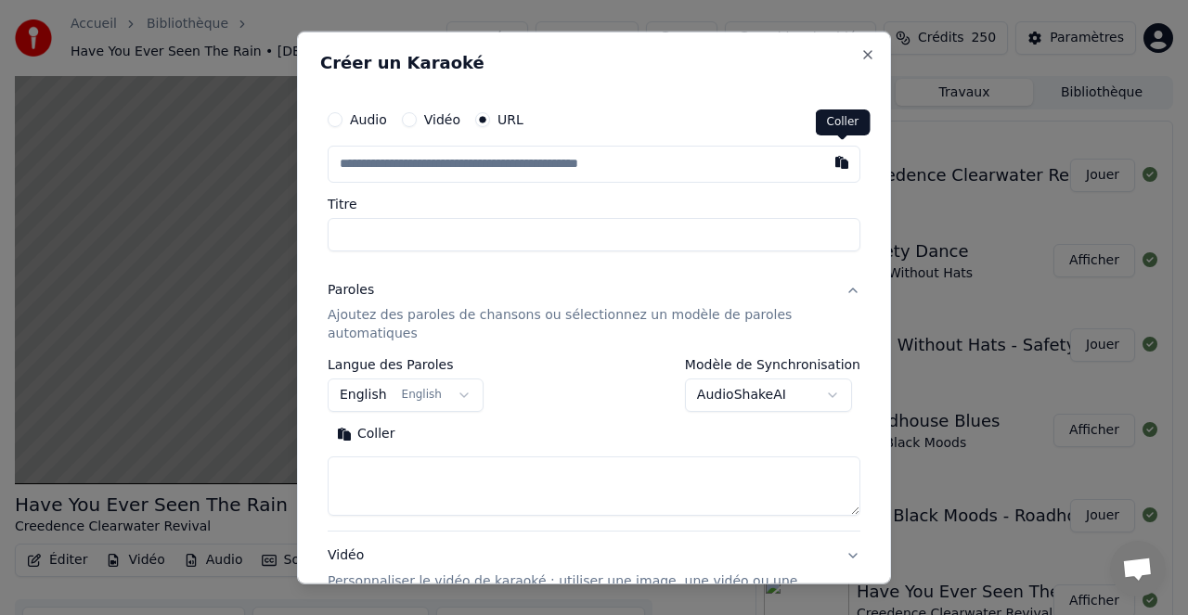
click at [843, 166] on button "button" at bounding box center [841, 161] width 37 height 33
type input "**********"
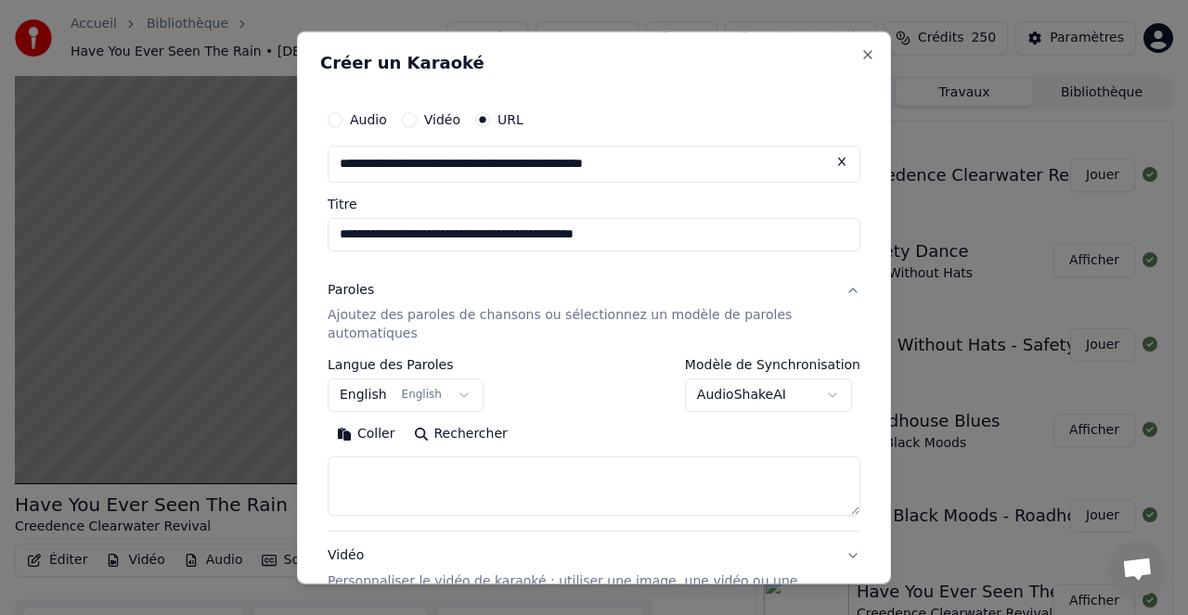
click at [472, 431] on button "Rechercher" at bounding box center [461, 434] width 112 height 30
click at [662, 233] on input "**********" at bounding box center [594, 233] width 533 height 33
type input "**********"
click at [470, 432] on button "Rechercher" at bounding box center [461, 434] width 112 height 30
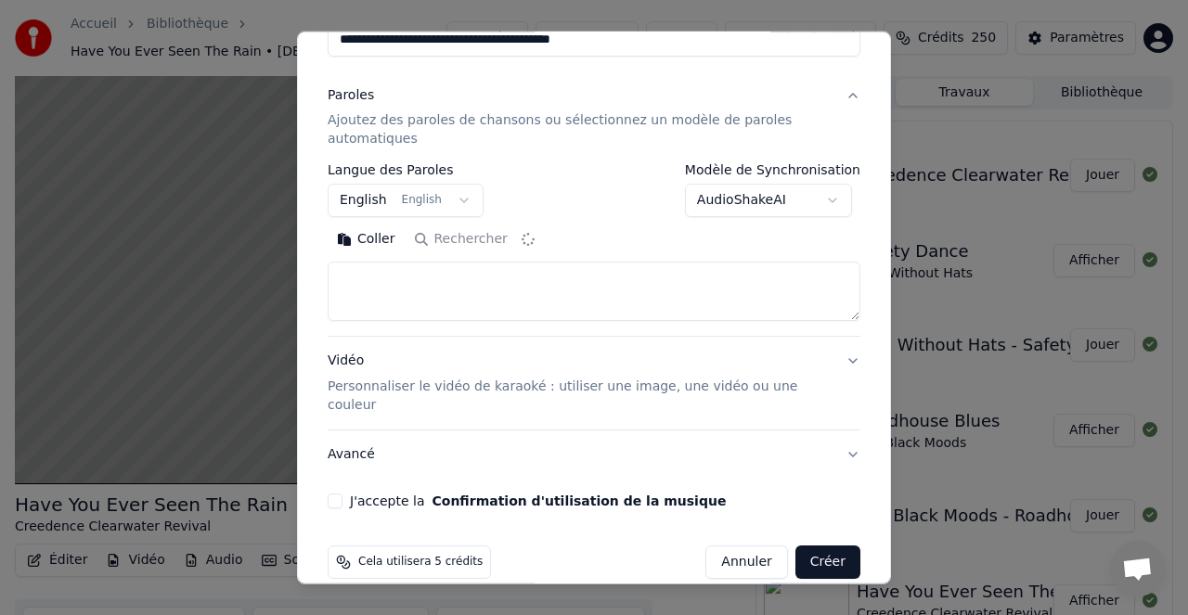
scroll to position [199, 0]
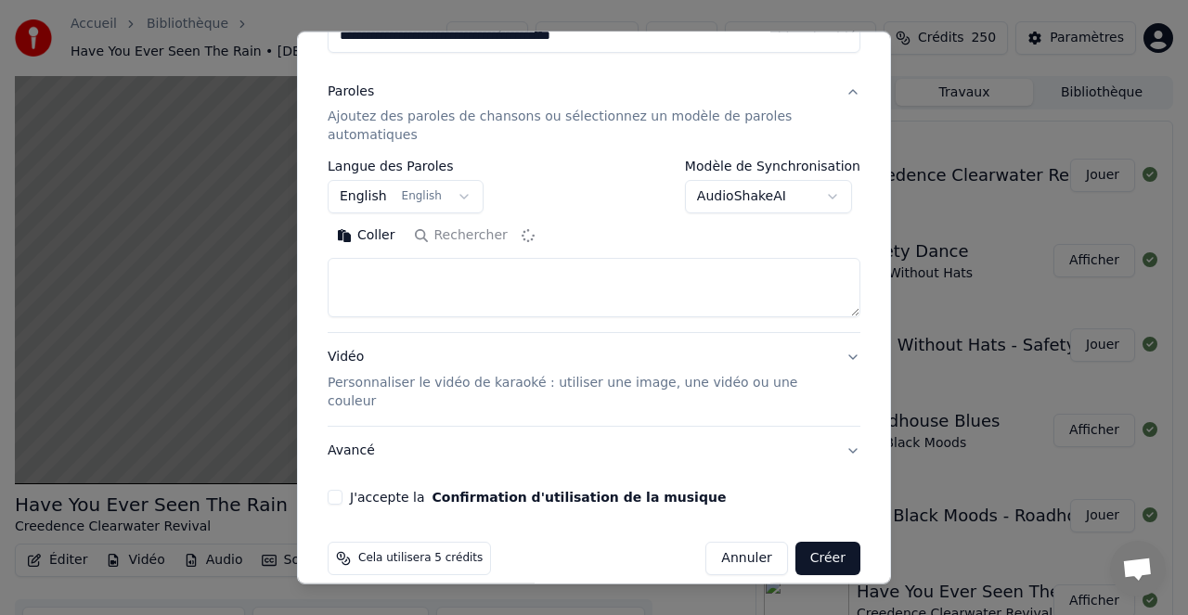
type textarea "**********"
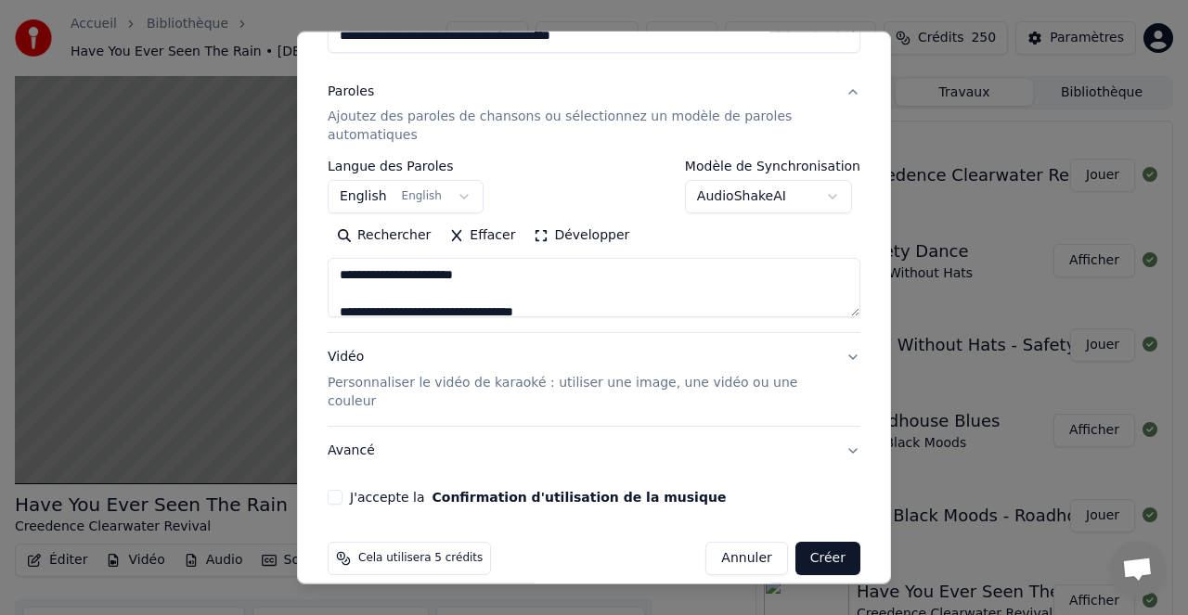
scroll to position [201, 0]
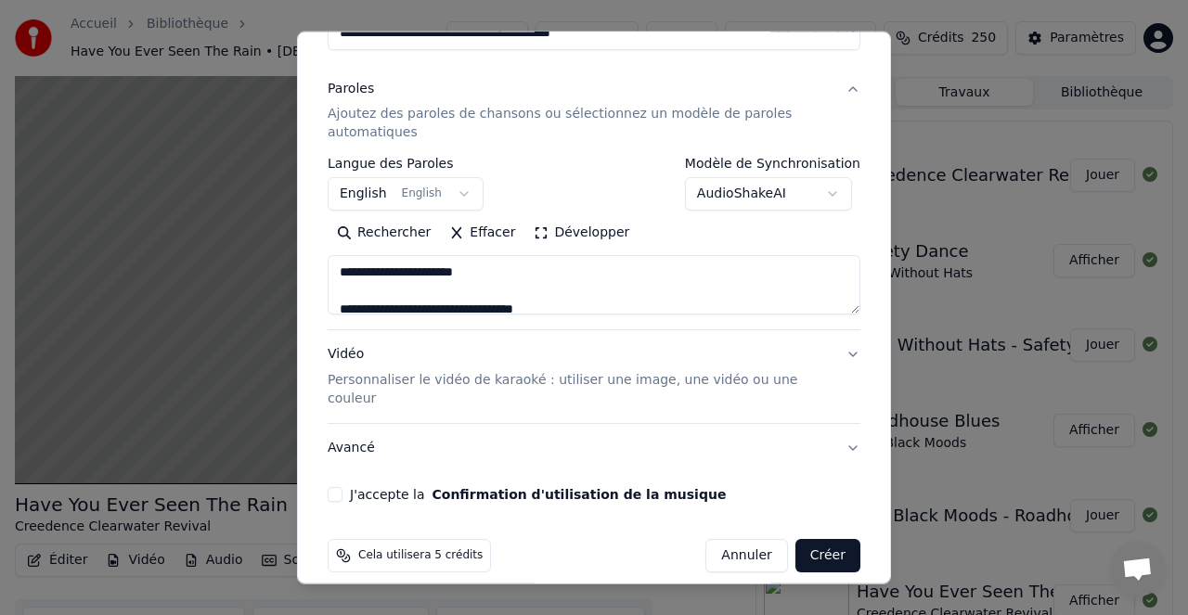
click at [341, 487] on button "J'accepte la Confirmation d'utilisation de la musique" at bounding box center [335, 494] width 15 height 15
click at [824, 539] on button "Créer" at bounding box center [827, 555] width 65 height 33
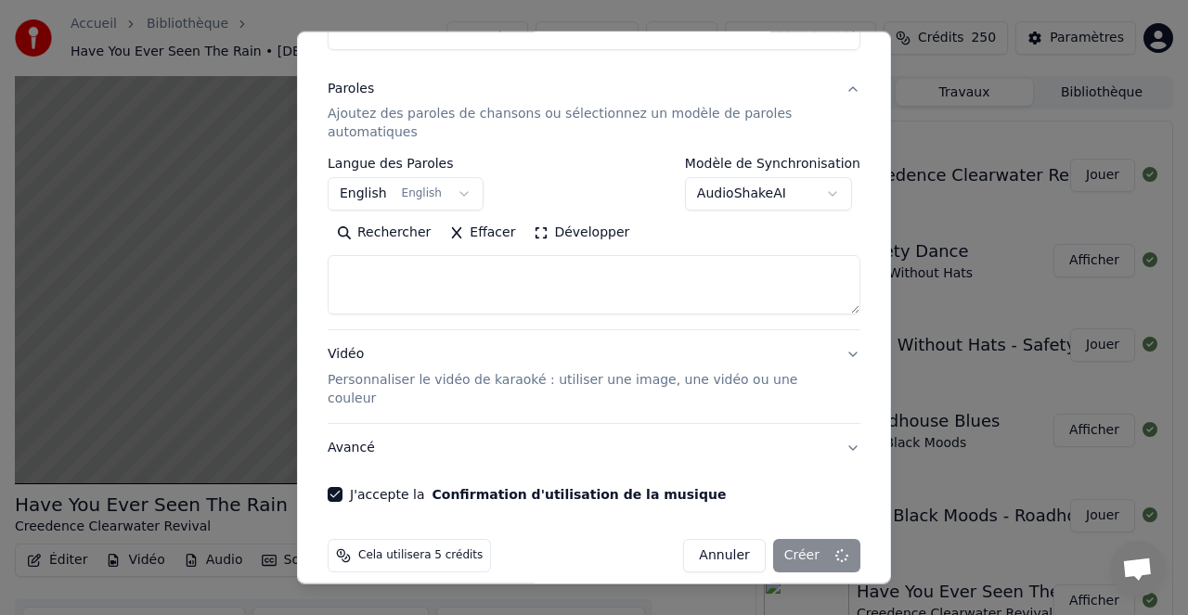
select select
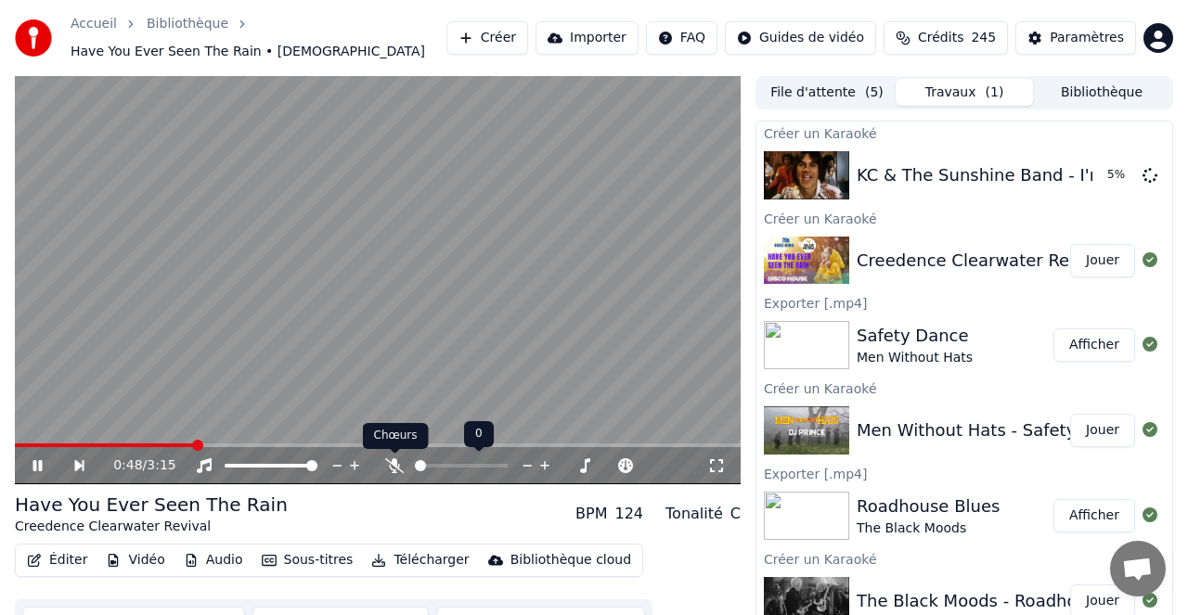
click at [393, 468] on icon at bounding box center [394, 465] width 19 height 15
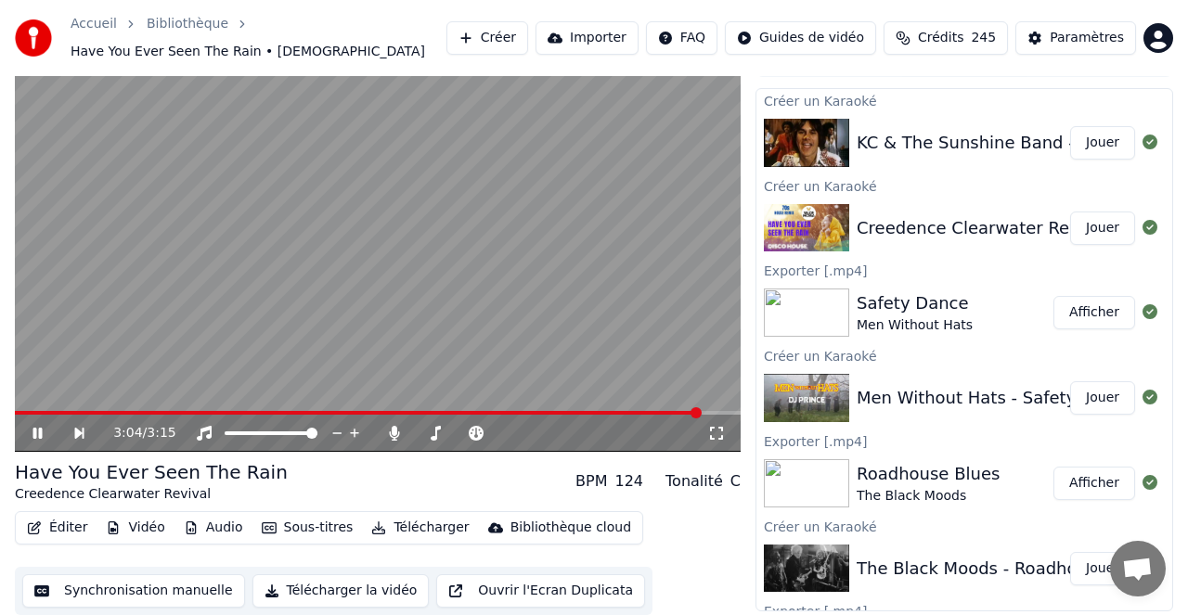
click at [1103, 147] on button "Jouer" at bounding box center [1102, 142] width 65 height 33
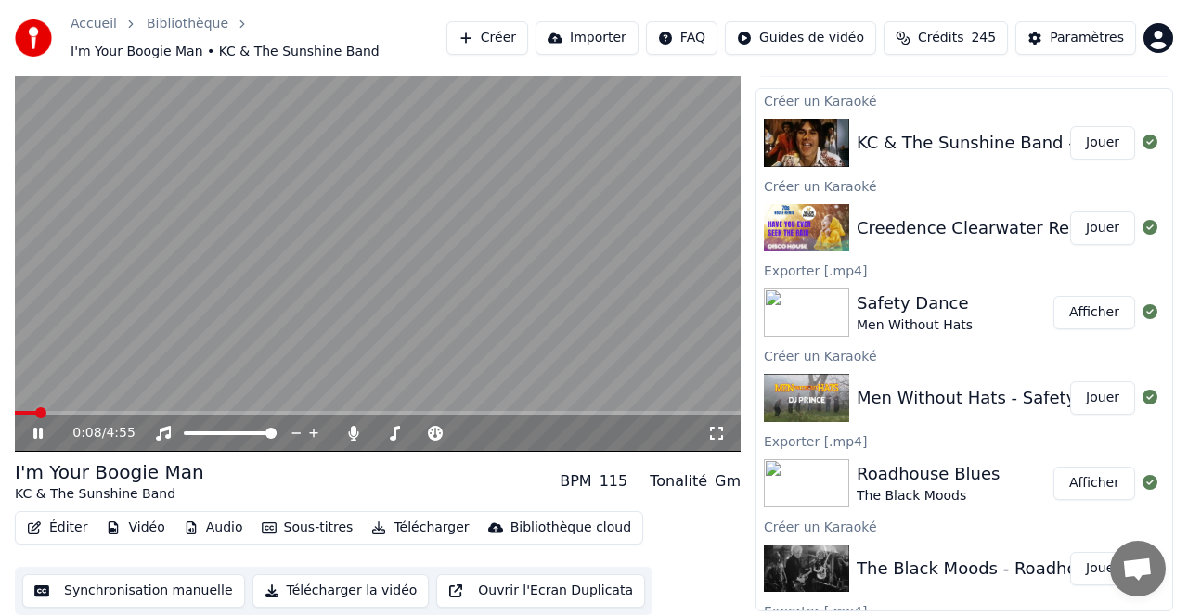
click at [1101, 225] on button "Jouer" at bounding box center [1102, 228] width 65 height 33
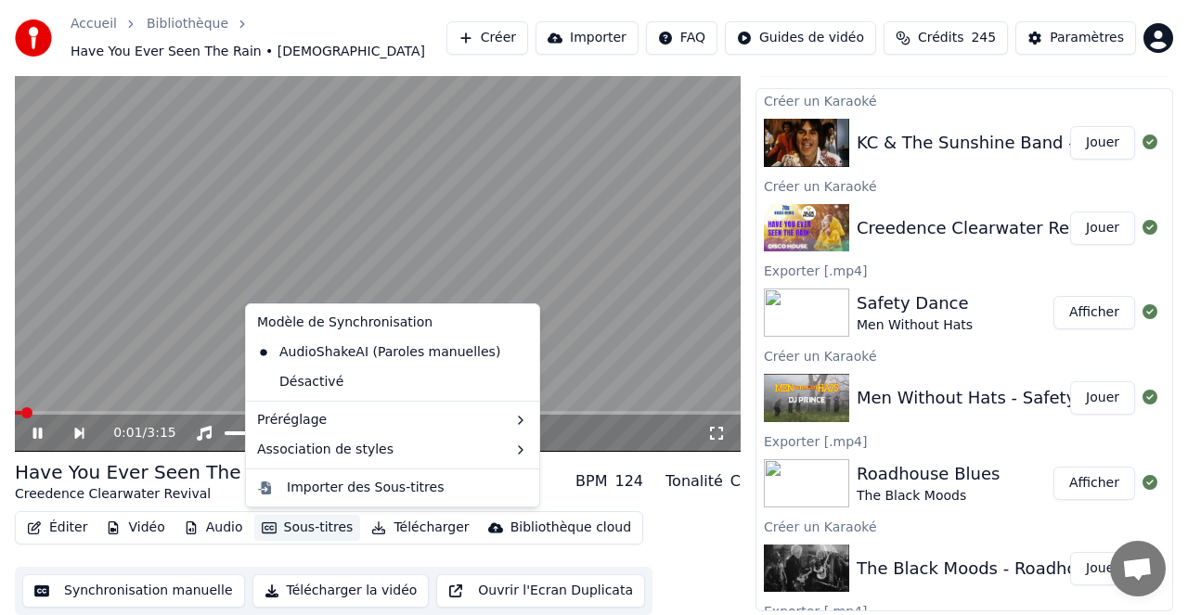
click at [302, 527] on button "Sous-titres" at bounding box center [307, 528] width 107 height 26
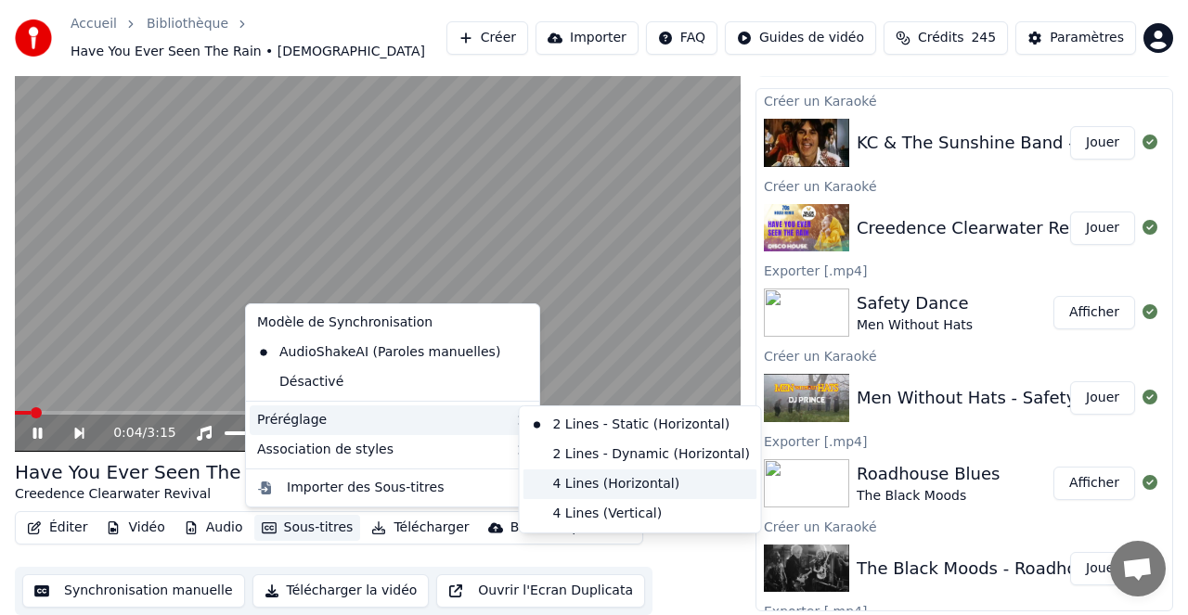
click at [580, 480] on div "4 Lines (Horizontal)" at bounding box center [640, 484] width 234 height 30
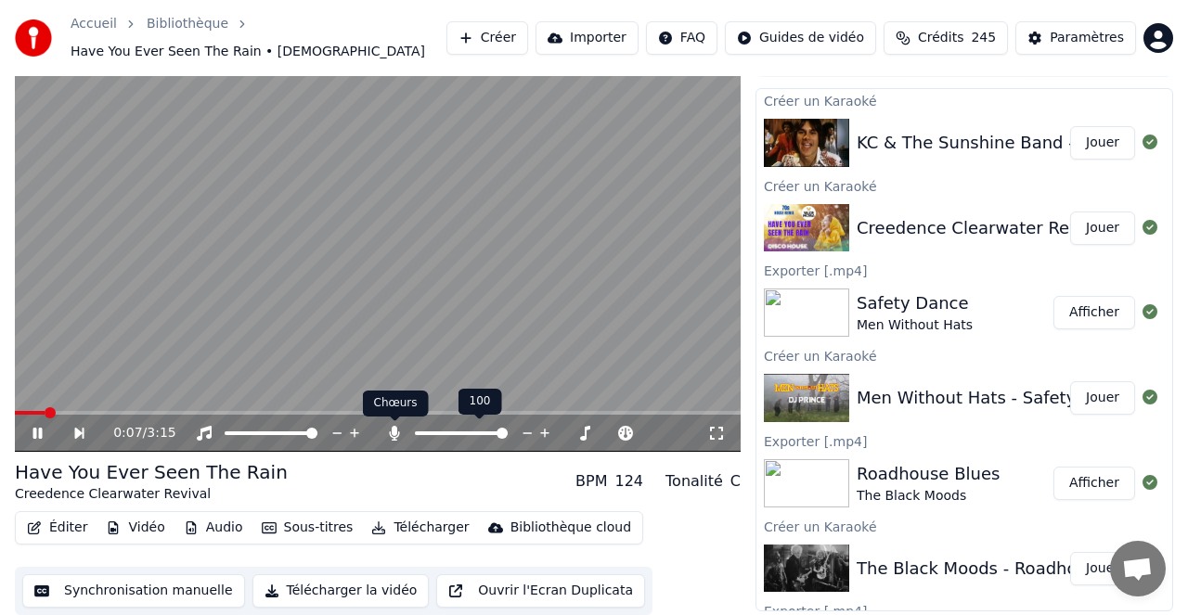
click at [394, 433] on icon at bounding box center [395, 433] width 10 height 15
click at [179, 413] on span at bounding box center [378, 413] width 726 height 4
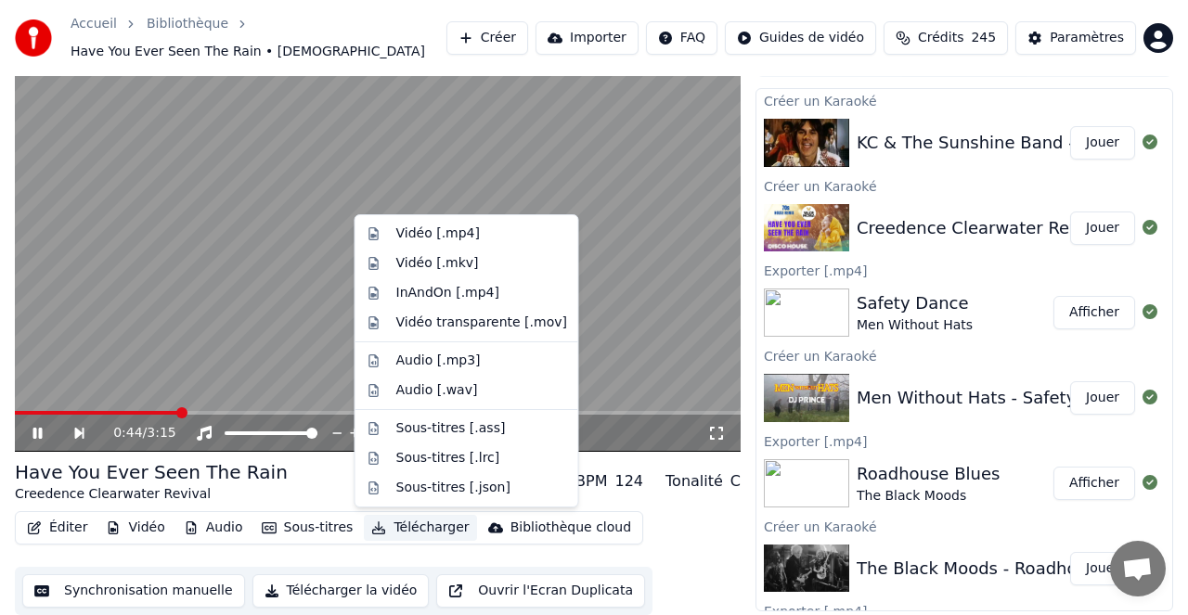
click at [416, 526] on button "Télécharger" at bounding box center [420, 528] width 112 height 26
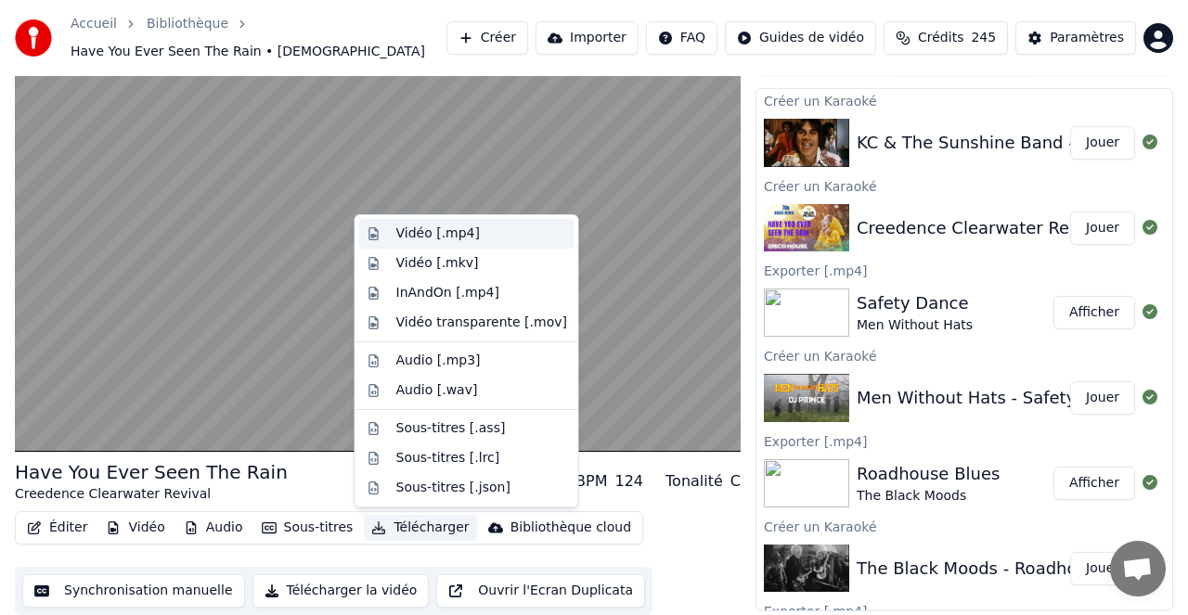
click at [436, 232] on div "Vidéo [.mp4]" at bounding box center [438, 234] width 84 height 19
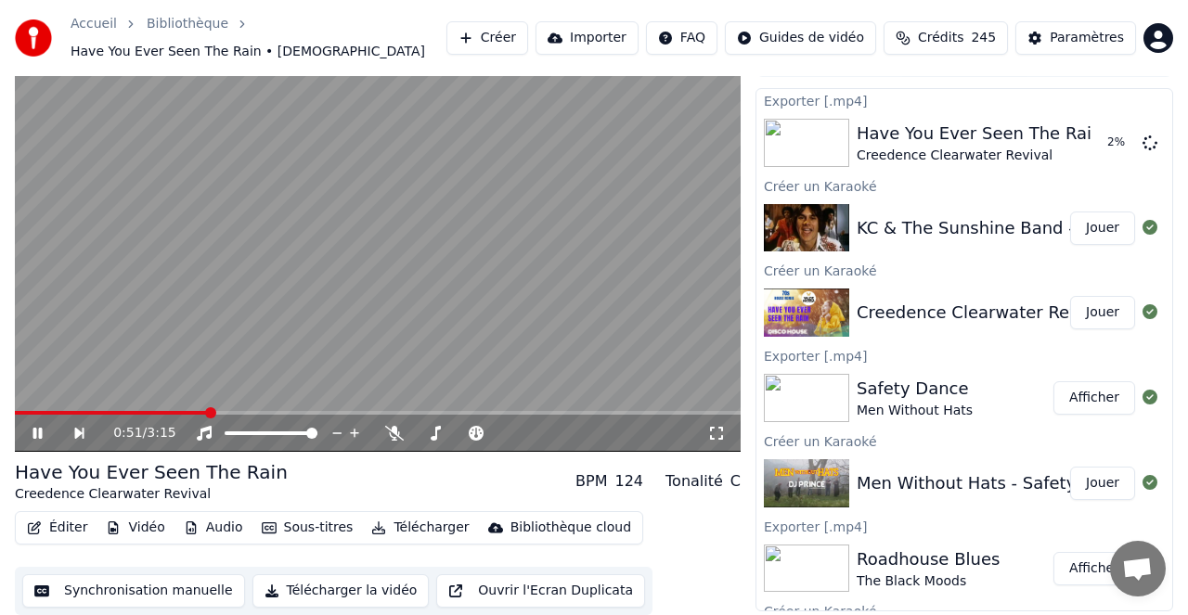
drag, startPoint x: 41, startPoint y: 431, endPoint x: 93, endPoint y: 418, distance: 53.6
click at [41, 431] on icon at bounding box center [37, 433] width 9 height 11
click at [1096, 226] on button "Jouer" at bounding box center [1102, 228] width 65 height 33
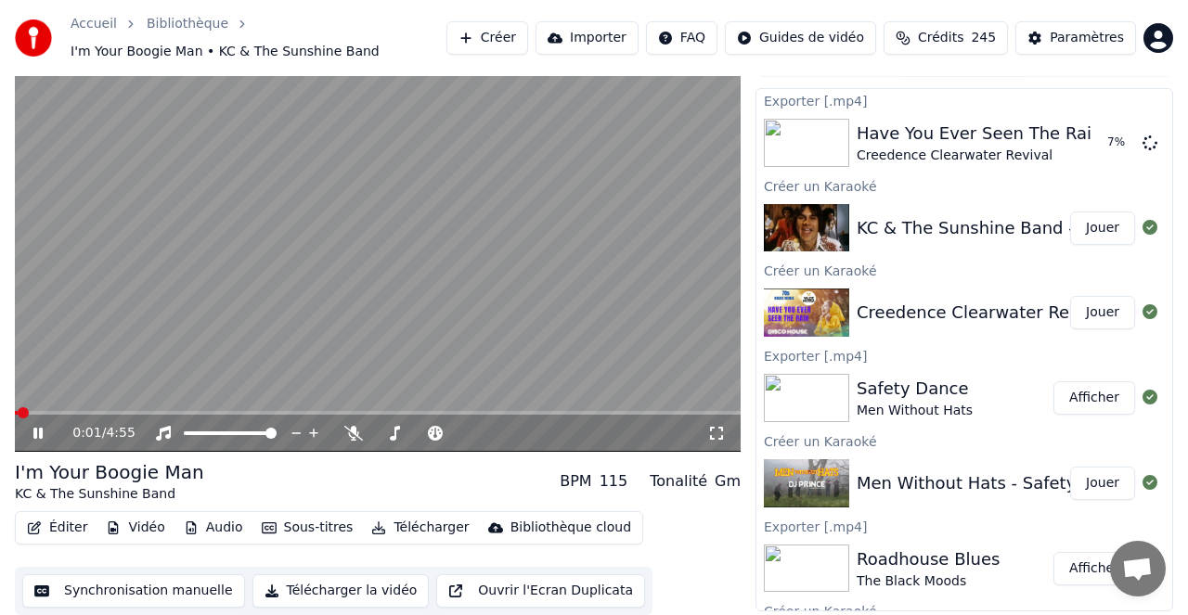
click at [70, 412] on span at bounding box center [378, 413] width 726 height 4
click at [352, 432] on icon at bounding box center [353, 433] width 19 height 15
click at [134, 410] on video at bounding box center [378, 248] width 726 height 408
click at [136, 412] on span at bounding box center [378, 413] width 726 height 4
click at [159, 411] on span at bounding box center [378, 413] width 726 height 4
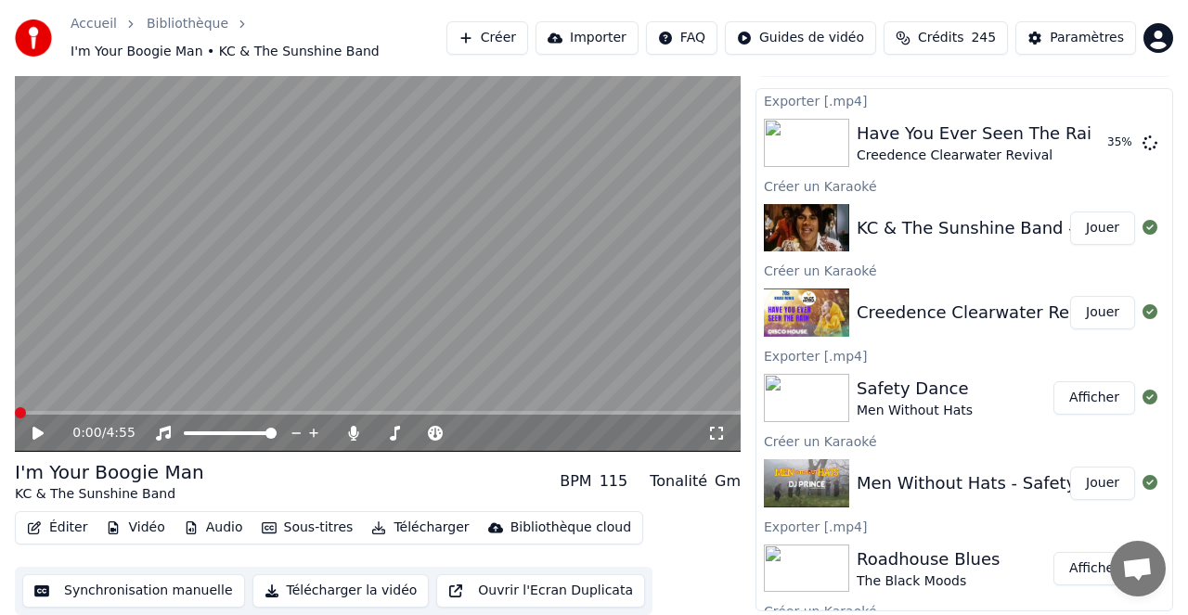
click at [1, 417] on div "0:00 / 4:55 I'm Your Boogie Man KC & The Sunshine Band BPM 115 Tonalité Gm Édit…" at bounding box center [594, 330] width 1188 height 572
click at [29, 431] on div "0:00 / 4:55" at bounding box center [377, 433] width 711 height 19
click at [38, 434] on icon at bounding box center [37, 433] width 11 height 13
click at [1095, 226] on button "Jouer" at bounding box center [1102, 228] width 65 height 33
click at [1101, 227] on button "Jouer" at bounding box center [1102, 228] width 65 height 33
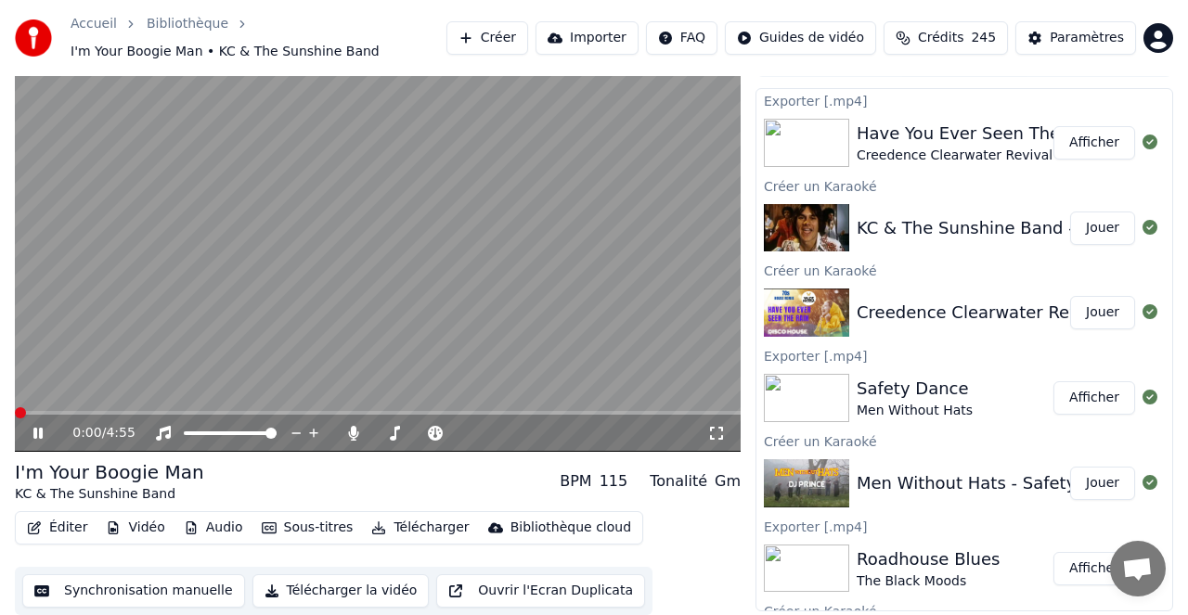
click at [50, 413] on span at bounding box center [378, 413] width 726 height 4
click at [96, 409] on video at bounding box center [378, 248] width 726 height 408
click at [110, 413] on span at bounding box center [378, 413] width 726 height 4
click at [134, 411] on span at bounding box center [378, 413] width 726 height 4
click at [33, 427] on div "0:49 / 4:55" at bounding box center [378, 433] width 726 height 37
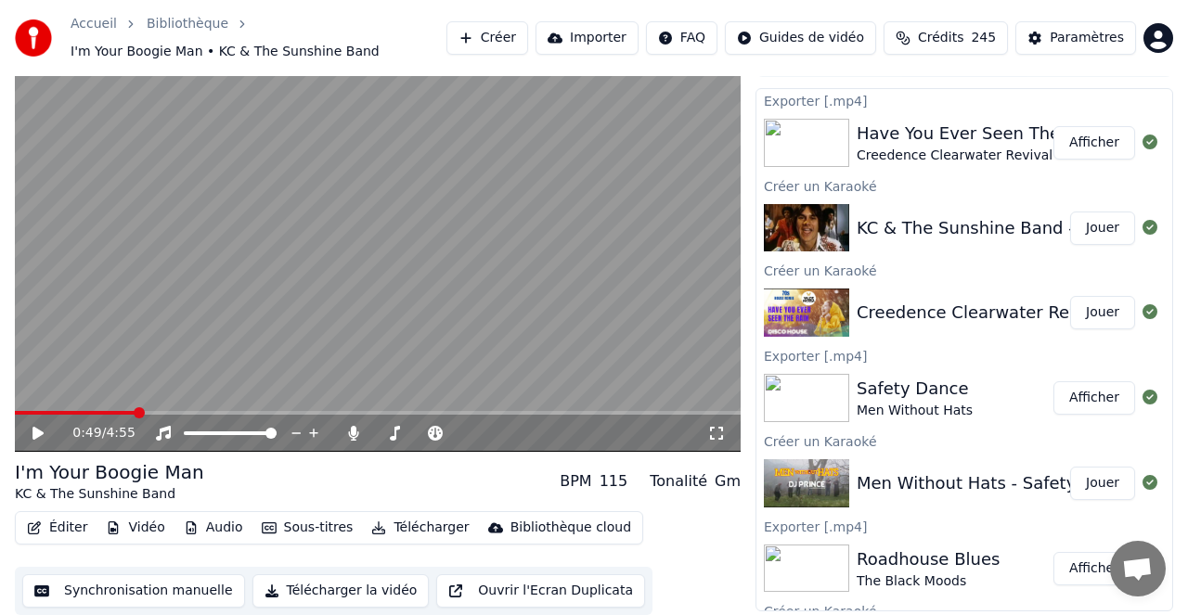
click at [34, 427] on icon at bounding box center [51, 433] width 43 height 15
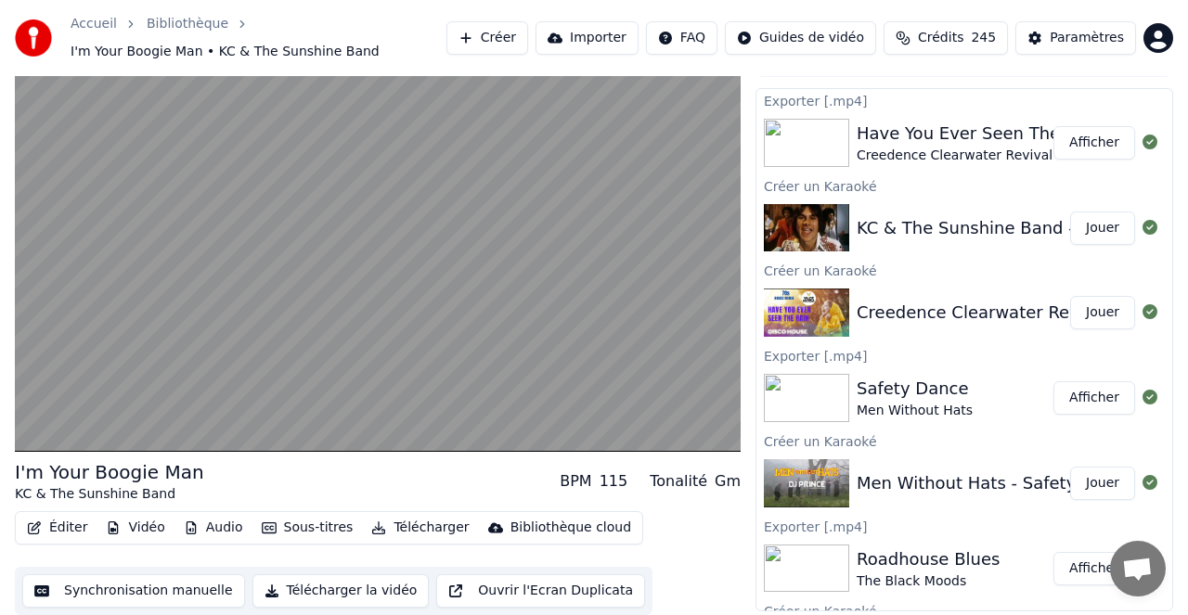
click at [1096, 144] on button "Afficher" at bounding box center [1094, 142] width 82 height 33
click at [1103, 311] on button "Jouer" at bounding box center [1102, 312] width 65 height 33
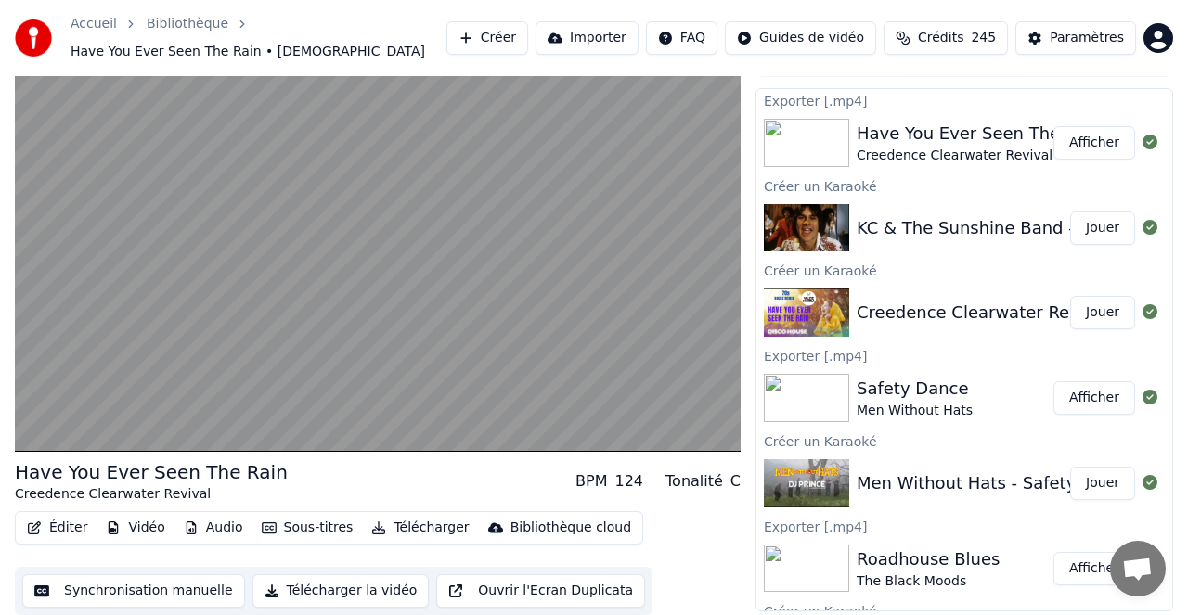
click at [1102, 227] on button "Jouer" at bounding box center [1102, 228] width 65 height 33
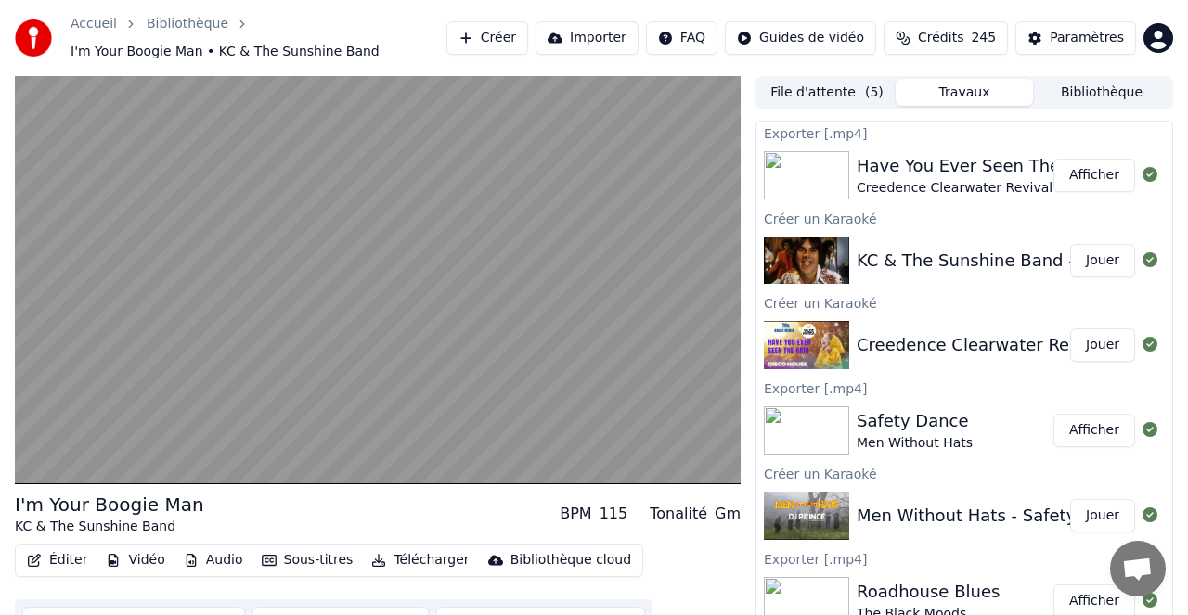
click at [1096, 94] on button "Bibliothèque" at bounding box center [1101, 92] width 137 height 27
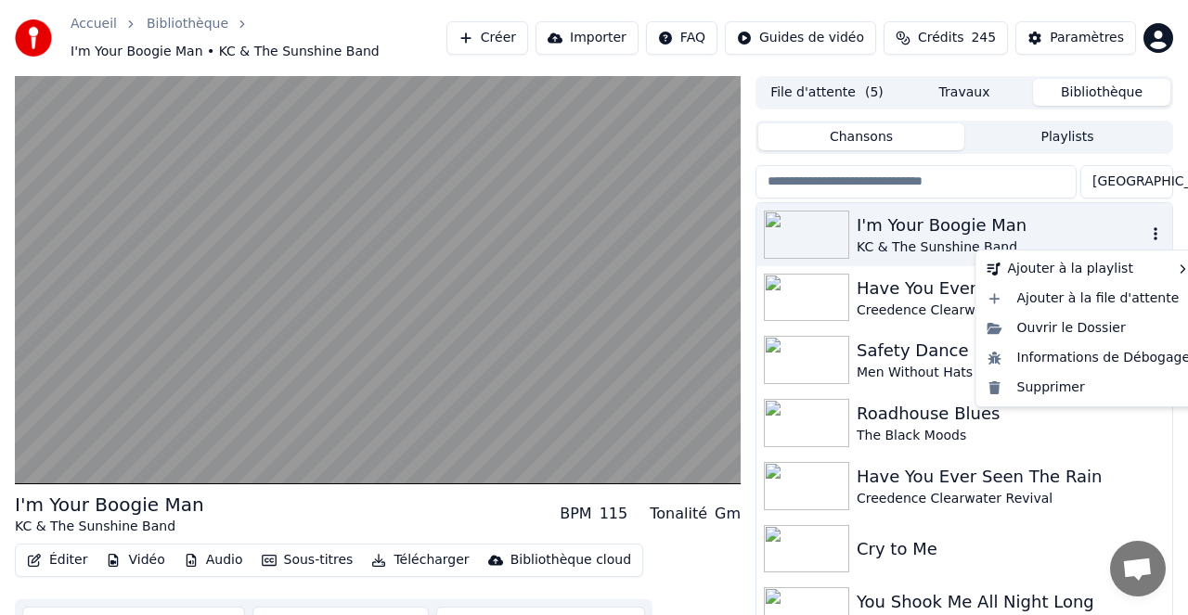
click at [1156, 235] on icon "button" at bounding box center [1155, 233] width 19 height 15
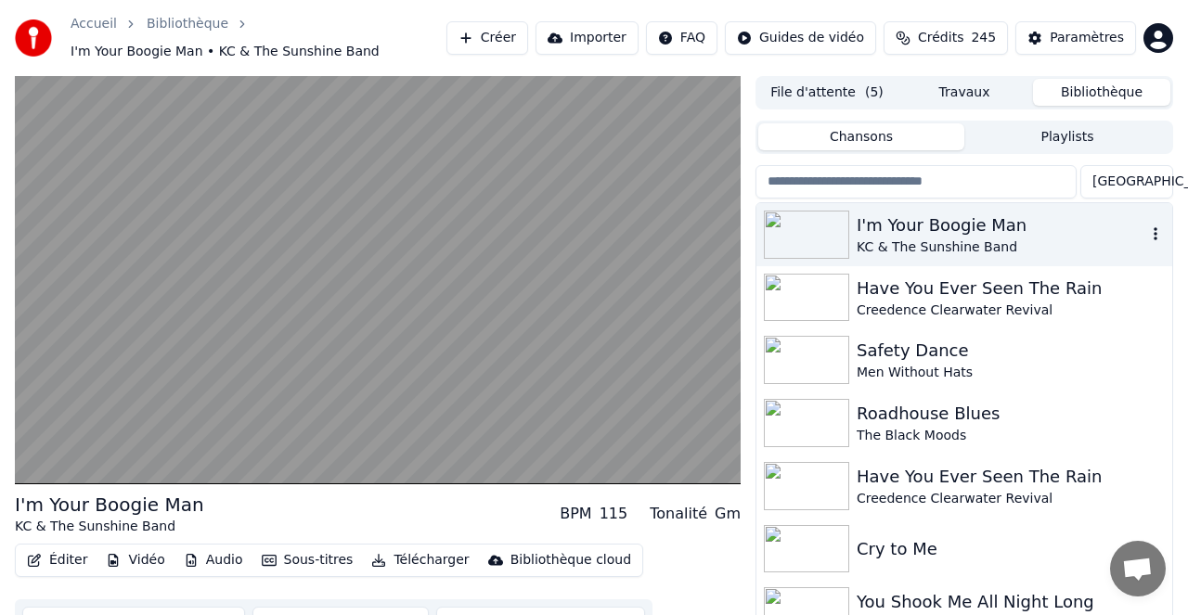
click at [1158, 233] on icon "button" at bounding box center [1155, 233] width 19 height 15
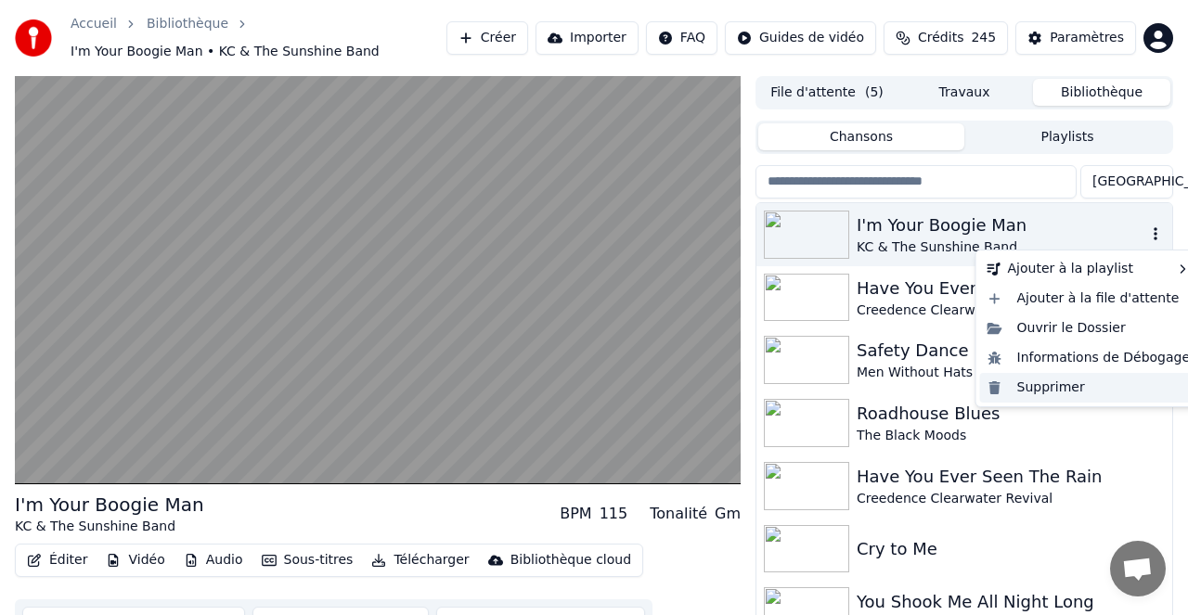
click at [1049, 388] on div "Supprimer" at bounding box center [1089, 388] width 218 height 30
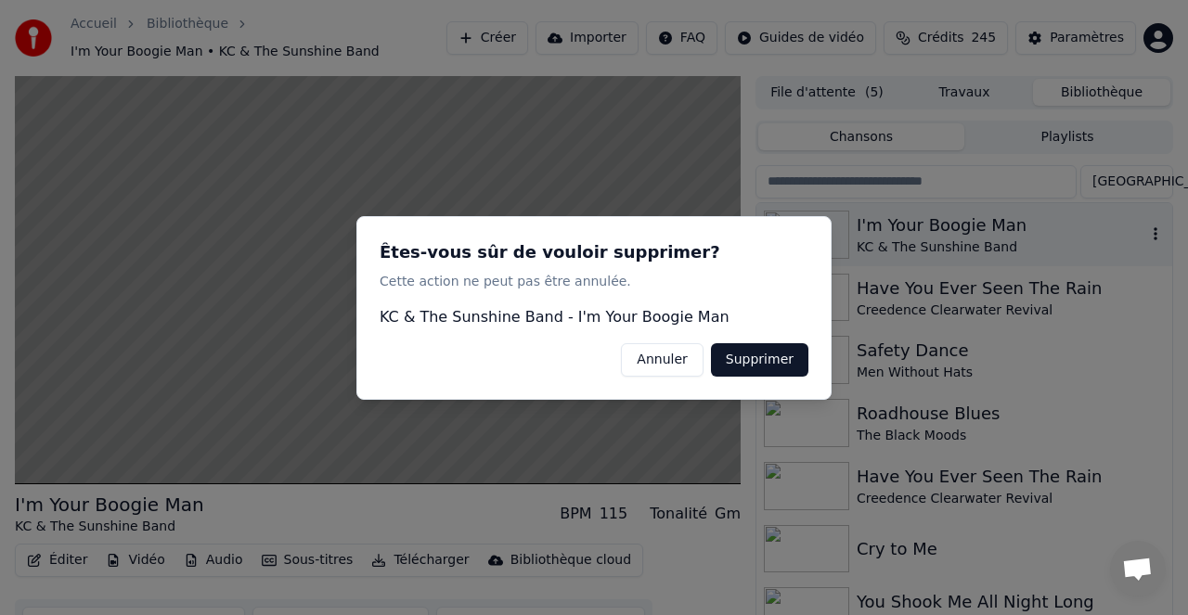
click at [754, 351] on button "Supprimer" at bounding box center [759, 358] width 97 height 33
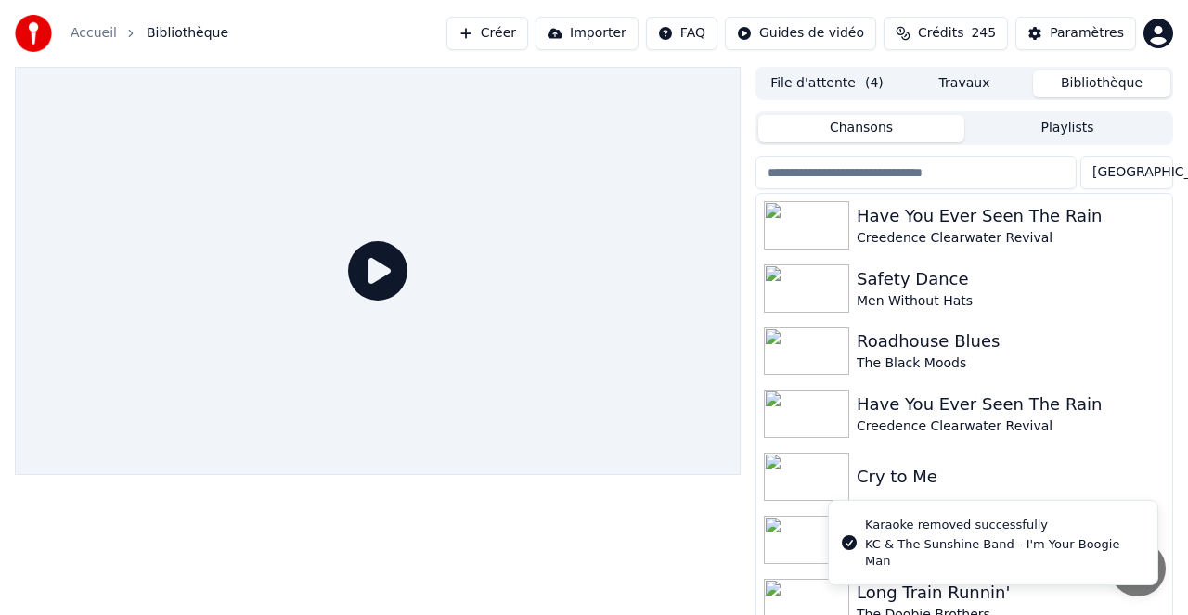
click at [514, 31] on button "Créer" at bounding box center [487, 33] width 82 height 33
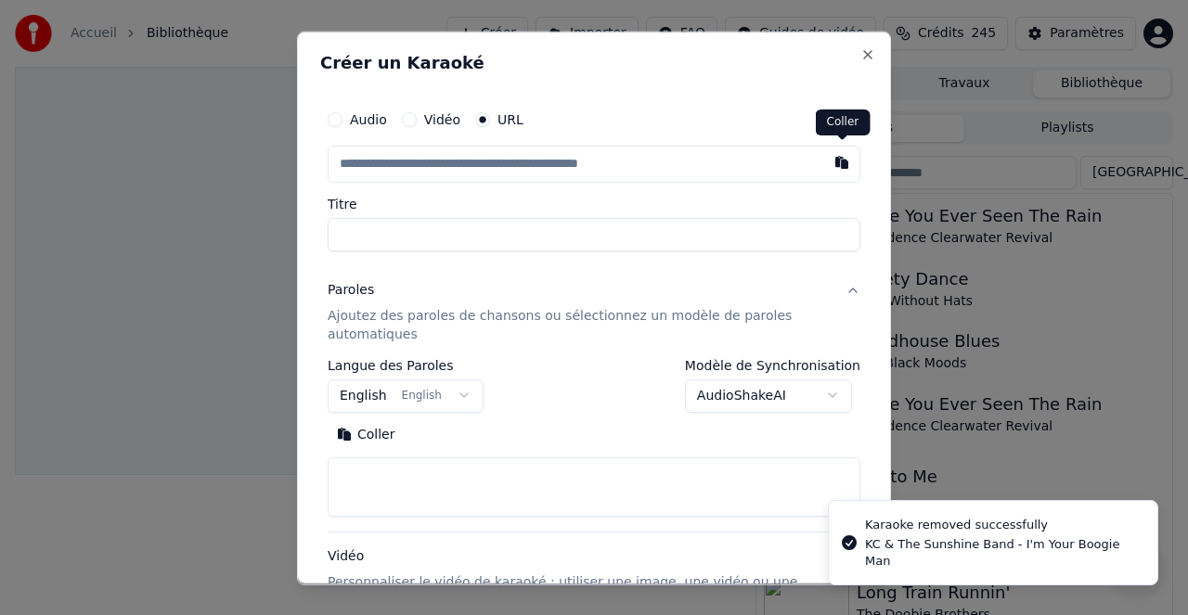
click at [837, 166] on button "button" at bounding box center [841, 161] width 37 height 33
type input "**********"
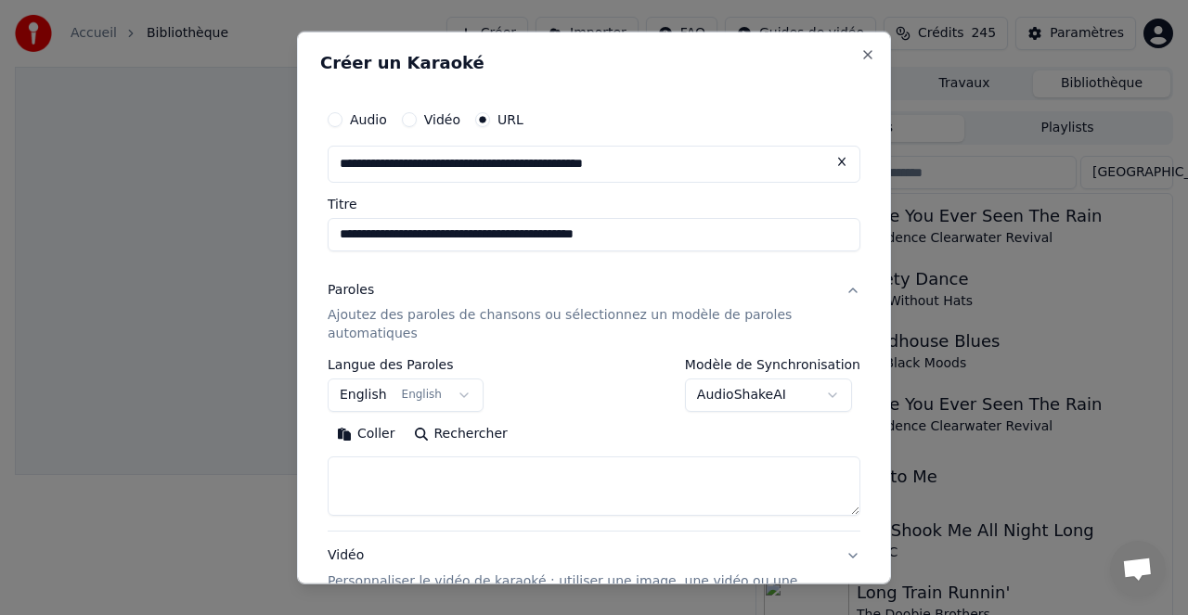
type input "**********"
click at [752, 396] on body "**********" at bounding box center [594, 307] width 1188 height 615
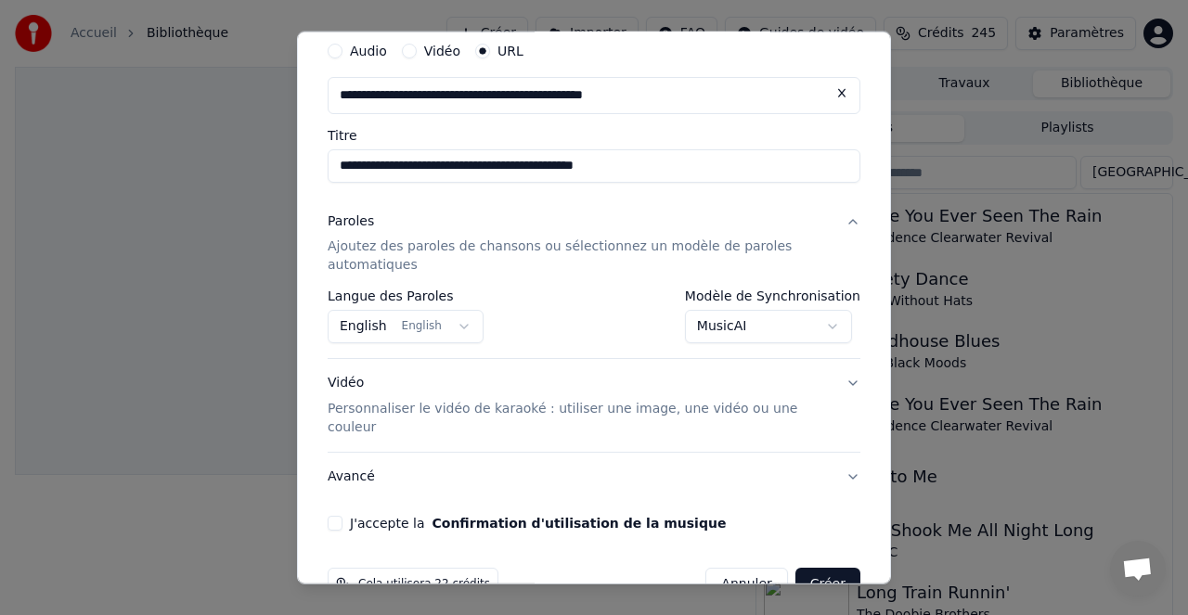
scroll to position [97, 0]
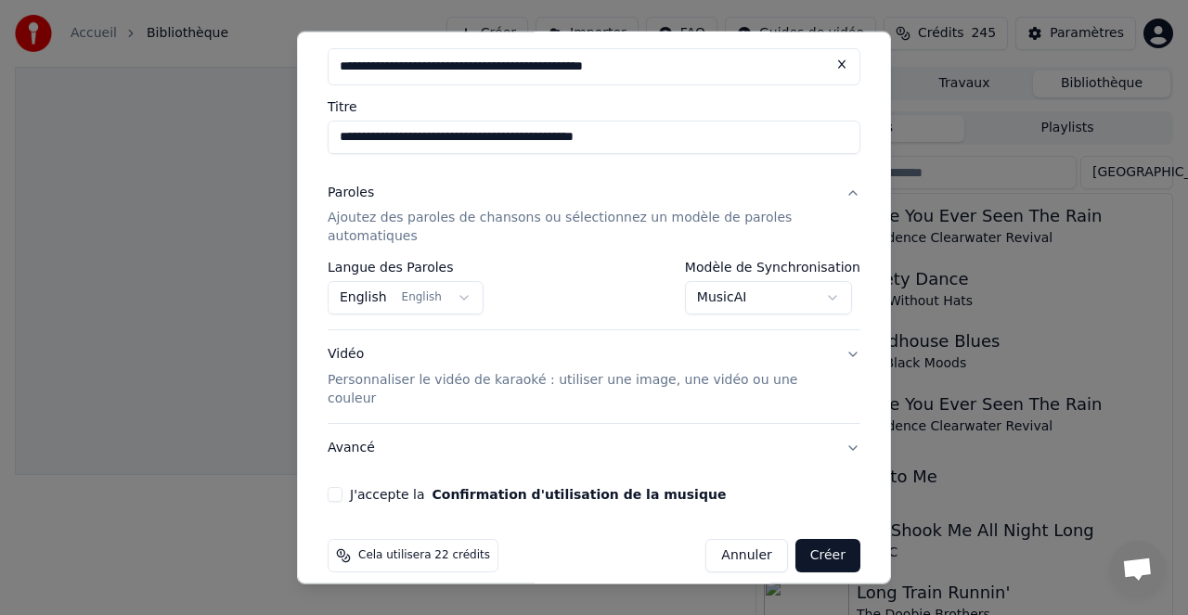
click at [338, 487] on button "J'accepte la Confirmation d'utilisation de la musique" at bounding box center [335, 494] width 15 height 15
click at [826, 539] on button "Créer" at bounding box center [827, 555] width 65 height 33
select select "**********"
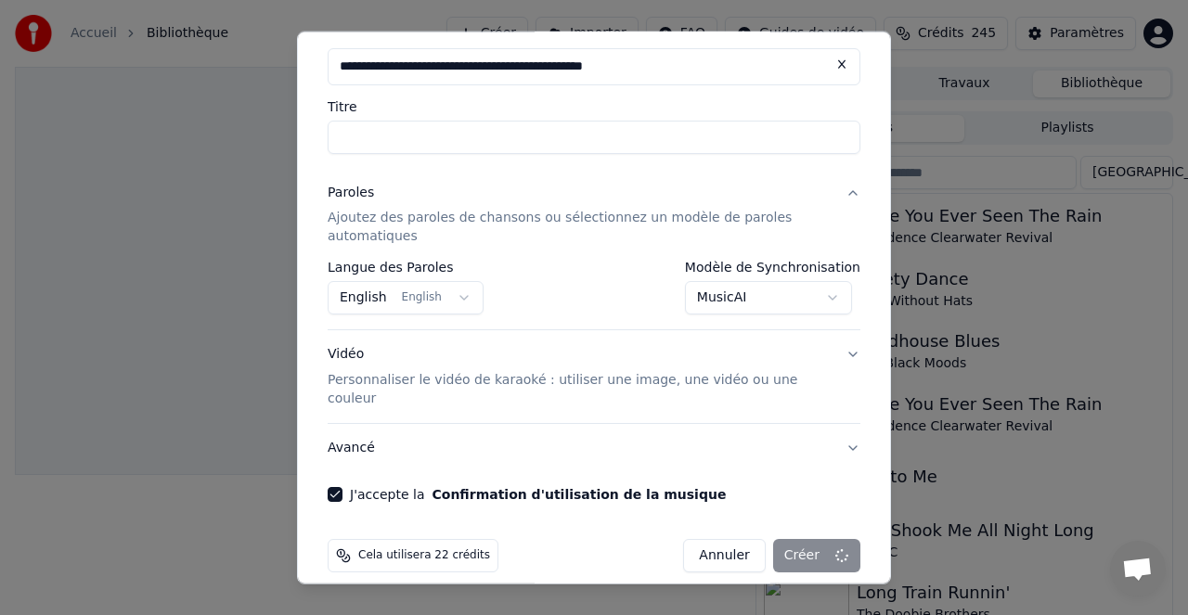
select select
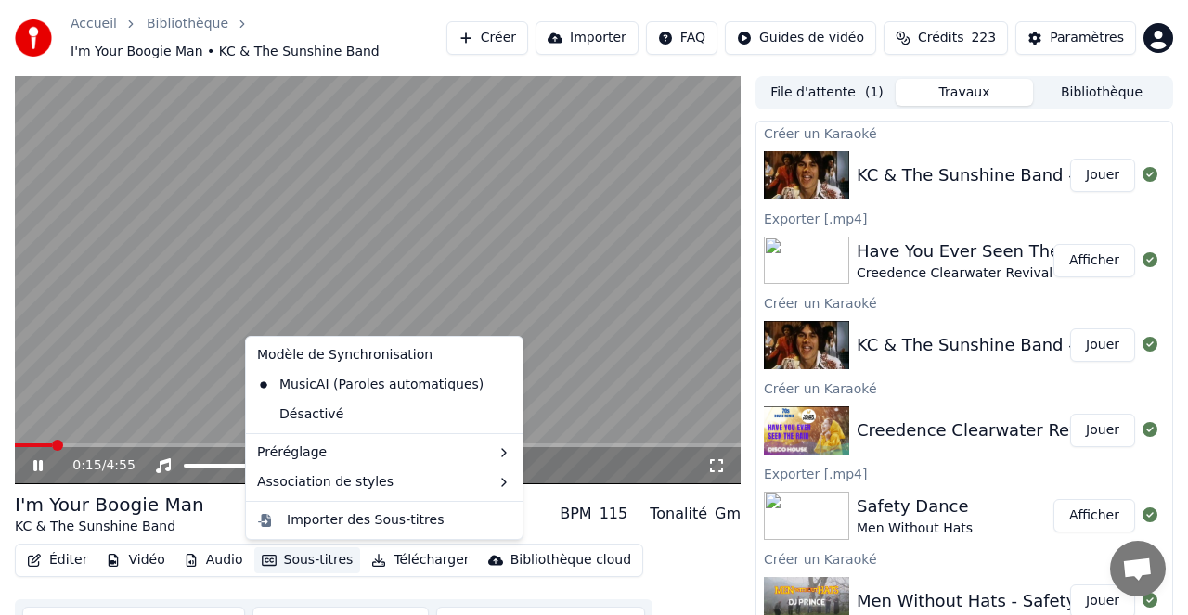
click at [322, 561] on button "Sous-titres" at bounding box center [307, 560] width 107 height 26
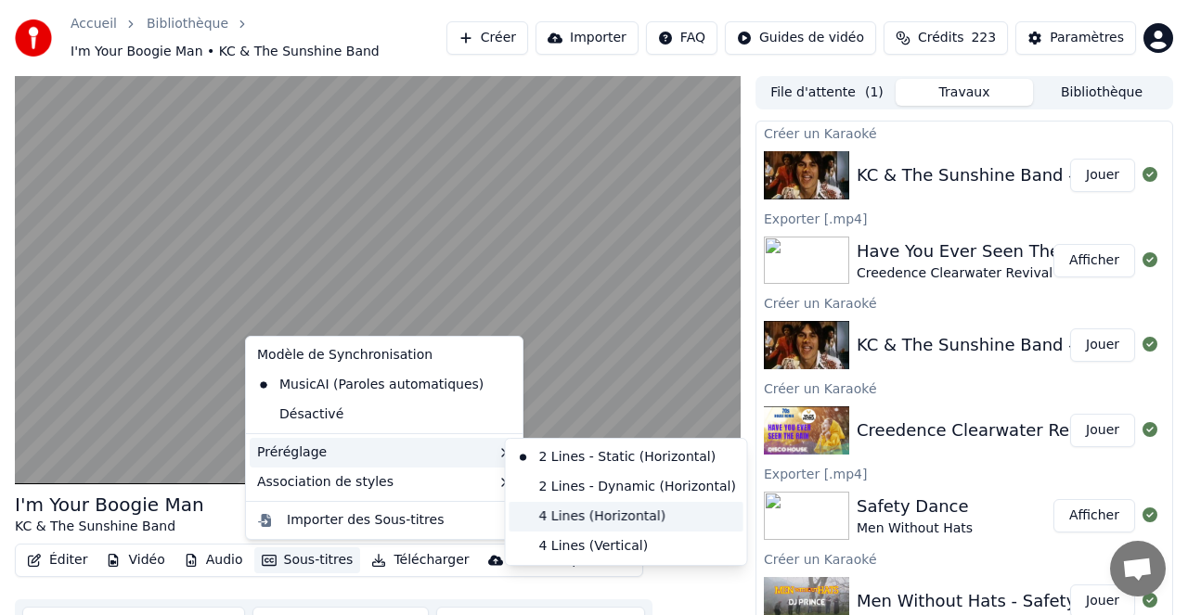
click at [602, 516] on div "4 Lines (Horizontal)" at bounding box center [626, 517] width 234 height 30
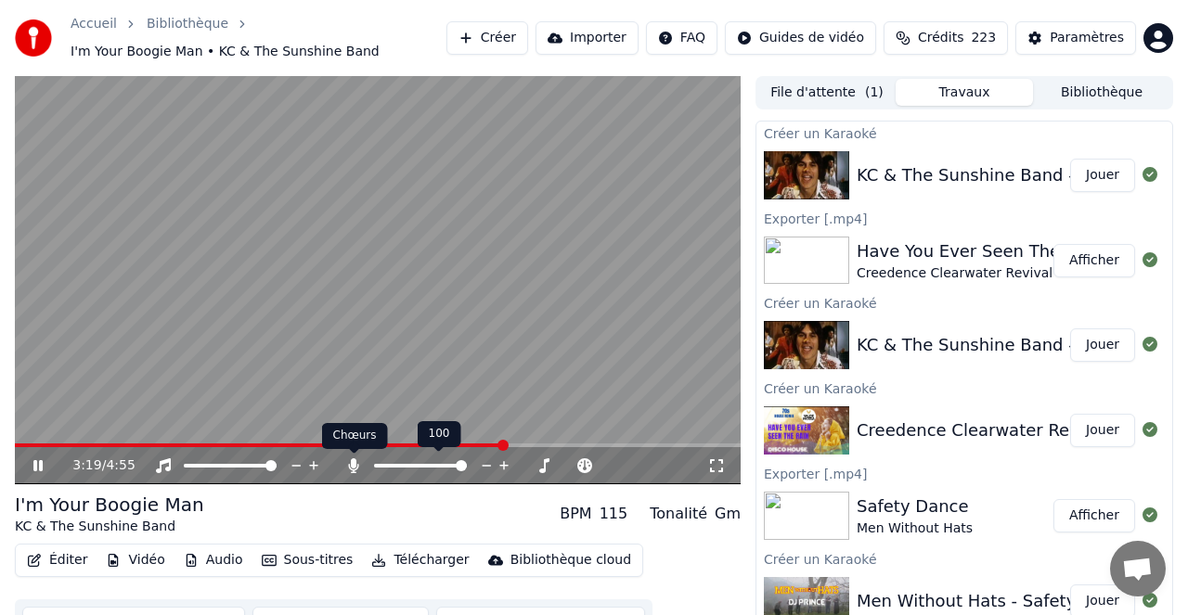
click at [352, 467] on icon at bounding box center [354, 465] width 10 height 15
click at [419, 560] on button "Télécharger" at bounding box center [420, 560] width 112 height 26
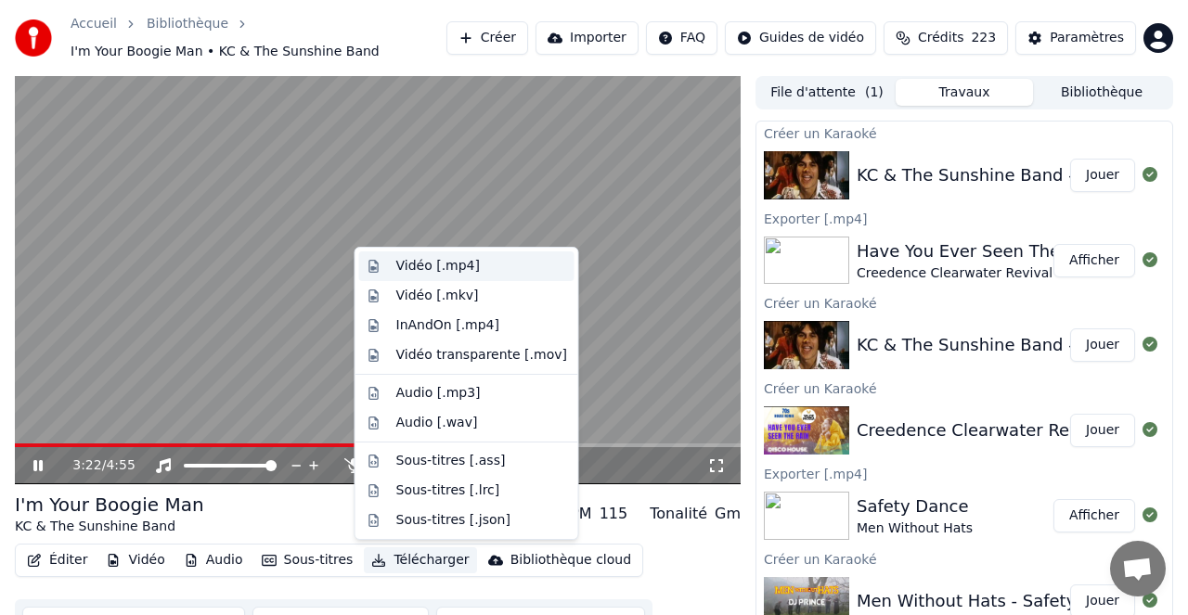
click at [448, 267] on div "Vidéo [.mp4]" at bounding box center [438, 266] width 84 height 19
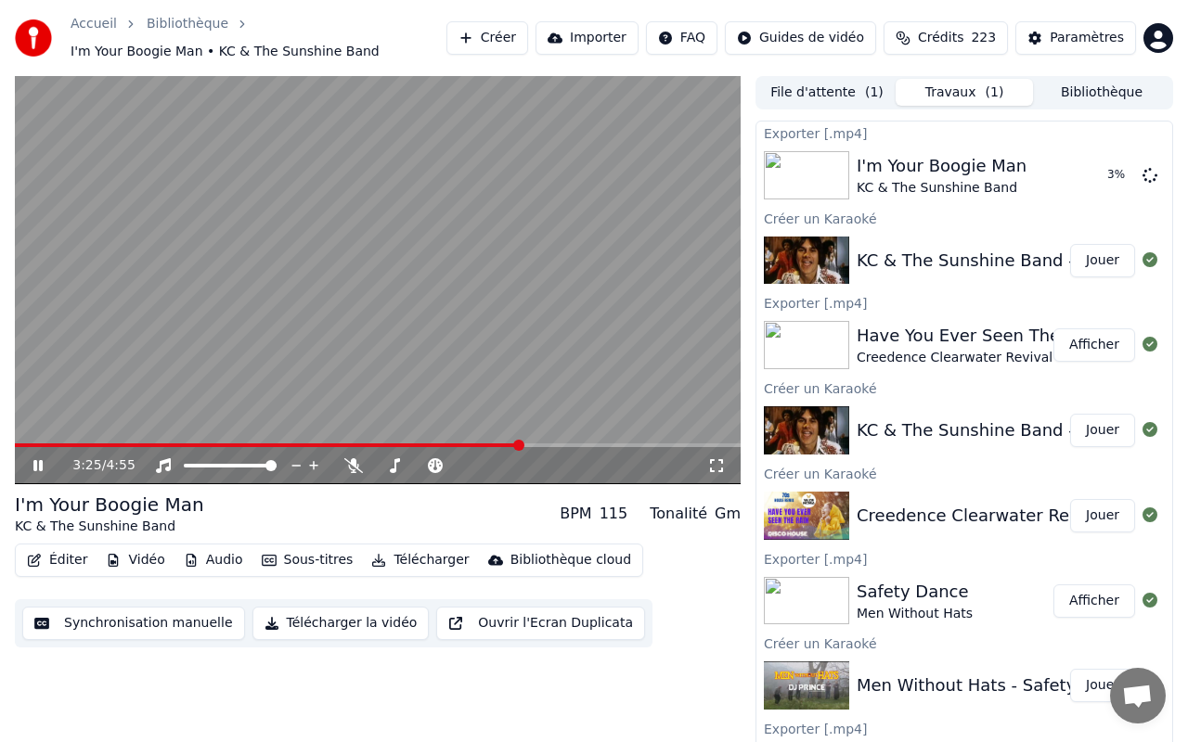
drag, startPoint x: 40, startPoint y: 470, endPoint x: 71, endPoint y: 334, distance: 140.0
click at [40, 469] on icon at bounding box center [37, 465] width 9 height 11
